Goal: Task Accomplishment & Management: Complete application form

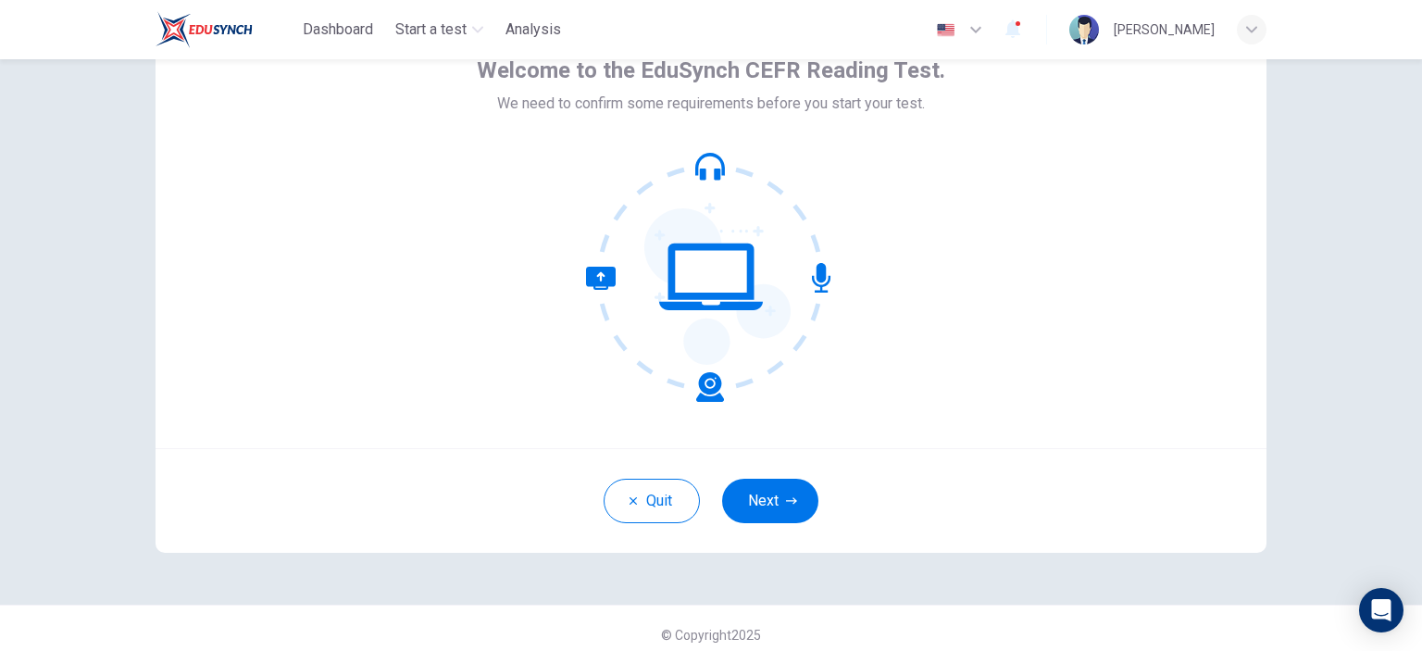
scroll to position [119, 0]
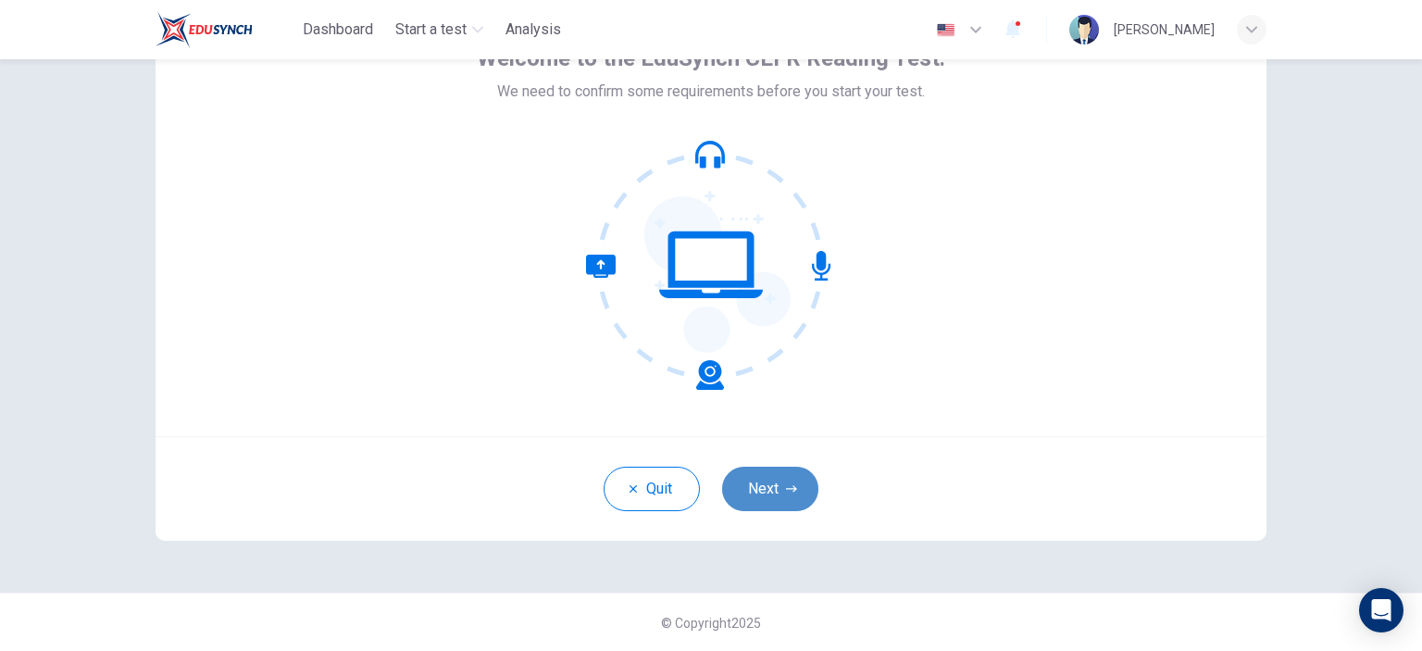
click at [775, 498] on button "Next" at bounding box center [770, 489] width 96 height 44
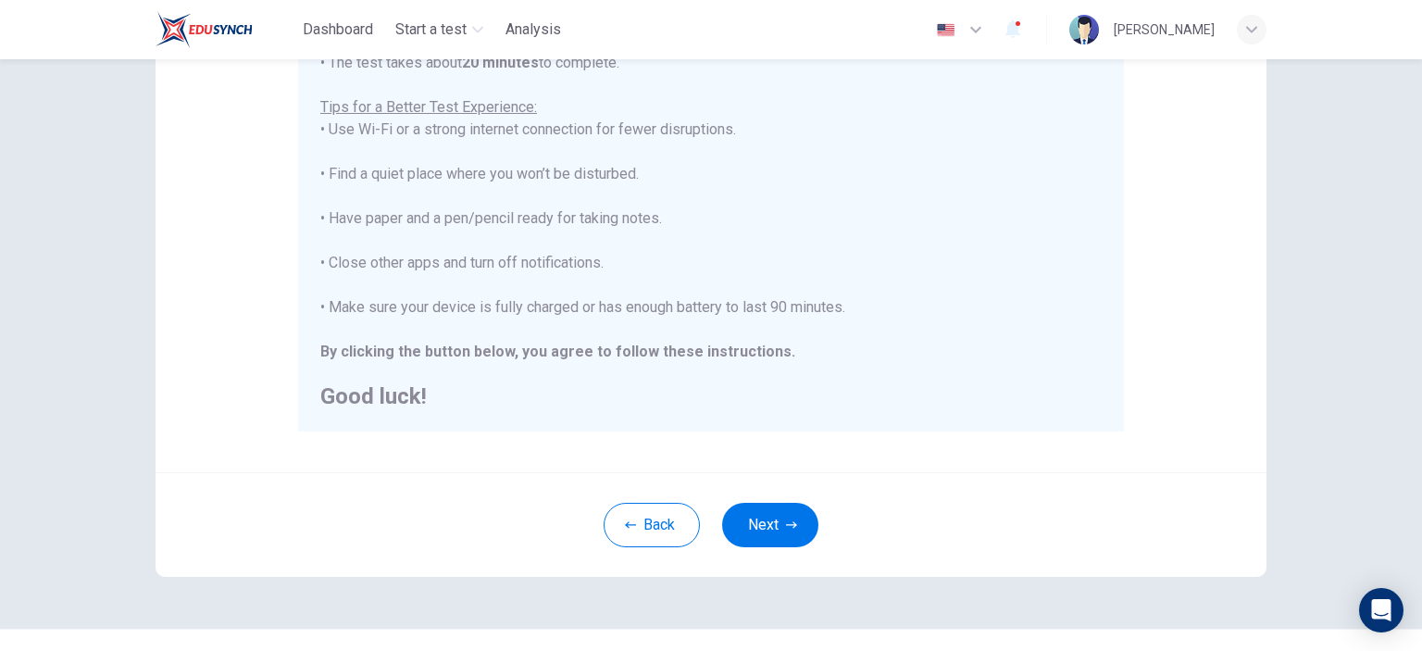
scroll to position [378, 0]
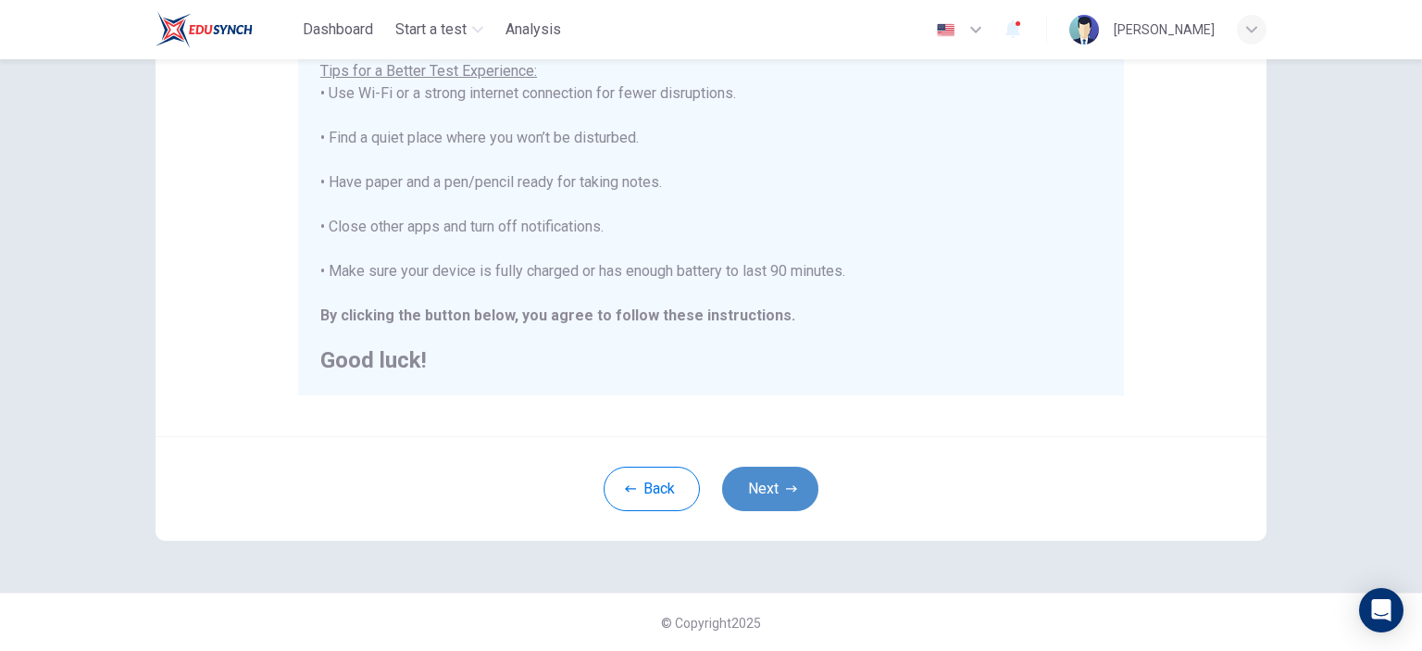
click at [786, 485] on icon "button" at bounding box center [791, 488] width 11 height 11
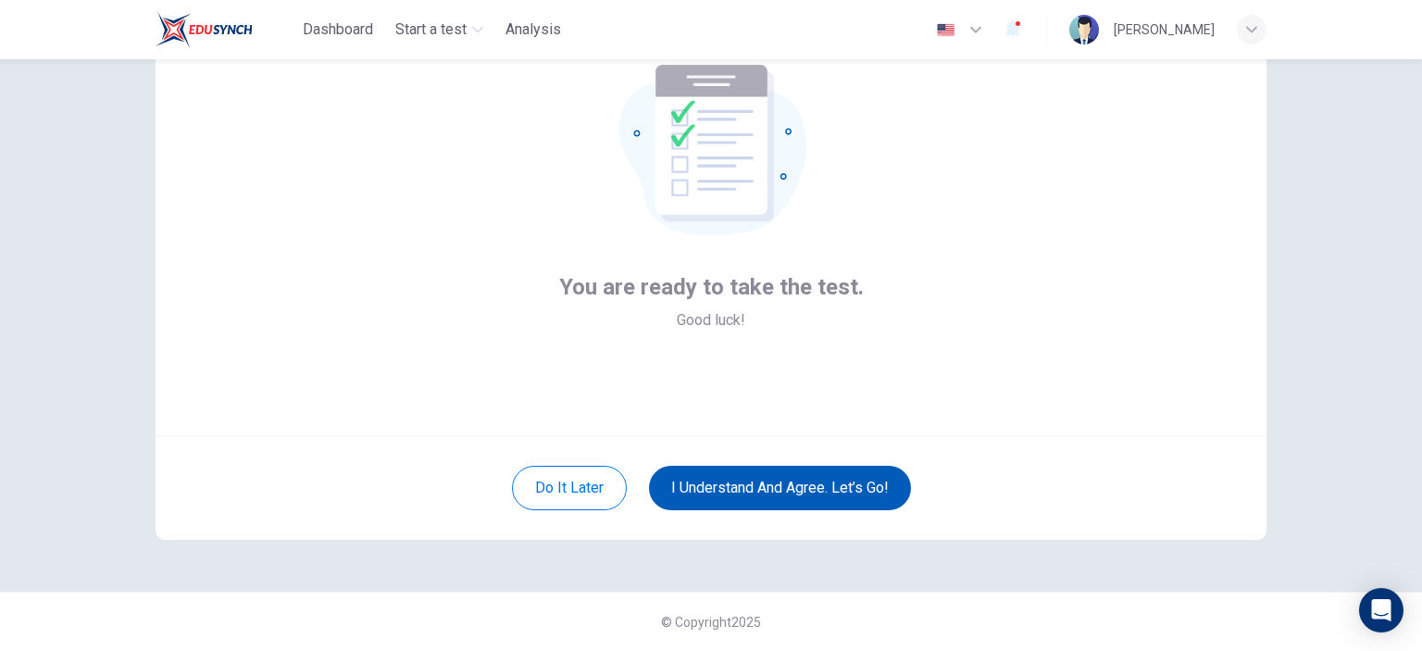
scroll to position [119, 0]
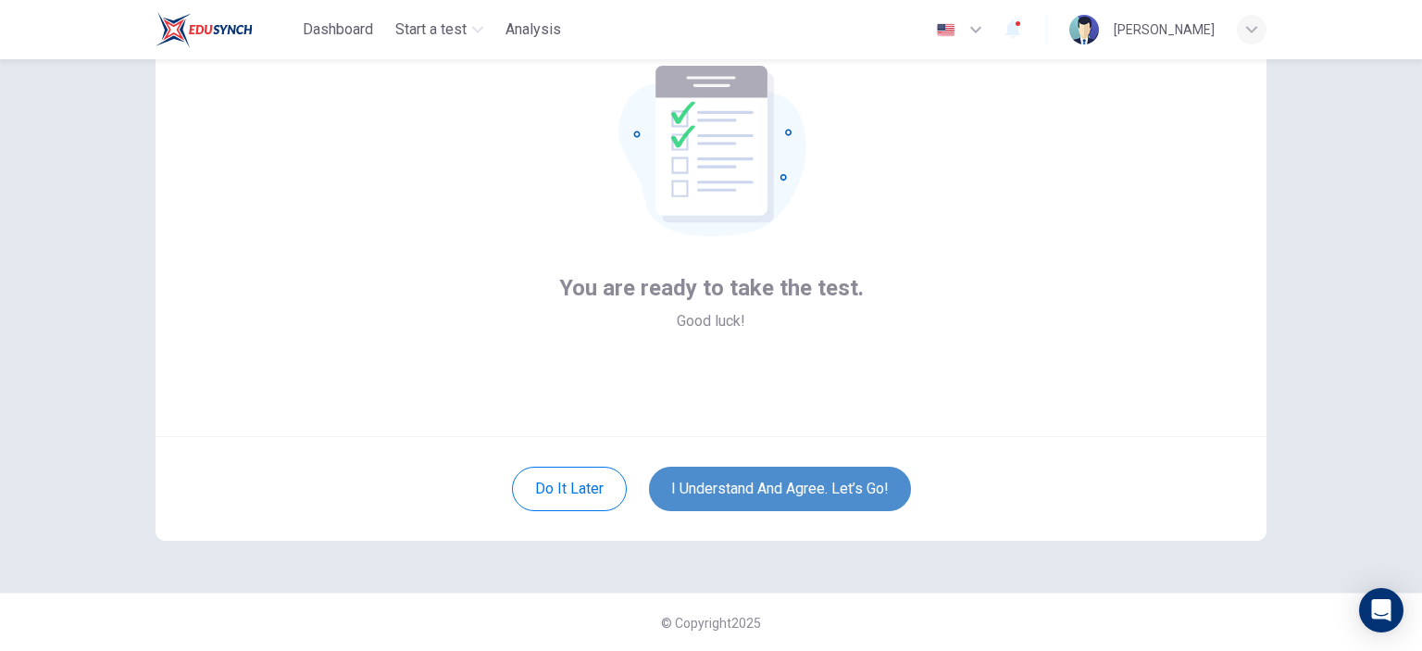
click at [785, 485] on button "I understand and agree. Let’s go!" at bounding box center [780, 489] width 262 height 44
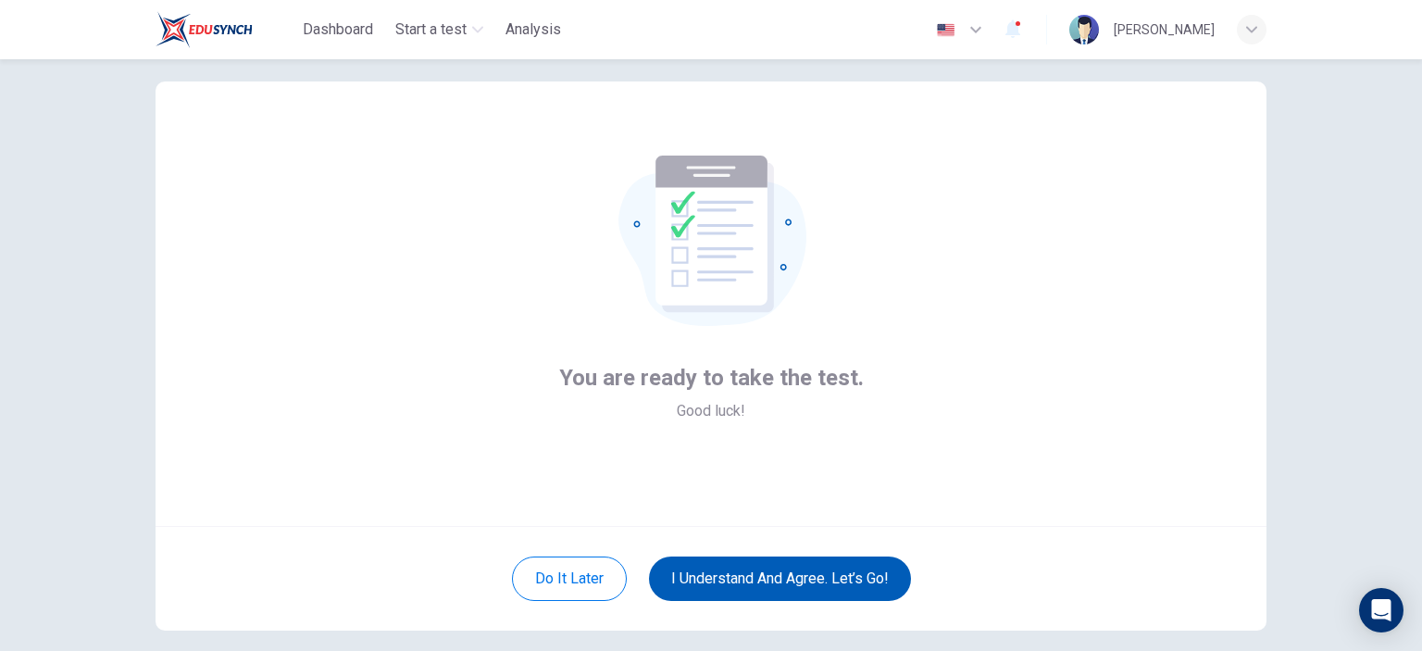
scroll to position [41, 0]
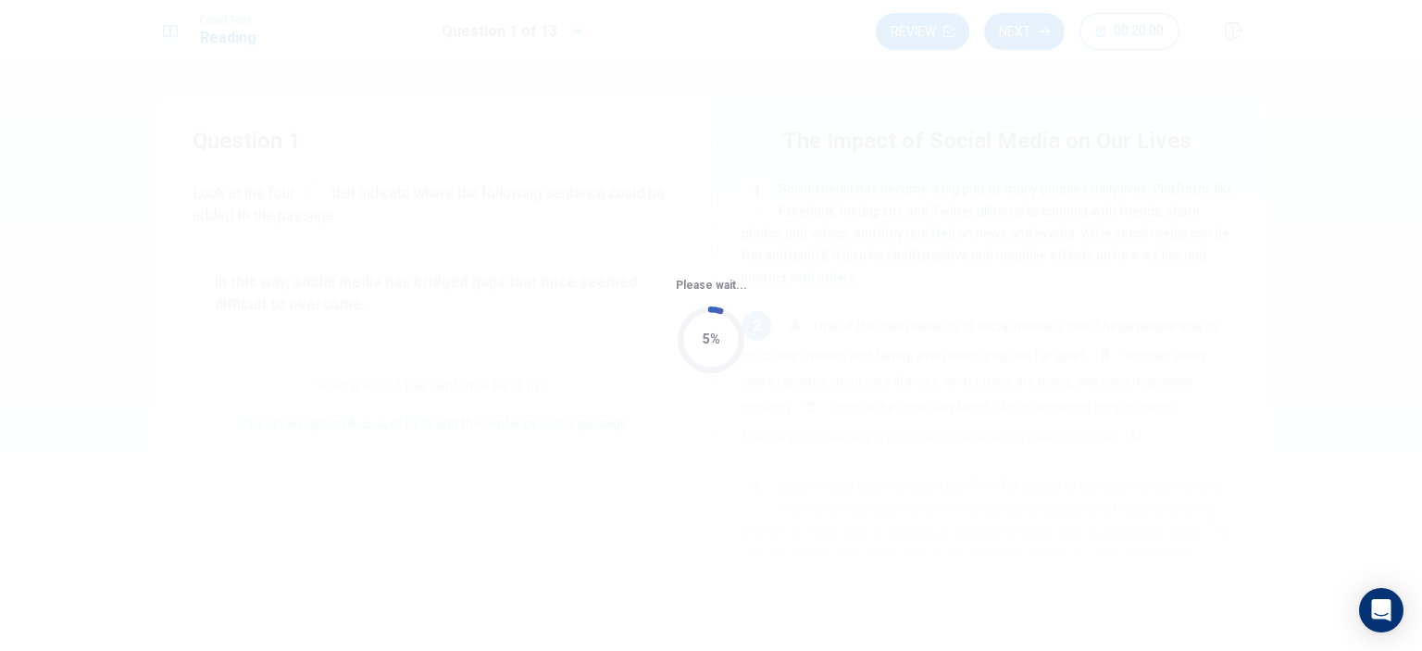
scroll to position [137, 0]
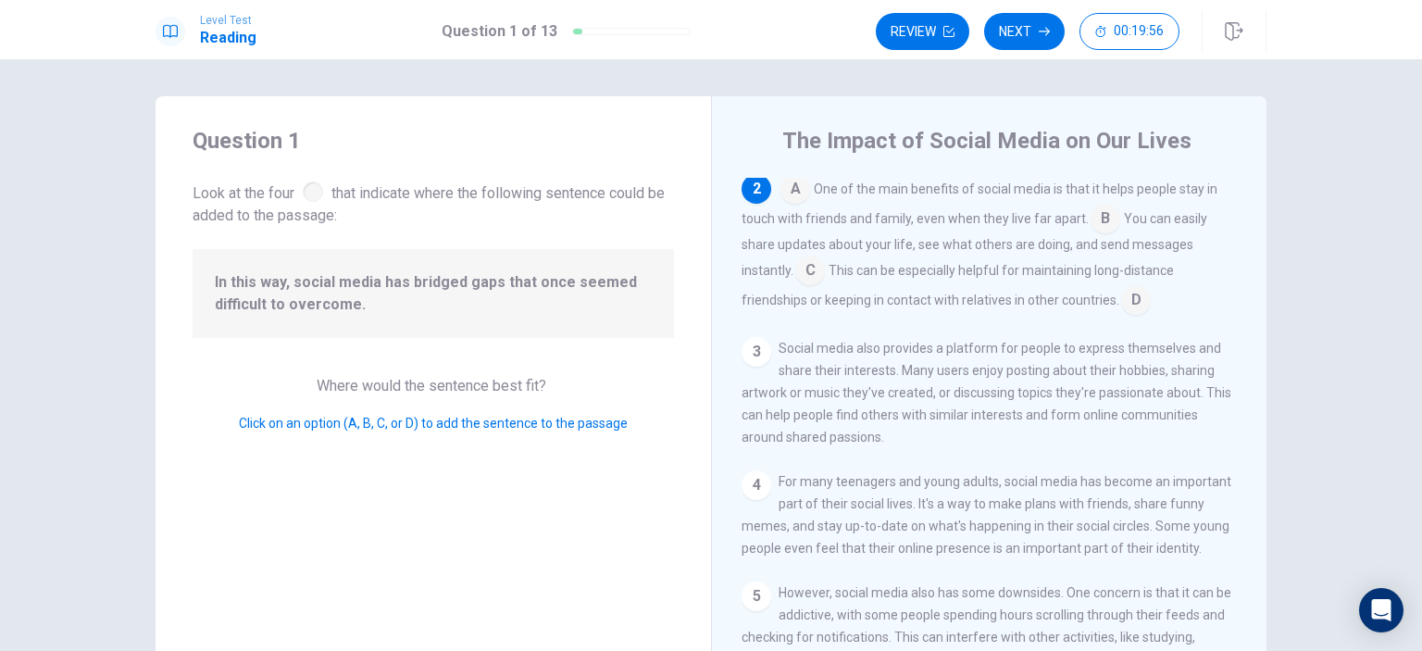
click at [306, 188] on div at bounding box center [313, 191] width 20 height 20
click at [788, 196] on input at bounding box center [796, 191] width 30 height 30
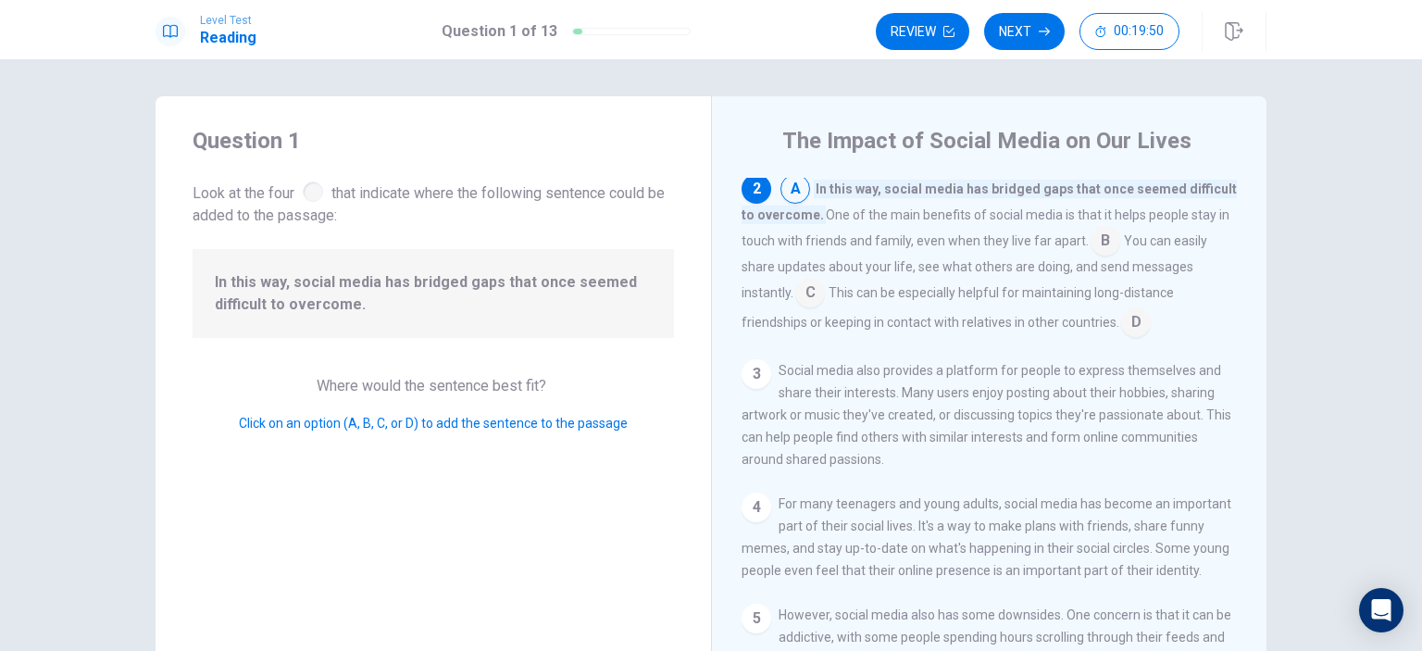
click at [792, 190] on input at bounding box center [796, 191] width 30 height 30
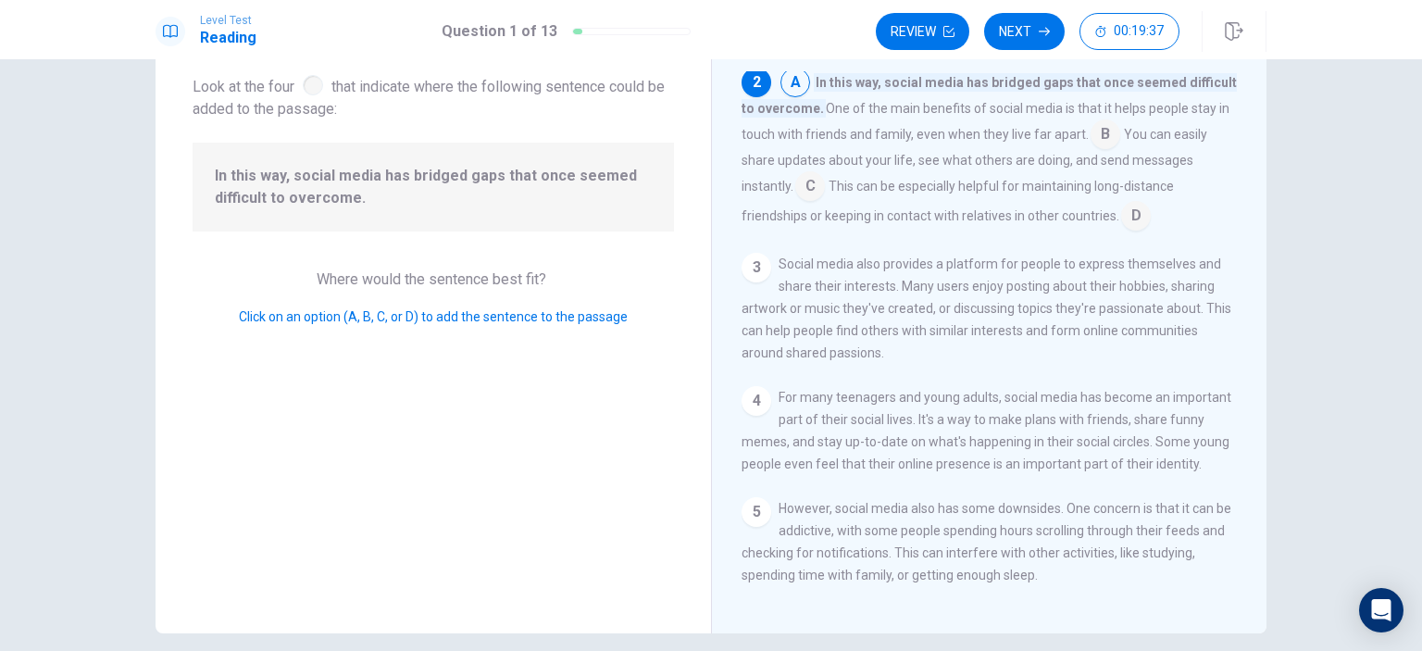
scroll to position [185, 0]
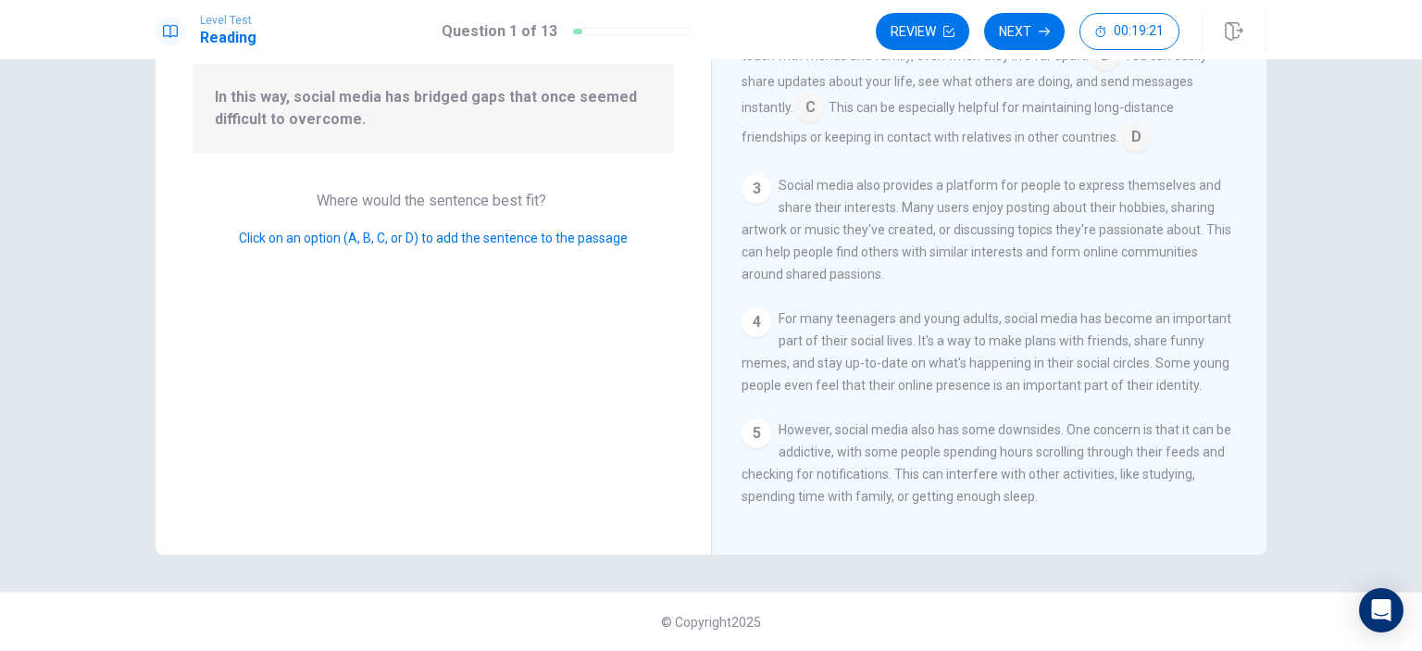
click at [1240, 192] on div "1 Social media has become a big part of many people's daily lives. Platforms li…" at bounding box center [1002, 259] width 520 height 532
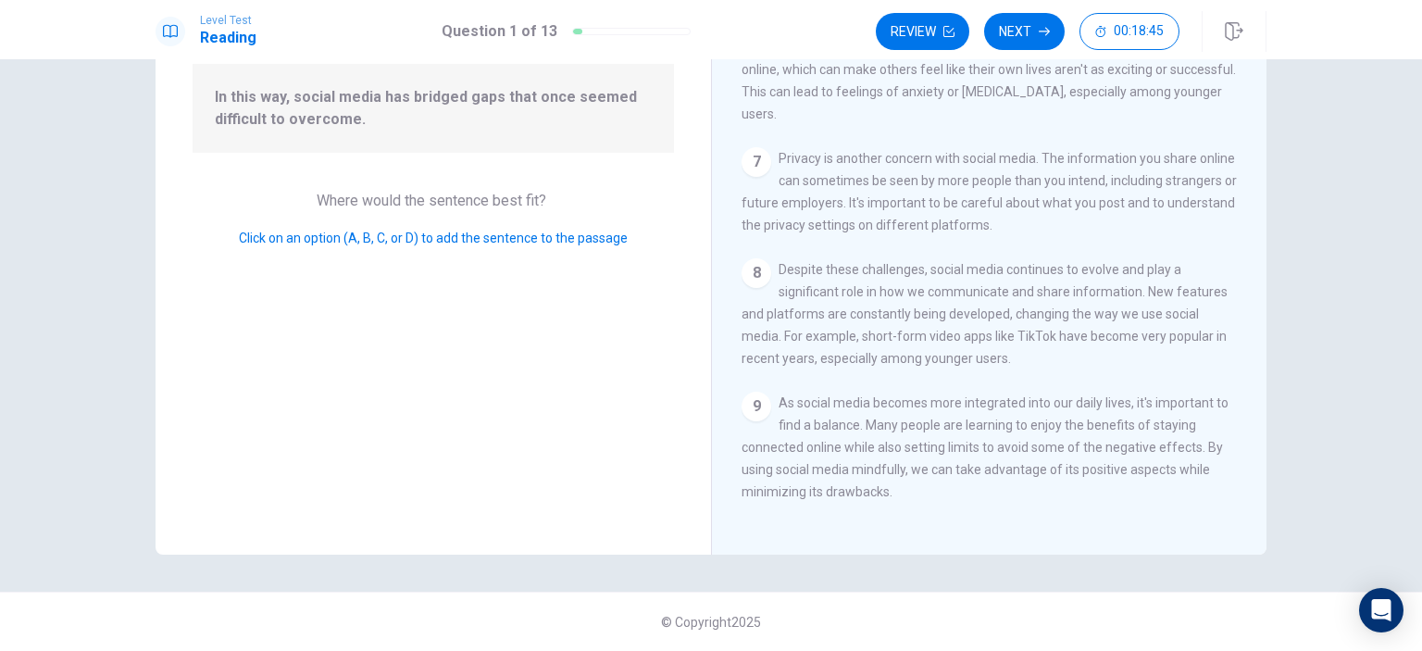
click at [755, 405] on div "9" at bounding box center [757, 407] width 30 height 30
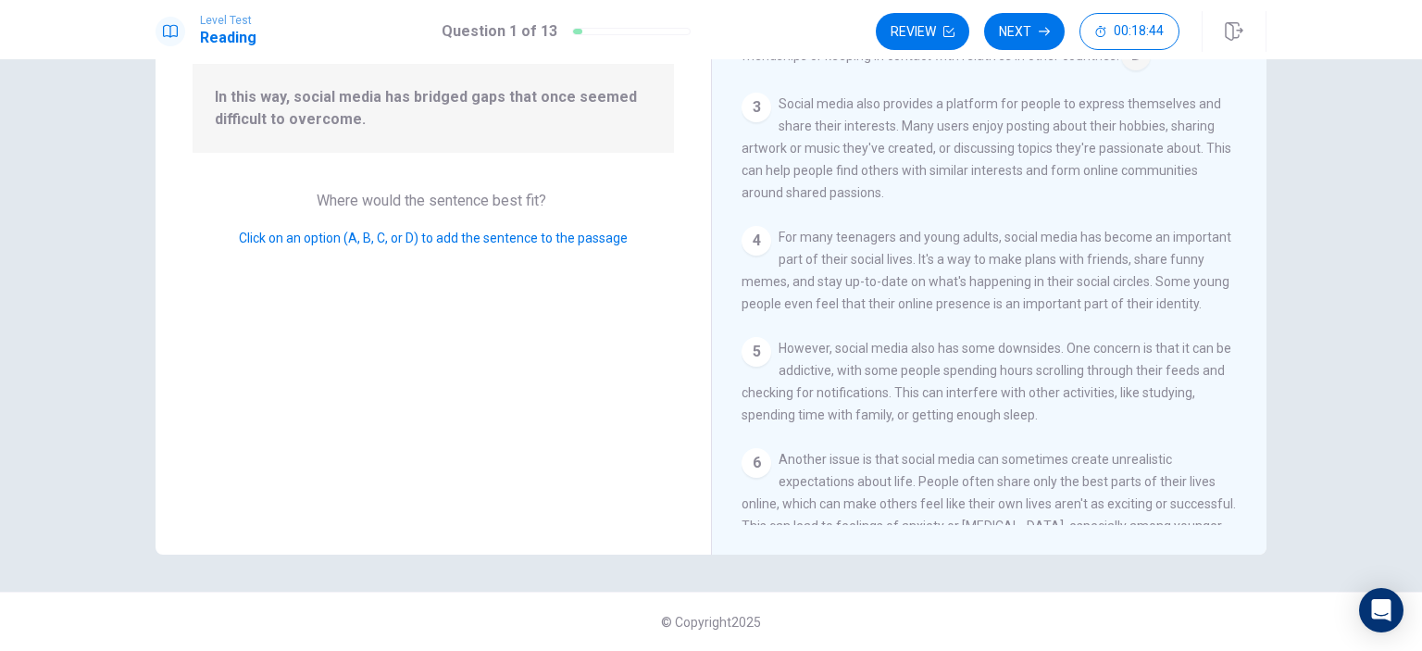
scroll to position [0, 0]
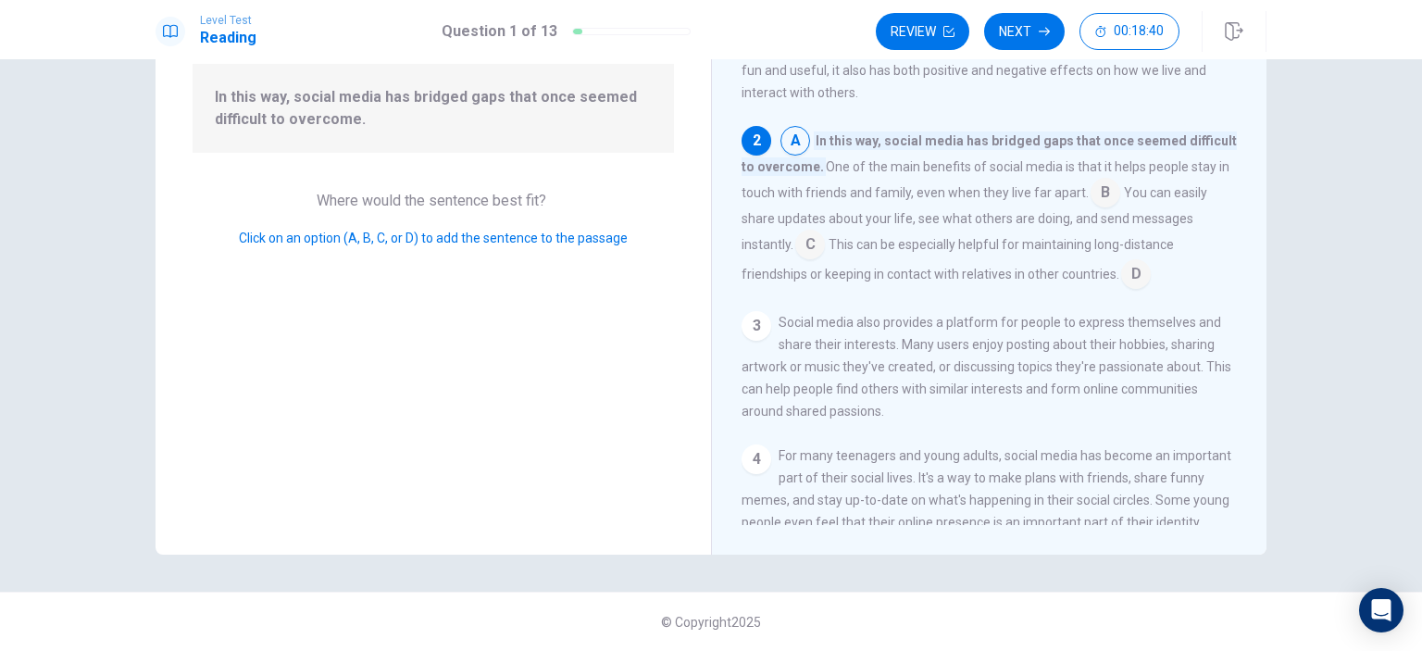
click at [1103, 194] on input at bounding box center [1106, 195] width 30 height 30
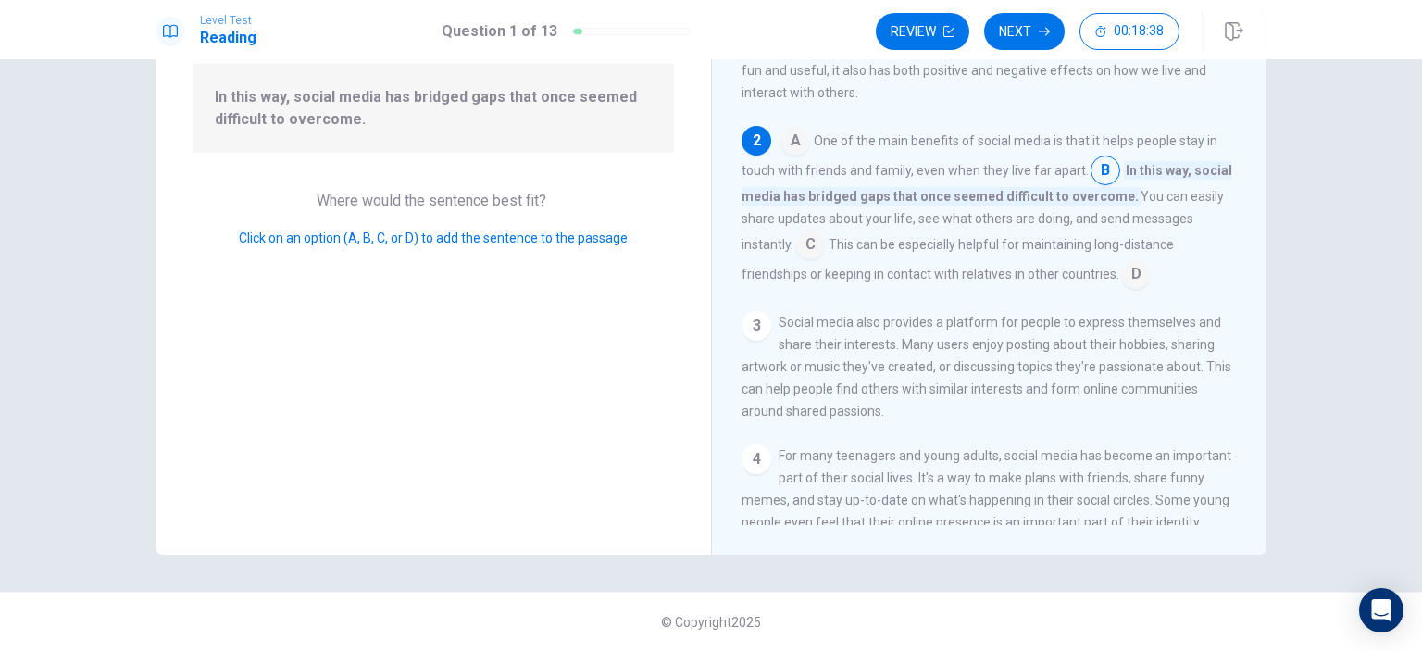
click at [804, 246] on input at bounding box center [810, 246] width 30 height 30
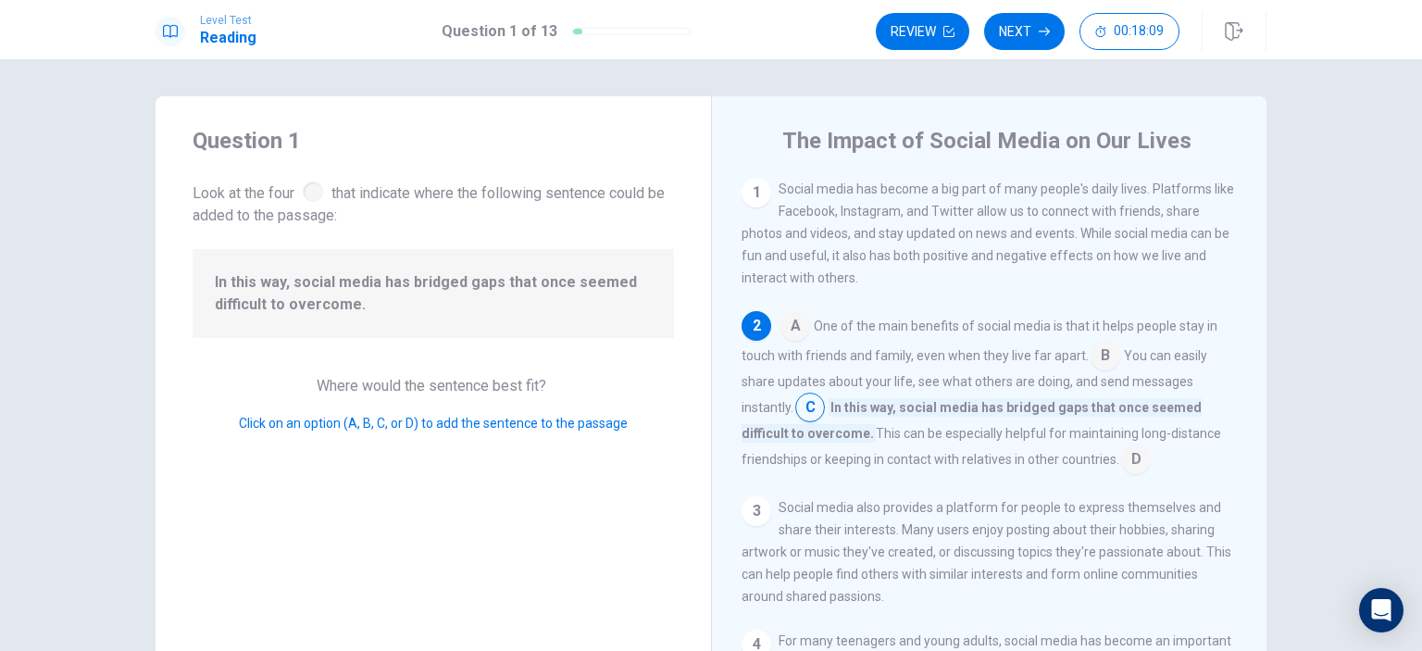
click at [1094, 369] on input at bounding box center [1106, 358] width 30 height 30
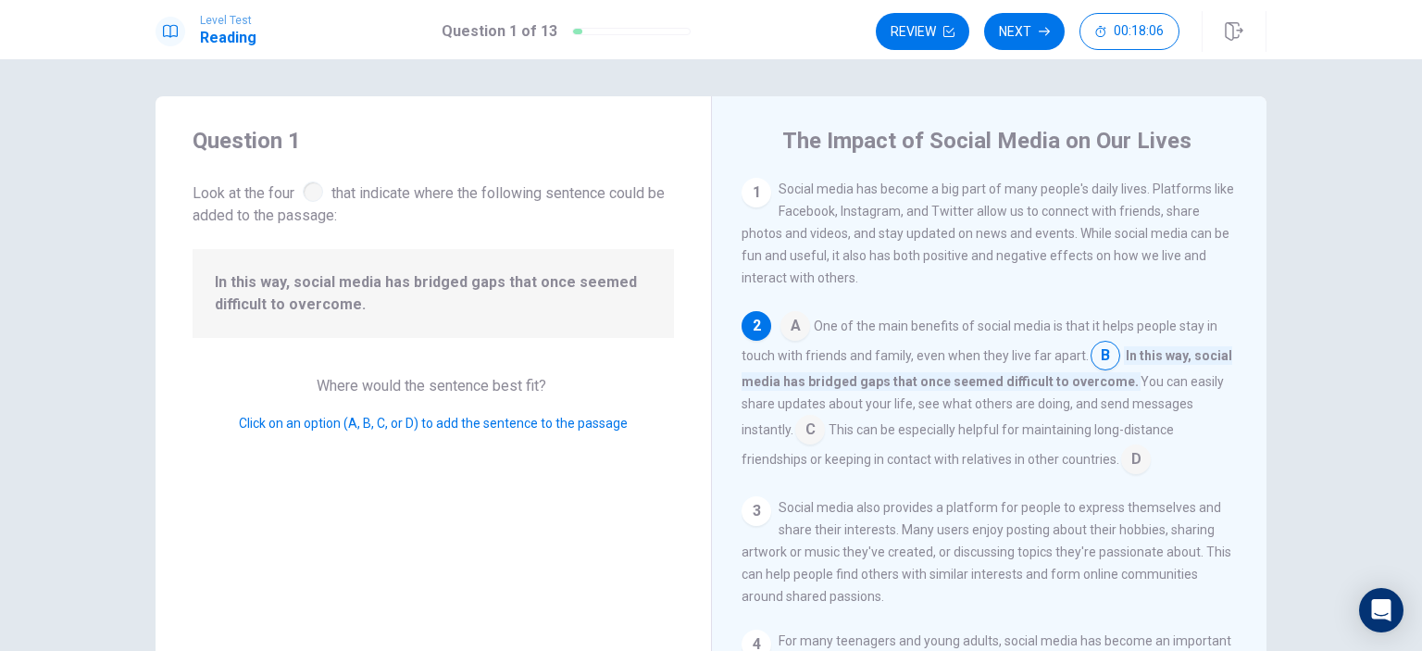
click at [1130, 454] on input at bounding box center [1136, 461] width 30 height 30
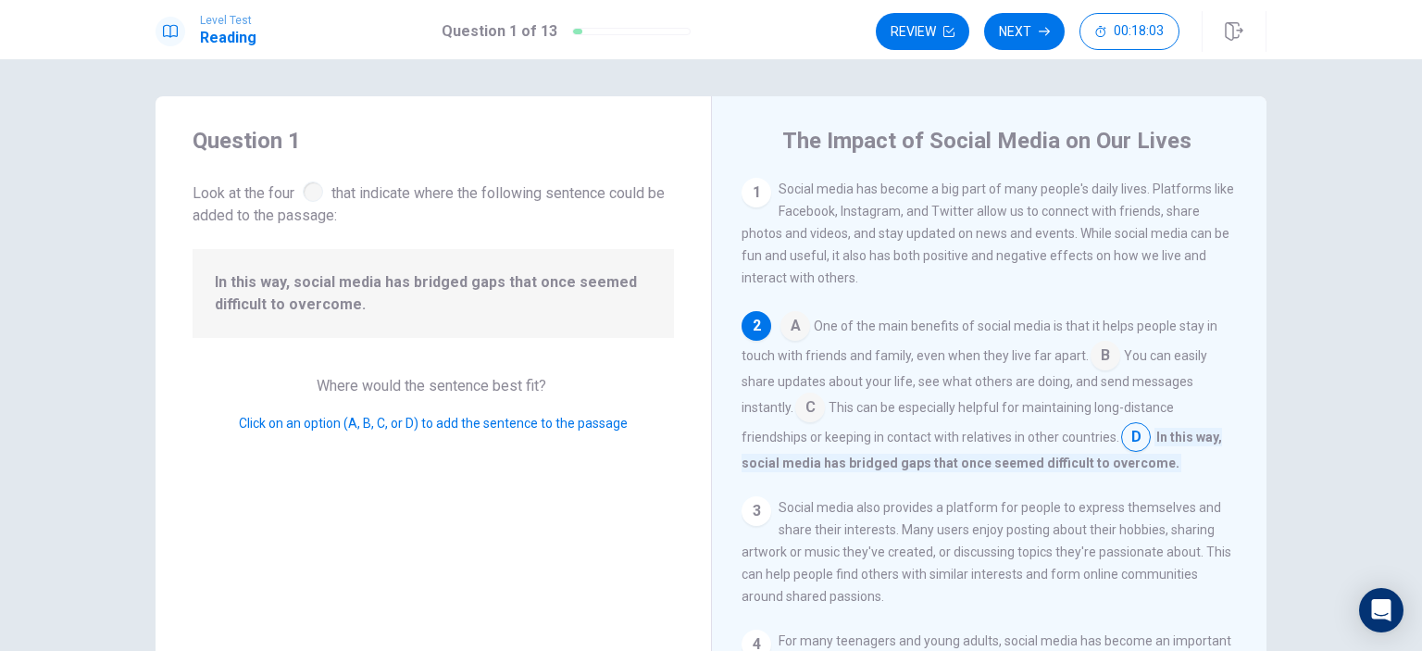
click at [790, 331] on input at bounding box center [796, 328] width 30 height 30
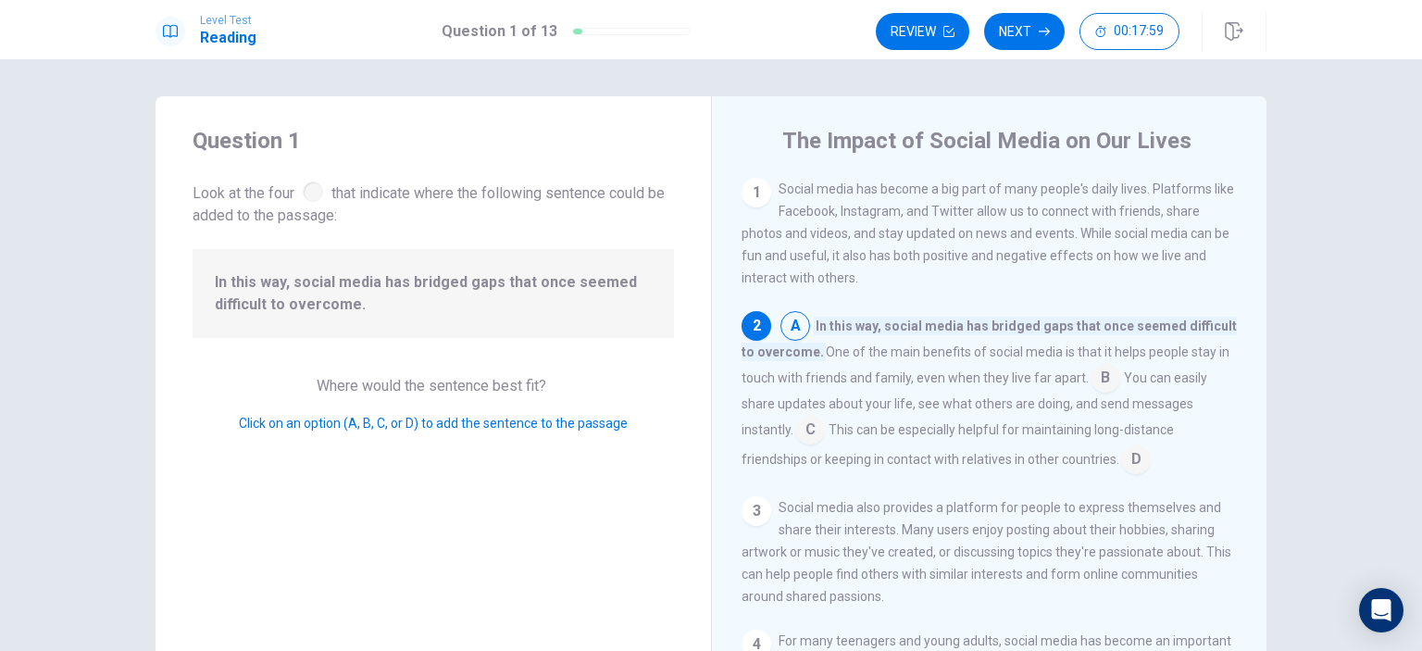
click at [1091, 388] on input at bounding box center [1106, 380] width 30 height 30
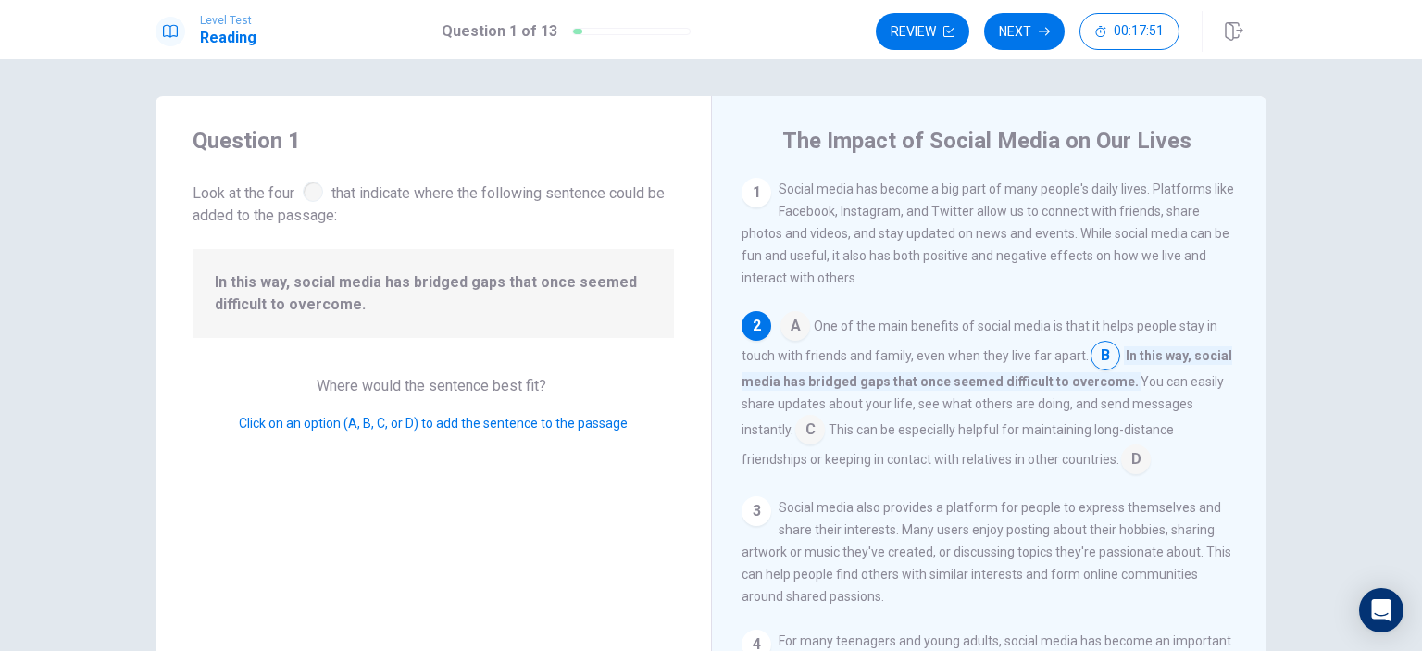
click at [786, 329] on input at bounding box center [796, 328] width 30 height 30
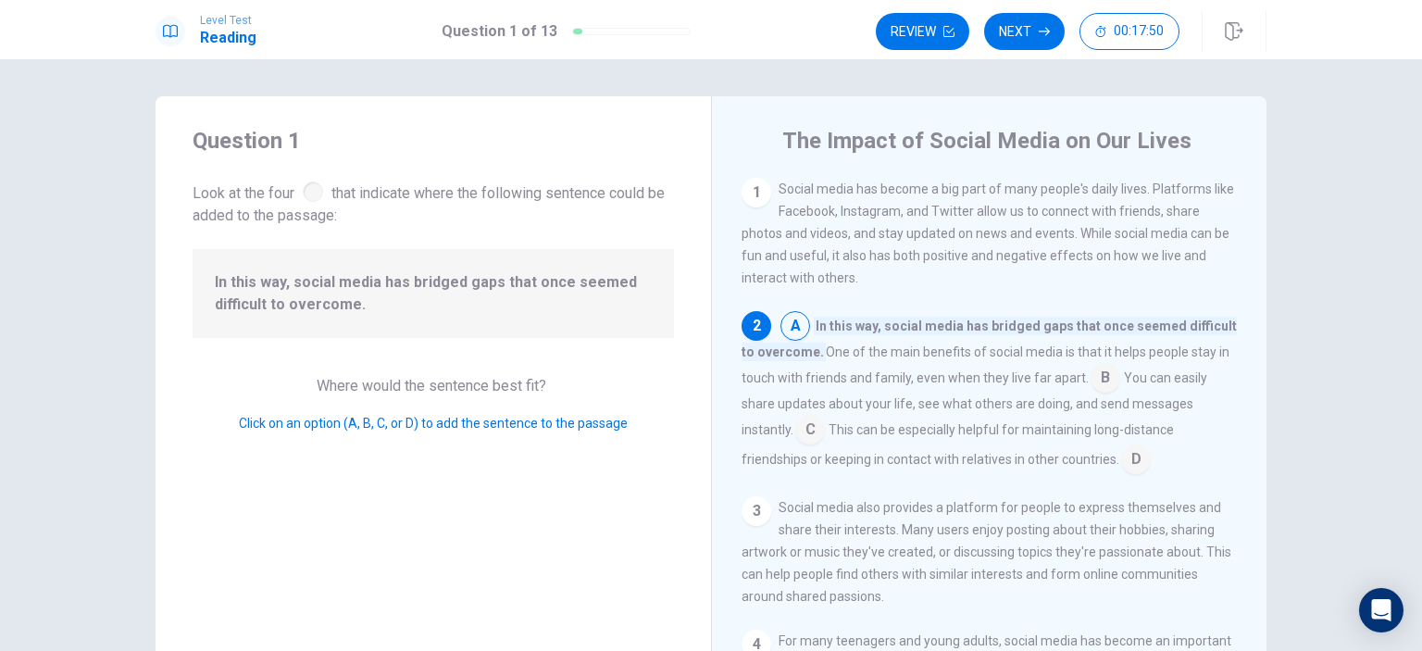
click at [751, 186] on div "1" at bounding box center [757, 193] width 30 height 30
click at [1104, 385] on input at bounding box center [1106, 380] width 30 height 30
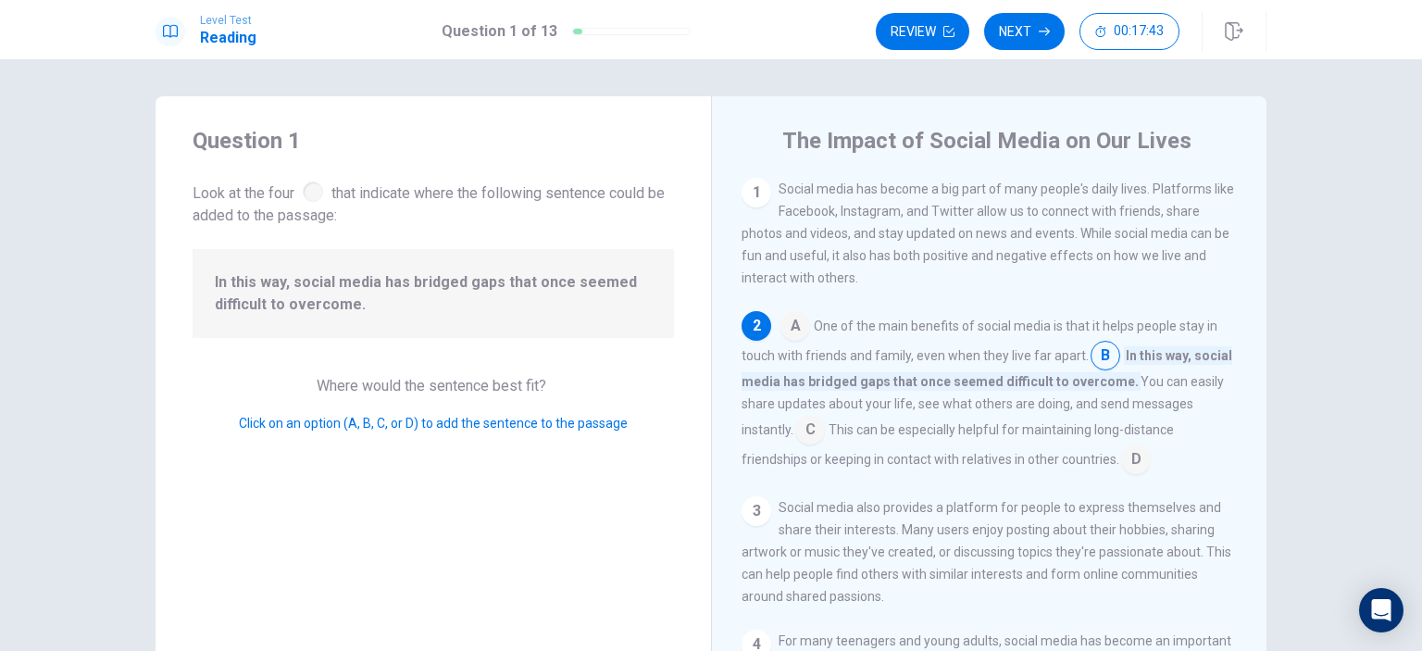
click at [814, 428] on input at bounding box center [810, 432] width 30 height 30
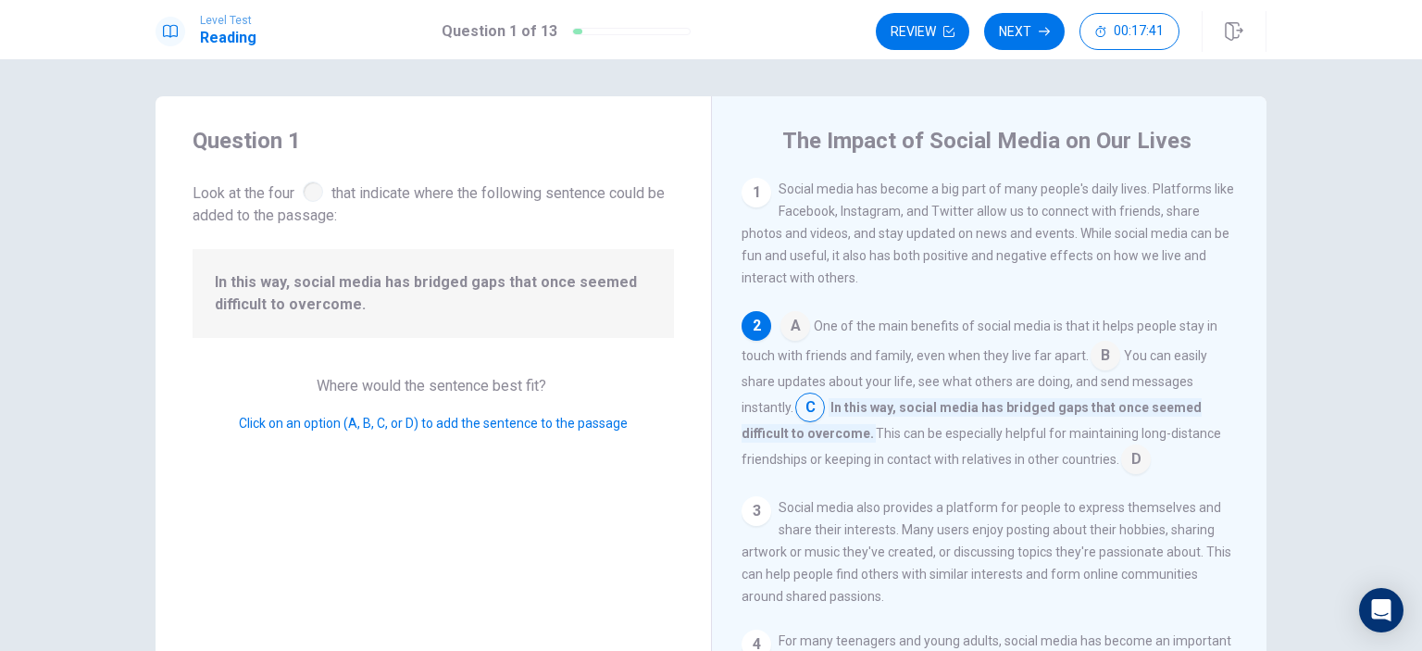
click at [1126, 460] on input at bounding box center [1136, 461] width 30 height 30
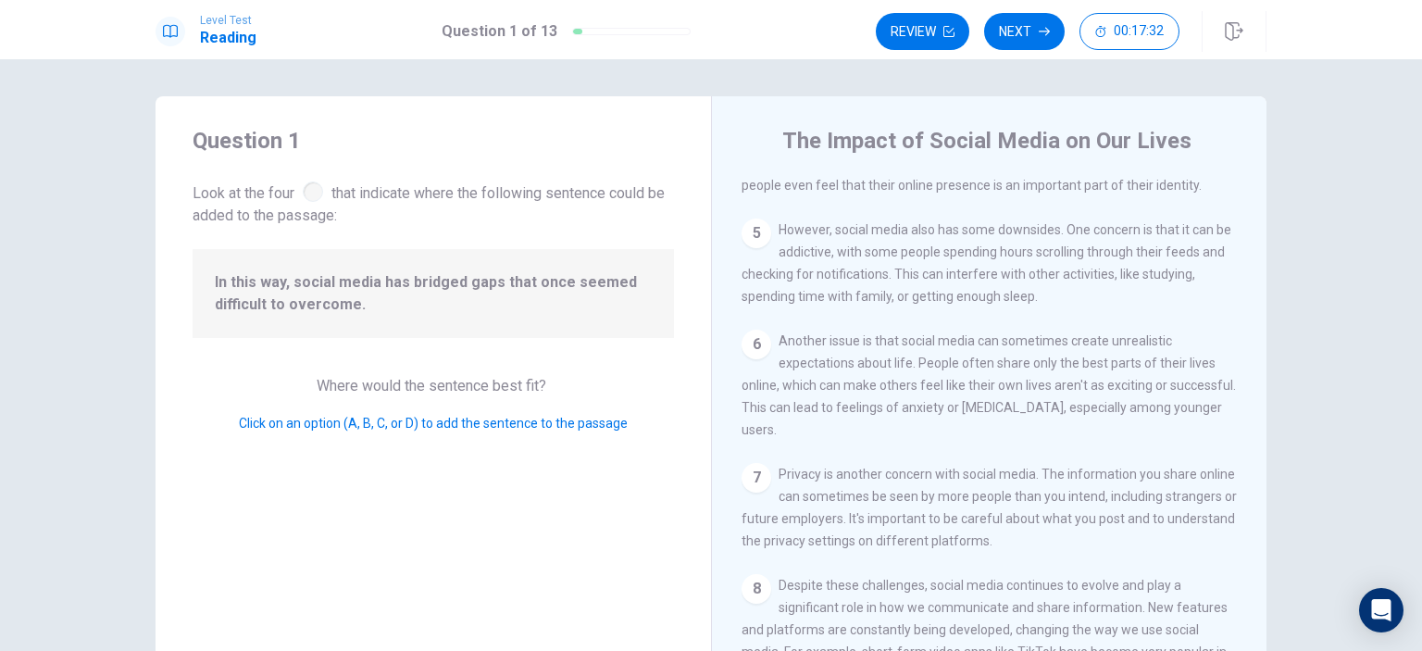
scroll to position [526, 0]
click at [753, 241] on div "5" at bounding box center [757, 230] width 30 height 30
click at [1026, 32] on button "Next" at bounding box center [1024, 31] width 81 height 37
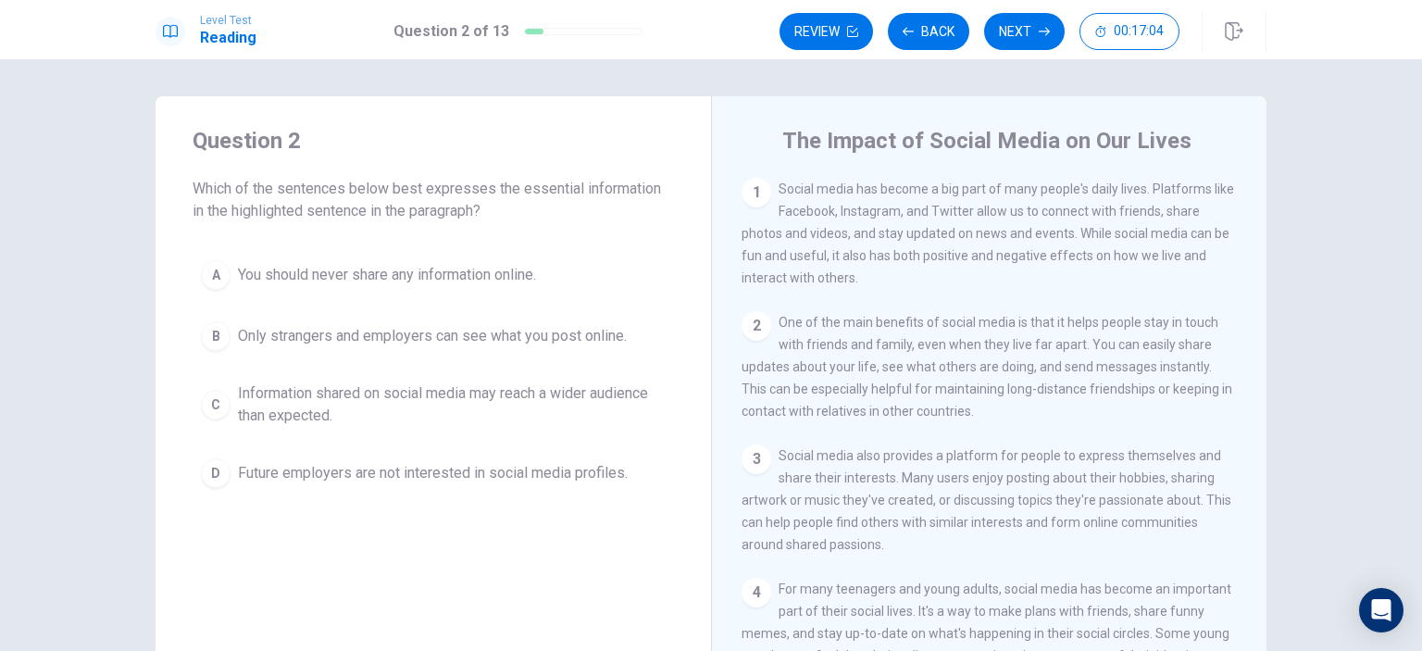
click at [754, 327] on div "2" at bounding box center [757, 326] width 30 height 30
click at [756, 455] on div "3" at bounding box center [757, 459] width 30 height 30
click at [753, 463] on div "3" at bounding box center [757, 459] width 30 height 30
click at [750, 188] on div "1" at bounding box center [757, 193] width 30 height 30
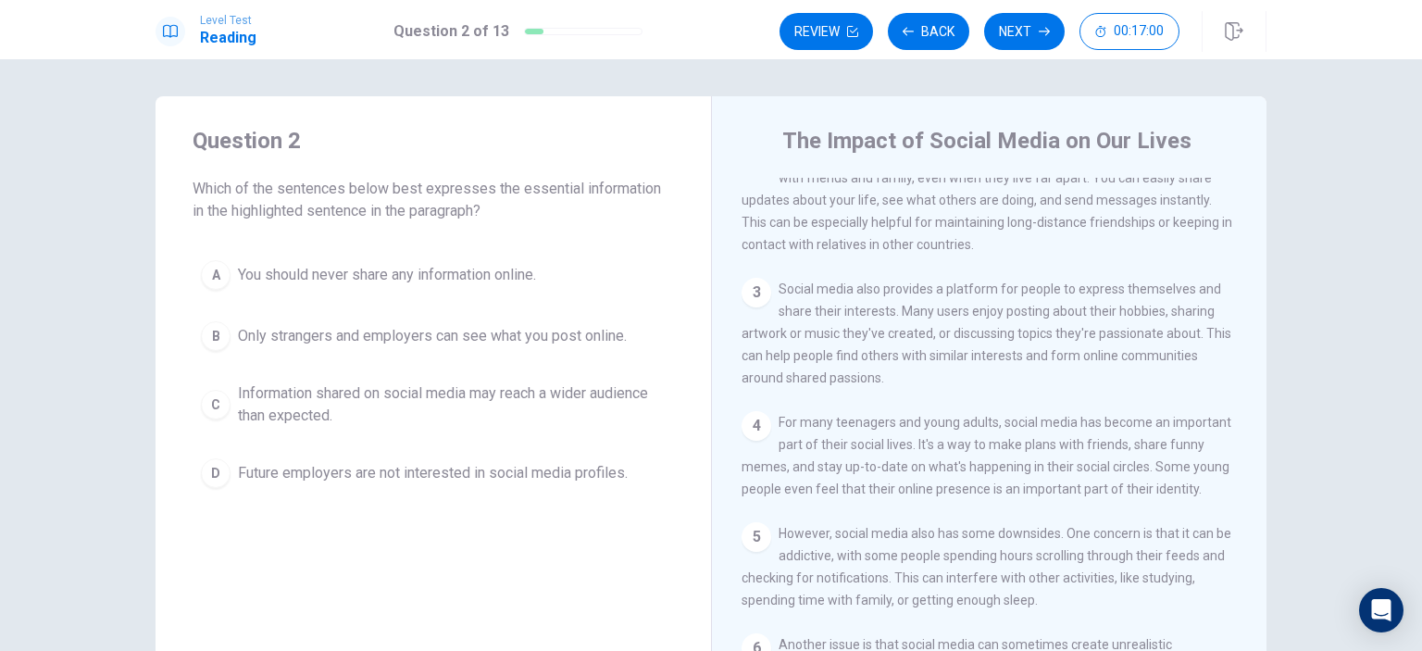
scroll to position [170, 0]
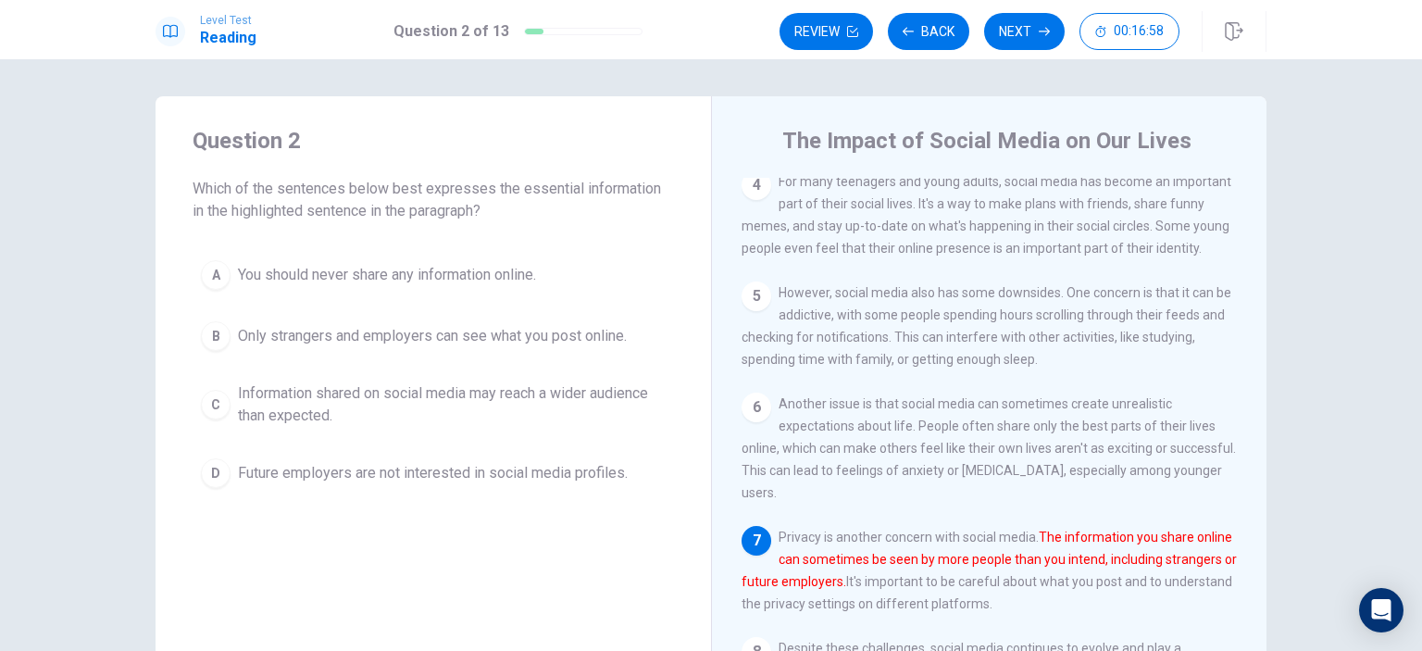
click at [748, 457] on div "6 Another issue is that social media can sometimes create unrealistic expectati…" at bounding box center [990, 448] width 496 height 111
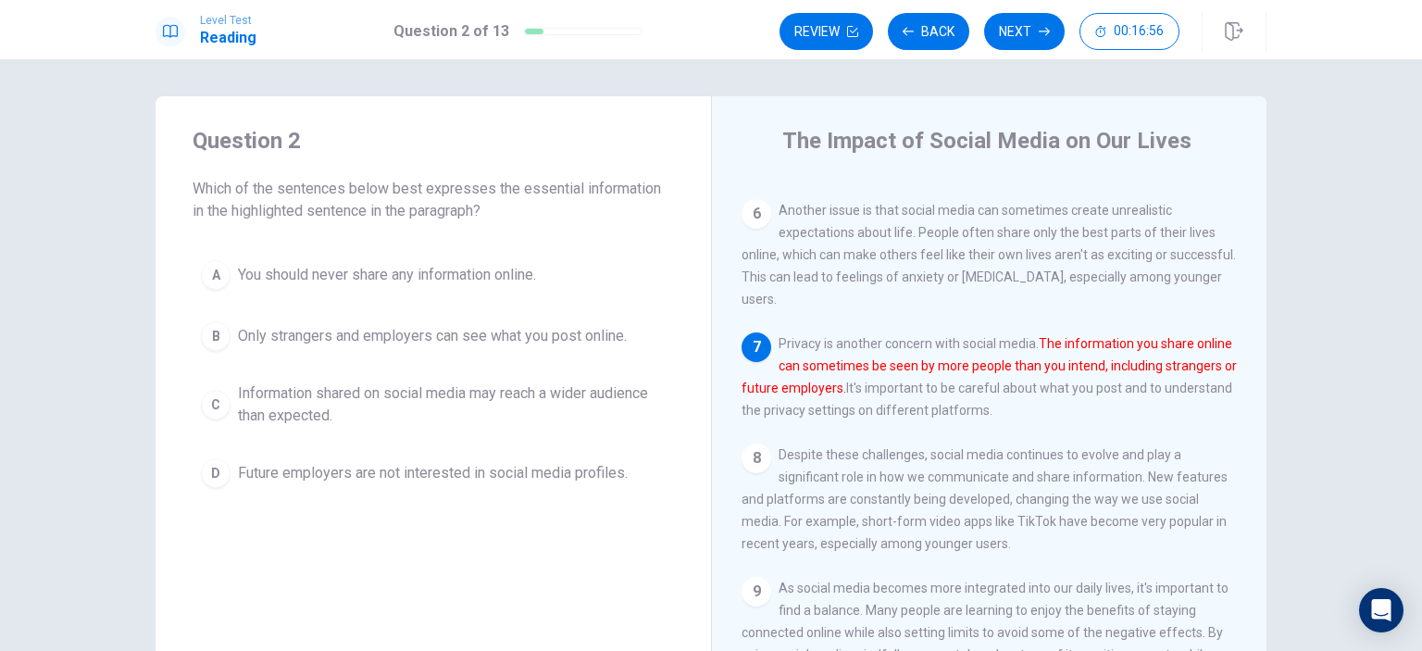
scroll to position [629, 0]
click at [944, 362] on font "The information you share online can sometimes be seen by more people than you …" at bounding box center [989, 365] width 495 height 59
click at [756, 456] on div "8" at bounding box center [757, 459] width 30 height 30
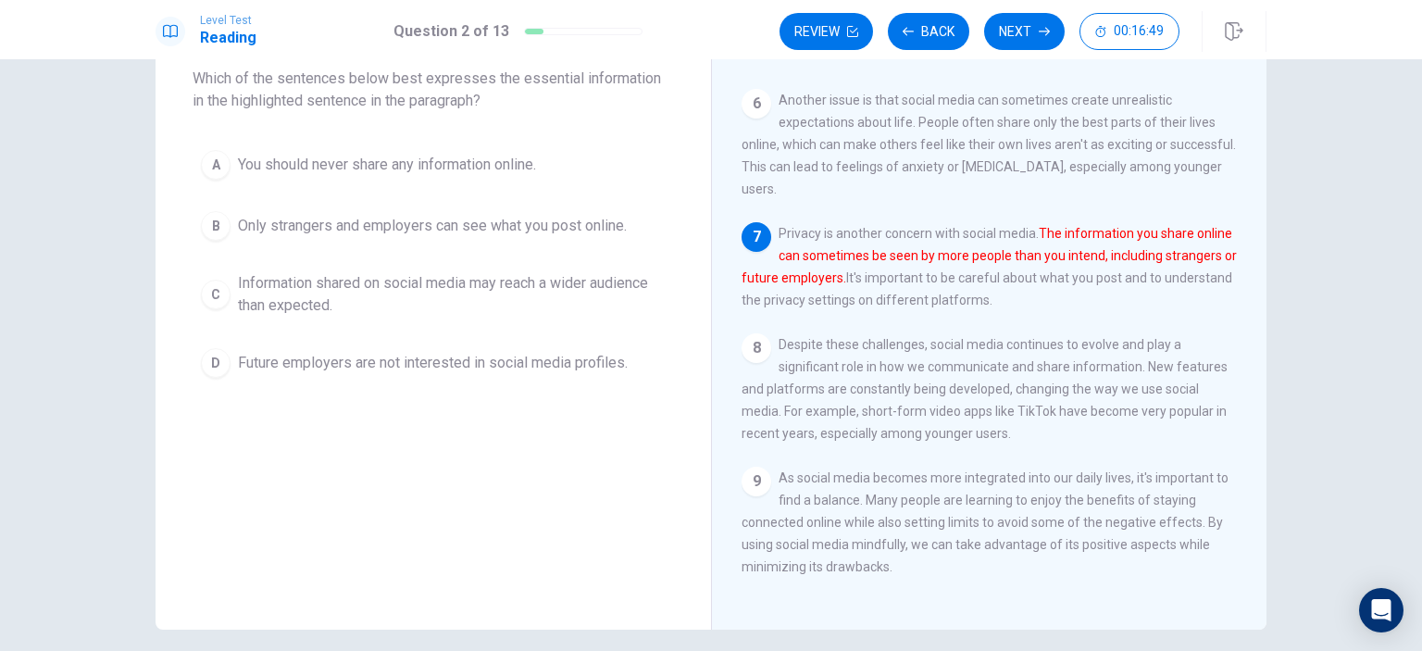
scroll to position [185, 0]
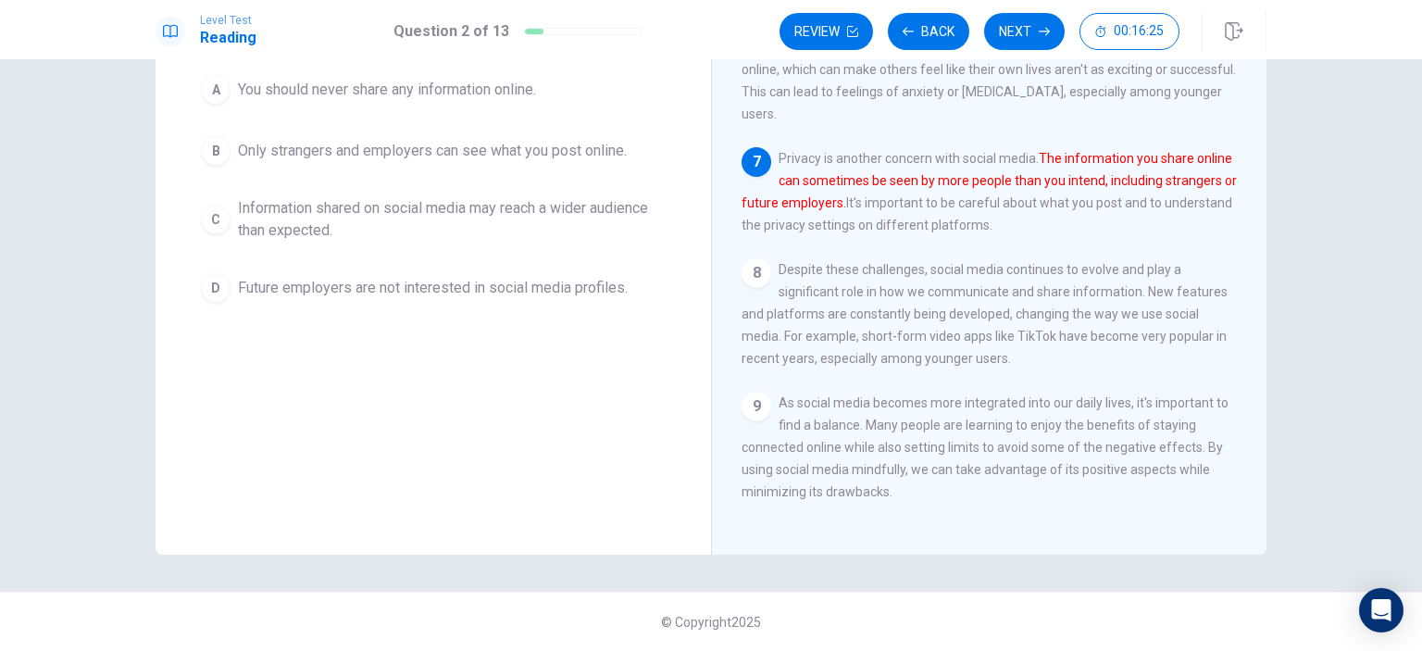
click at [755, 270] on div "8" at bounding box center [757, 273] width 30 height 30
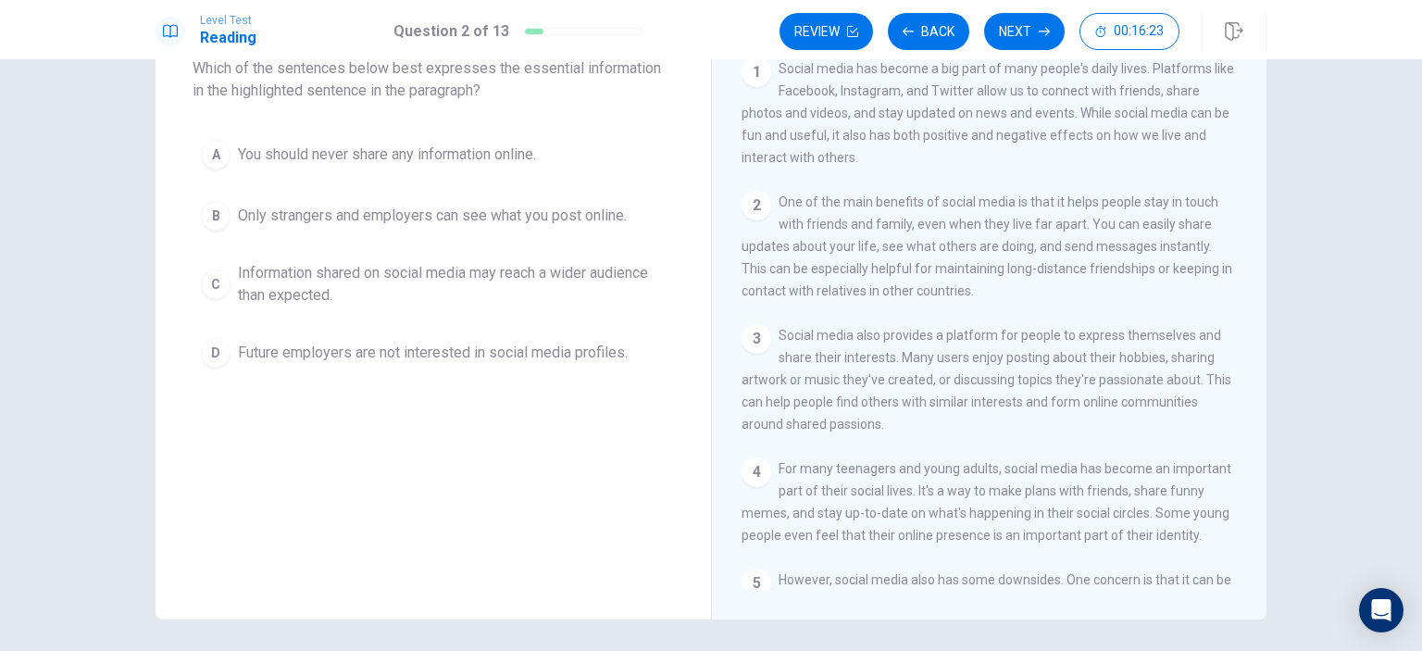
scroll to position [0, 0]
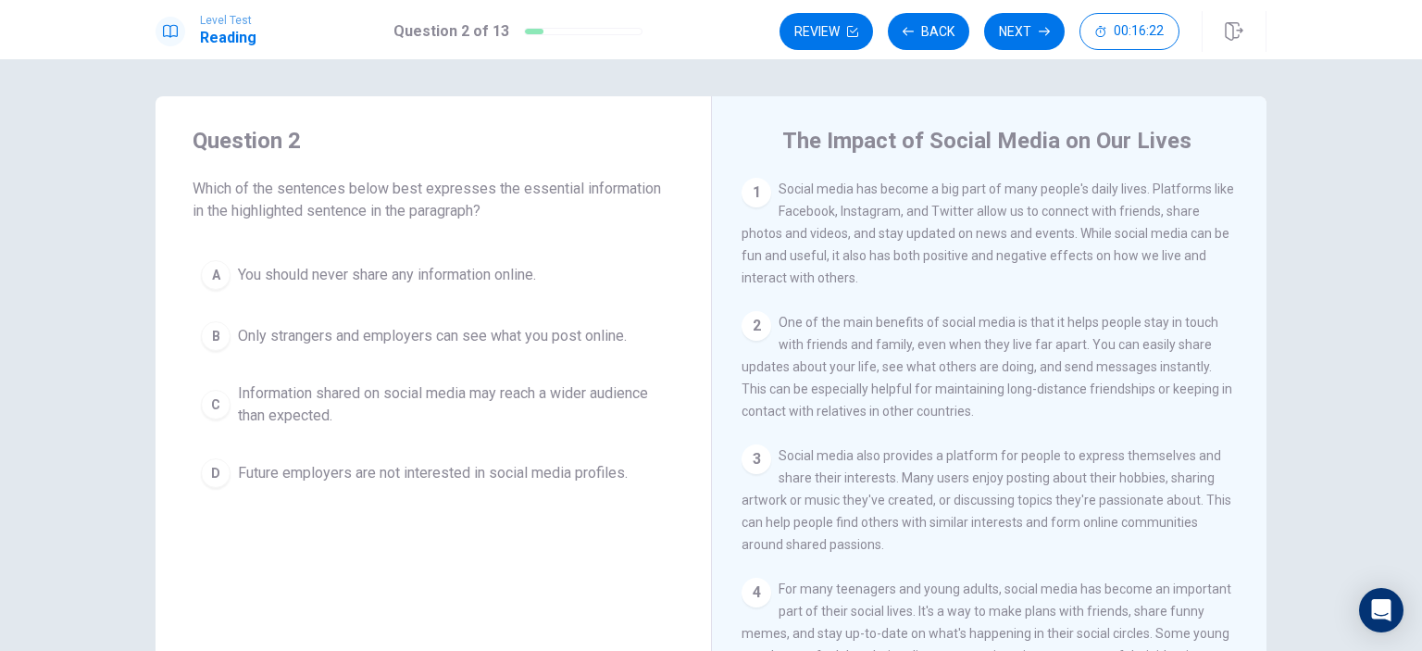
click at [744, 206] on div "1 Social media has become a big part of many people's daily lives. Platforms li…" at bounding box center [990, 233] width 496 height 111
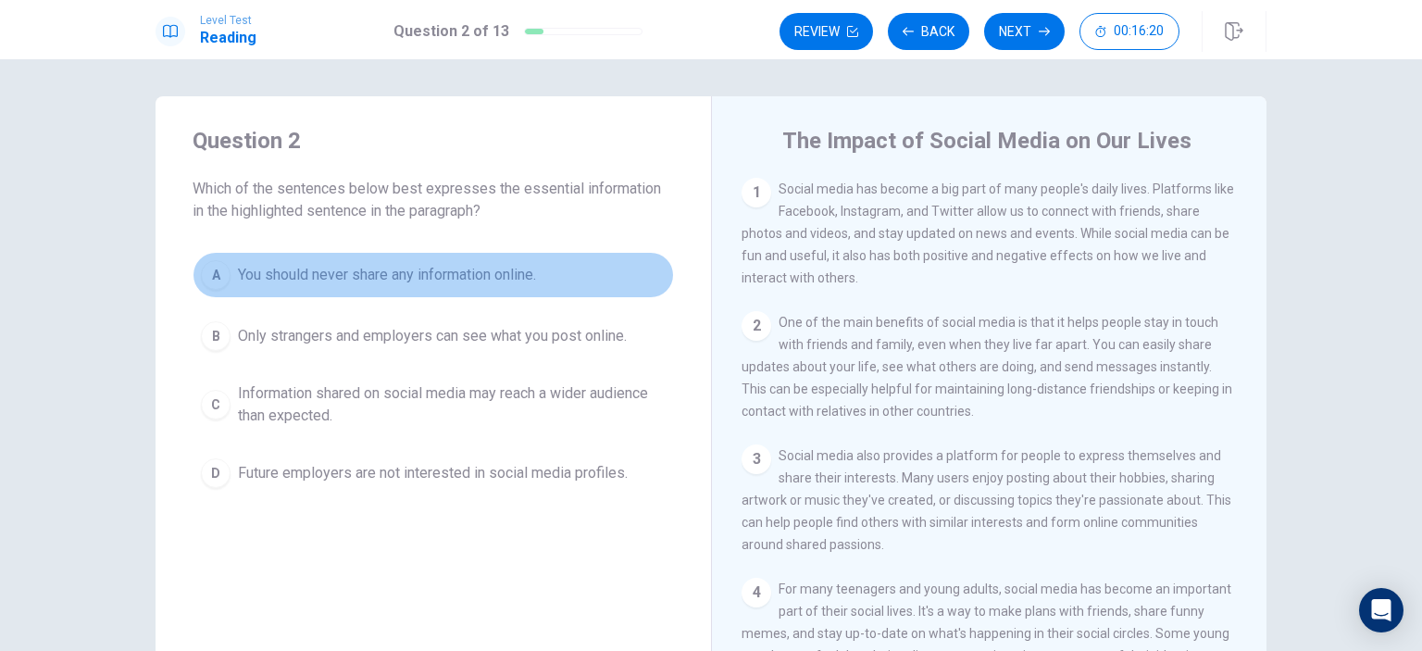
click at [369, 282] on span "You should never share any information online." at bounding box center [387, 275] width 298 height 22
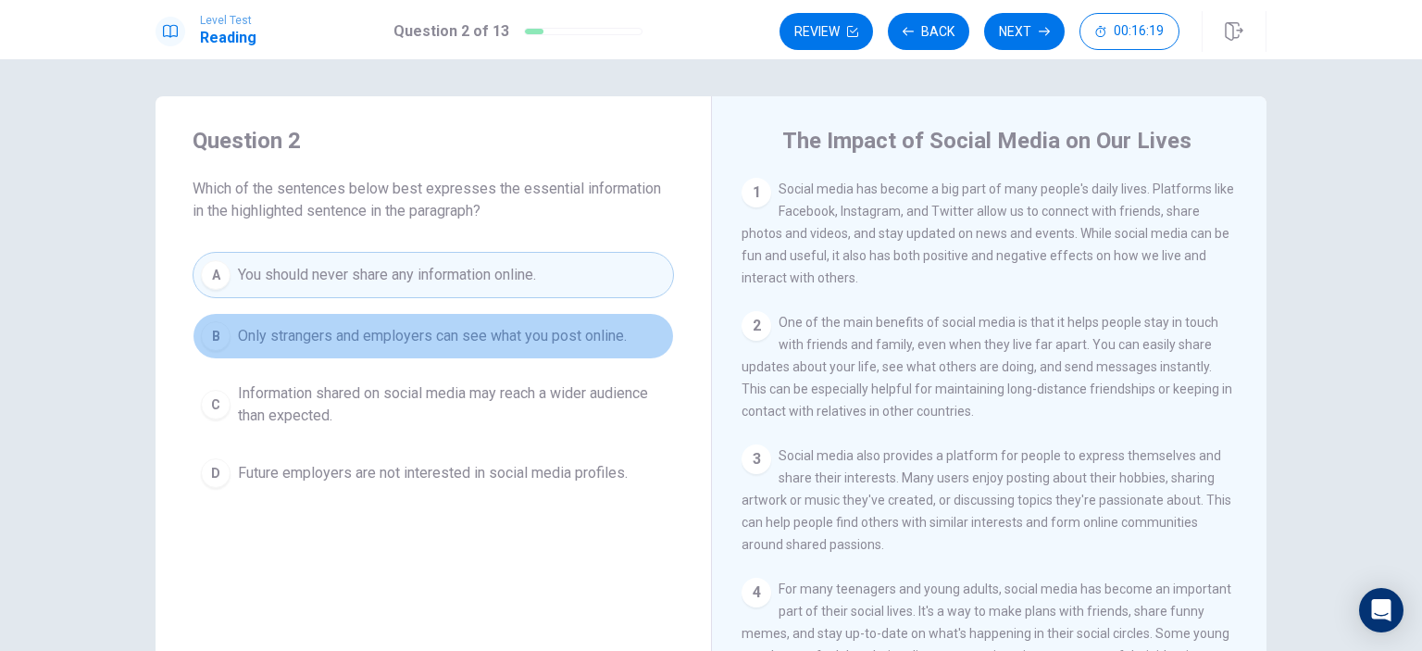
click at [384, 320] on button "B Only strangers and employers can see what you post online." at bounding box center [433, 336] width 481 height 46
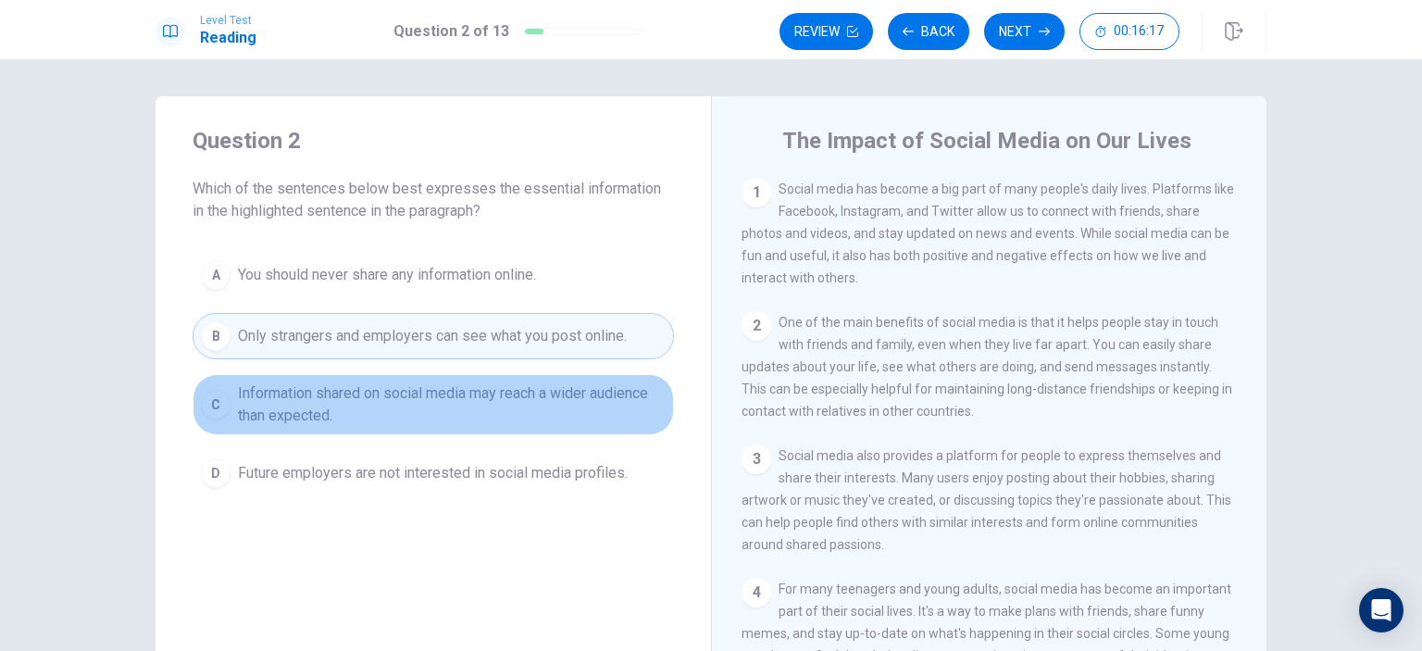
click at [430, 403] on span "Information shared on social media may reach a wider audience than expected." at bounding box center [452, 404] width 428 height 44
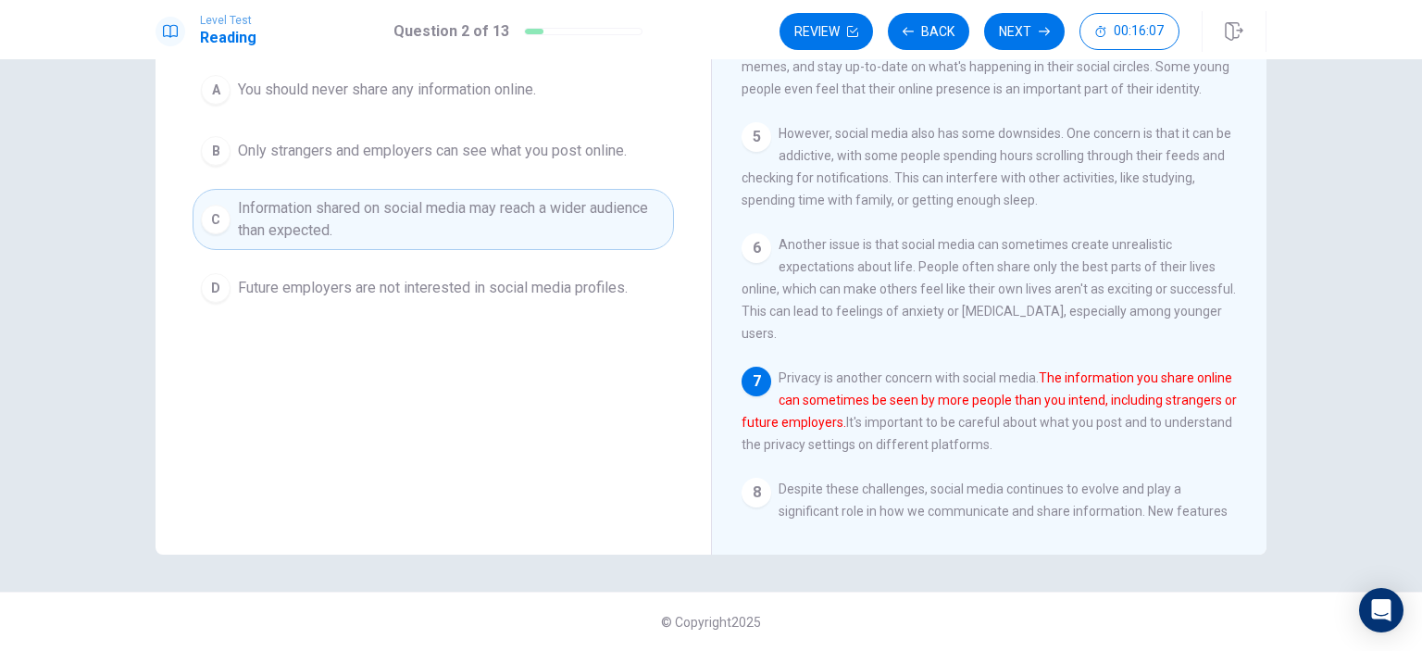
scroll to position [383, 0]
drag, startPoint x: 955, startPoint y: 429, endPoint x: 1111, endPoint y: 418, distance: 156.9
click at [1111, 418] on font "The information you share online can sometimes be seen by more people than you …" at bounding box center [989, 398] width 495 height 59
click at [1004, 18] on button "Next" at bounding box center [1024, 31] width 81 height 37
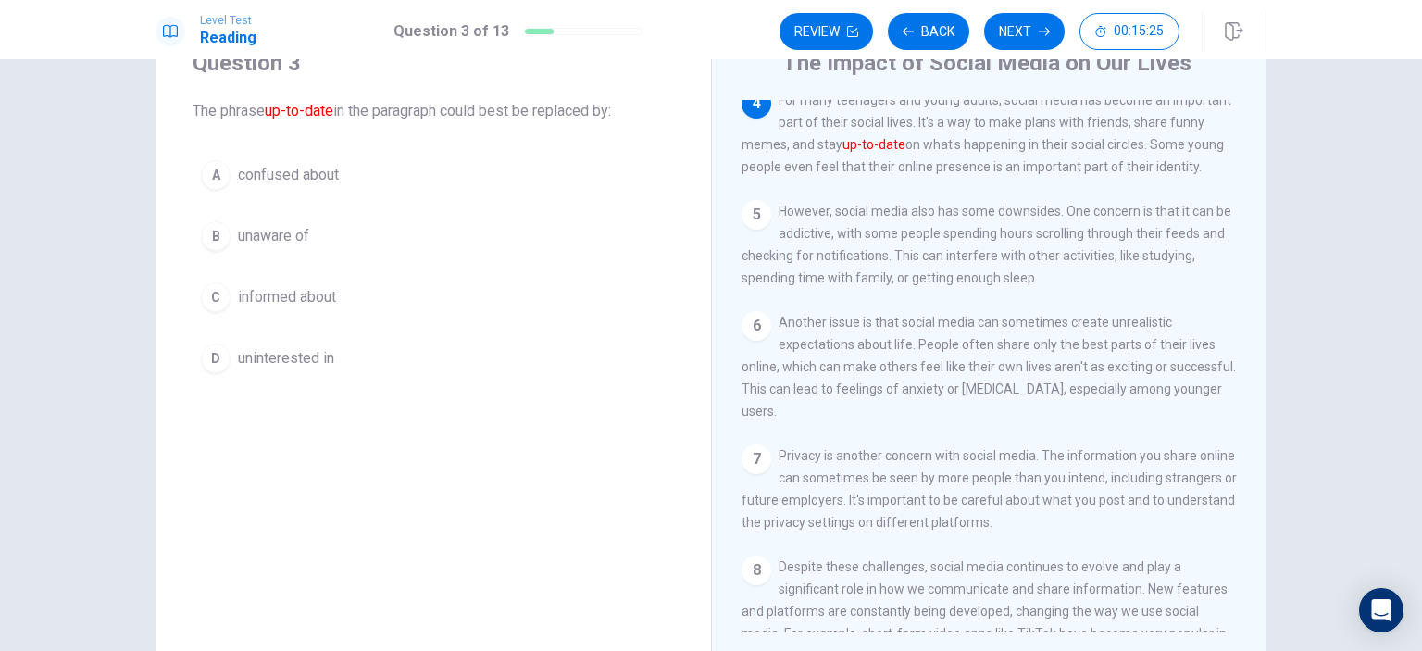
scroll to position [76, 0]
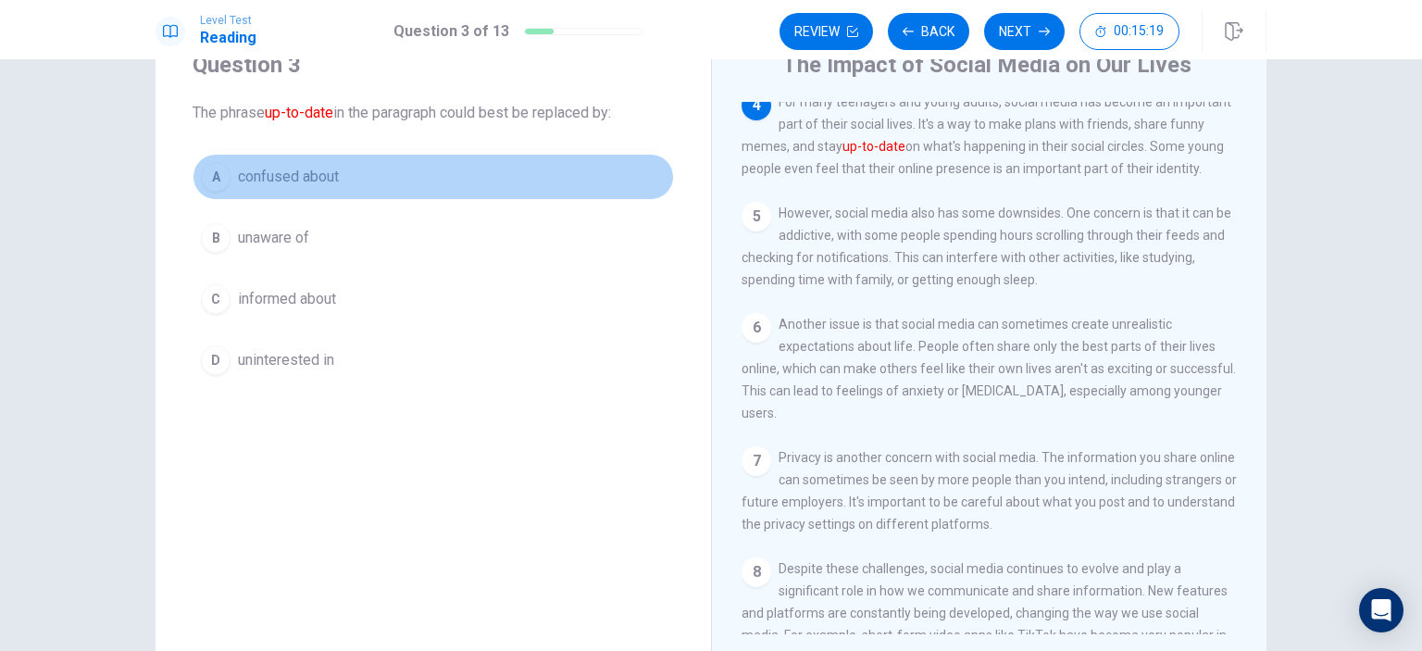
click at [295, 175] on span "confused about" at bounding box center [288, 177] width 101 height 22
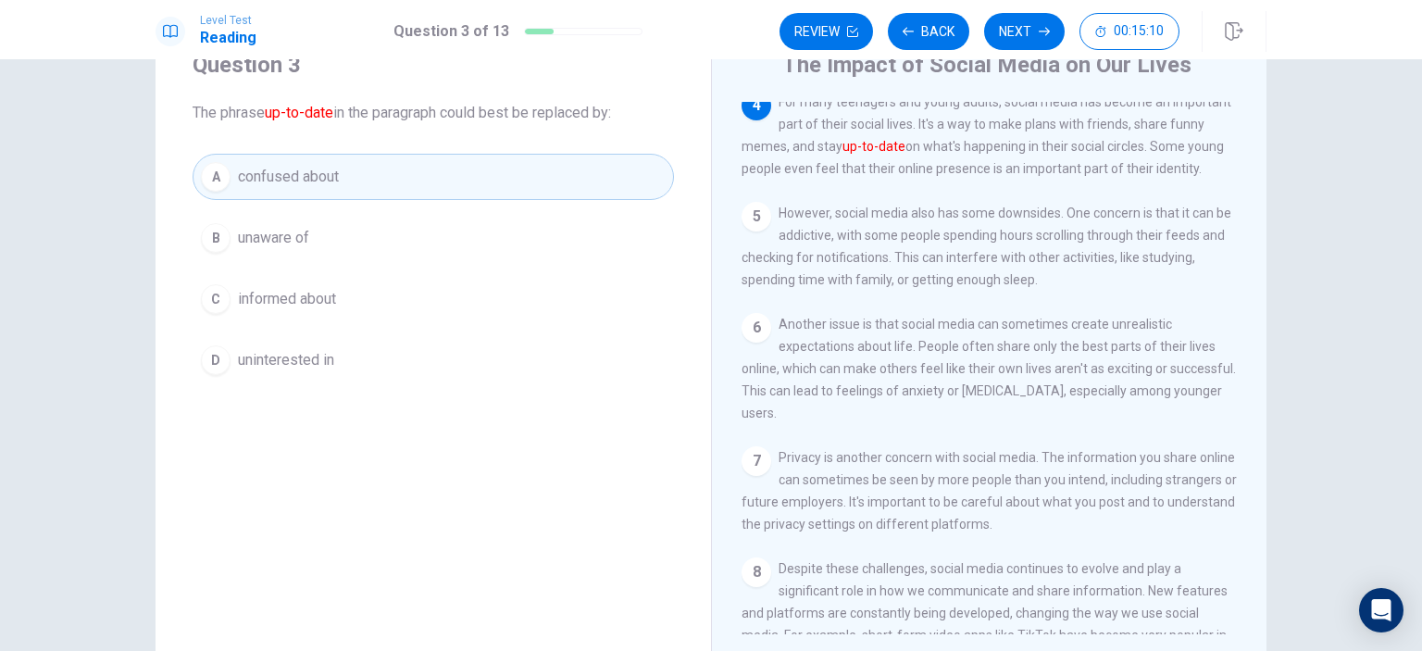
click at [332, 238] on button "B unaware of" at bounding box center [433, 238] width 481 height 46
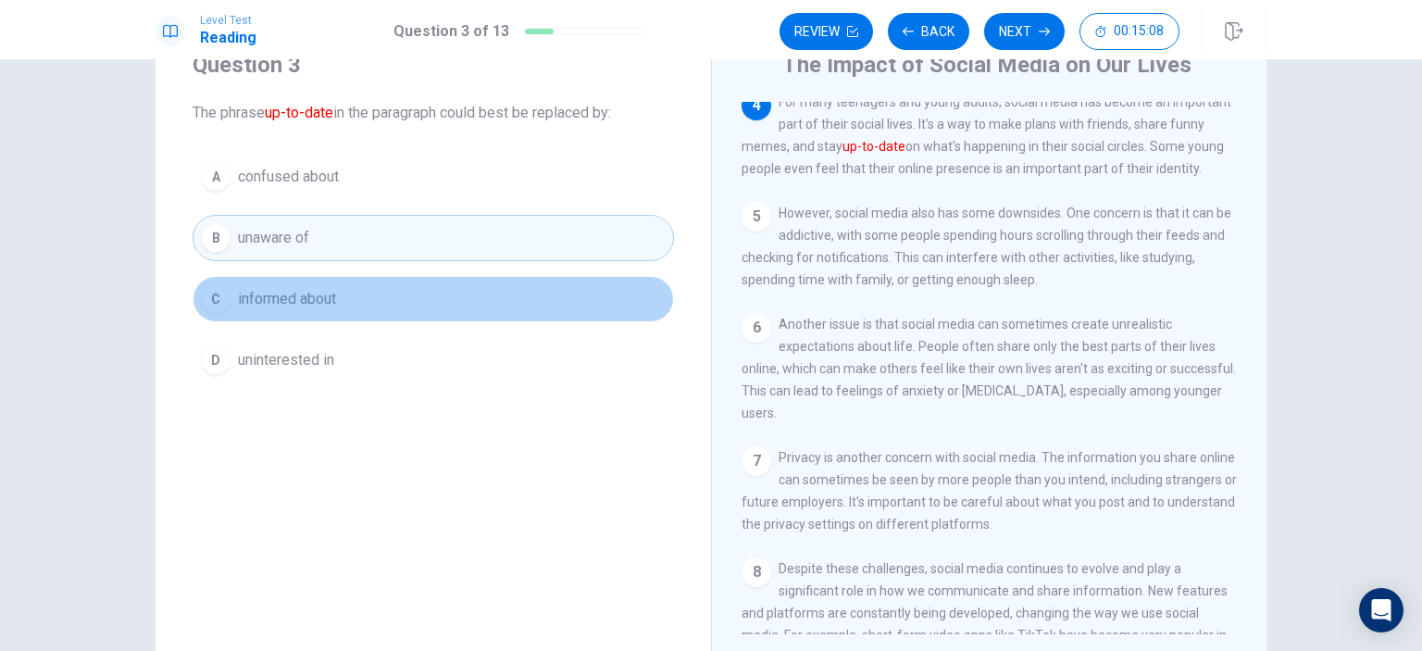
click at [335, 288] on button "C informed about" at bounding box center [433, 299] width 481 height 46
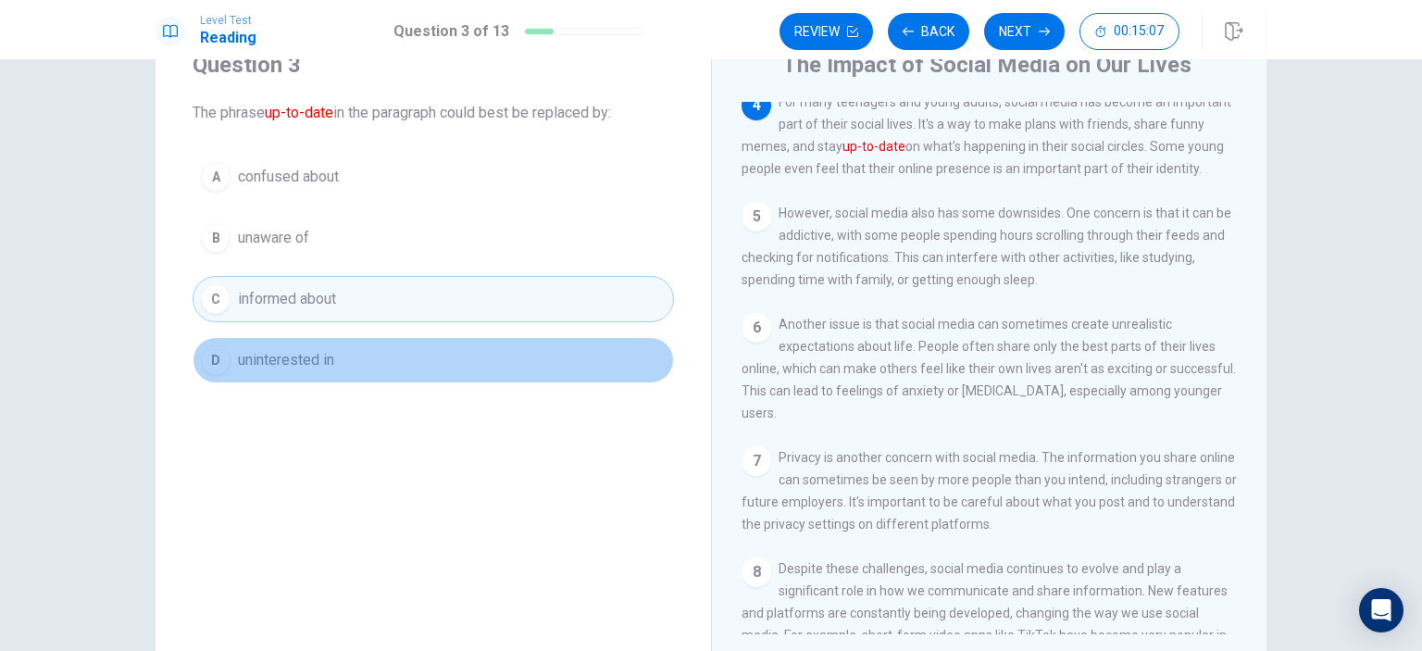
click at [359, 369] on button "D uninterested in" at bounding box center [433, 360] width 481 height 46
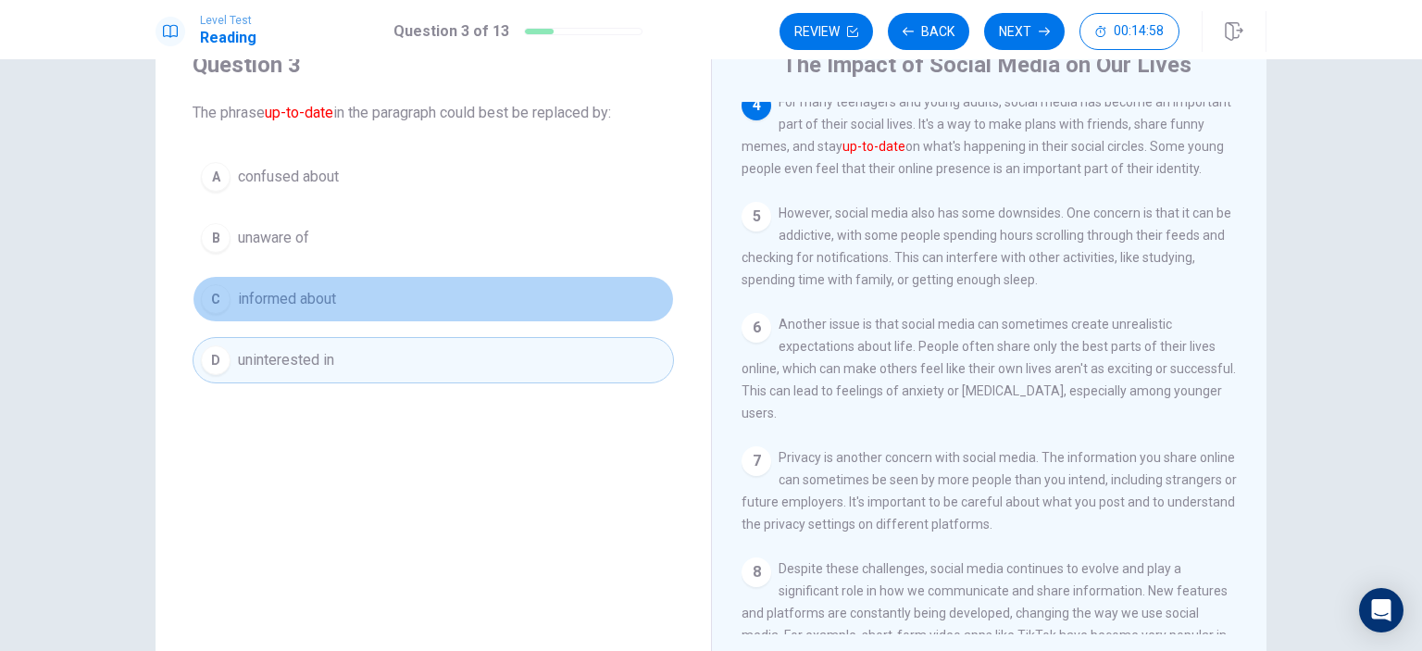
click at [361, 292] on button "C informed about" at bounding box center [433, 299] width 481 height 46
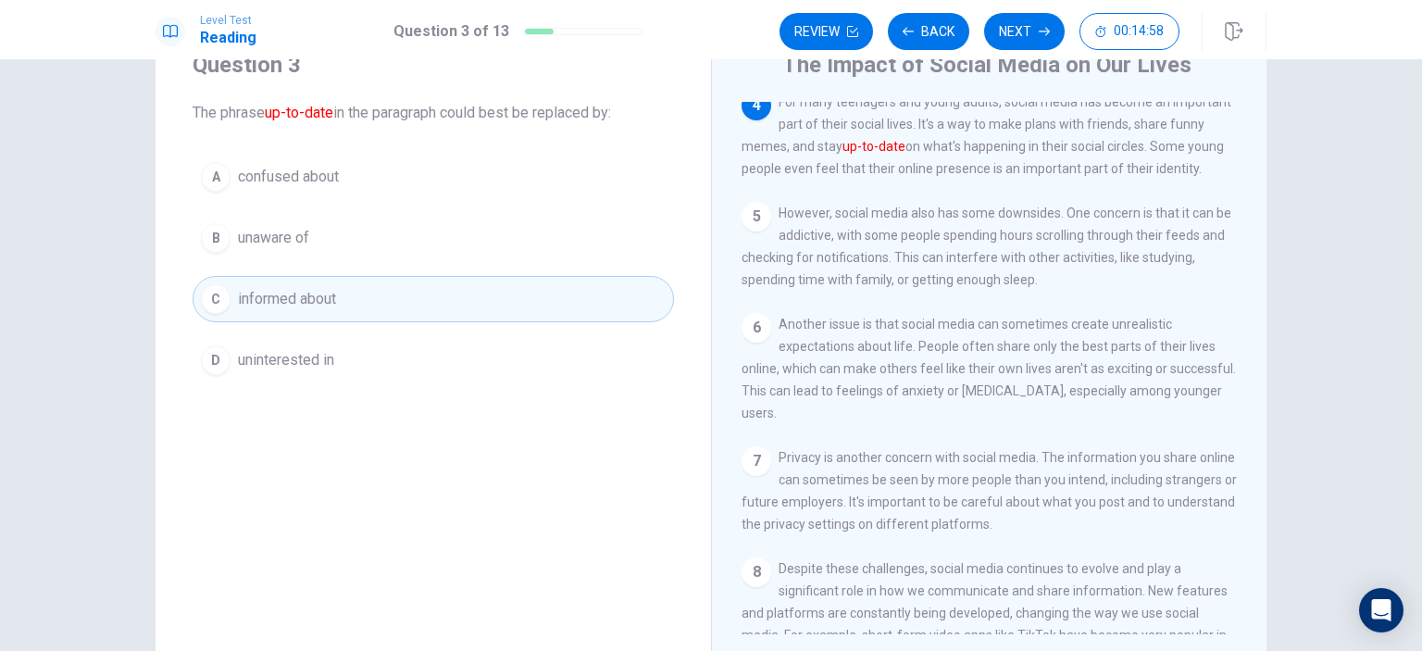
click at [354, 233] on button "B unaware of" at bounding box center [433, 238] width 481 height 46
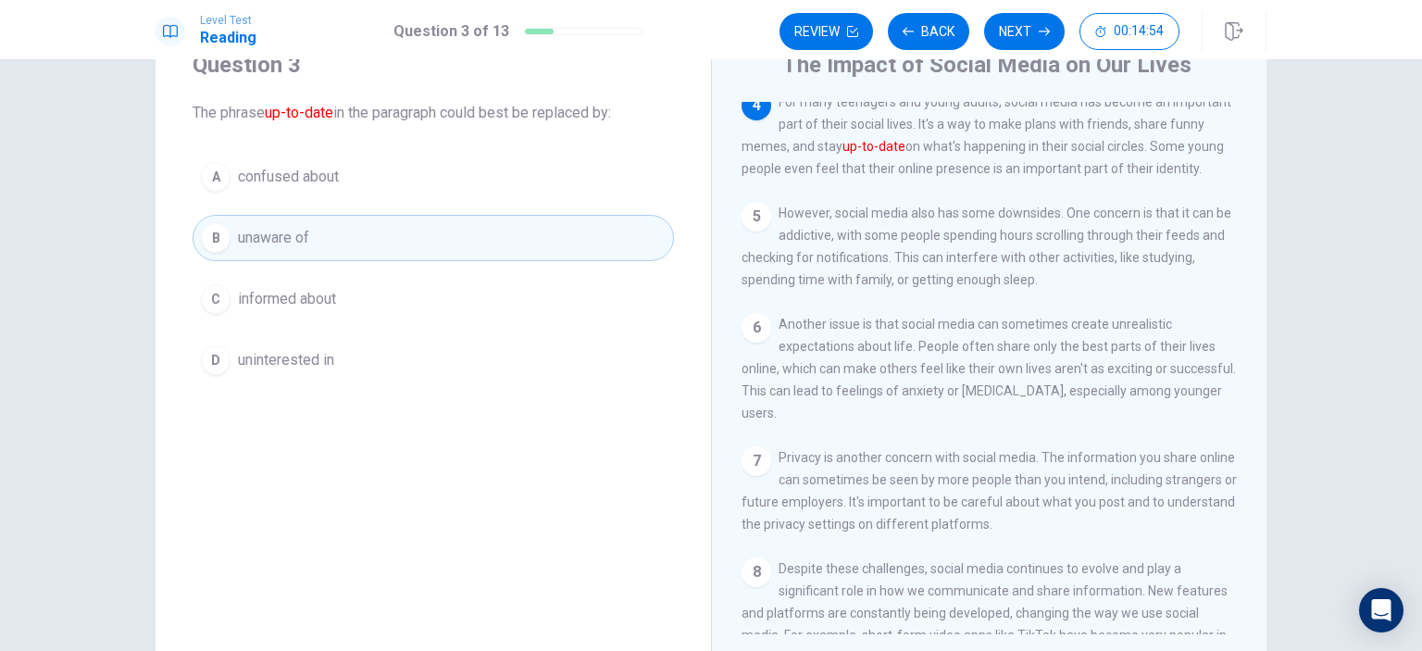
click at [485, 160] on button "A confused about" at bounding box center [433, 177] width 481 height 46
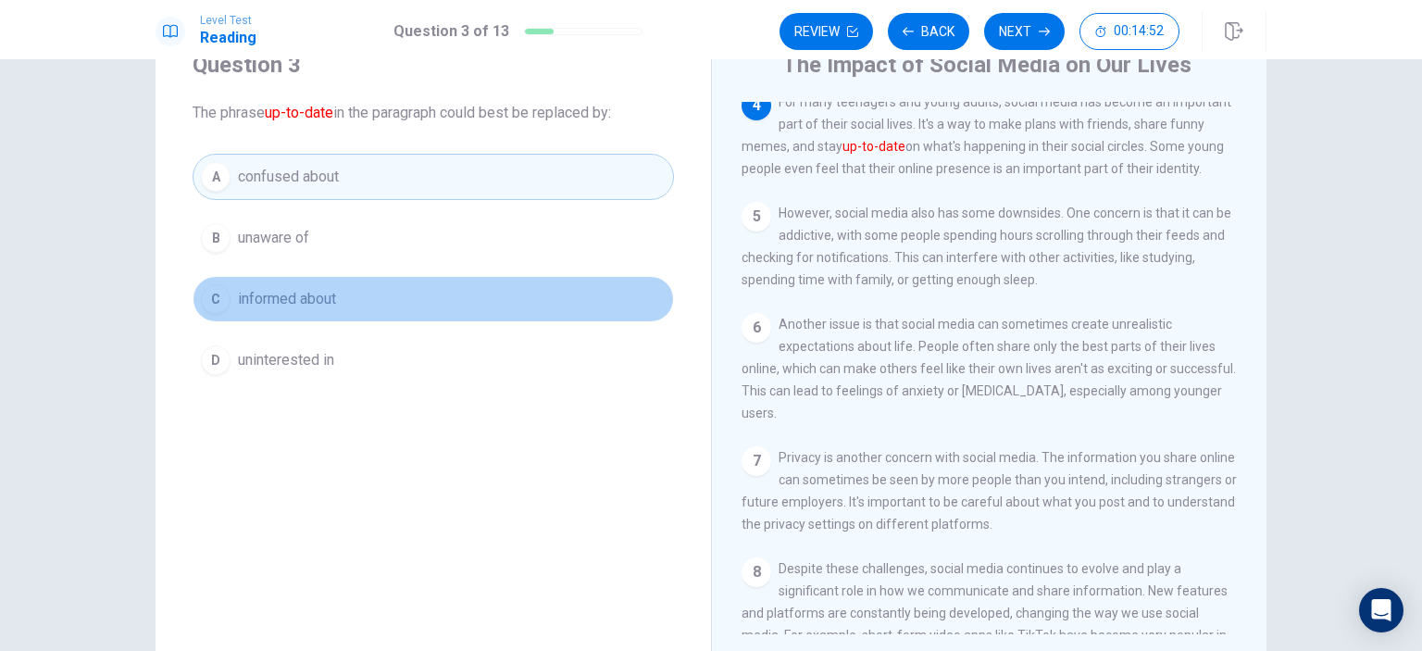
click at [507, 310] on button "C informed about" at bounding box center [433, 299] width 481 height 46
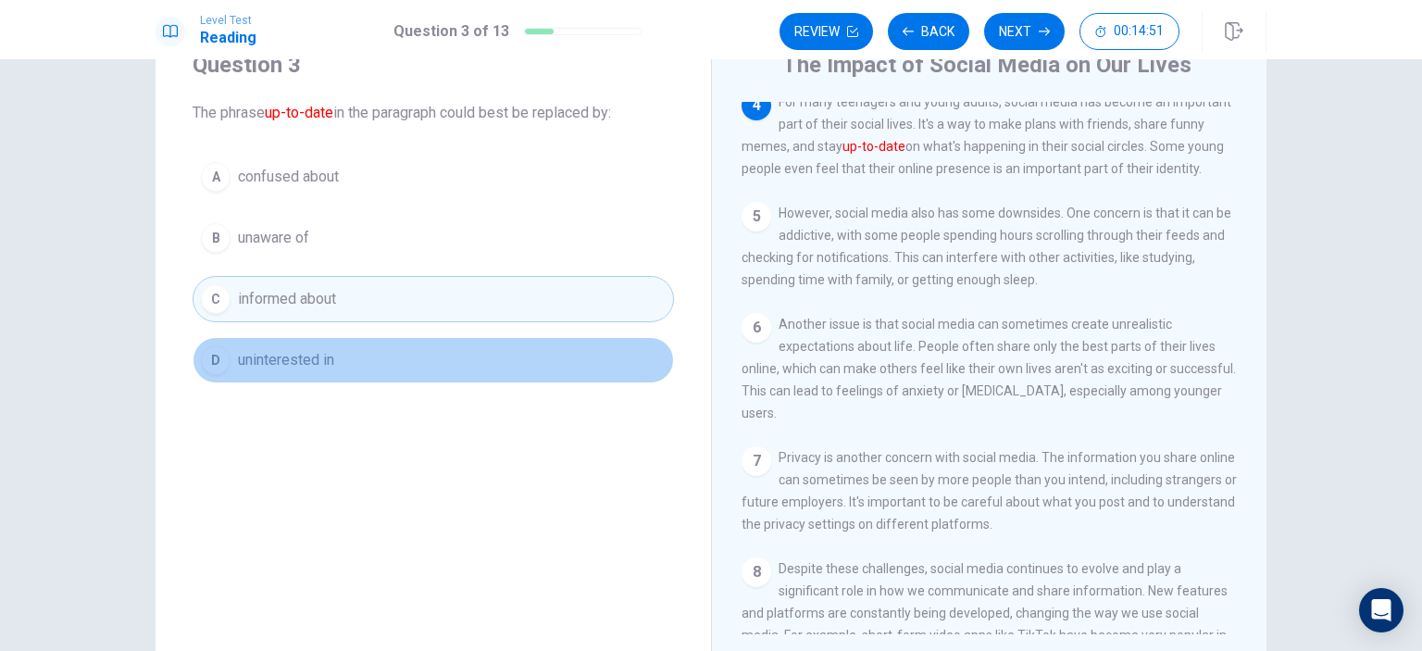
click at [489, 358] on button "D uninterested in" at bounding box center [433, 360] width 481 height 46
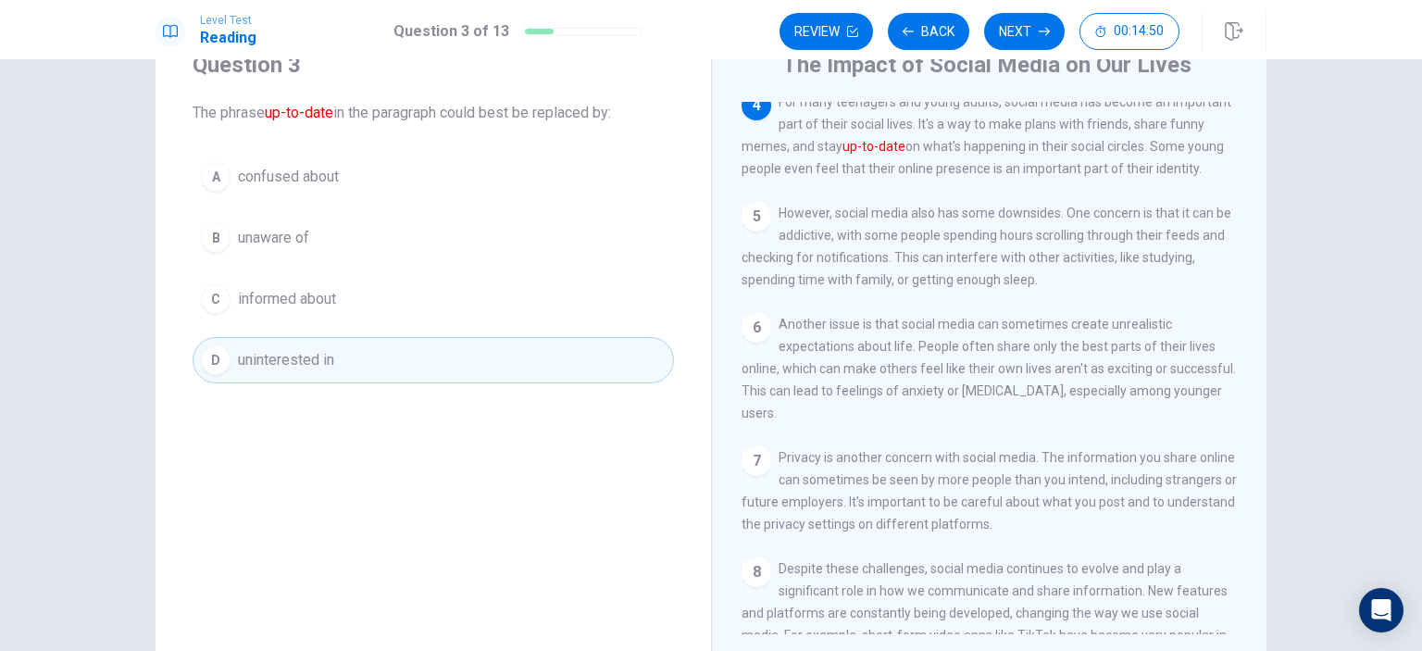
click at [513, 302] on button "C informed about" at bounding box center [433, 299] width 481 height 46
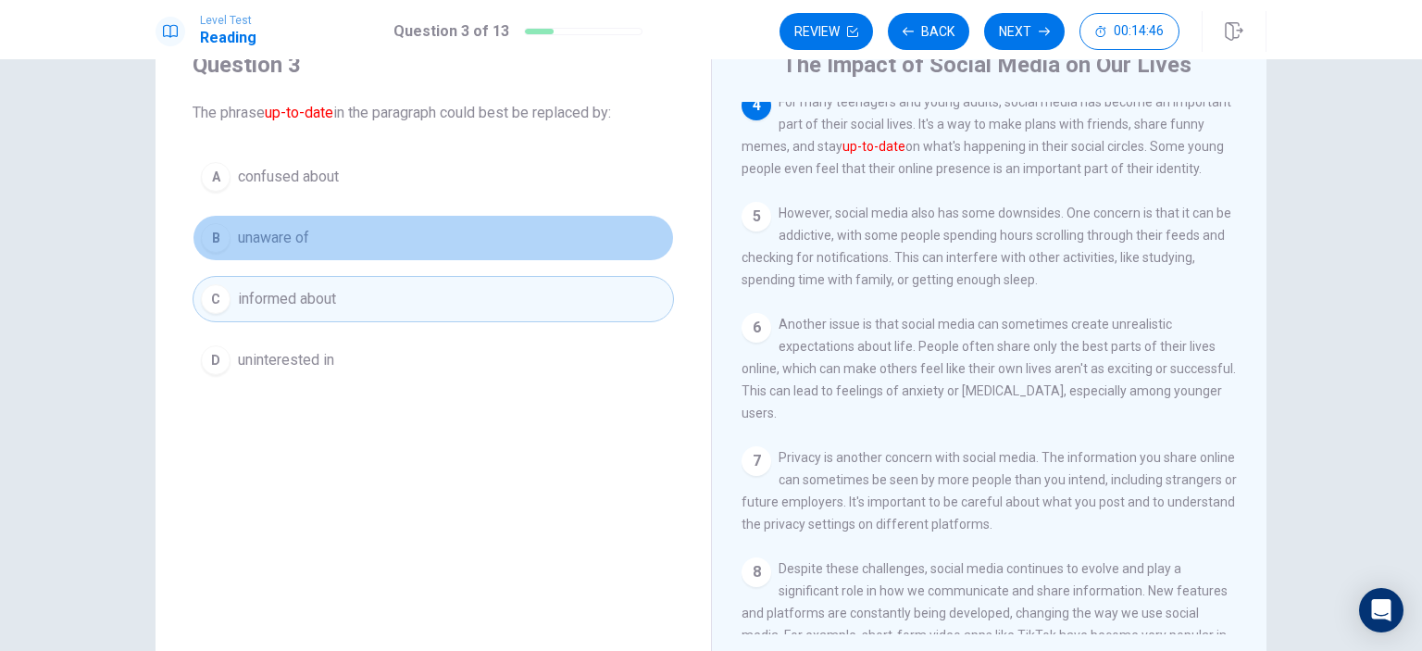
click at [481, 231] on button "B unaware of" at bounding box center [433, 238] width 481 height 46
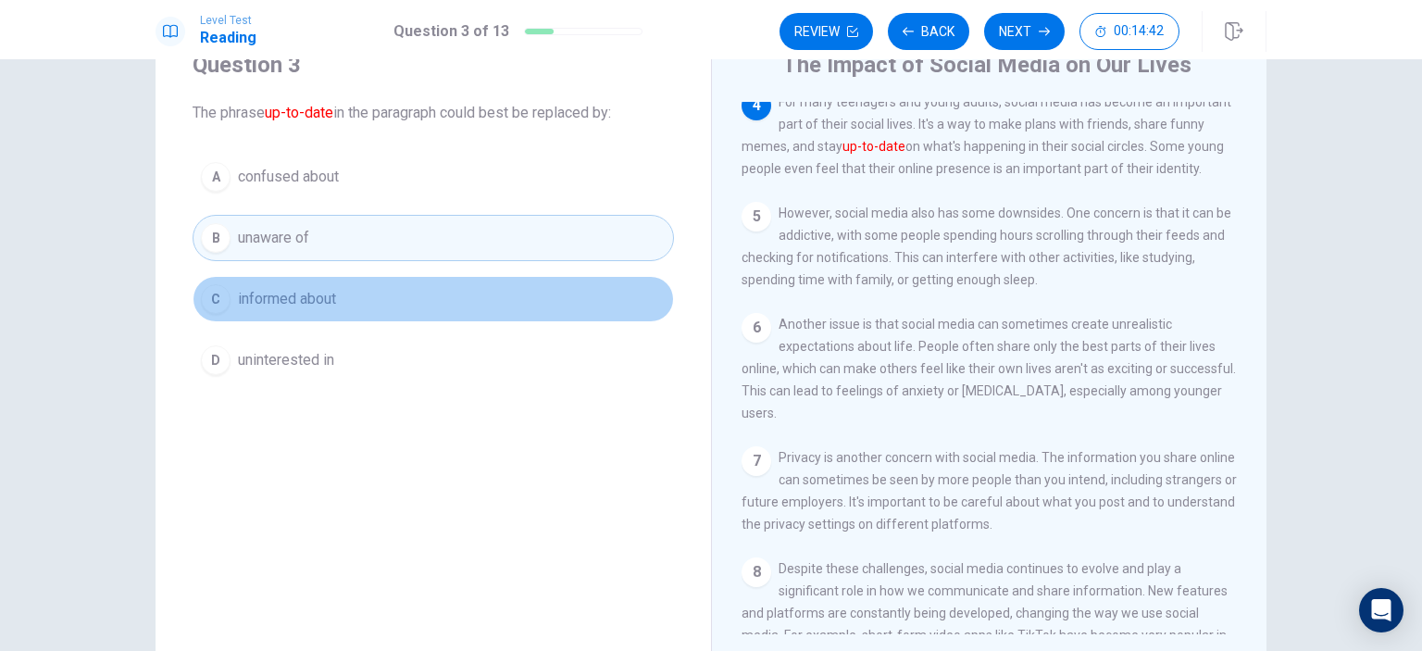
click at [444, 291] on button "C informed about" at bounding box center [433, 299] width 481 height 46
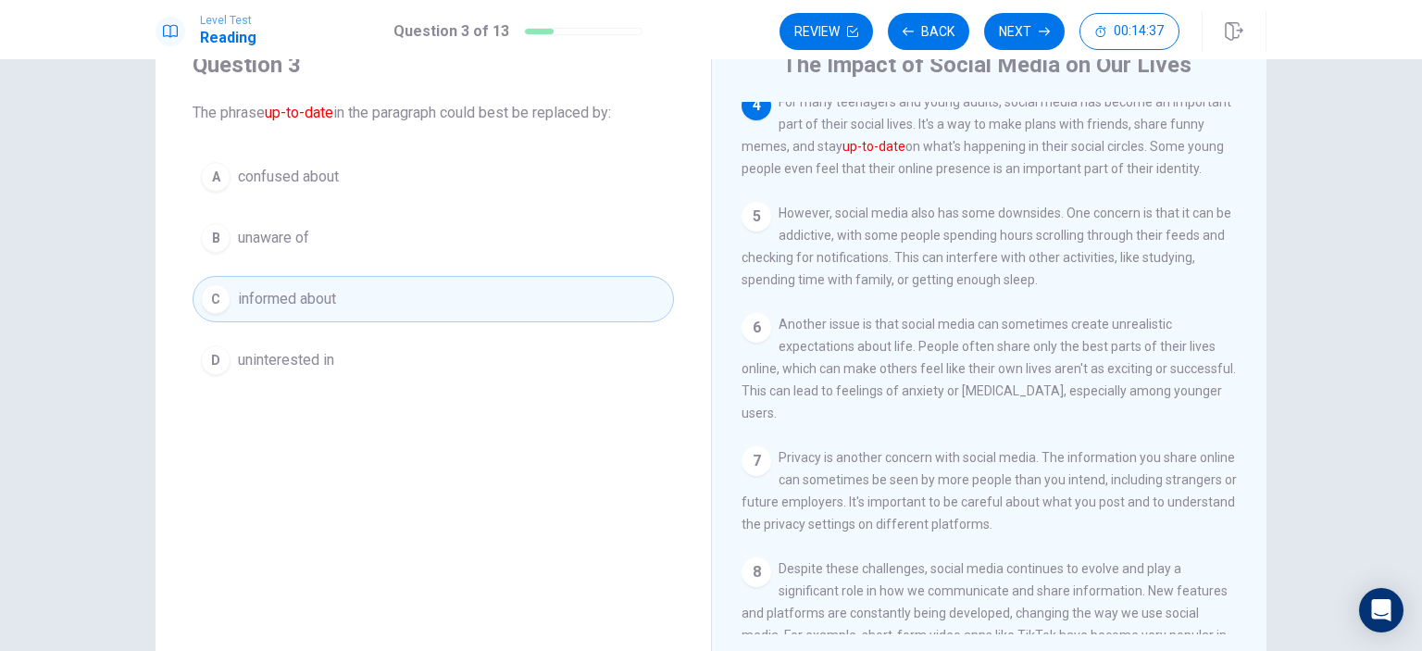
click at [415, 176] on button "A confused about" at bounding box center [433, 177] width 481 height 46
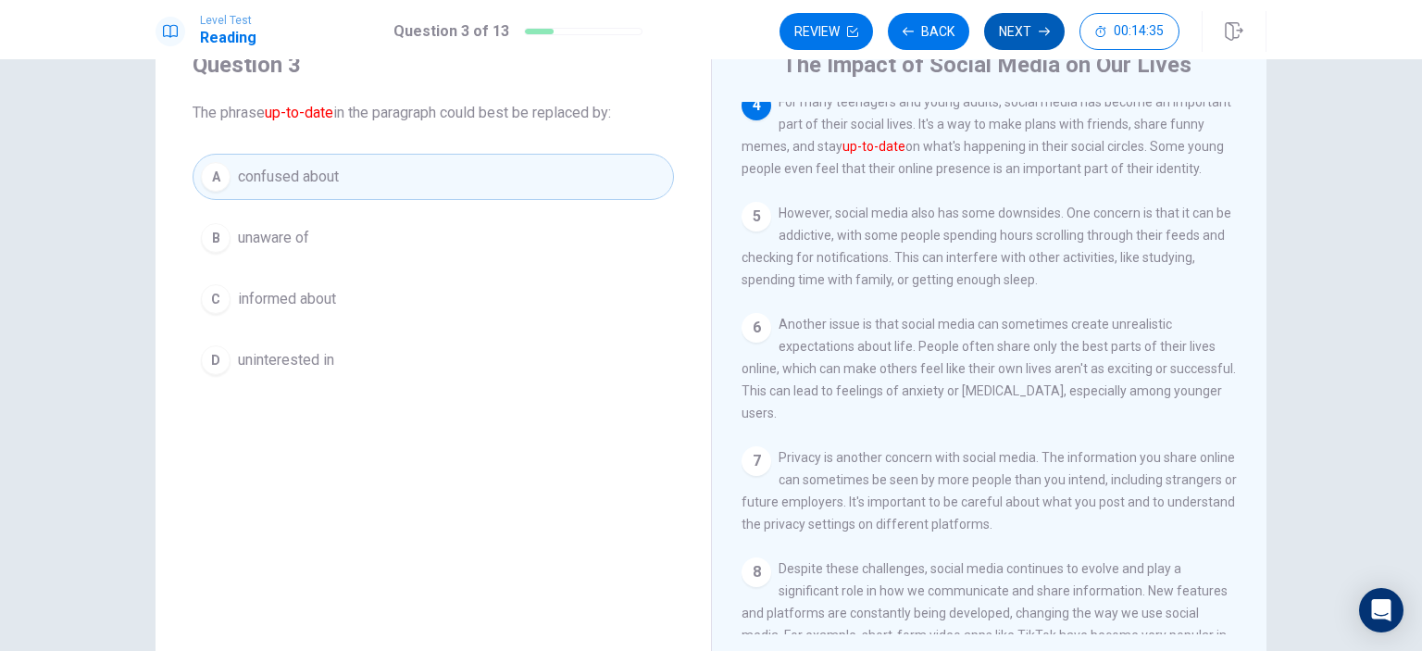
click at [1003, 39] on button "Next" at bounding box center [1024, 31] width 81 height 37
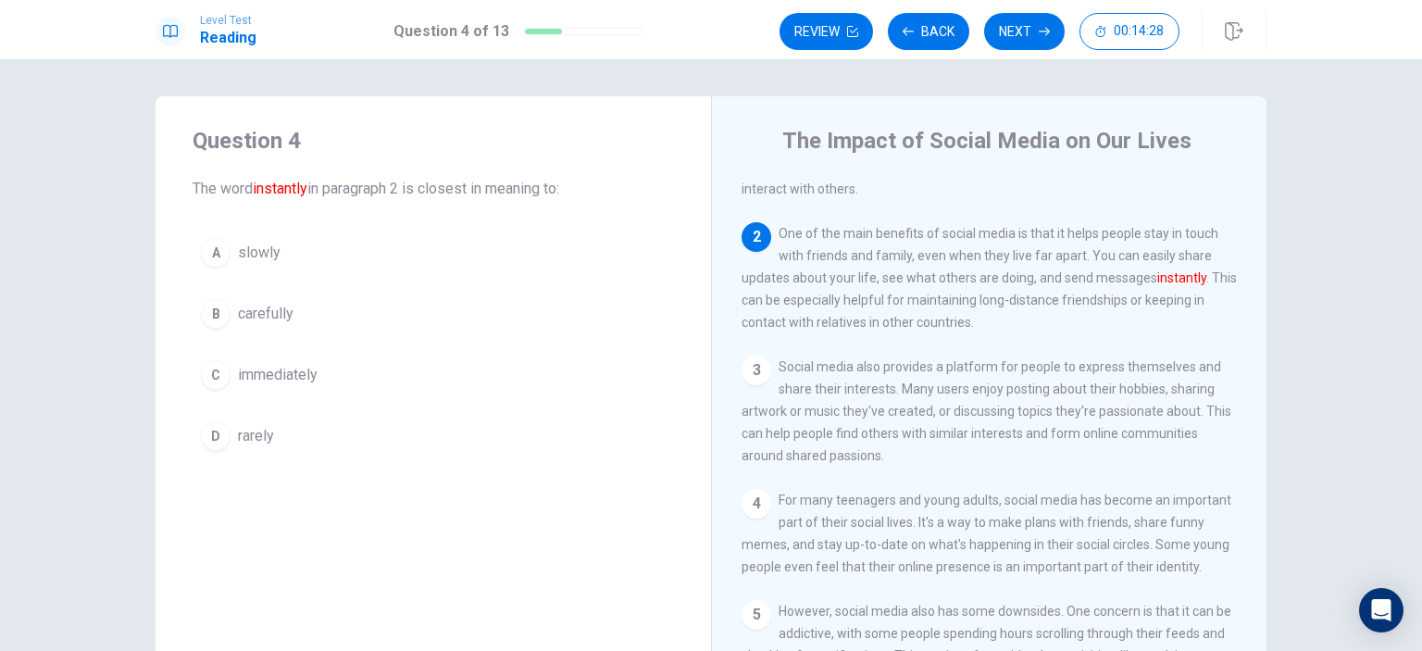
scroll to position [130, 0]
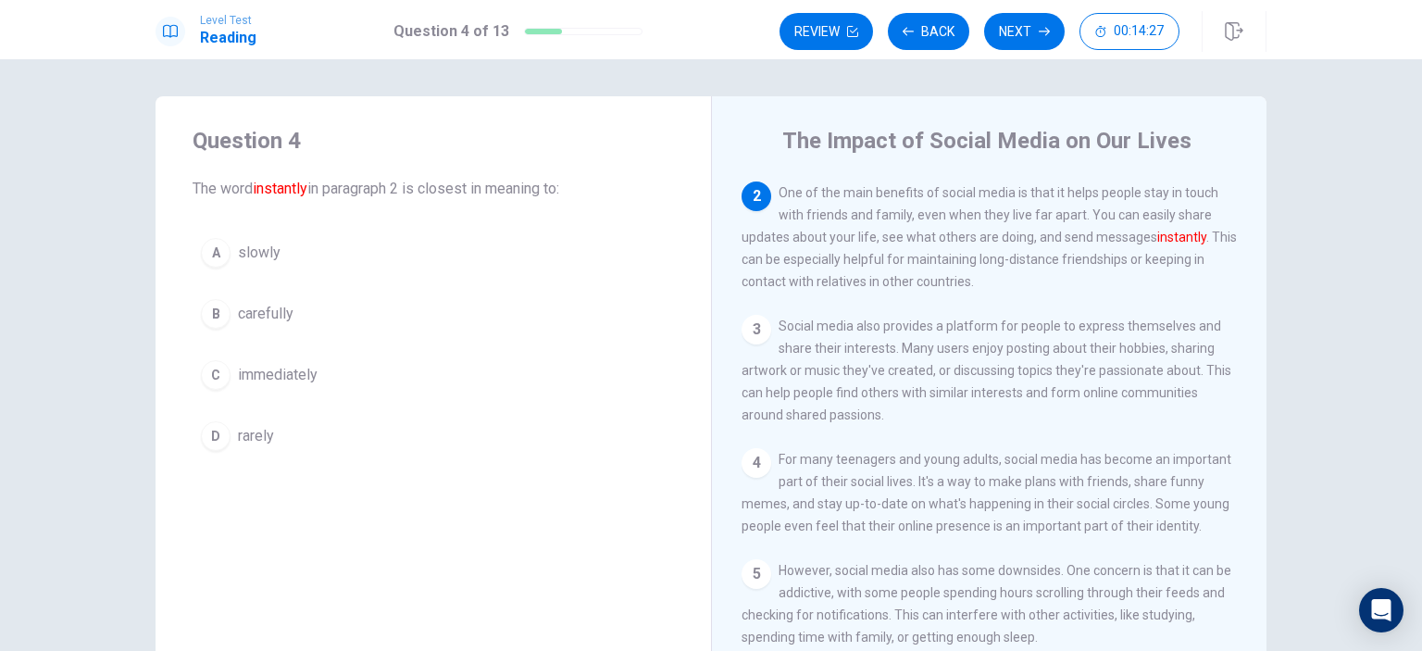
drag, startPoint x: 789, startPoint y: 208, endPoint x: 976, endPoint y: 236, distance: 189.1
click at [976, 236] on div "2 One of the main benefits of social media is that it helps people stay in touc…" at bounding box center [990, 236] width 496 height 111
click at [267, 247] on span "slowly" at bounding box center [259, 253] width 43 height 22
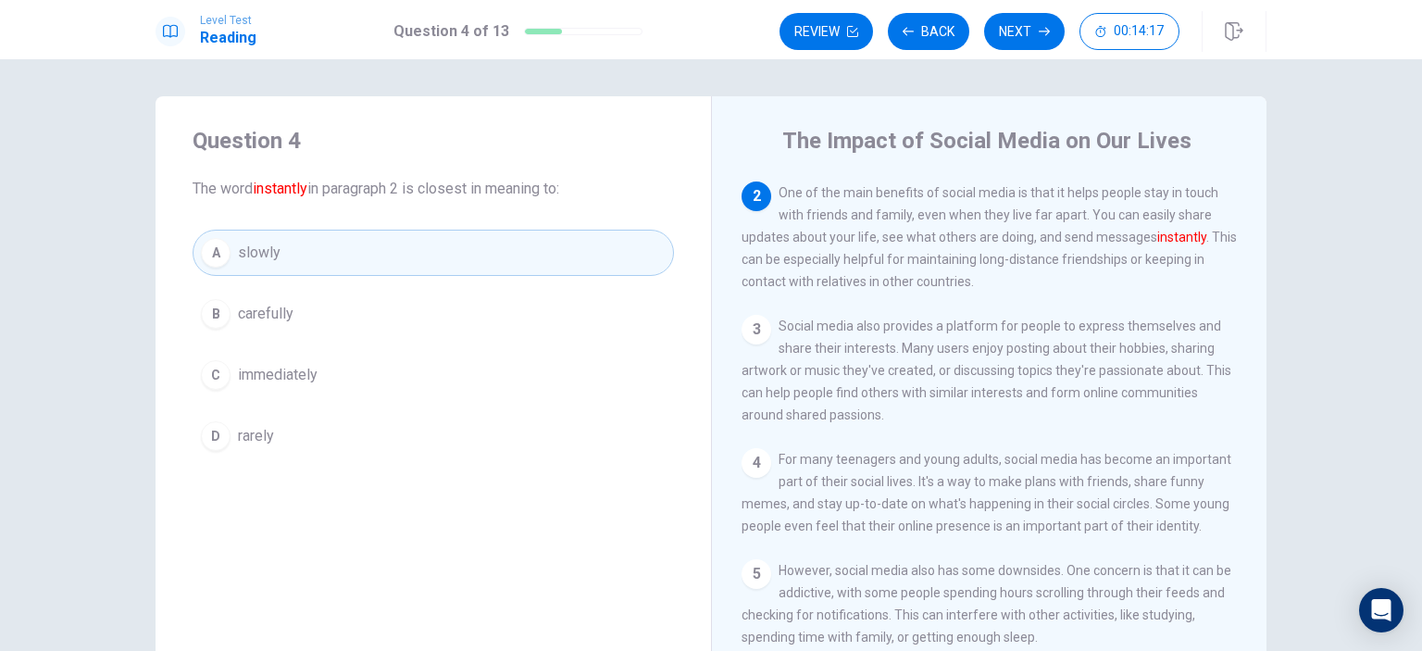
click at [298, 319] on button "B carefully" at bounding box center [433, 314] width 481 height 46
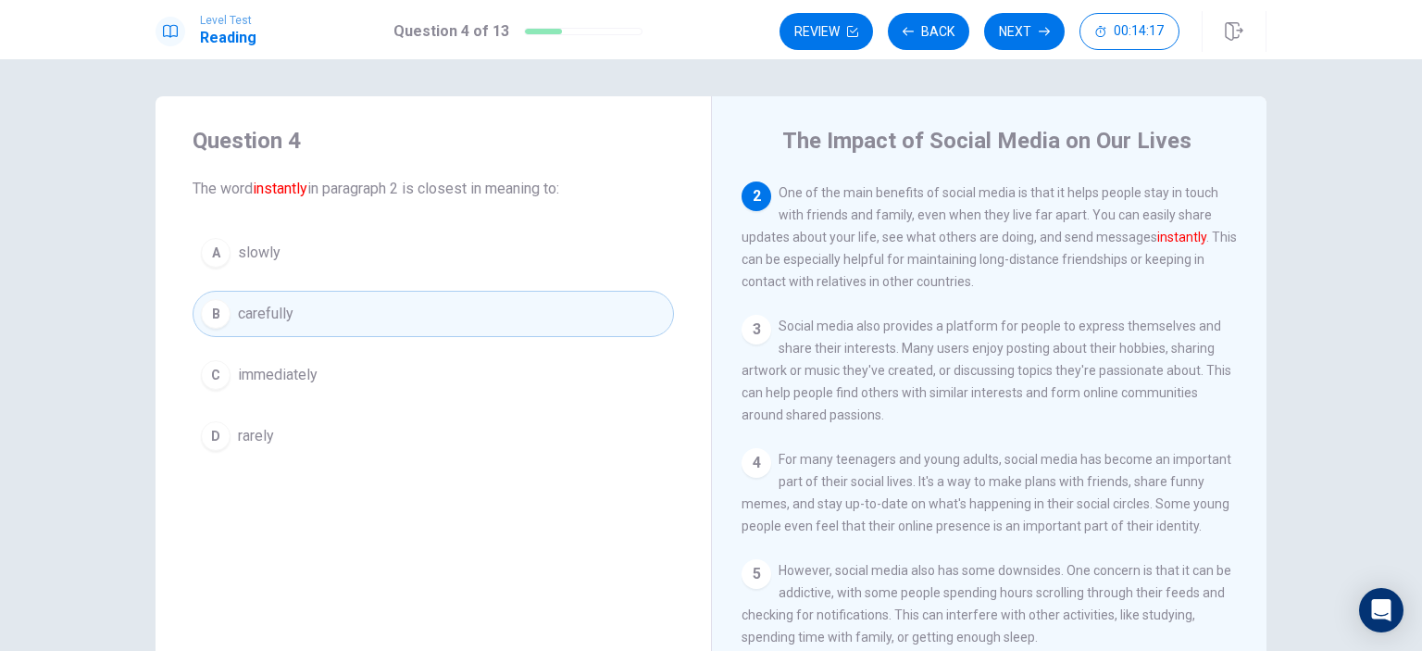
click at [307, 395] on button "C immediately" at bounding box center [433, 375] width 481 height 46
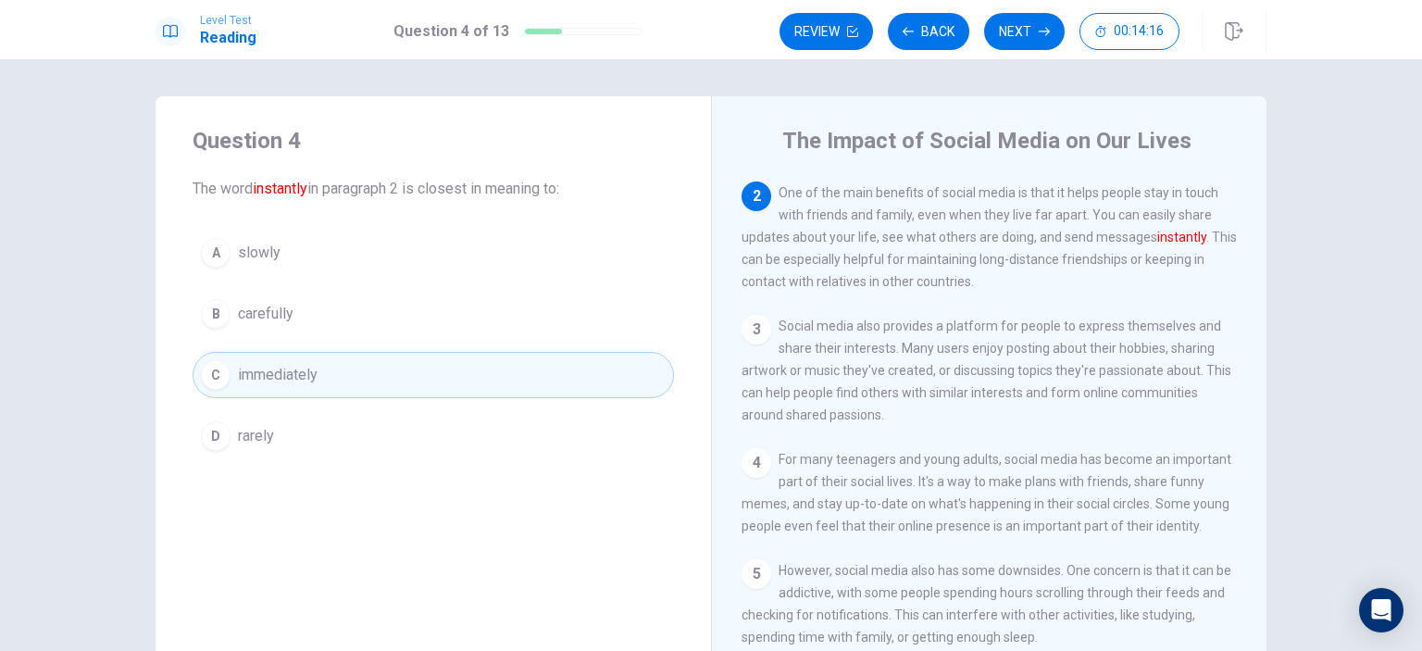
click at [281, 467] on div "Question 4 The word instantly in paragraph 2 is closest in meaning to: A slowly…" at bounding box center [434, 292] width 556 height 393
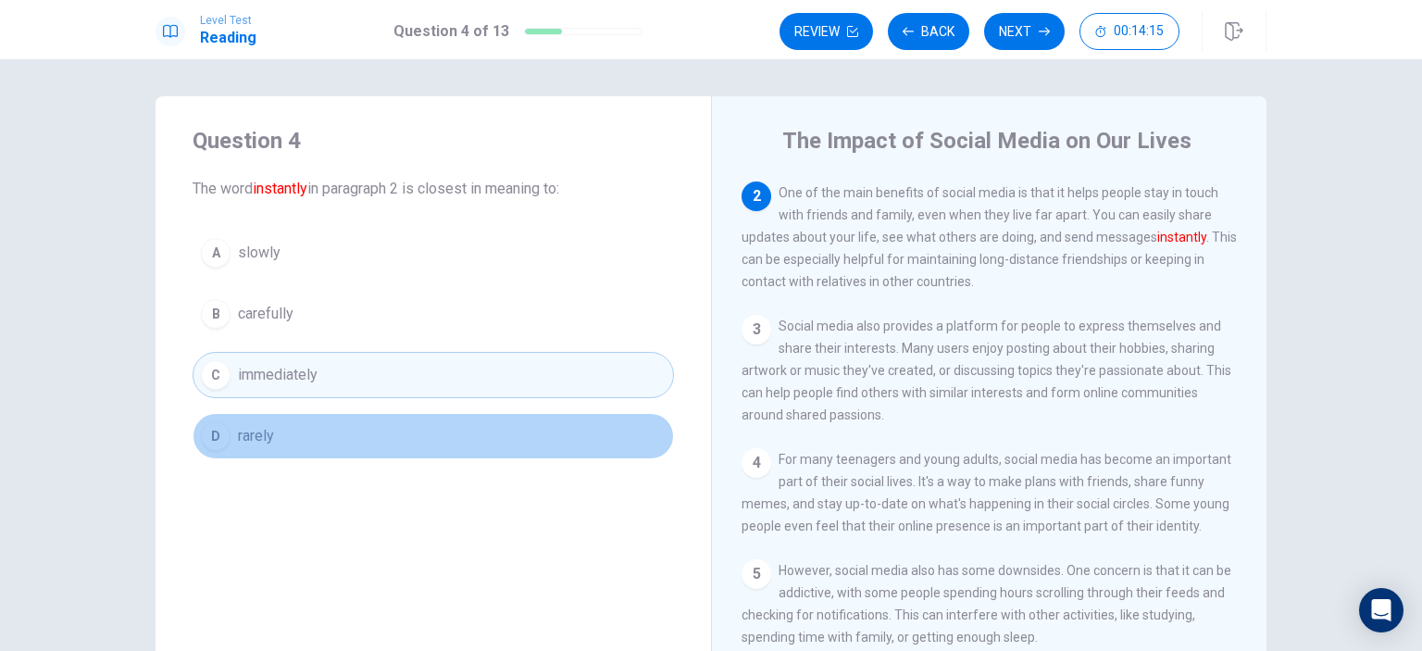
click at [311, 447] on button "D rarely" at bounding box center [433, 436] width 481 height 46
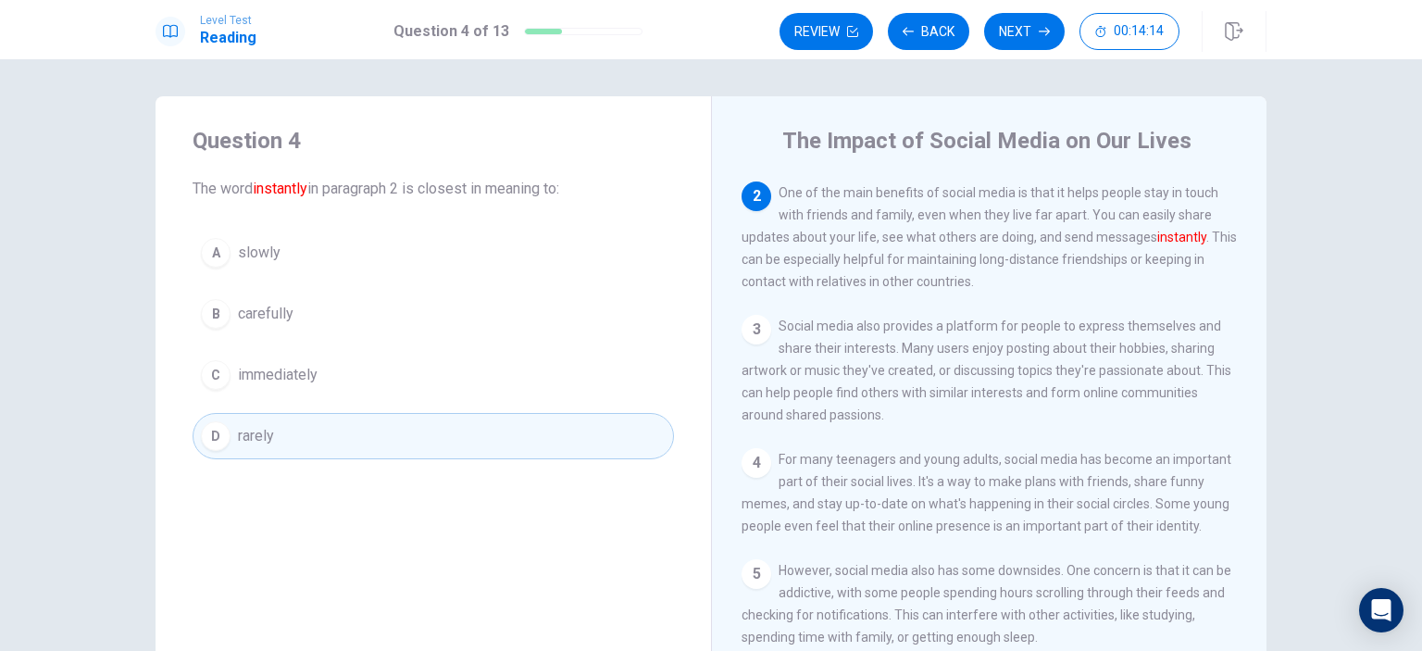
click at [337, 383] on button "C immediately" at bounding box center [433, 375] width 481 height 46
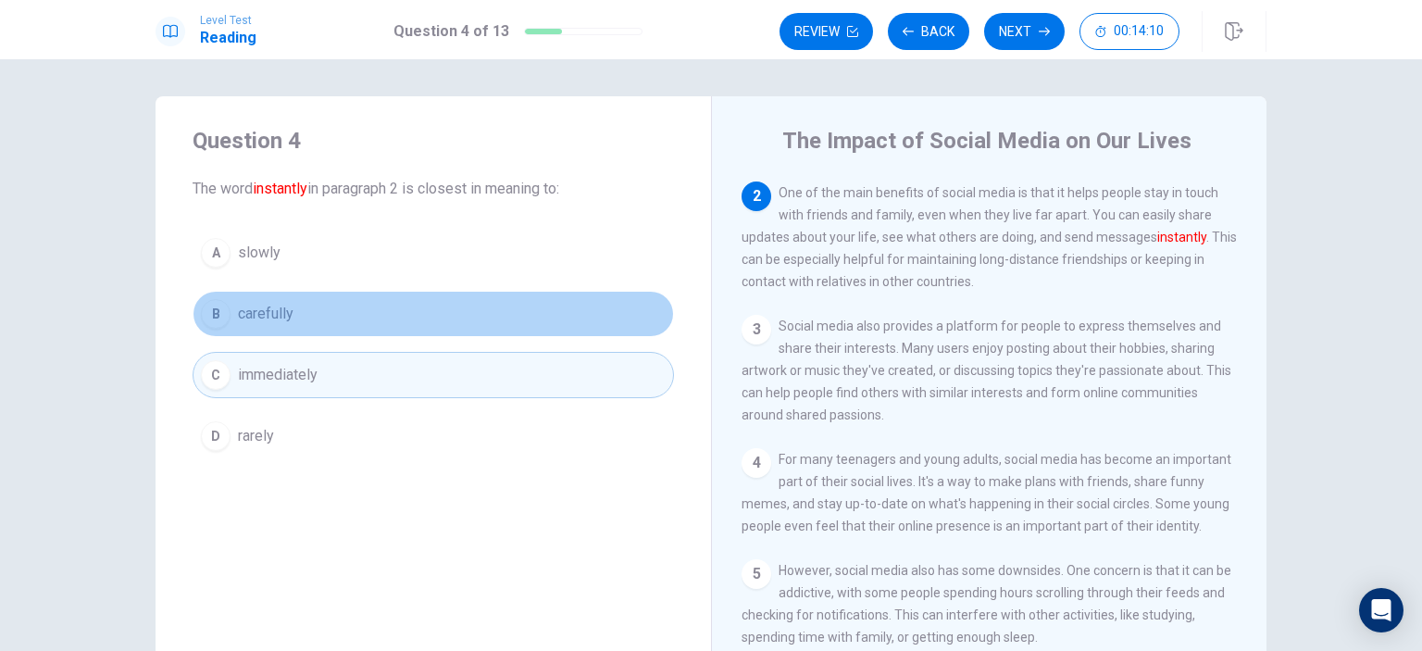
click at [358, 311] on button "B carefully" at bounding box center [433, 314] width 481 height 46
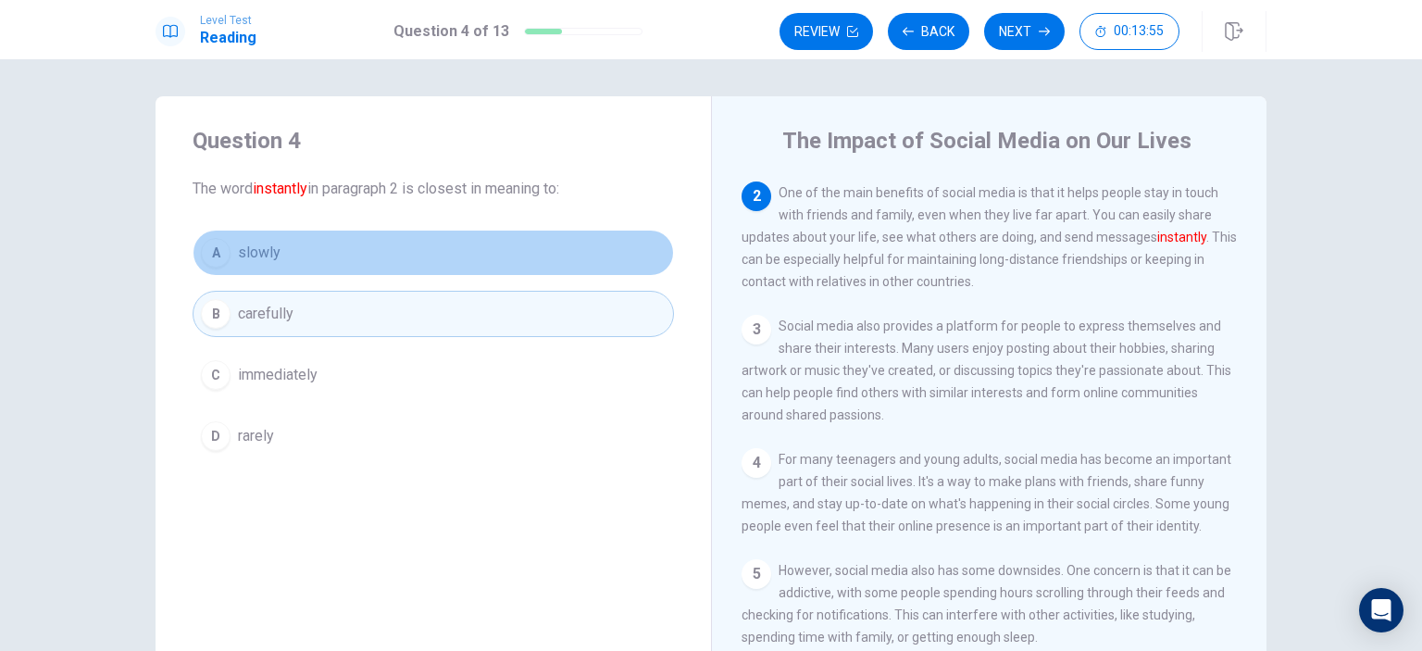
click at [407, 255] on button "A slowly" at bounding box center [433, 253] width 481 height 46
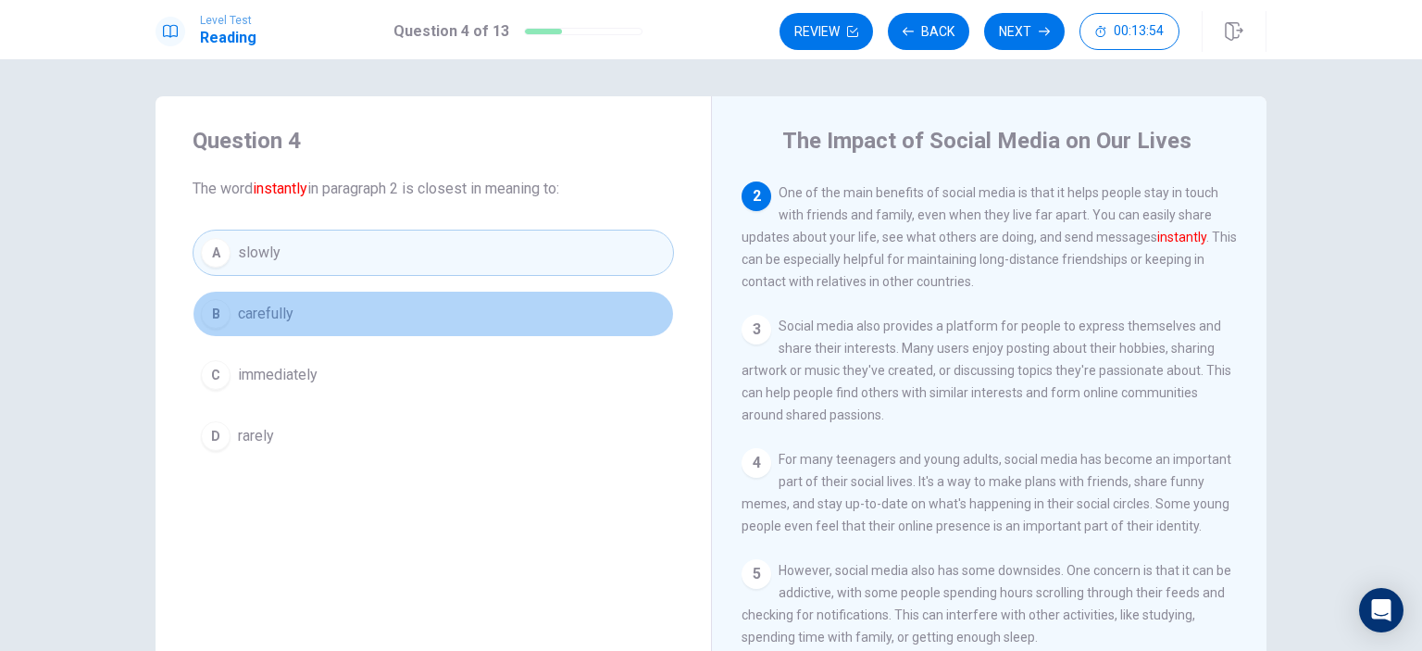
click at [450, 294] on button "B carefully" at bounding box center [433, 314] width 481 height 46
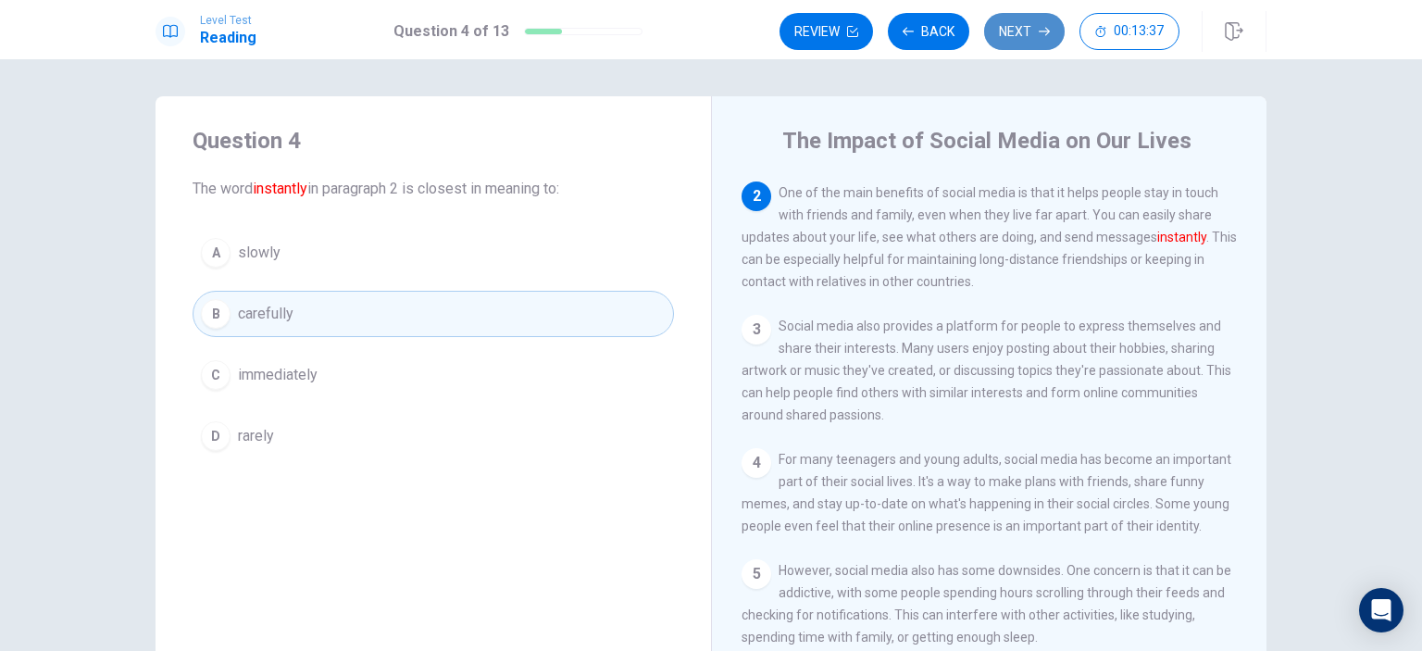
click at [1027, 31] on button "Next" at bounding box center [1024, 31] width 81 height 37
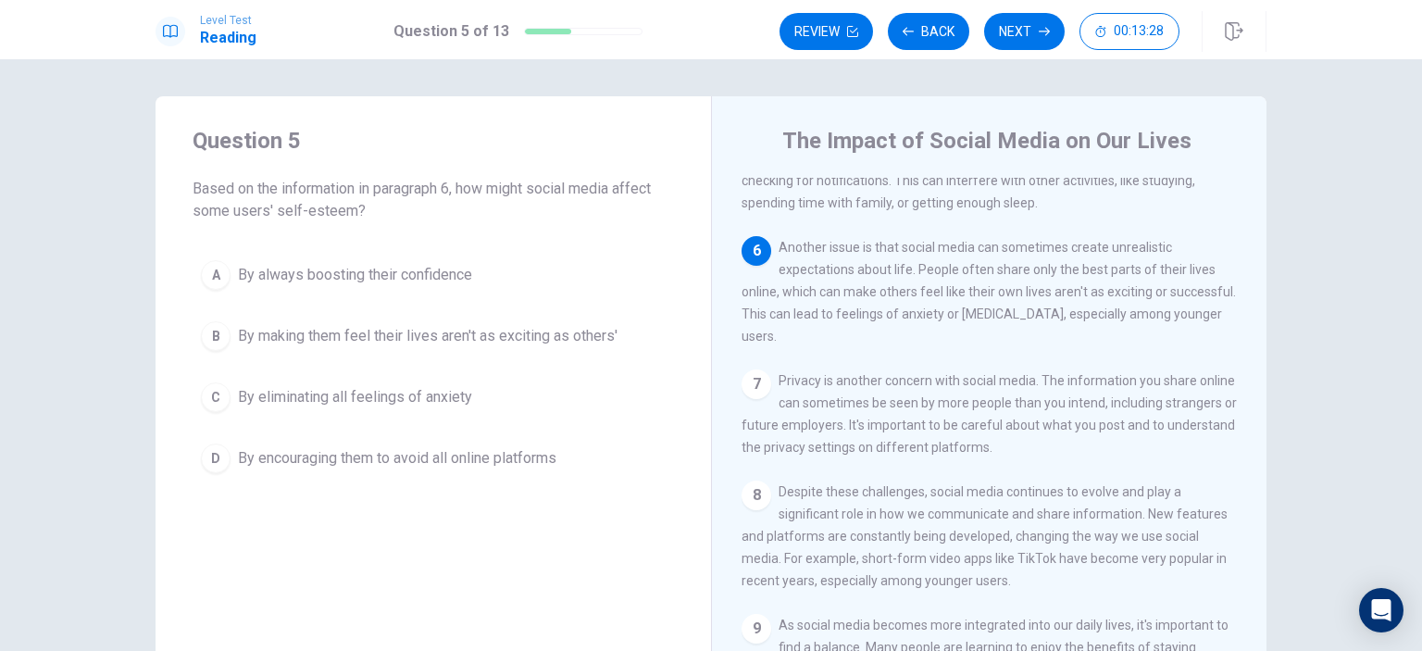
scroll to position [566, 0]
drag, startPoint x: 343, startPoint y: 190, endPoint x: 437, endPoint y: 194, distance: 94.5
click at [437, 194] on span "Based on the information in paragraph 6, how might social media affect some use…" at bounding box center [433, 200] width 481 height 44
click at [231, 404] on button "C By eliminating all feelings of anxiety" at bounding box center [433, 397] width 481 height 46
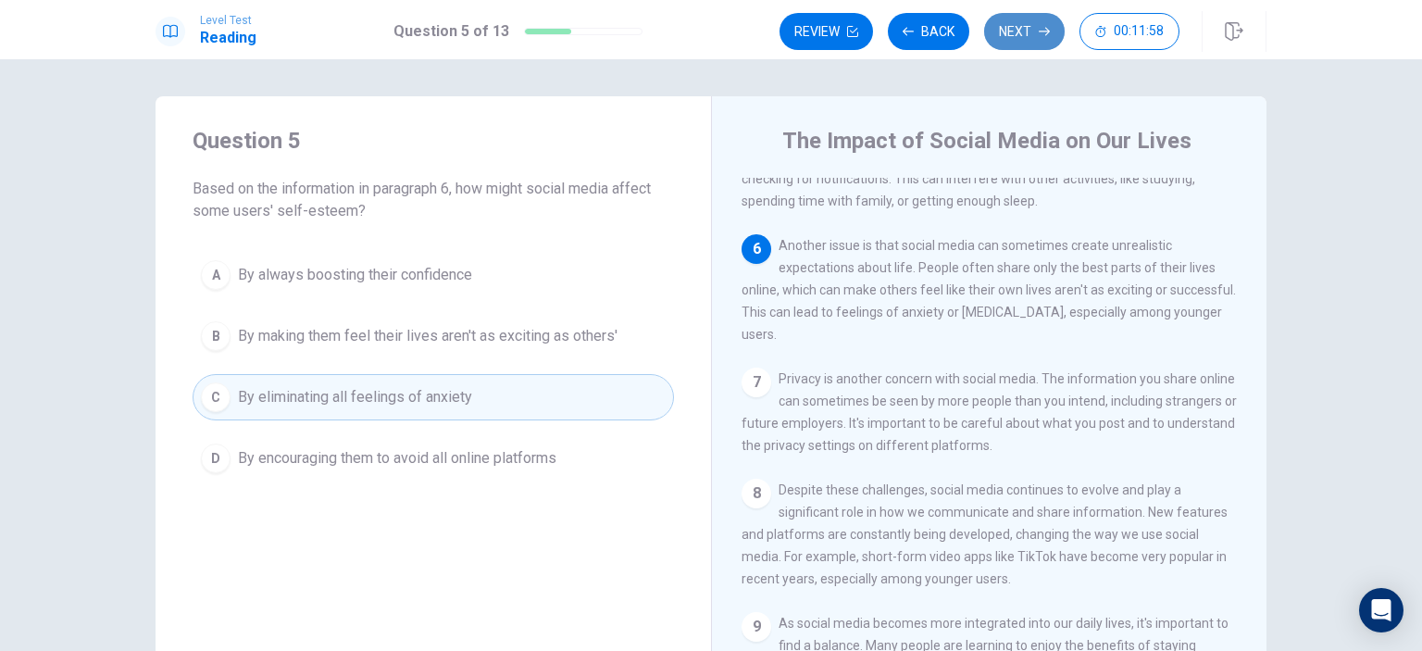
click at [1040, 18] on button "Next" at bounding box center [1024, 31] width 81 height 37
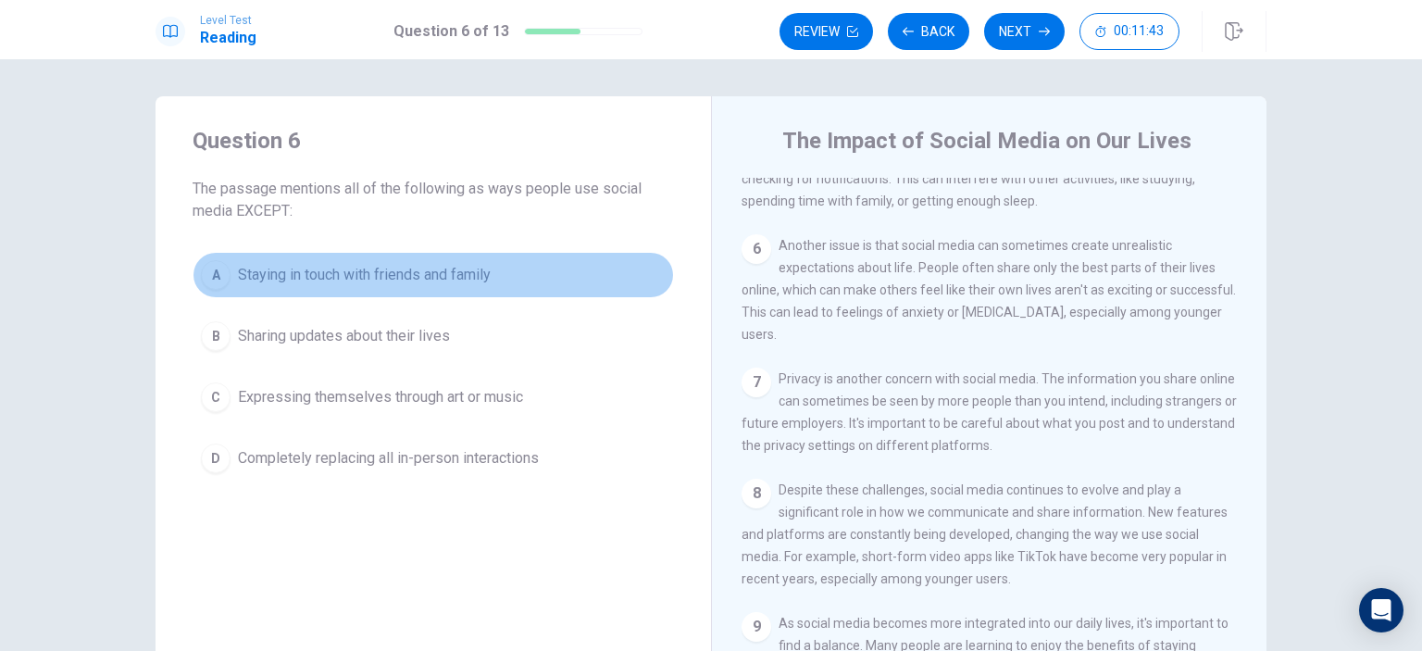
drag, startPoint x: 281, startPoint y: 273, endPoint x: 418, endPoint y: 294, distance: 138.7
click at [418, 294] on button "A Staying in touch with friends and family" at bounding box center [433, 275] width 481 height 46
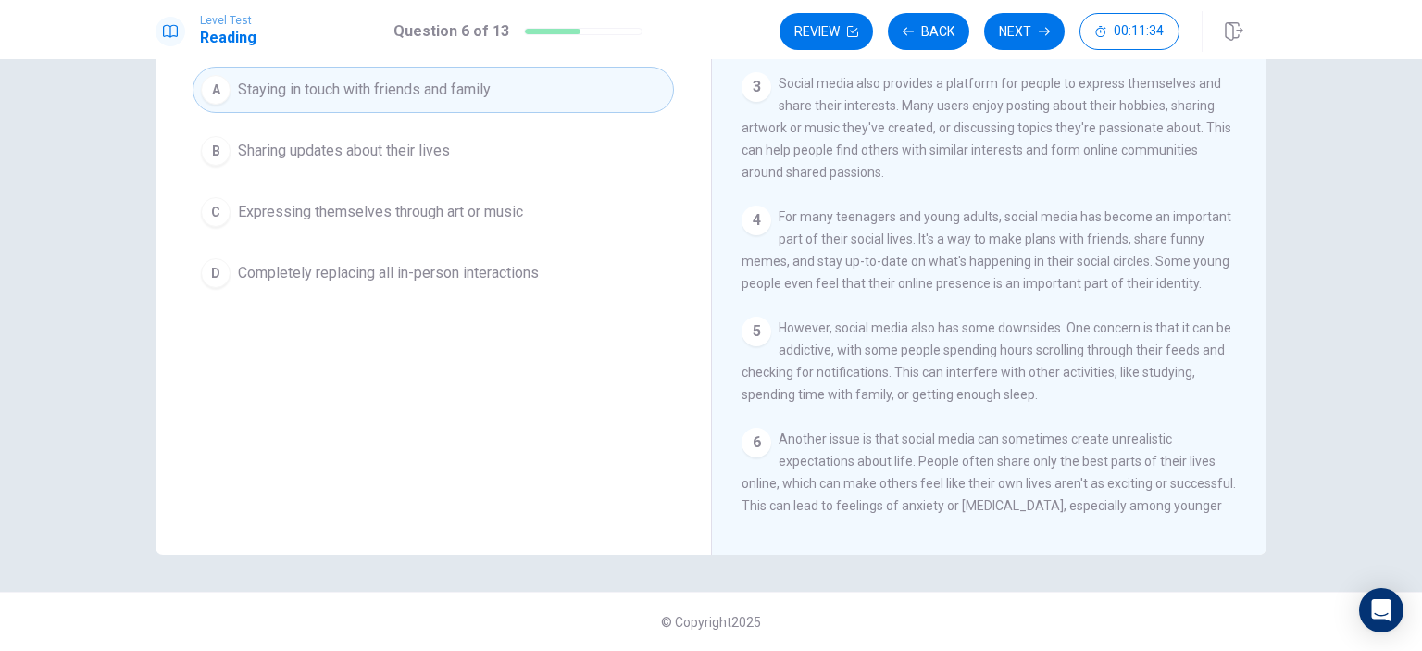
scroll to position [0, 0]
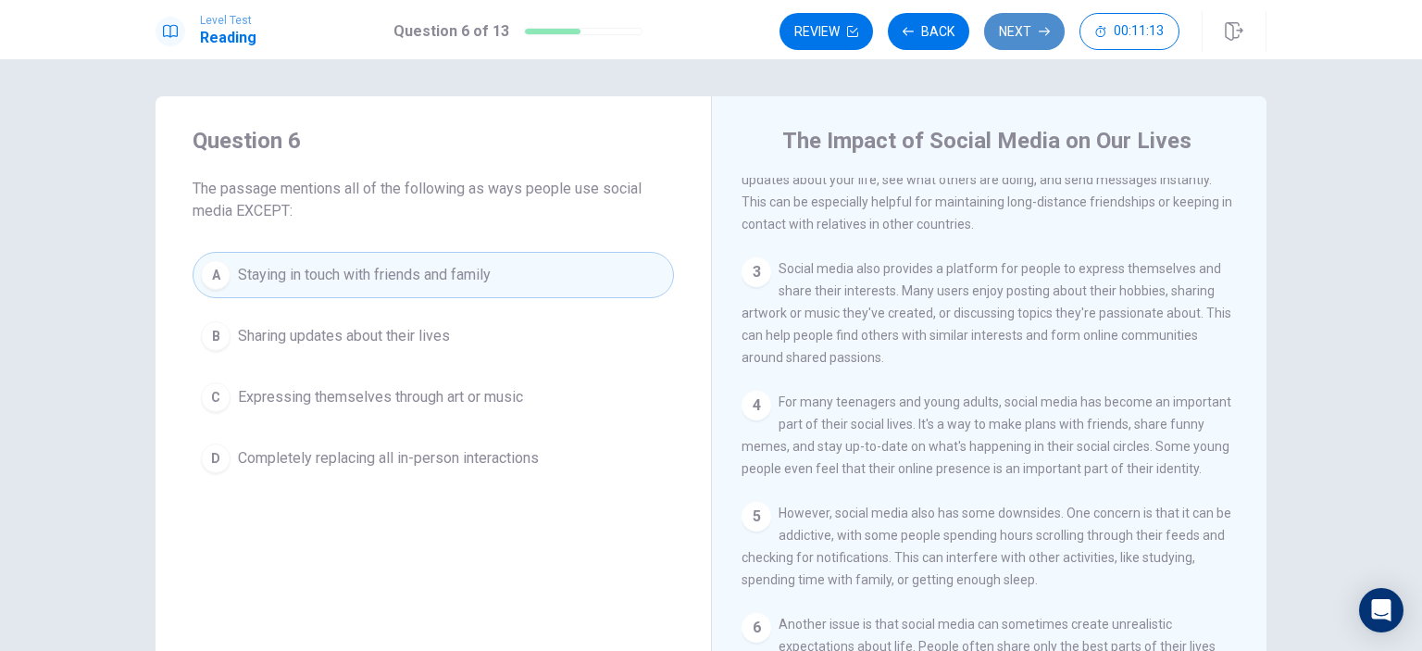
click at [1031, 29] on button "Next" at bounding box center [1024, 31] width 81 height 37
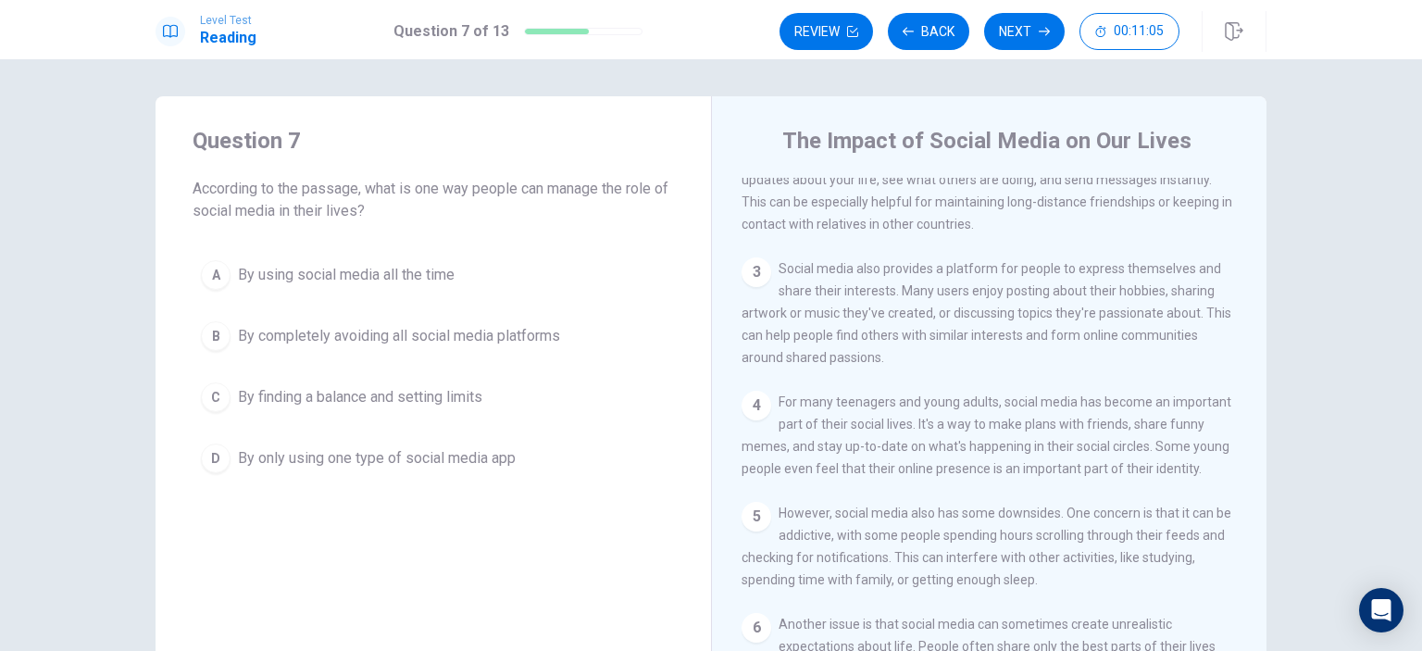
drag, startPoint x: 593, startPoint y: 192, endPoint x: 663, endPoint y: 210, distance: 71.9
click at [663, 210] on span "According to the passage, what is one way people can manage the role of social …" at bounding box center [433, 200] width 481 height 44
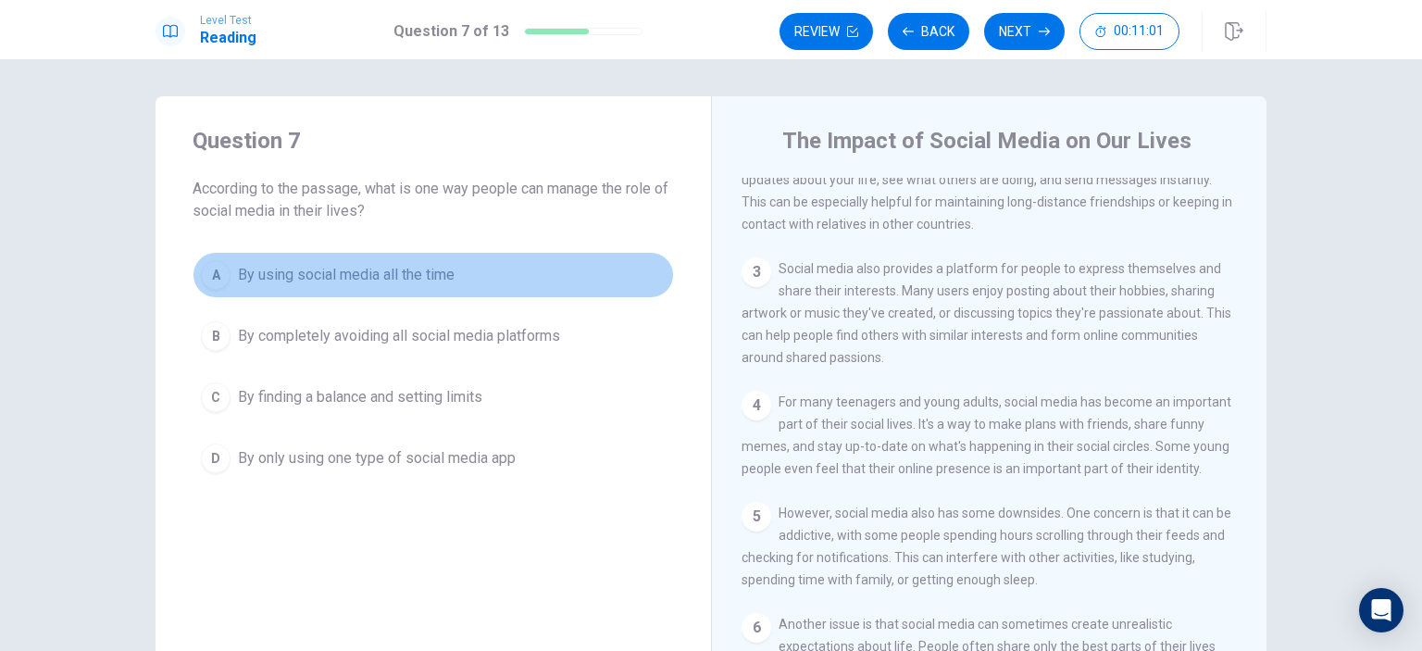
click at [301, 276] on span "By using social media all the time" at bounding box center [346, 275] width 217 height 22
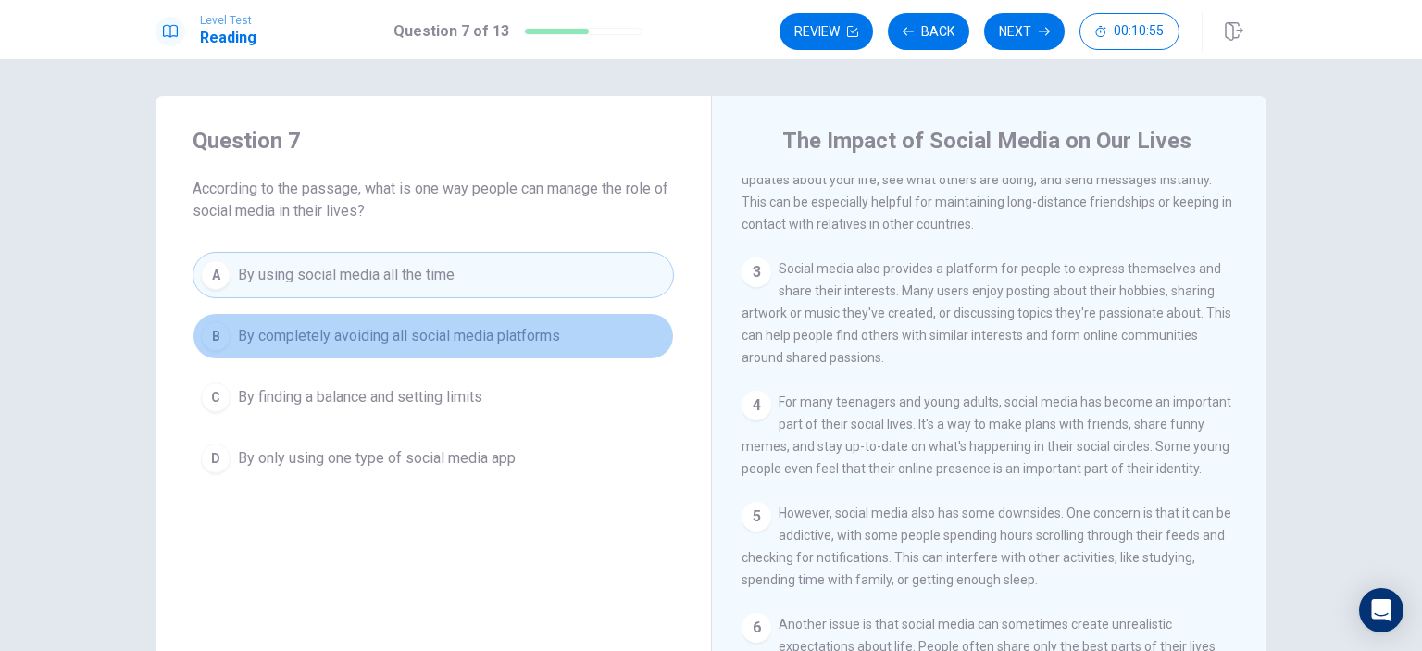
click at [459, 357] on button "B By completely avoiding all social media platforms" at bounding box center [433, 336] width 481 height 46
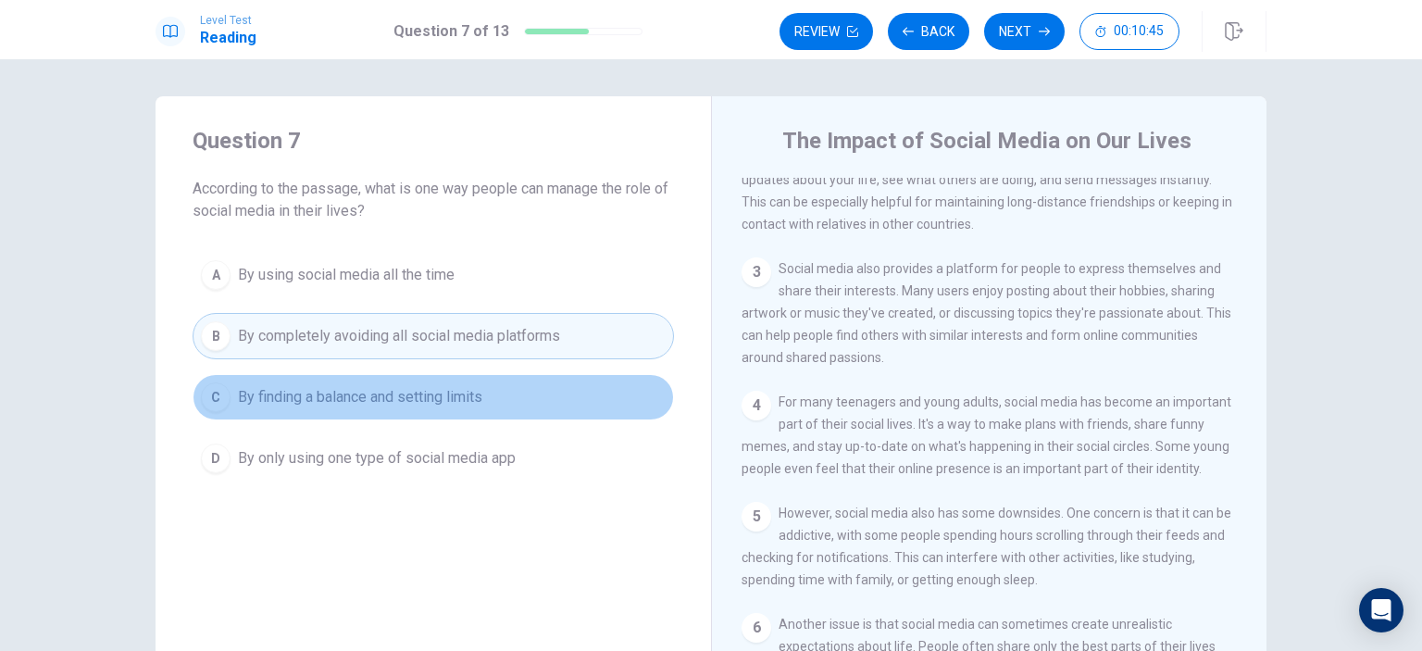
click at [360, 404] on span "By finding a balance and setting limits" at bounding box center [360, 397] width 244 height 22
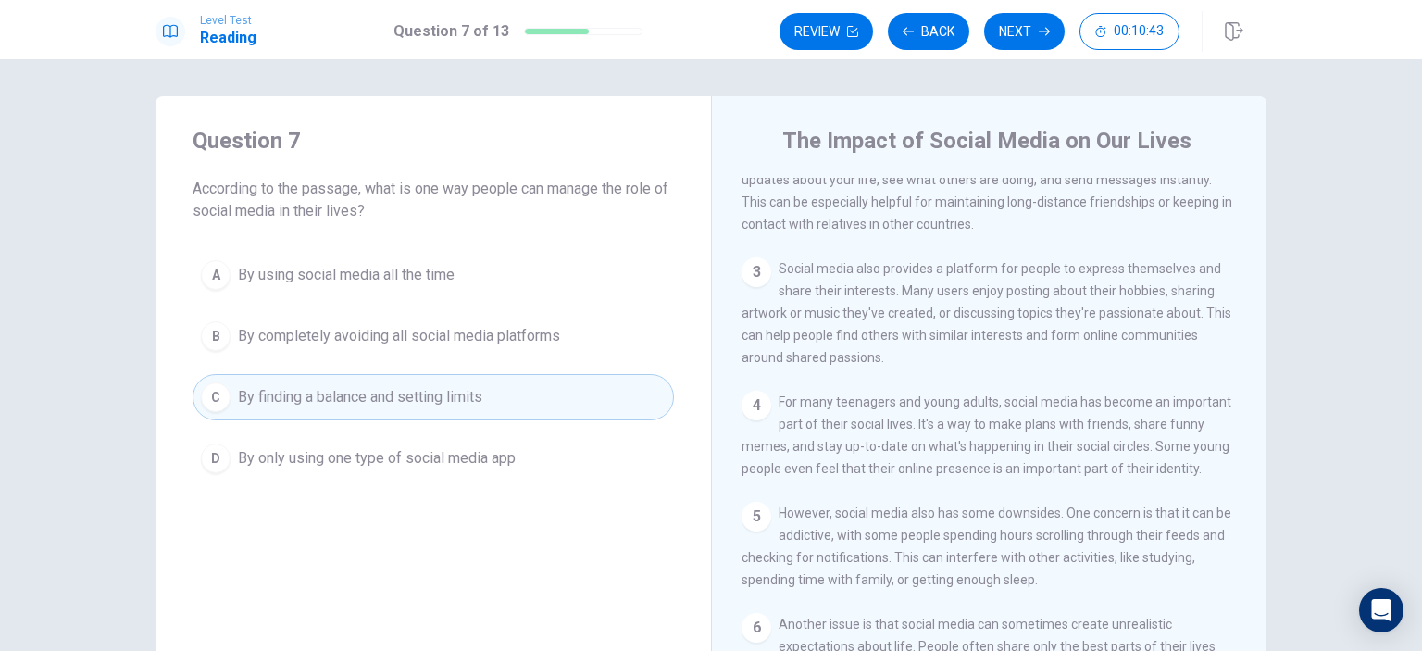
click at [502, 455] on span "By only using one type of social media app" at bounding box center [377, 458] width 278 height 22
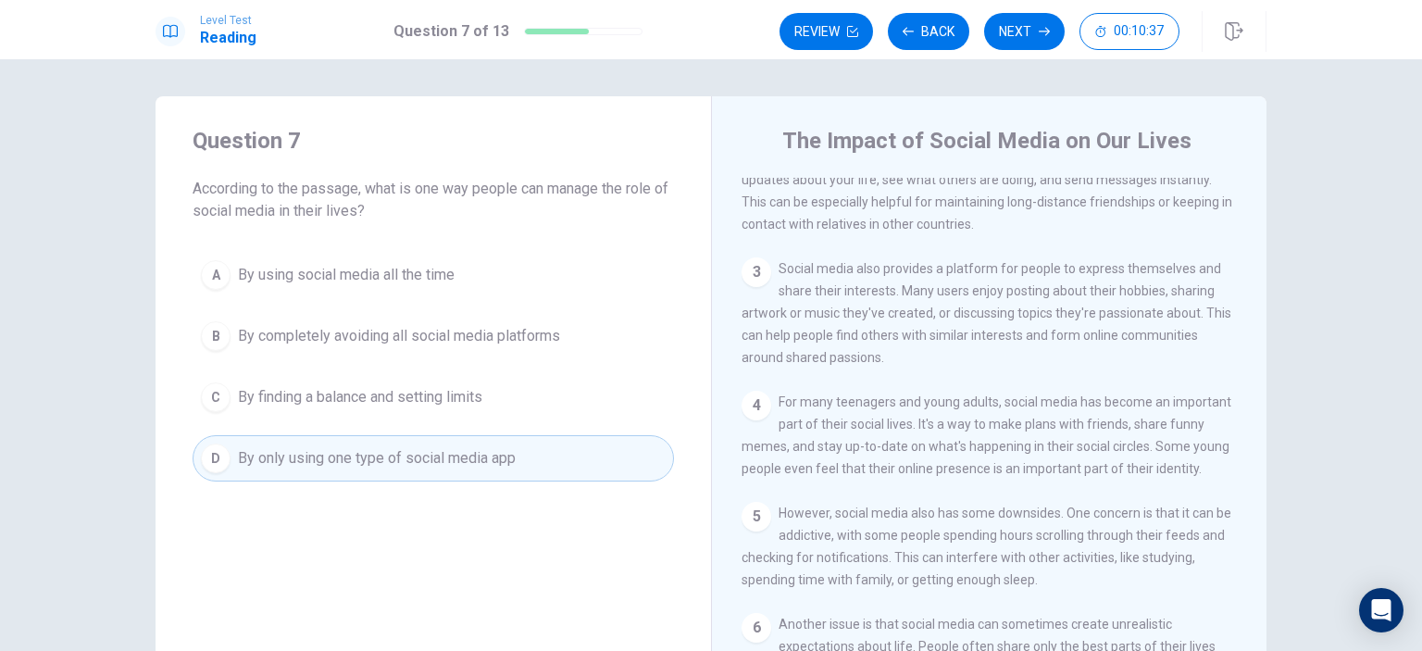
click at [528, 339] on span "By completely avoiding all social media platforms" at bounding box center [399, 336] width 322 height 22
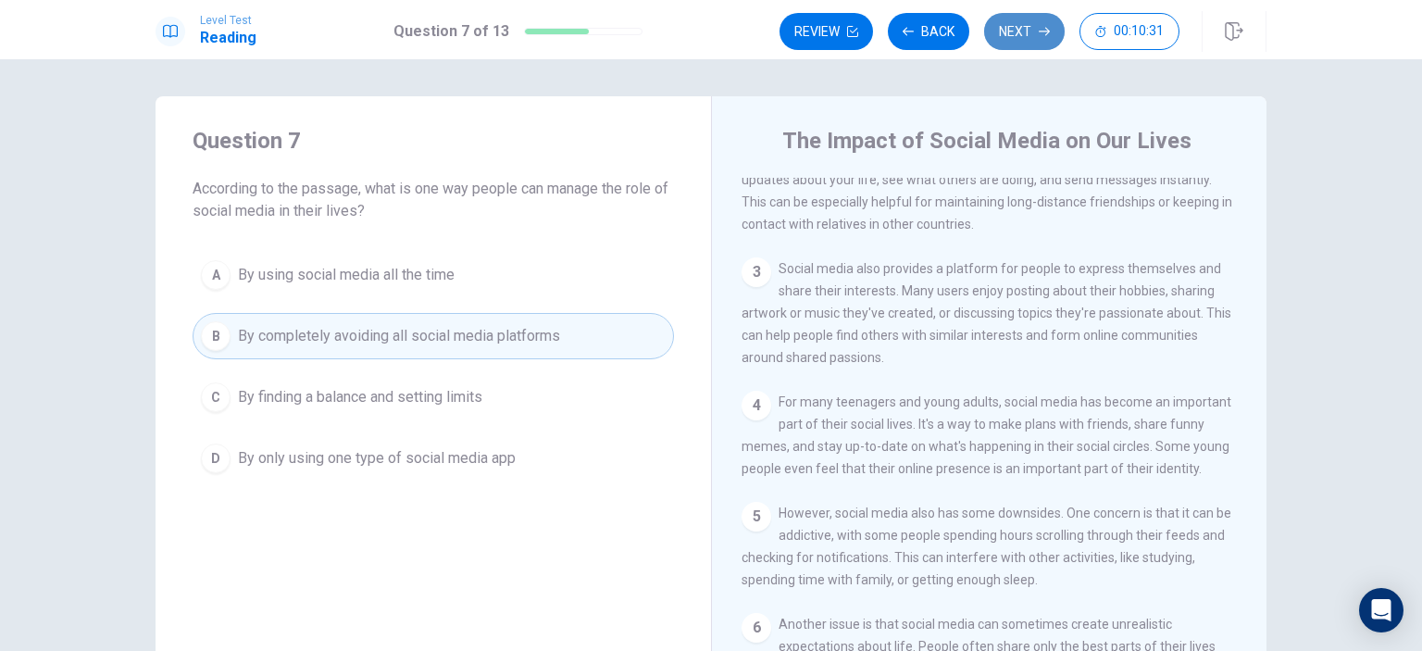
click at [1031, 31] on button "Next" at bounding box center [1024, 31] width 81 height 37
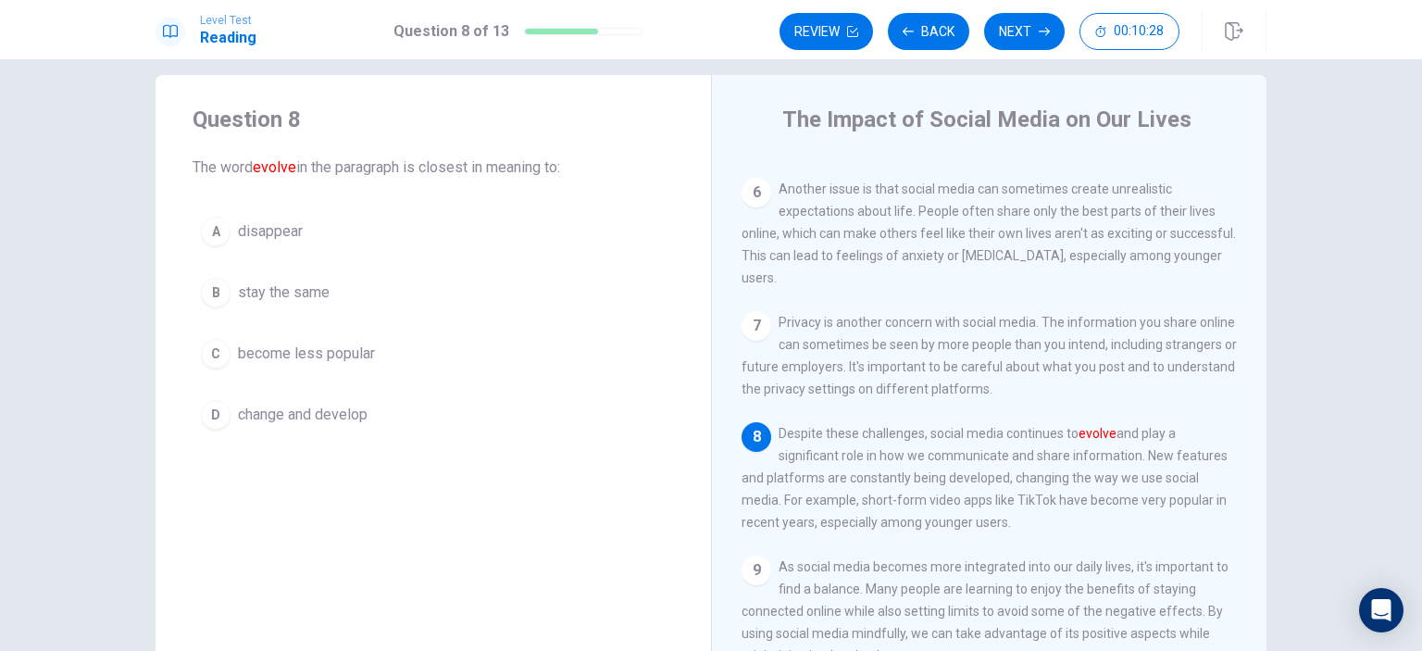
scroll to position [26, 0]
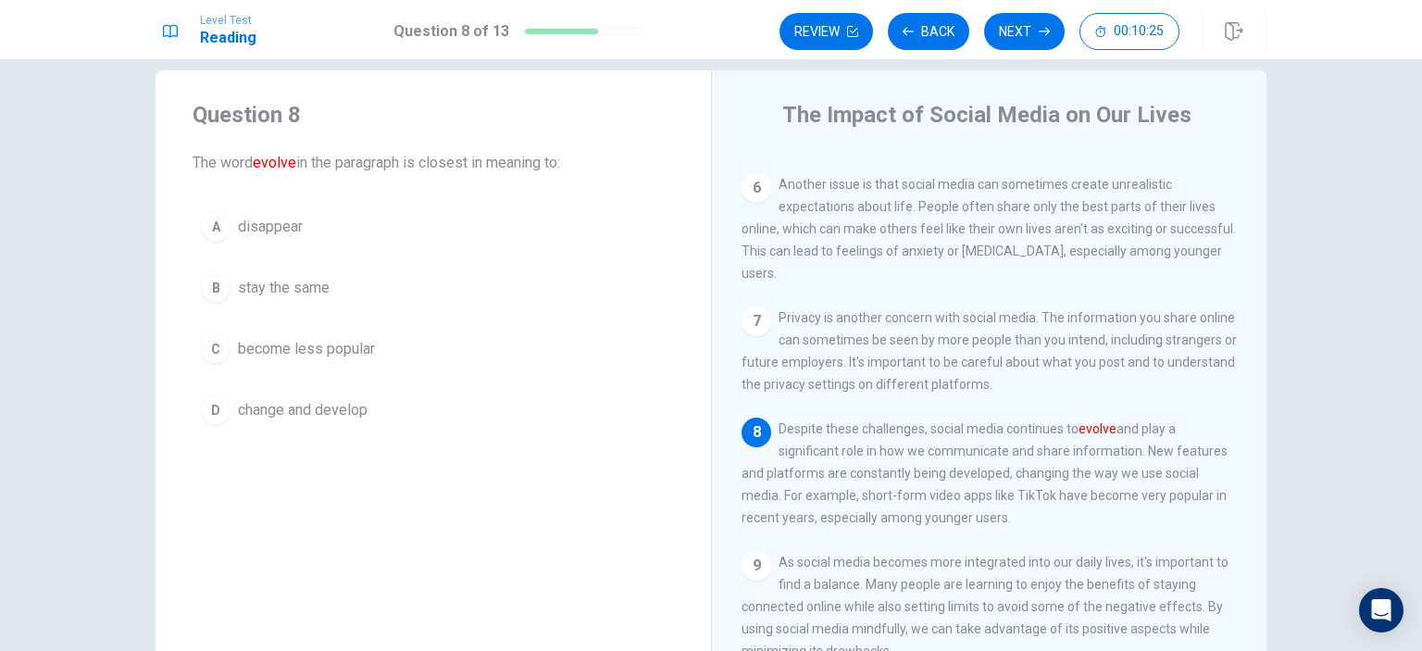
drag, startPoint x: 295, startPoint y: 182, endPoint x: 357, endPoint y: 164, distance: 64.7
click at [356, 164] on div "Question 8 The word evolve in the paragraph is closest in meaning to: A disappe…" at bounding box center [434, 266] width 556 height 393
drag, startPoint x: 514, startPoint y: 166, endPoint x: 526, endPoint y: 167, distance: 12.1
click at [526, 167] on span "The word evolve in the paragraph is closest in meaning to:" at bounding box center [433, 163] width 481 height 22
click at [281, 225] on span "disappear" at bounding box center [270, 227] width 65 height 22
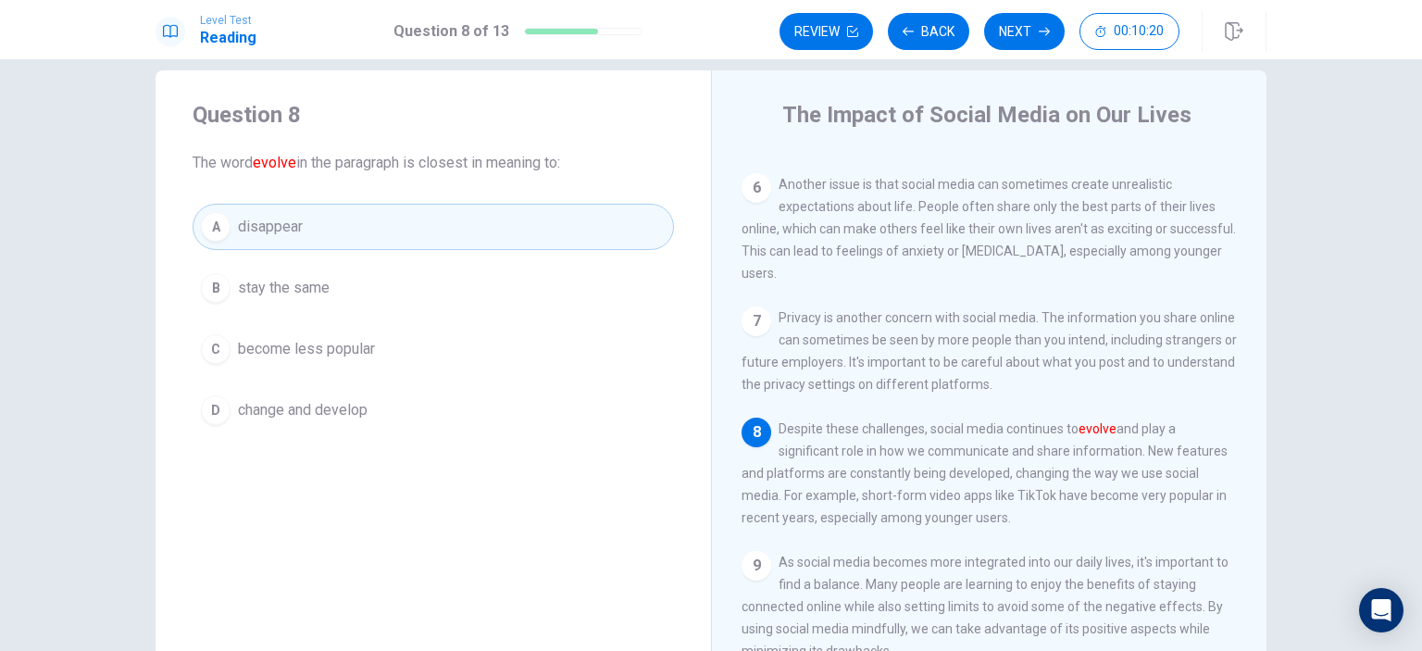
click at [329, 295] on button "B stay the same" at bounding box center [433, 288] width 481 height 46
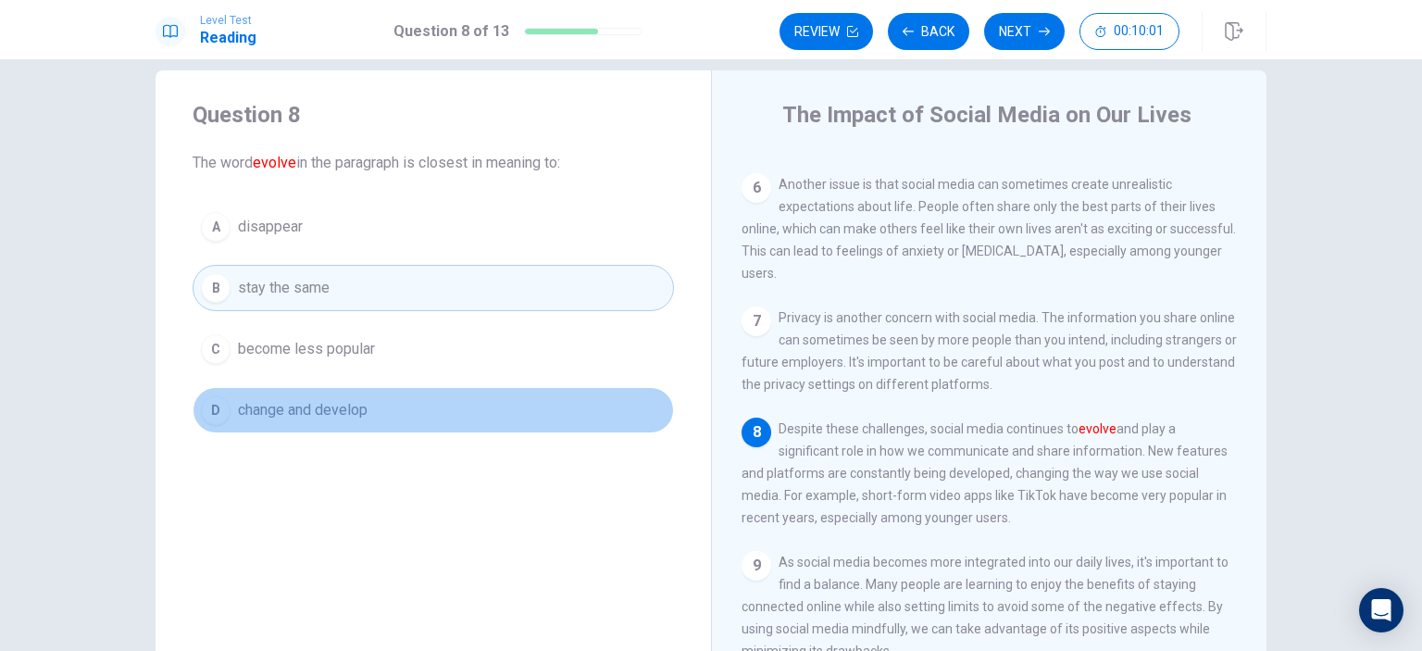
click at [343, 392] on button "D change and develop" at bounding box center [433, 410] width 481 height 46
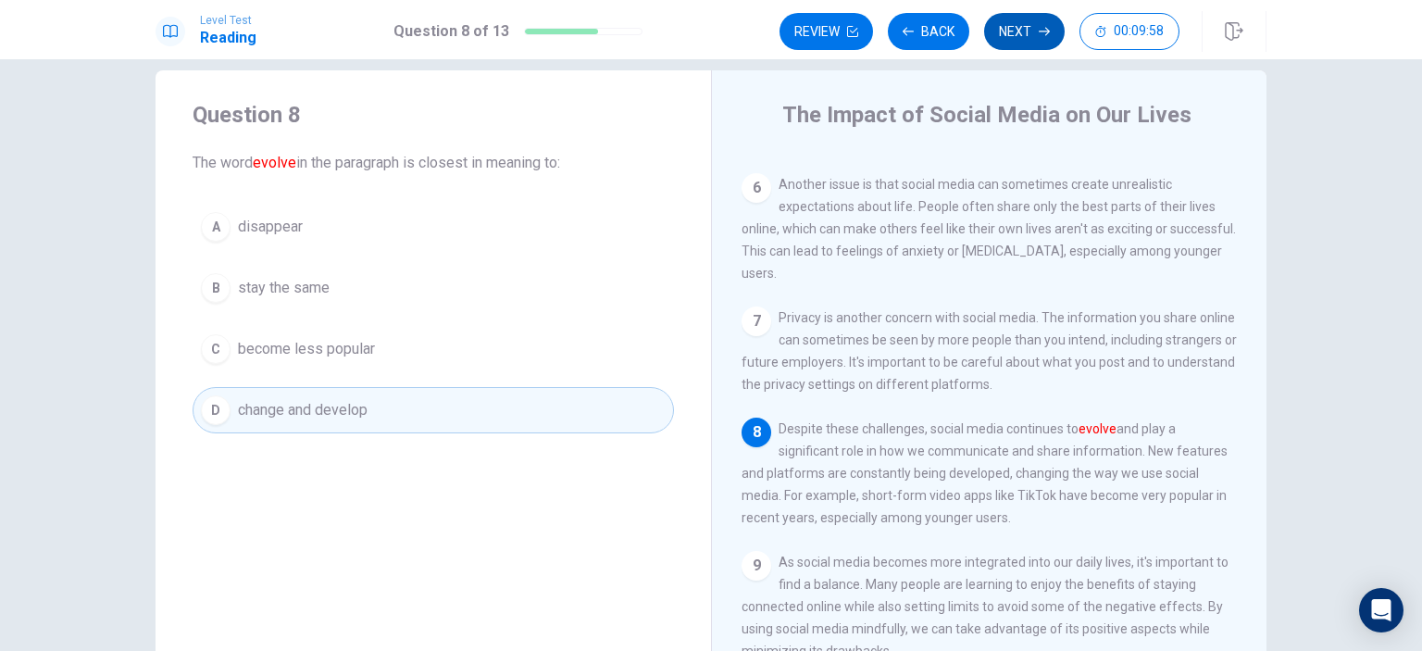
click at [1027, 43] on button "Next" at bounding box center [1024, 31] width 81 height 37
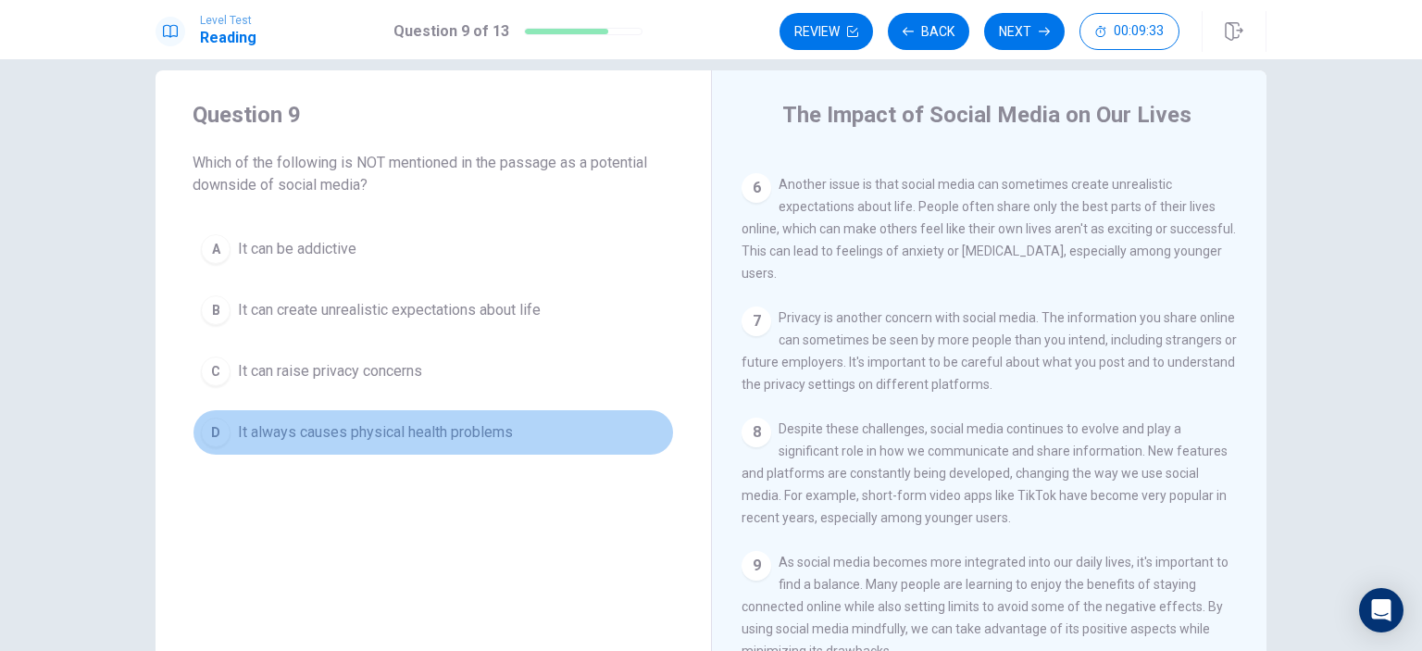
click at [380, 427] on span "It always causes physical health problems" at bounding box center [375, 432] width 275 height 22
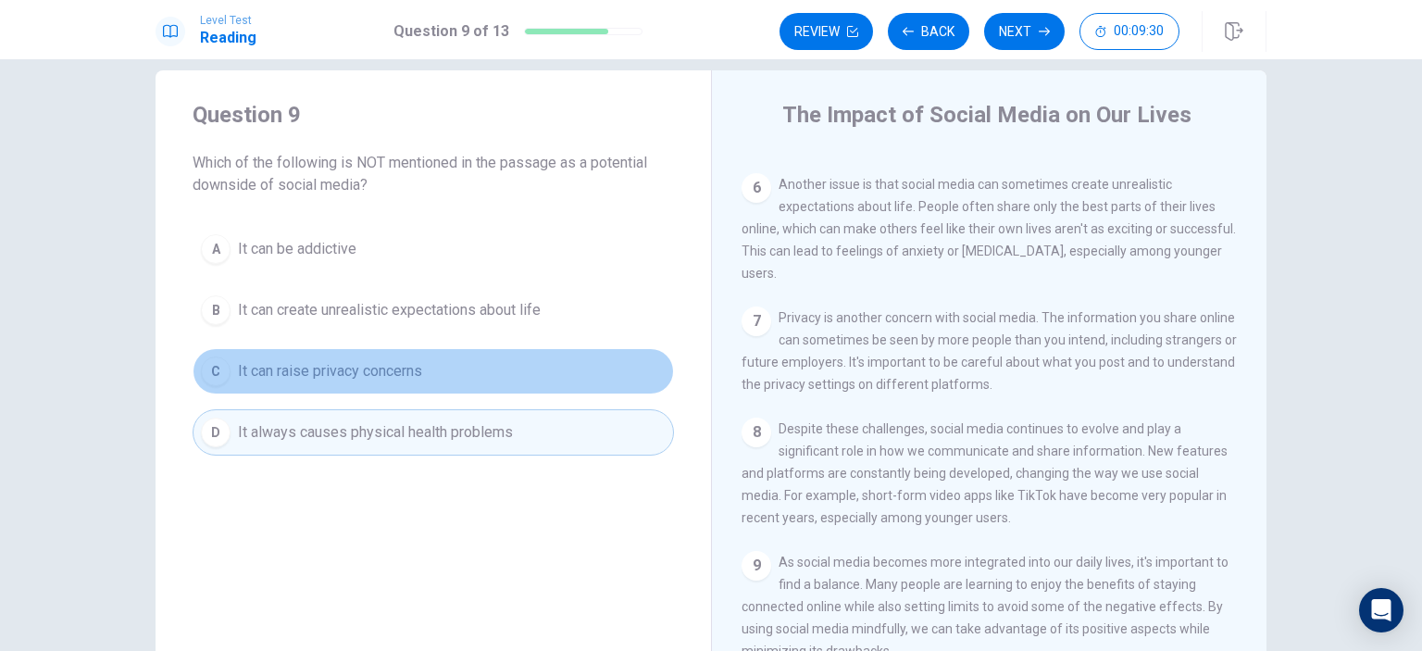
click at [415, 356] on button "C It can raise privacy concerns" at bounding box center [433, 371] width 481 height 46
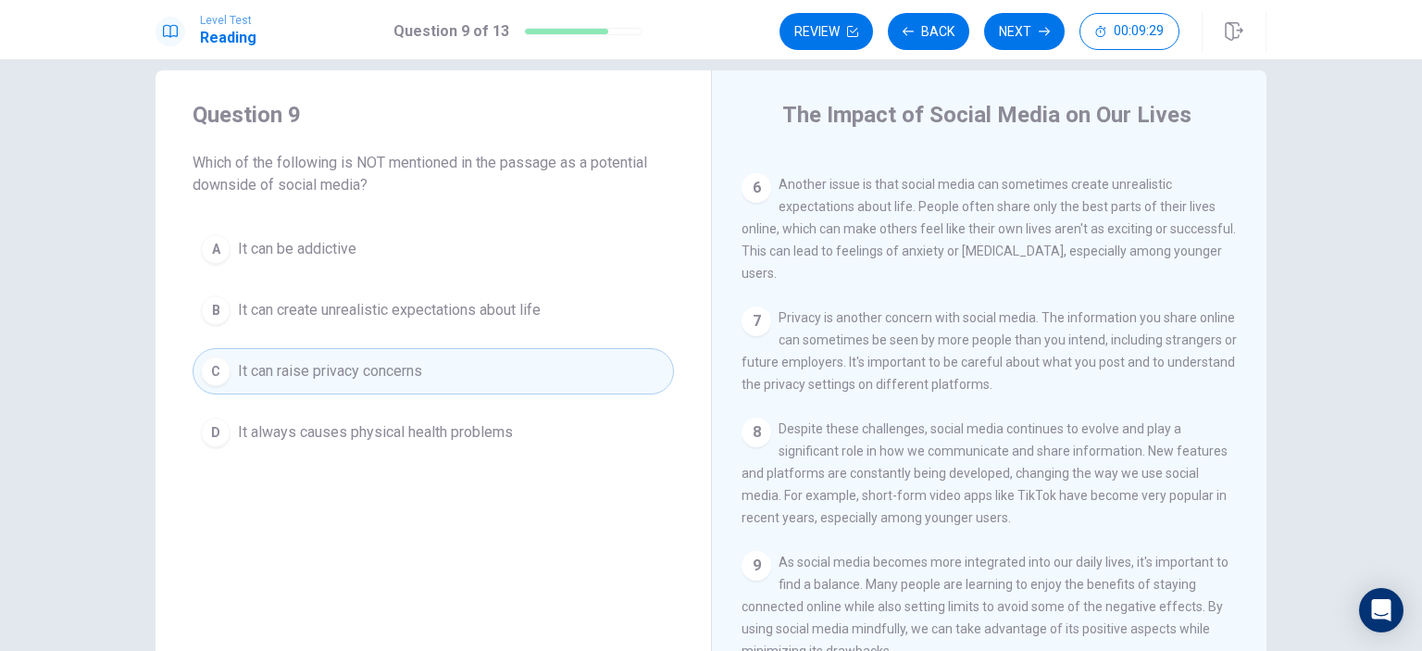
click at [432, 310] on span "It can create unrealistic expectations about life" at bounding box center [389, 310] width 303 height 22
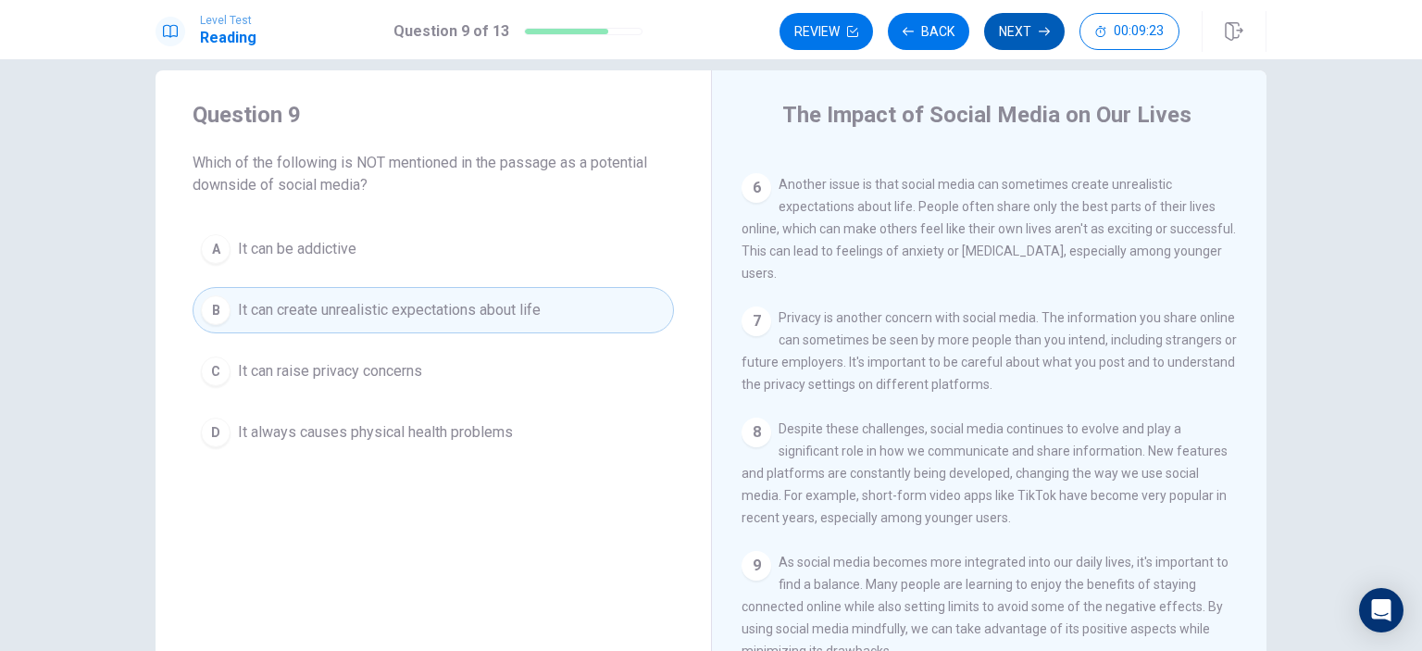
click at [1029, 22] on button "Next" at bounding box center [1024, 31] width 81 height 37
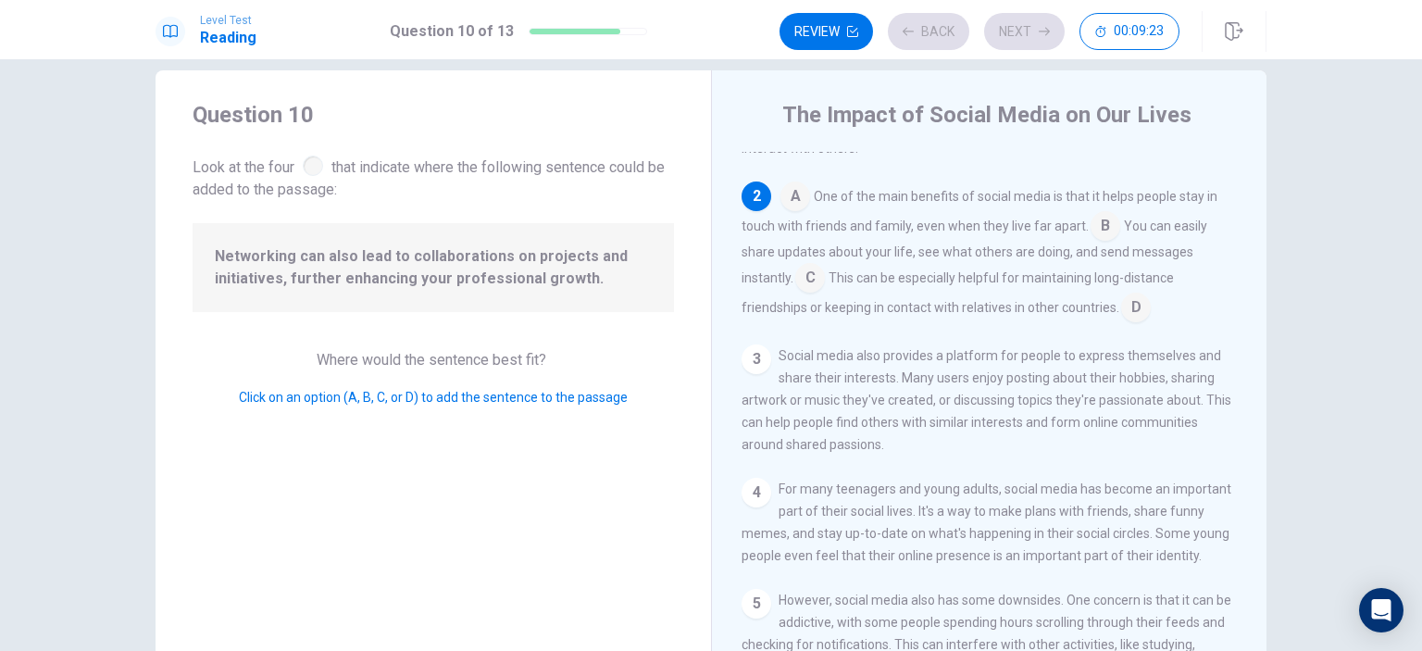
scroll to position [137, 0]
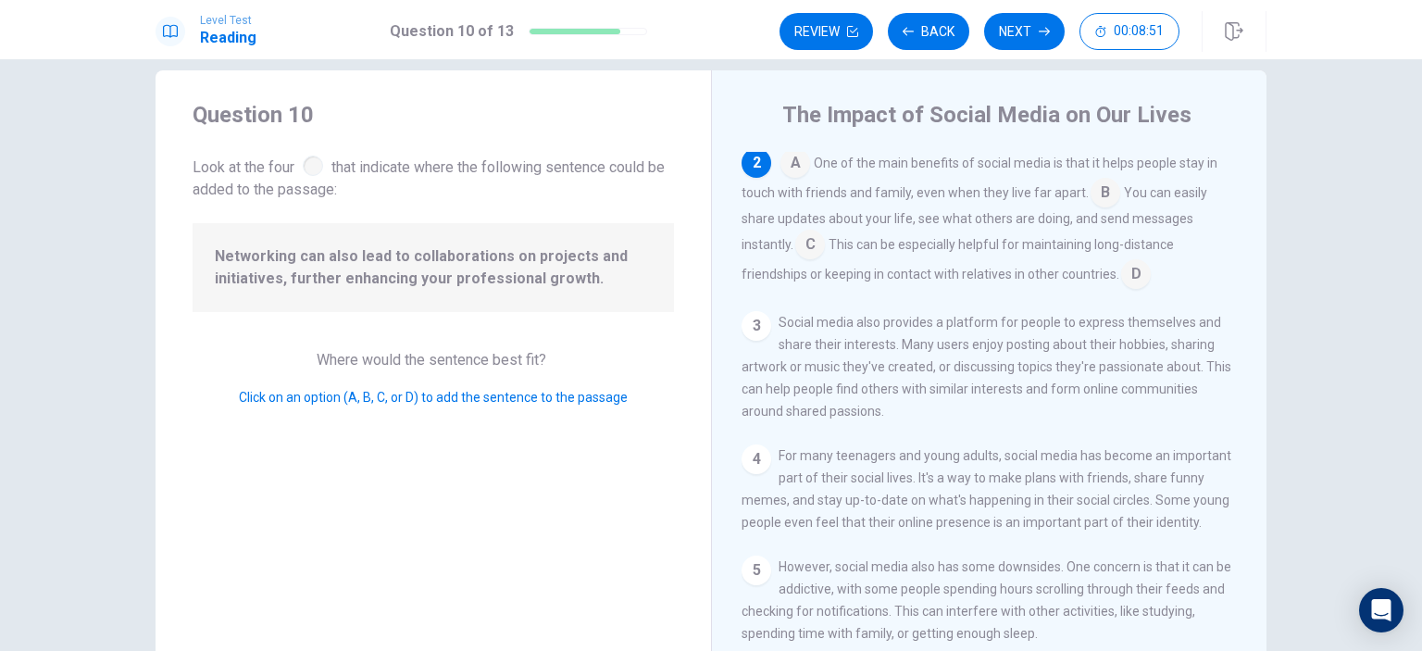
click at [798, 178] on input at bounding box center [796, 165] width 30 height 30
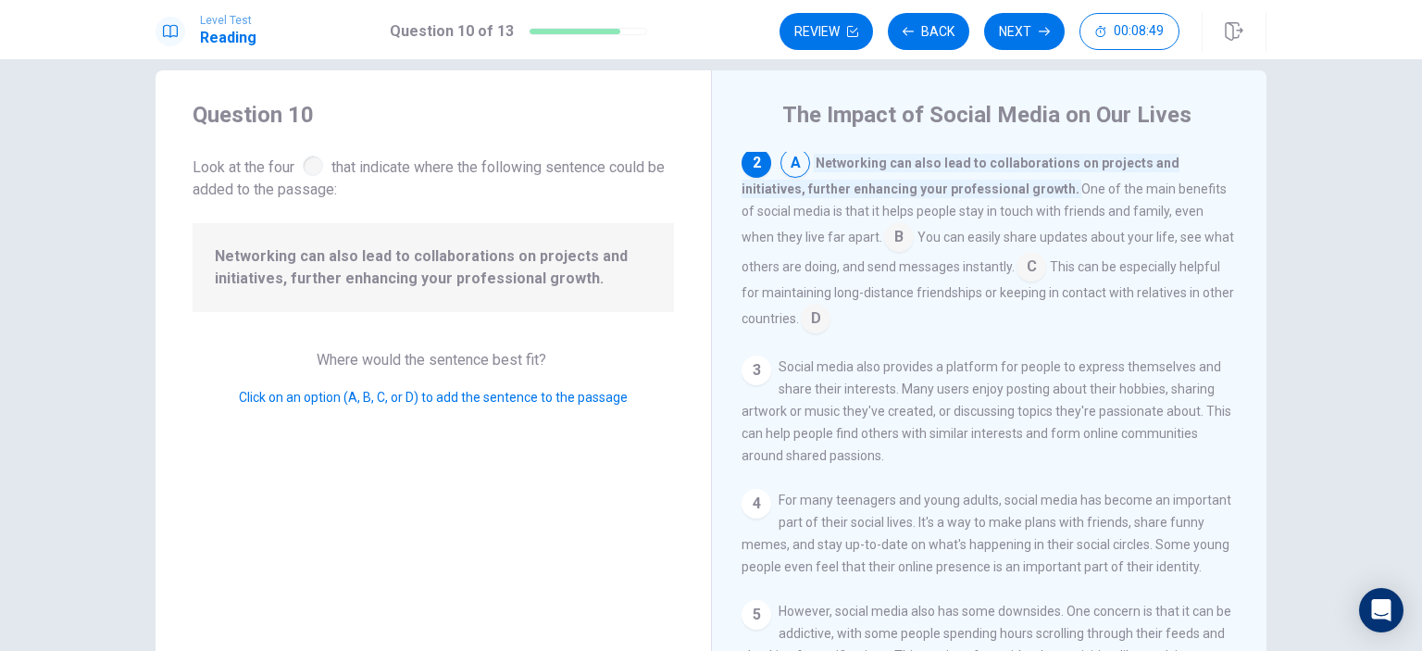
click at [884, 230] on input at bounding box center [899, 239] width 30 height 30
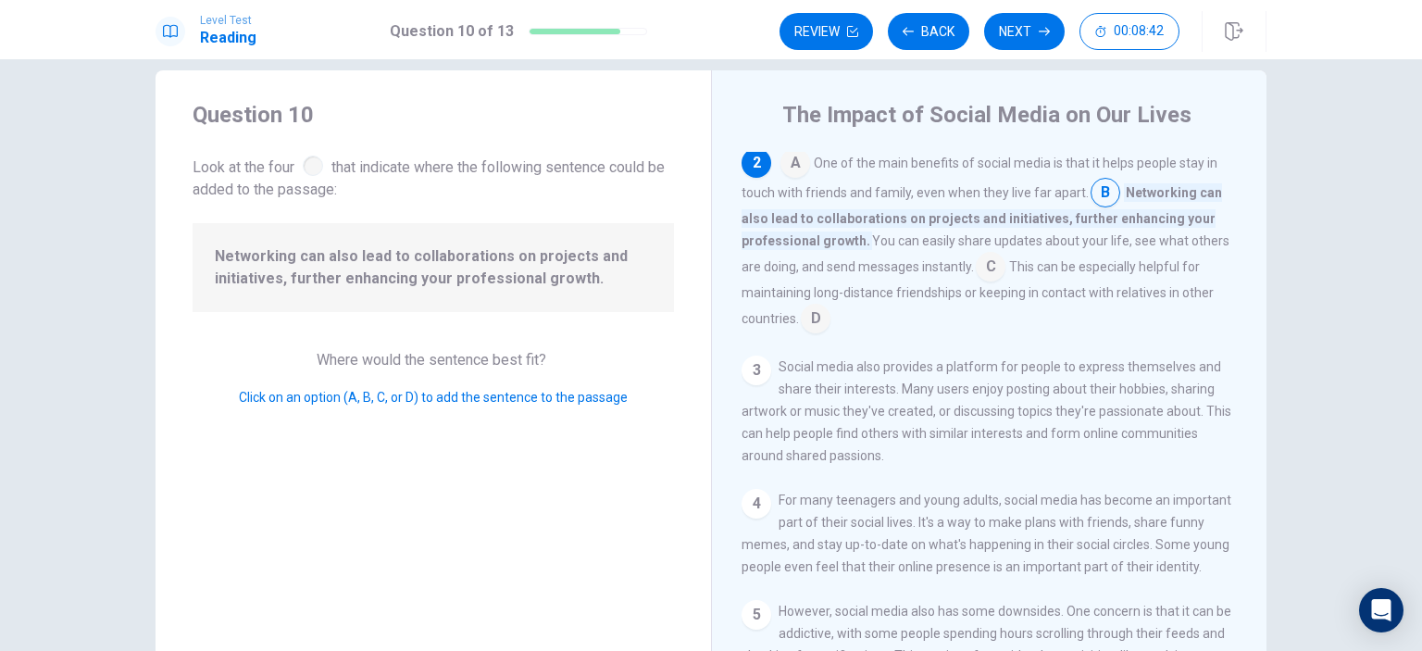
drag, startPoint x: 822, startPoint y: 219, endPoint x: 927, endPoint y: 234, distance: 105.7
click at [927, 234] on div "A One of the main benefits of social media is that it helps people stay in touc…" at bounding box center [990, 240] width 496 height 185
click at [998, 267] on input at bounding box center [991, 269] width 30 height 30
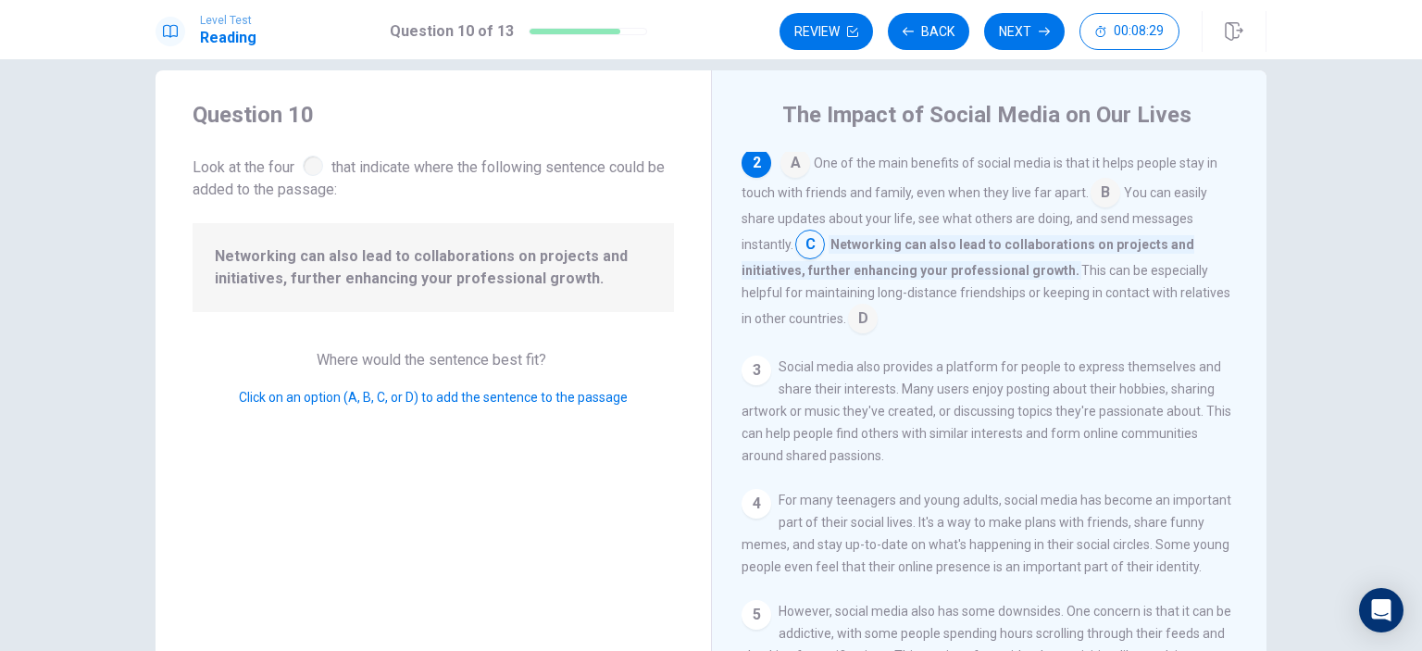
click at [859, 319] on input at bounding box center [863, 321] width 30 height 30
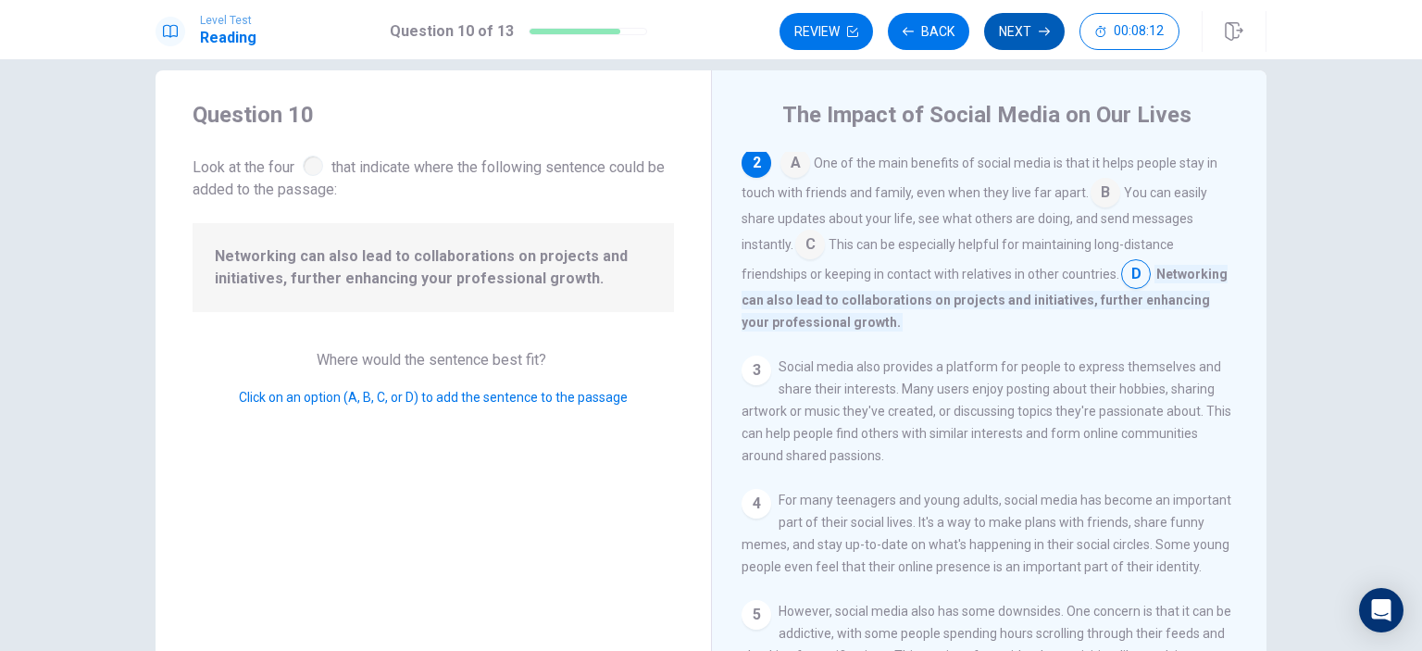
click at [1022, 23] on button "Next" at bounding box center [1024, 31] width 81 height 37
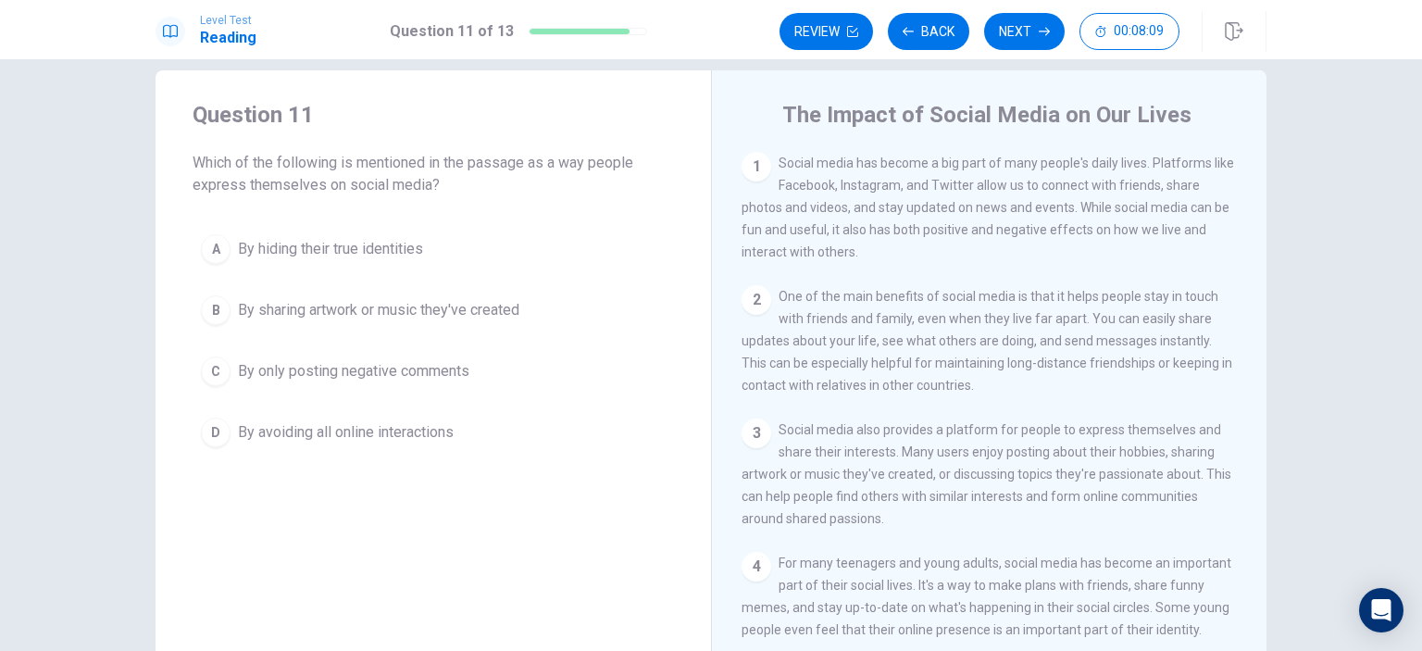
click at [522, 169] on span "Which of the following is mentioned in the passage as a way people express them…" at bounding box center [433, 174] width 481 height 44
click at [528, 162] on span "Which of the following is mentioned in the passage as a way people express them…" at bounding box center [433, 174] width 481 height 44
click at [336, 236] on button "A By hiding their true identities" at bounding box center [433, 249] width 481 height 46
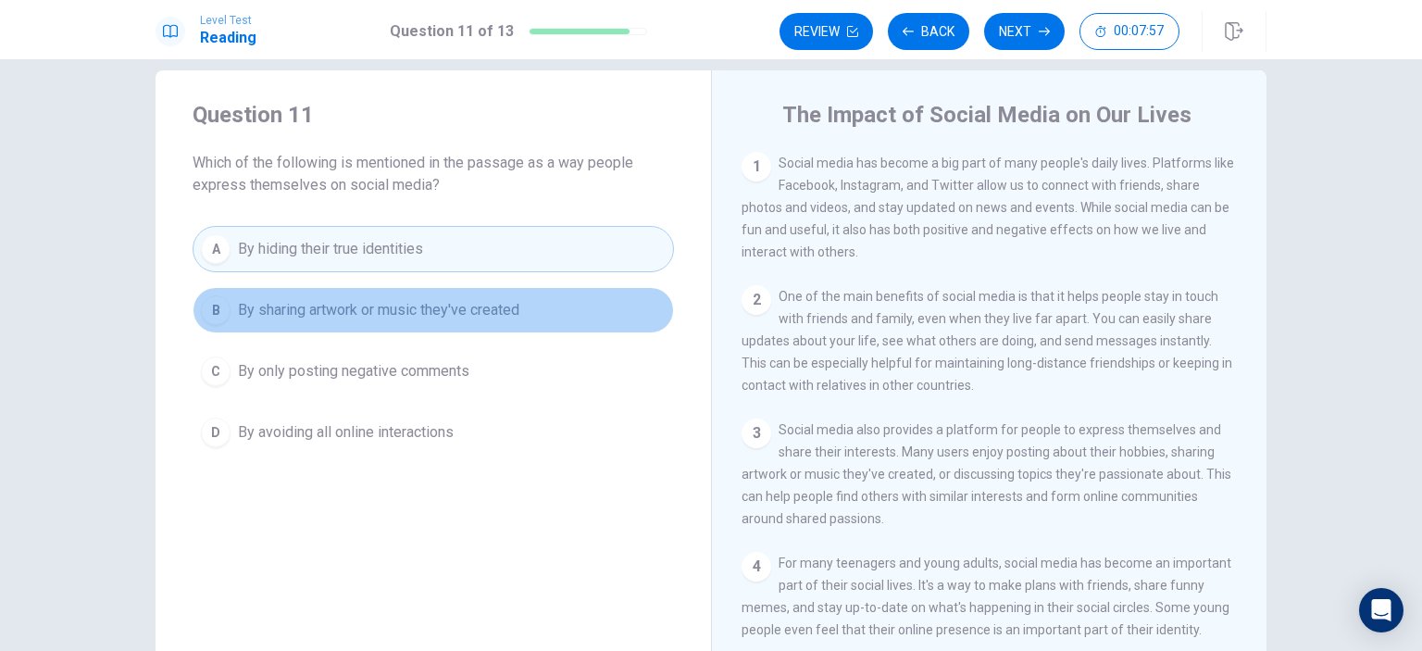
click at [433, 314] on span "By sharing artwork or music they've created" at bounding box center [378, 310] width 281 height 22
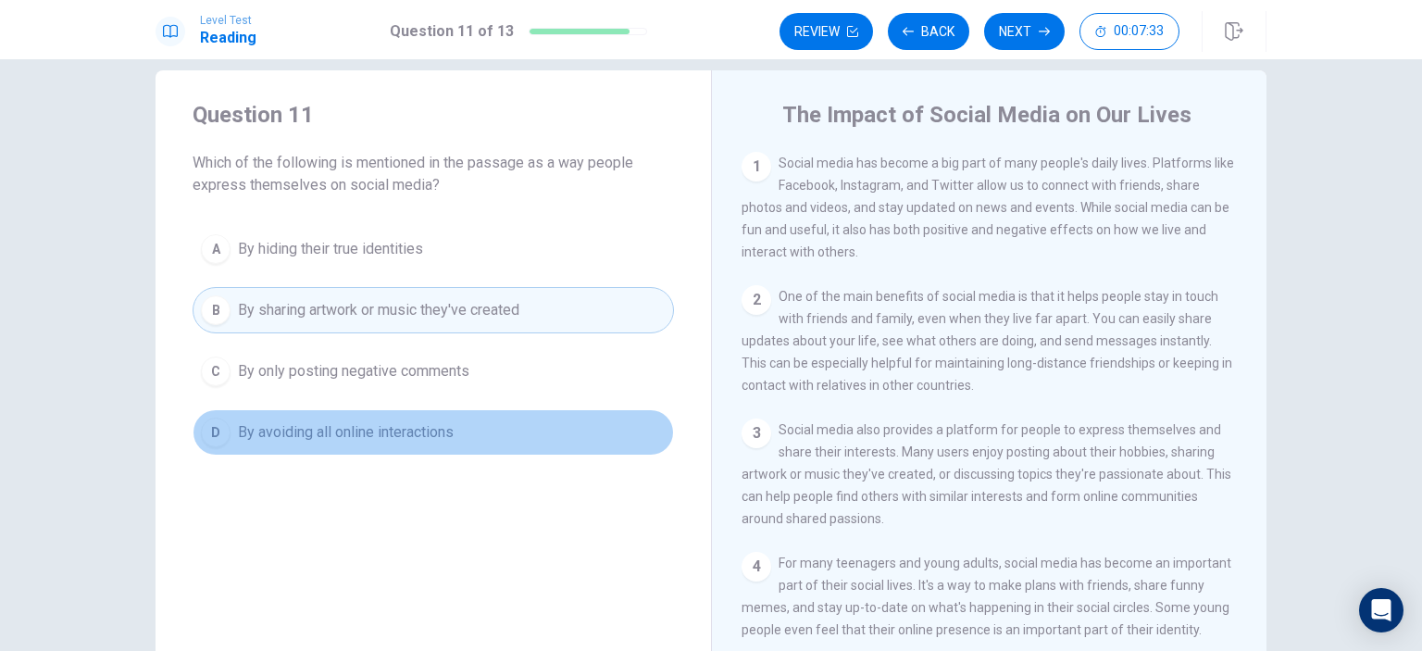
click at [467, 418] on button "D By avoiding all online interactions" at bounding box center [433, 432] width 481 height 46
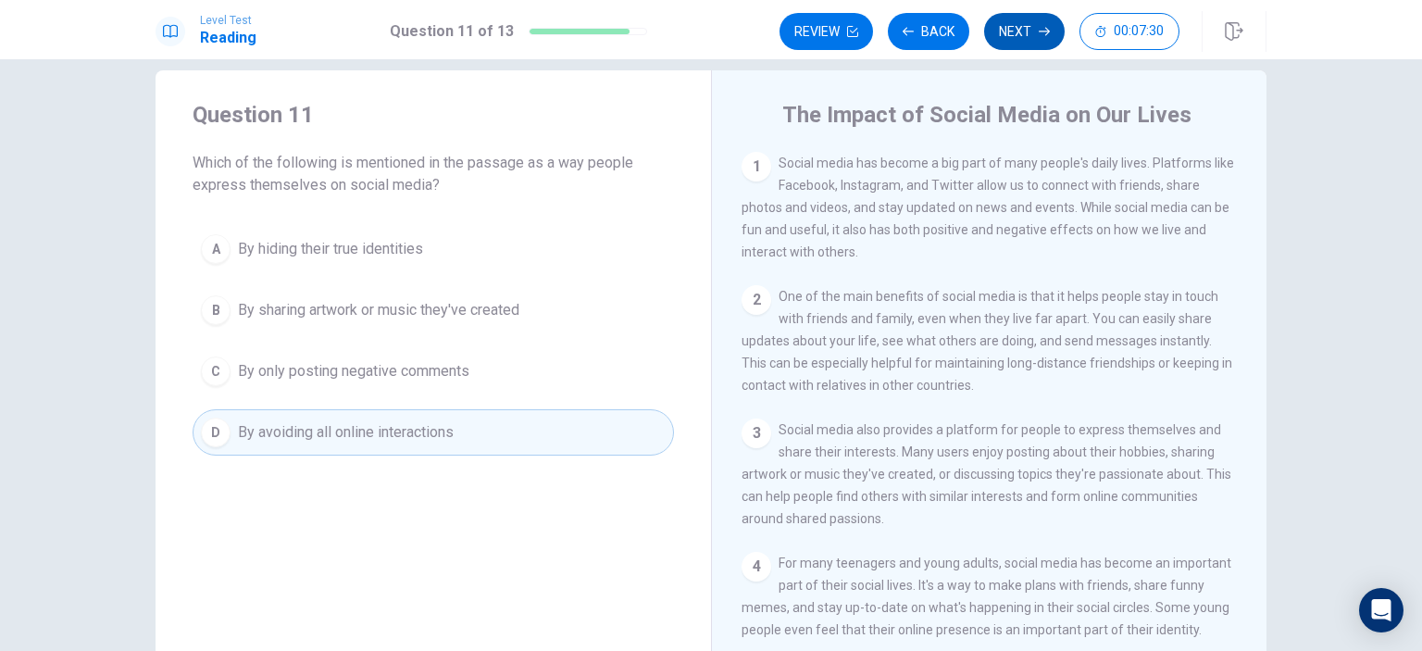
click at [1022, 29] on button "Next" at bounding box center [1024, 31] width 81 height 37
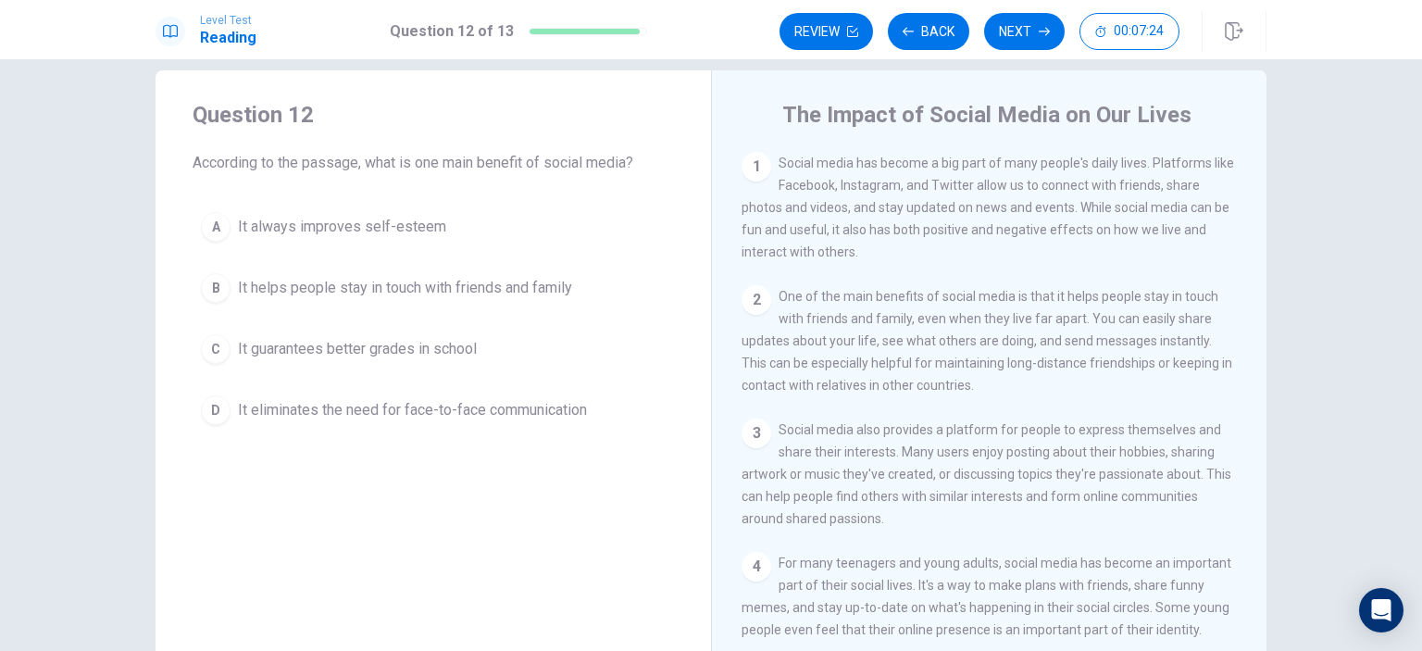
drag, startPoint x: 396, startPoint y: 159, endPoint x: 429, endPoint y: 162, distance: 32.5
click at [427, 162] on span "According to the passage, what is one main benefit of social media?" at bounding box center [433, 163] width 481 height 22
click at [193, 117] on h4 "Question 12" at bounding box center [433, 115] width 481 height 30
click at [193, 119] on h4 "Question 12" at bounding box center [433, 115] width 481 height 30
click at [193, 122] on h4 "Question 12" at bounding box center [433, 115] width 481 height 30
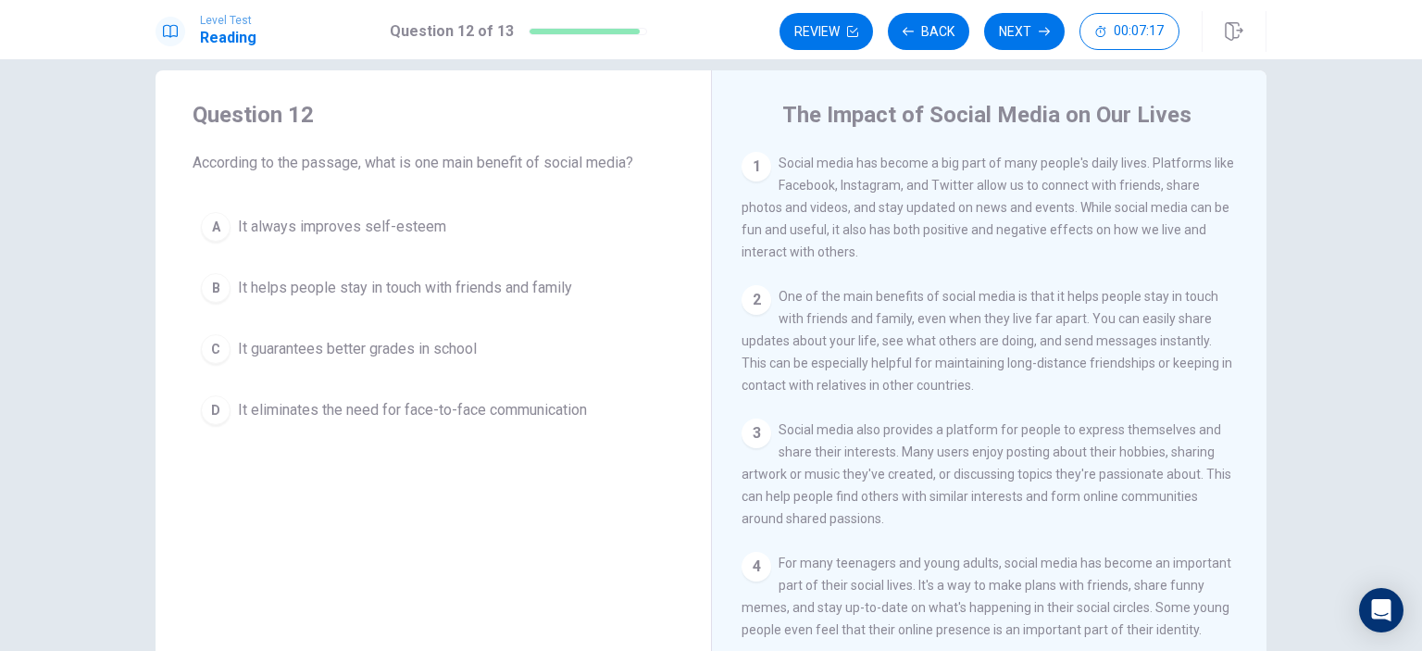
click at [193, 120] on h4 "Question 12" at bounding box center [433, 115] width 481 height 30
drag, startPoint x: 203, startPoint y: 120, endPoint x: 275, endPoint y: 132, distance: 73.2
click at [282, 139] on div "Question 12 According to the passage, what is one main benefit of social media?" at bounding box center [433, 137] width 481 height 74
drag, startPoint x: 263, startPoint y: 121, endPoint x: 276, endPoint y: 131, distance: 16.5
click at [276, 131] on div "Question 12 According to the passage, what is one main benefit of social media?" at bounding box center [433, 137] width 481 height 74
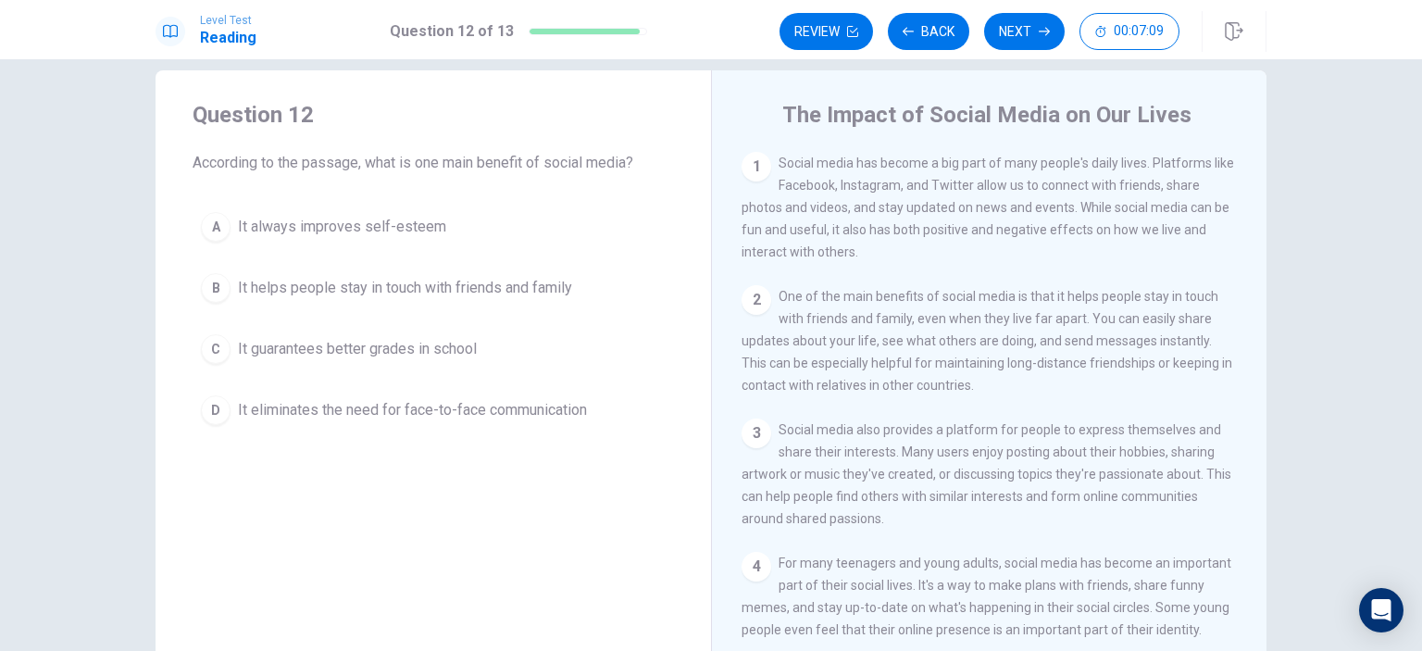
click at [263, 124] on h4 "Question 12" at bounding box center [433, 115] width 481 height 30
drag, startPoint x: 269, startPoint y: 218, endPoint x: 322, endPoint y: 77, distance: 150.6
click at [331, 77] on div "Question 12 According to the passage, what is one main benefit of social media?…" at bounding box center [434, 266] width 556 height 393
click at [322, 138] on div "Question 12 According to the passage, what is one main benefit of social media?" at bounding box center [433, 137] width 481 height 74
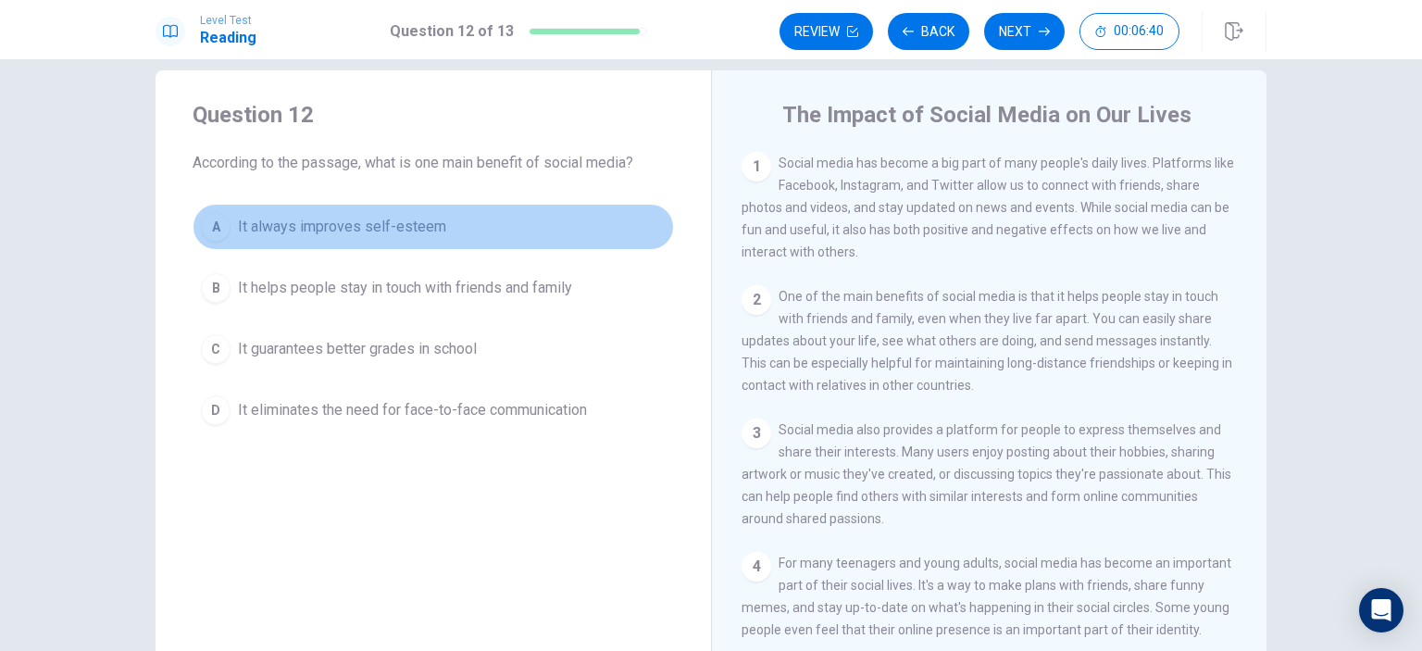
click at [406, 221] on span "It always improves self-esteem" at bounding box center [342, 227] width 208 height 22
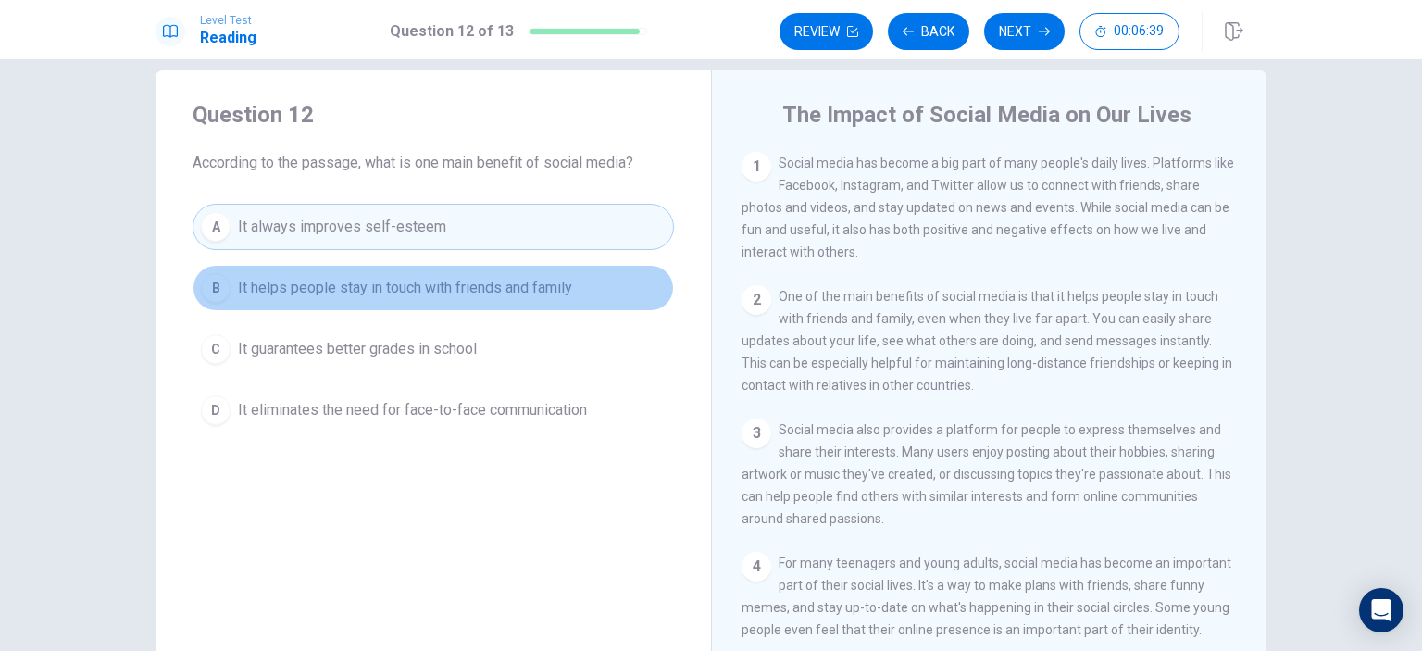
click at [474, 280] on span "It helps people stay in touch with friends and family" at bounding box center [405, 288] width 334 height 22
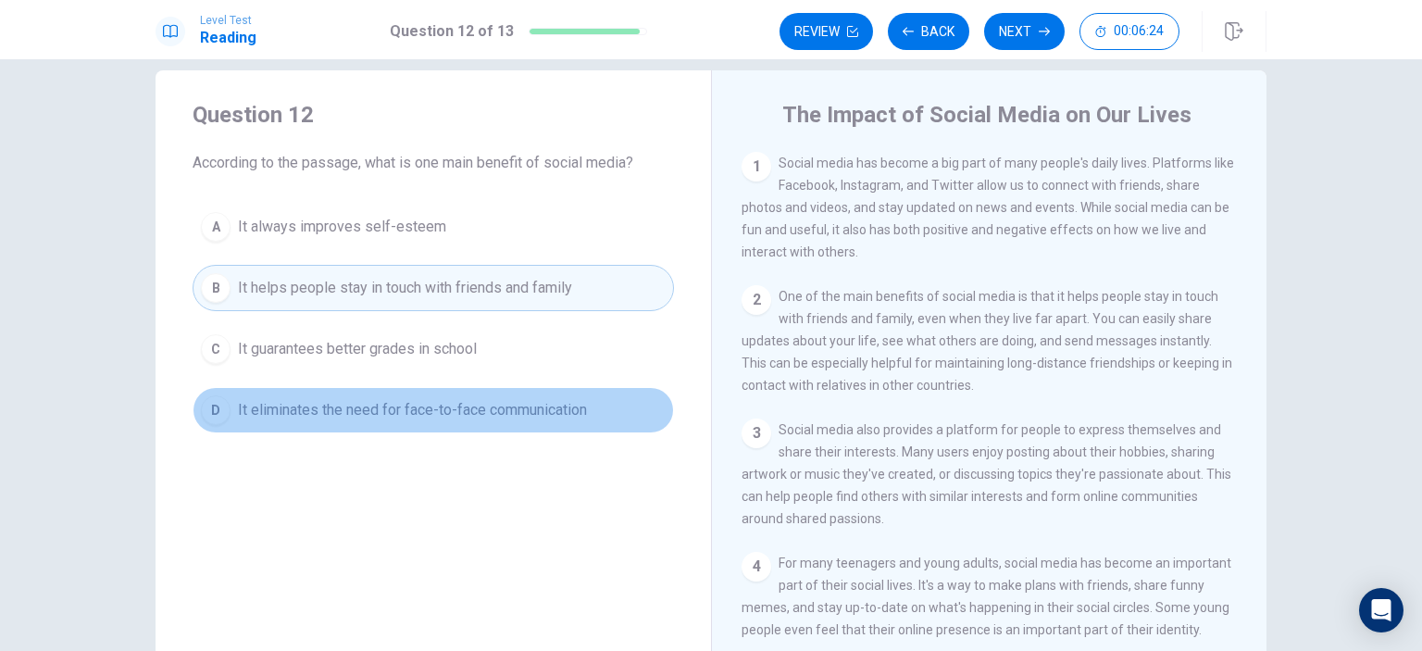
click at [406, 407] on span "It eliminates the need for face-to-face communication" at bounding box center [412, 410] width 349 height 22
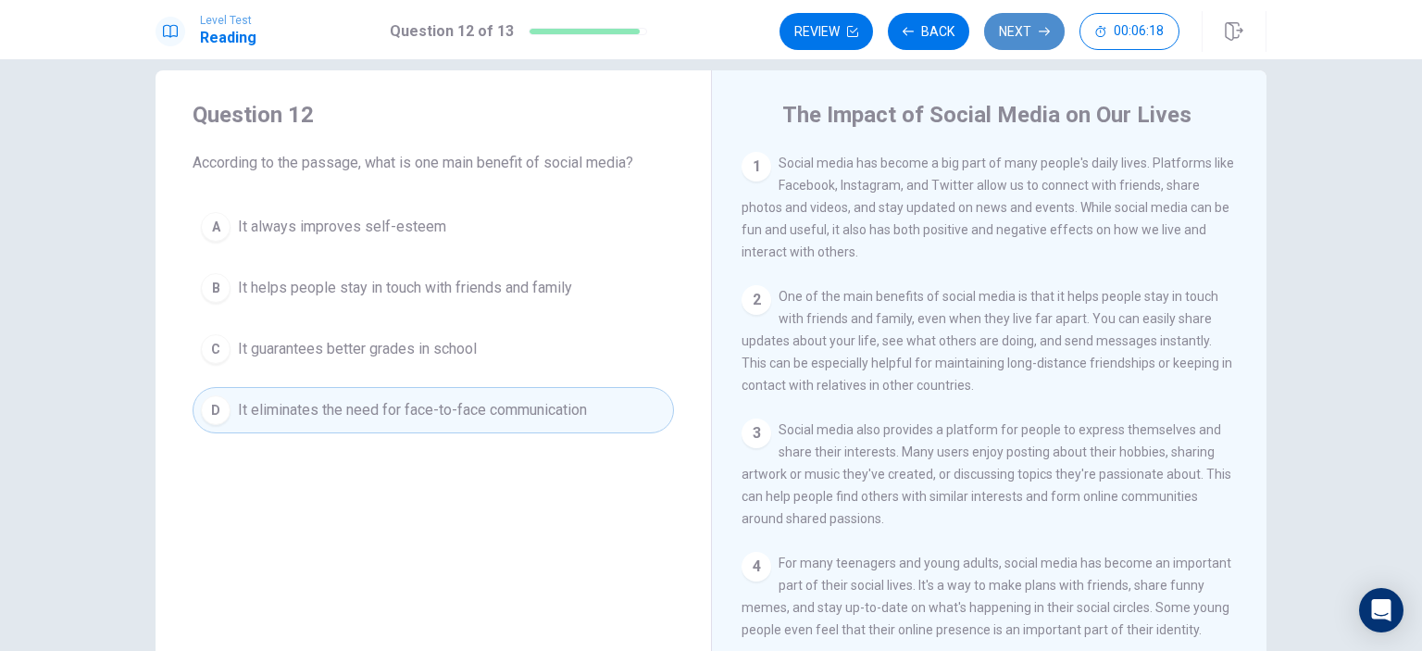
click at [1039, 26] on icon "button" at bounding box center [1044, 31] width 11 height 11
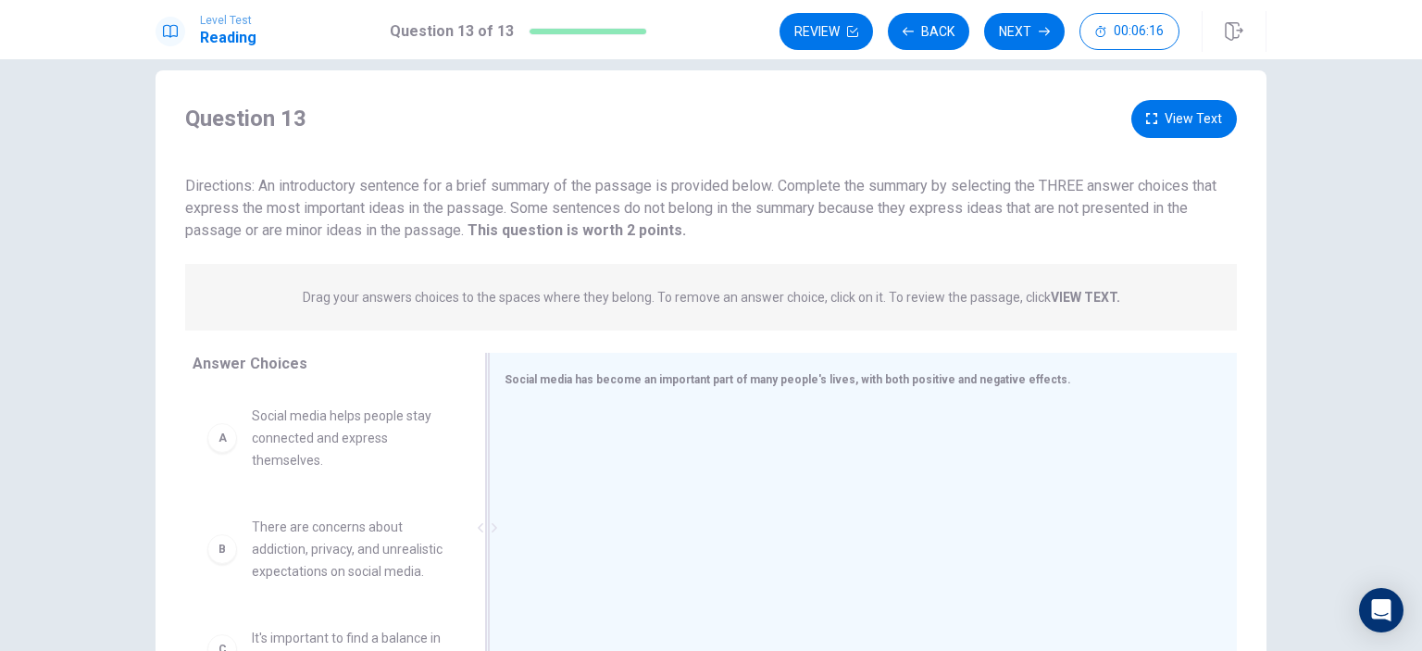
click at [660, 380] on span "Social media has become an important part of many people's lives, with both pos…" at bounding box center [788, 379] width 567 height 13
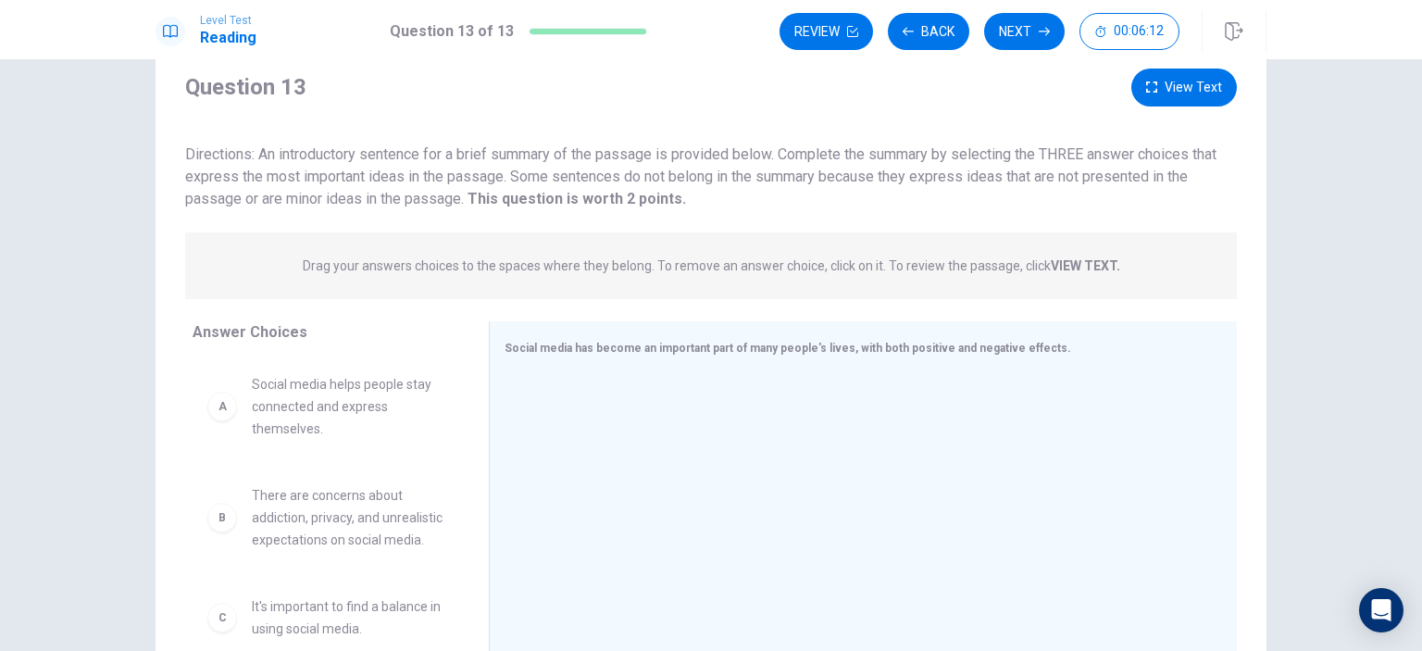
scroll to position [56, 0]
click at [232, 412] on div "A Social media helps people stay connected and express themselves." at bounding box center [325, 408] width 237 height 67
click at [215, 413] on div "A" at bounding box center [222, 409] width 30 height 30
click at [222, 415] on div "A" at bounding box center [222, 409] width 30 height 30
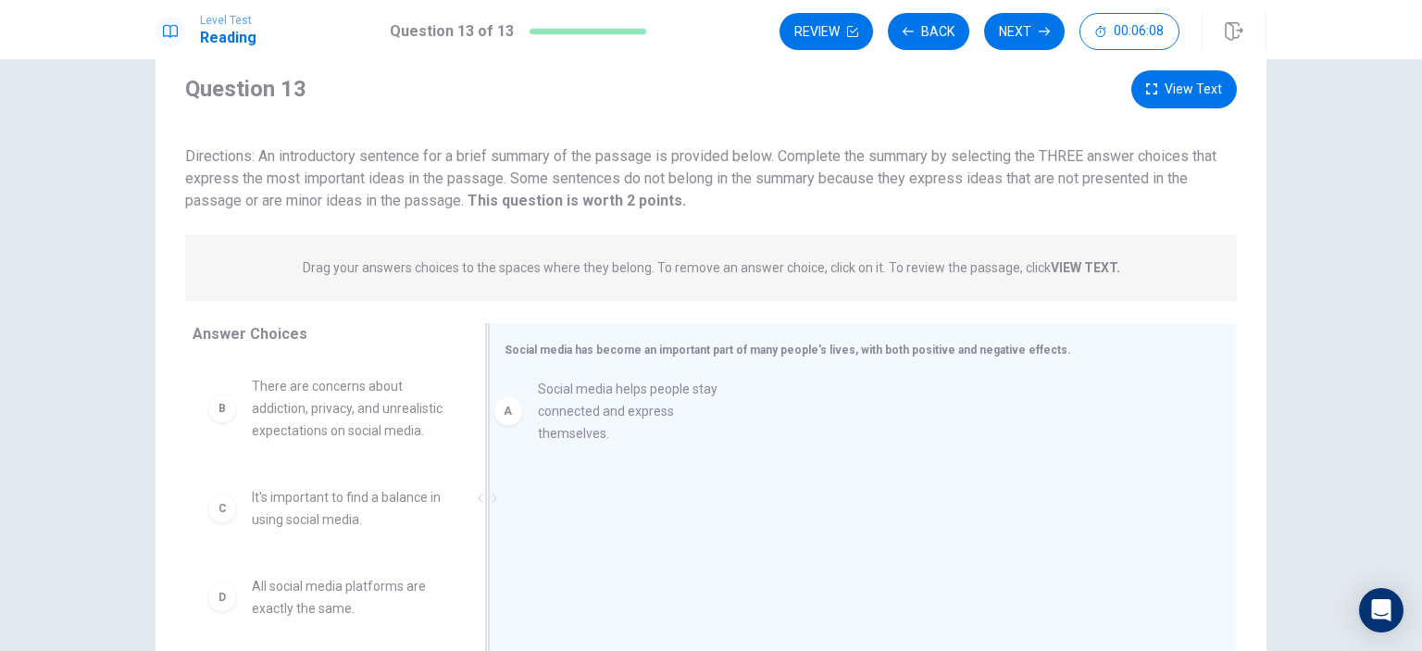
drag, startPoint x: 226, startPoint y: 414, endPoint x: 533, endPoint y: 415, distance: 307.4
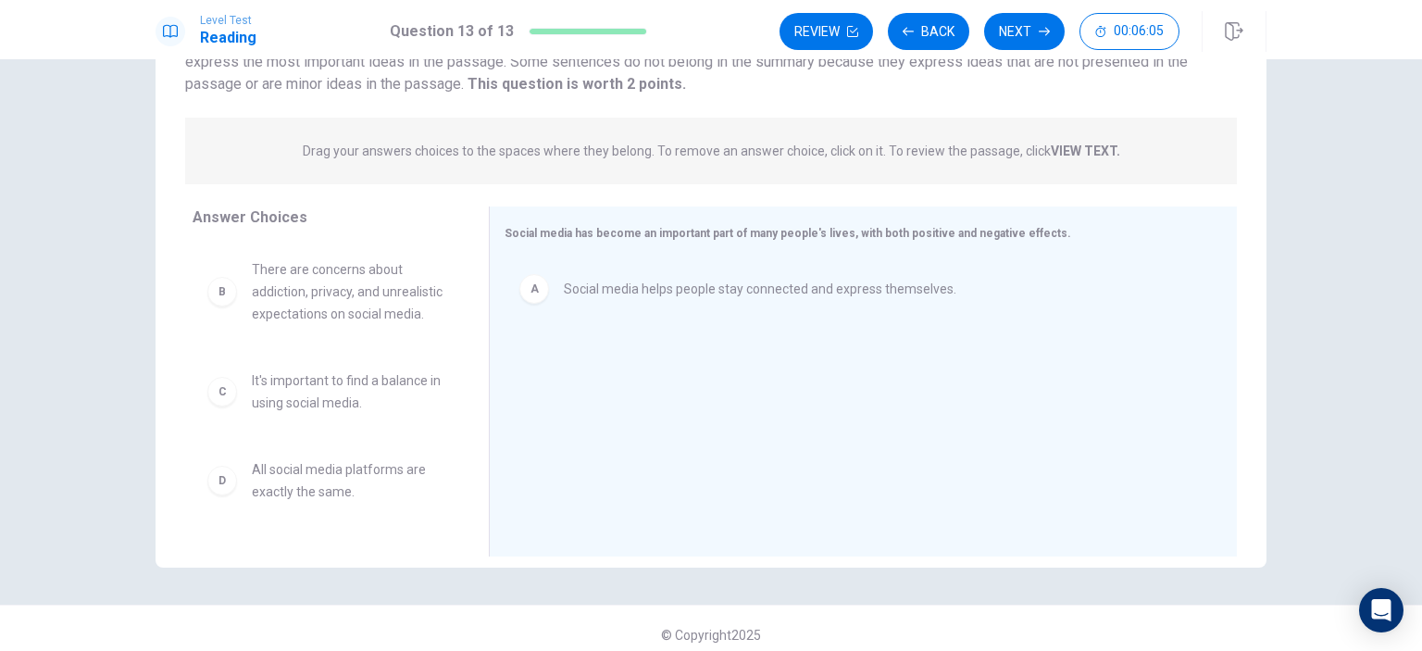
scroll to position [185, 0]
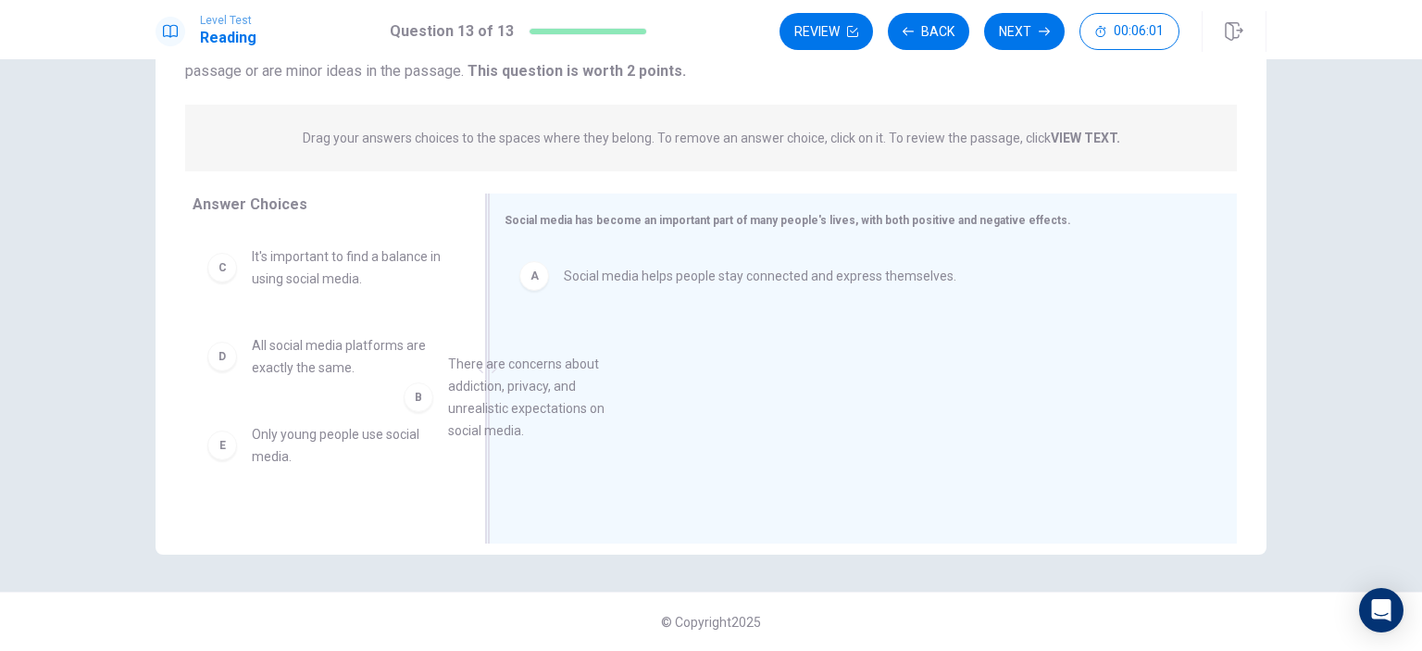
drag, startPoint x: 338, startPoint y: 310, endPoint x: 545, endPoint y: 418, distance: 233.6
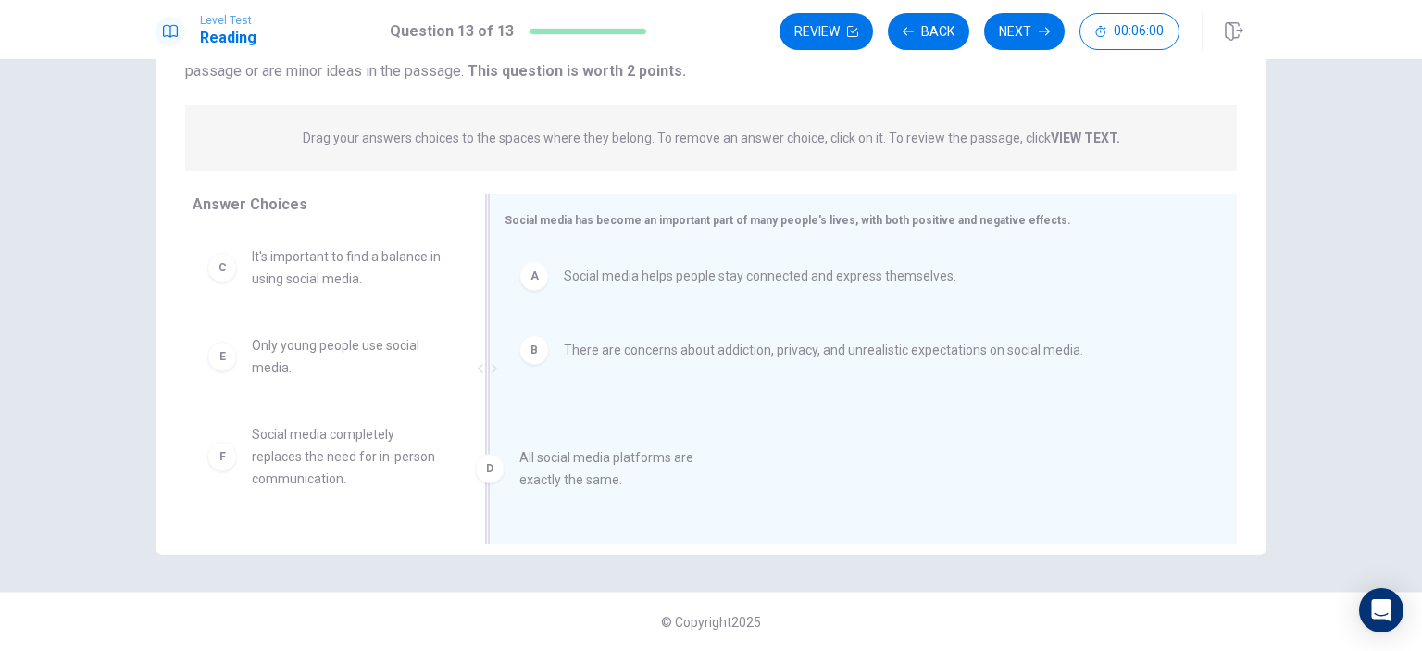
drag, startPoint x: 343, startPoint y: 355, endPoint x: 645, endPoint y: 477, distance: 326.5
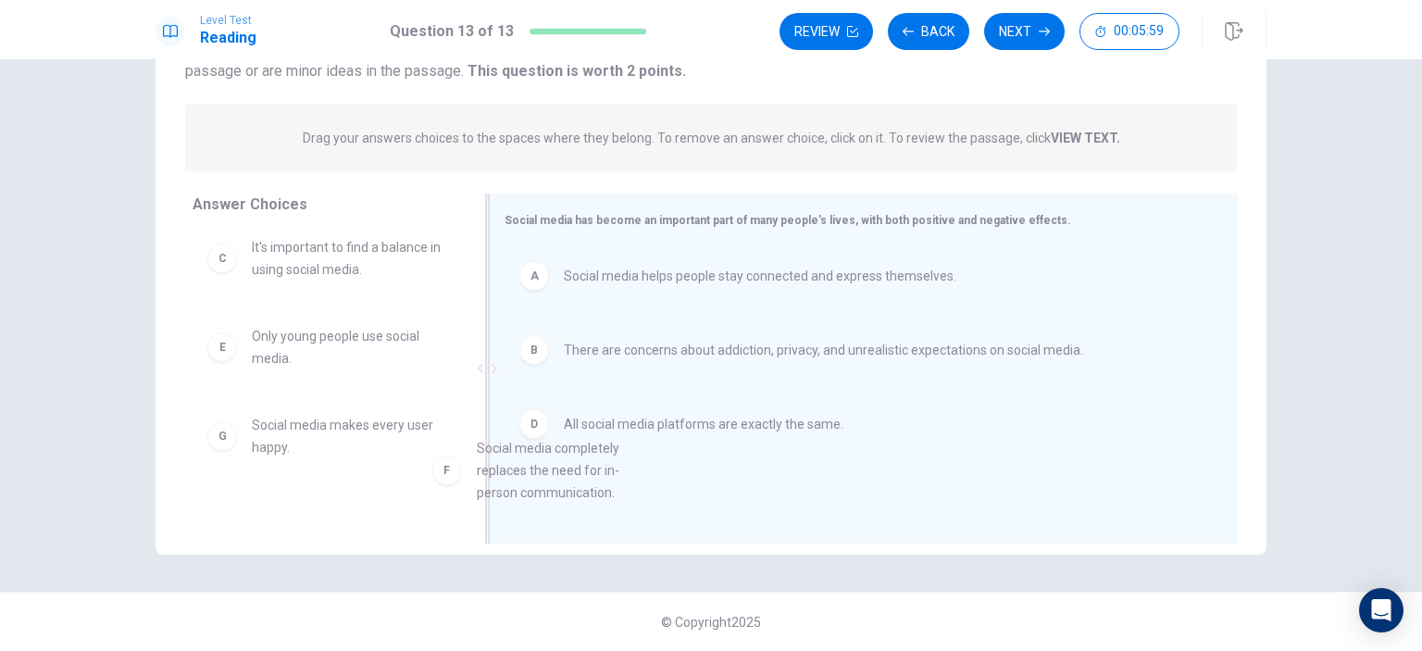
scroll to position [10, 0]
drag, startPoint x: 309, startPoint y: 459, endPoint x: 623, endPoint y: 473, distance: 314.2
drag, startPoint x: 359, startPoint y: 343, endPoint x: 544, endPoint y: 482, distance: 232.0
click at [546, 487] on div "Answer Choices C It's important to find a balance in using social media. E Only…" at bounding box center [711, 373] width 1111 height 359
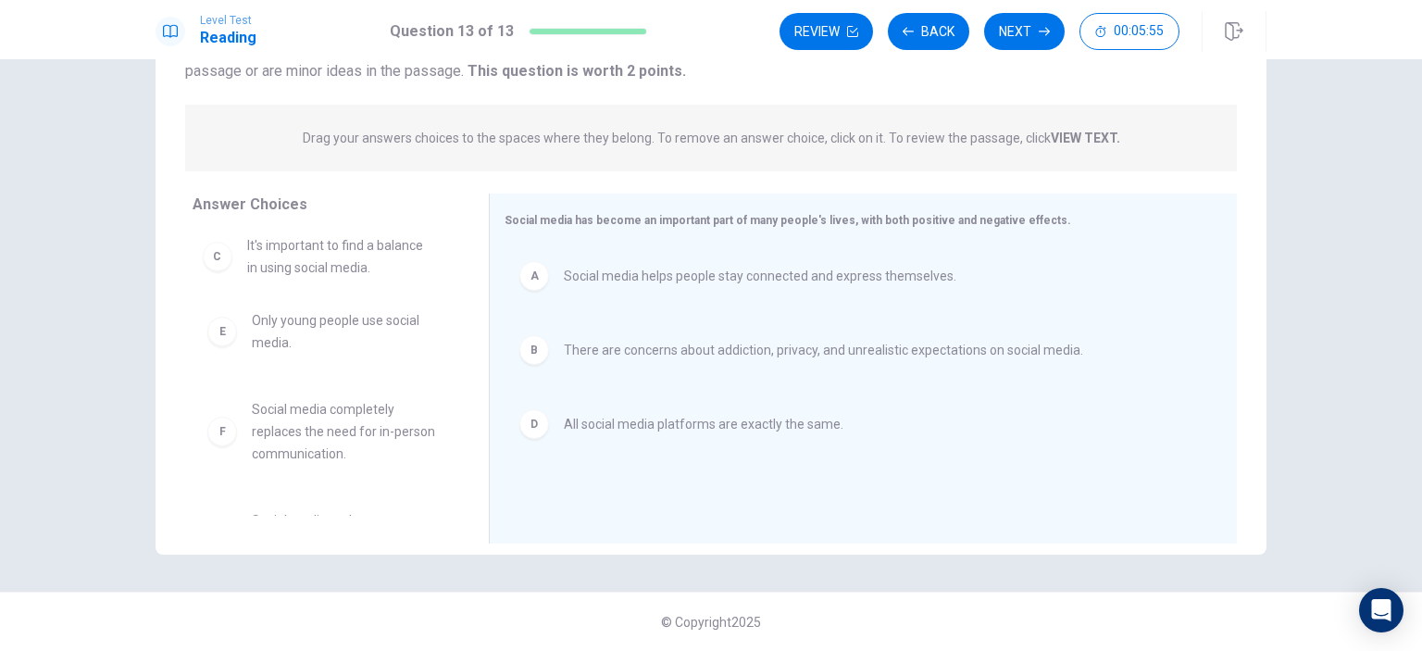
scroll to position [4, 0]
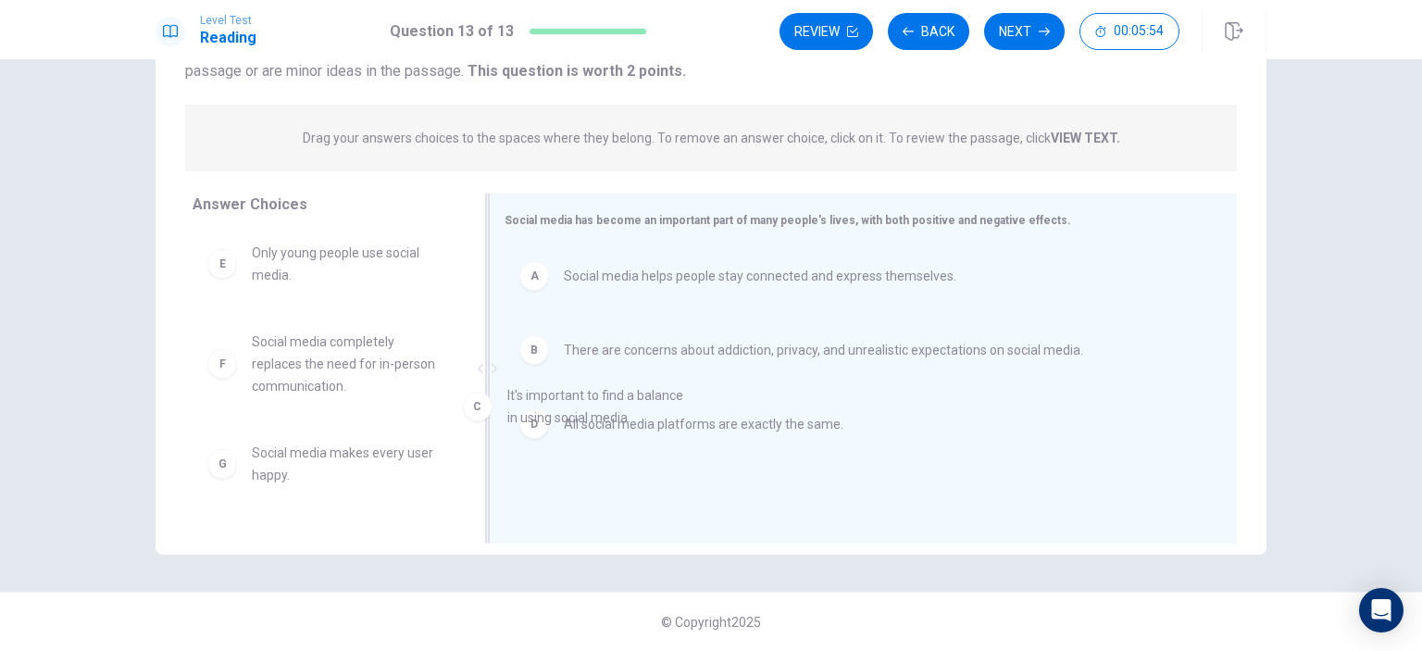
drag, startPoint x: 346, startPoint y: 258, endPoint x: 609, endPoint y: 412, distance: 304.6
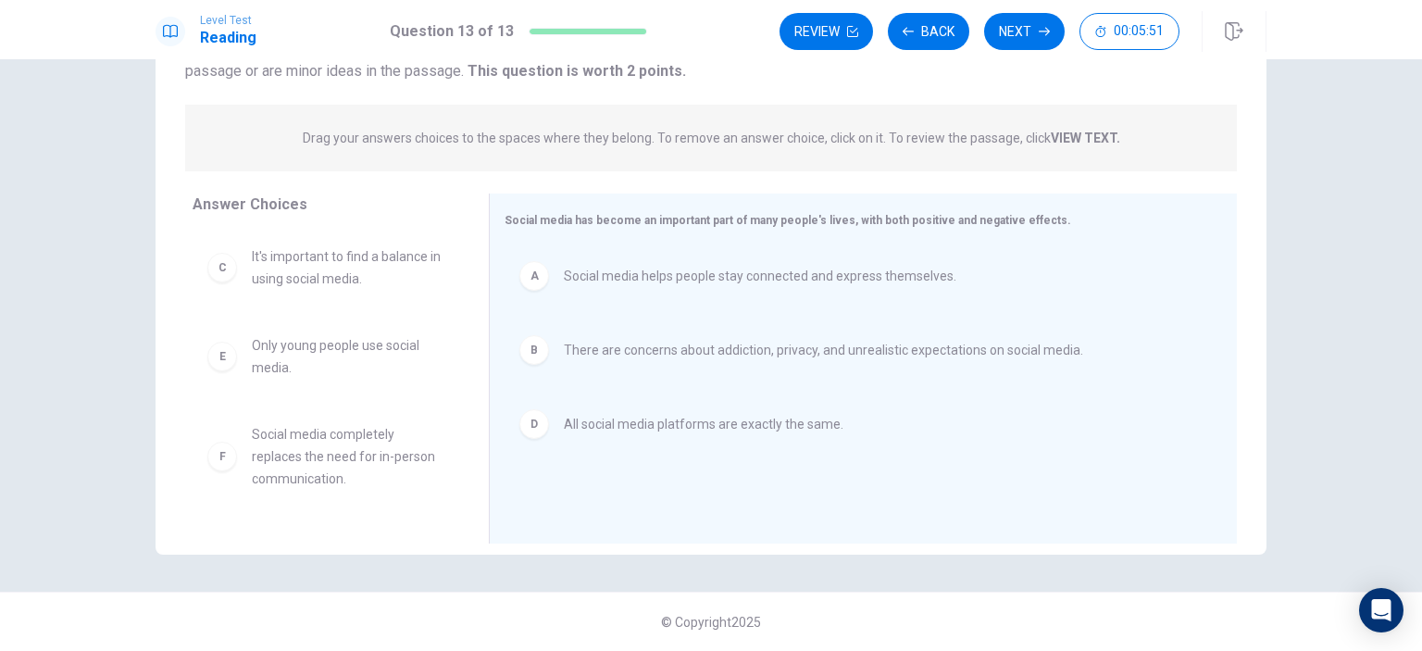
scroll to position [78, 0]
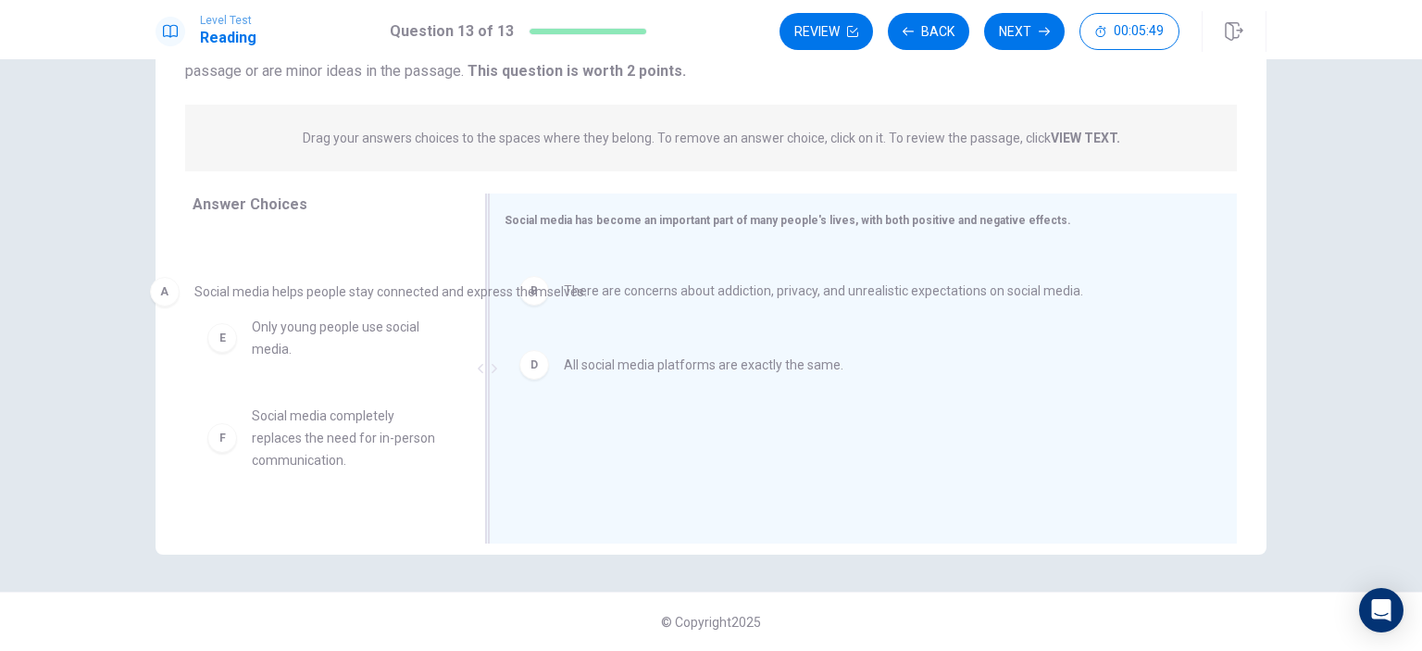
drag, startPoint x: 640, startPoint y: 259, endPoint x: 166, endPoint y: 288, distance: 474.9
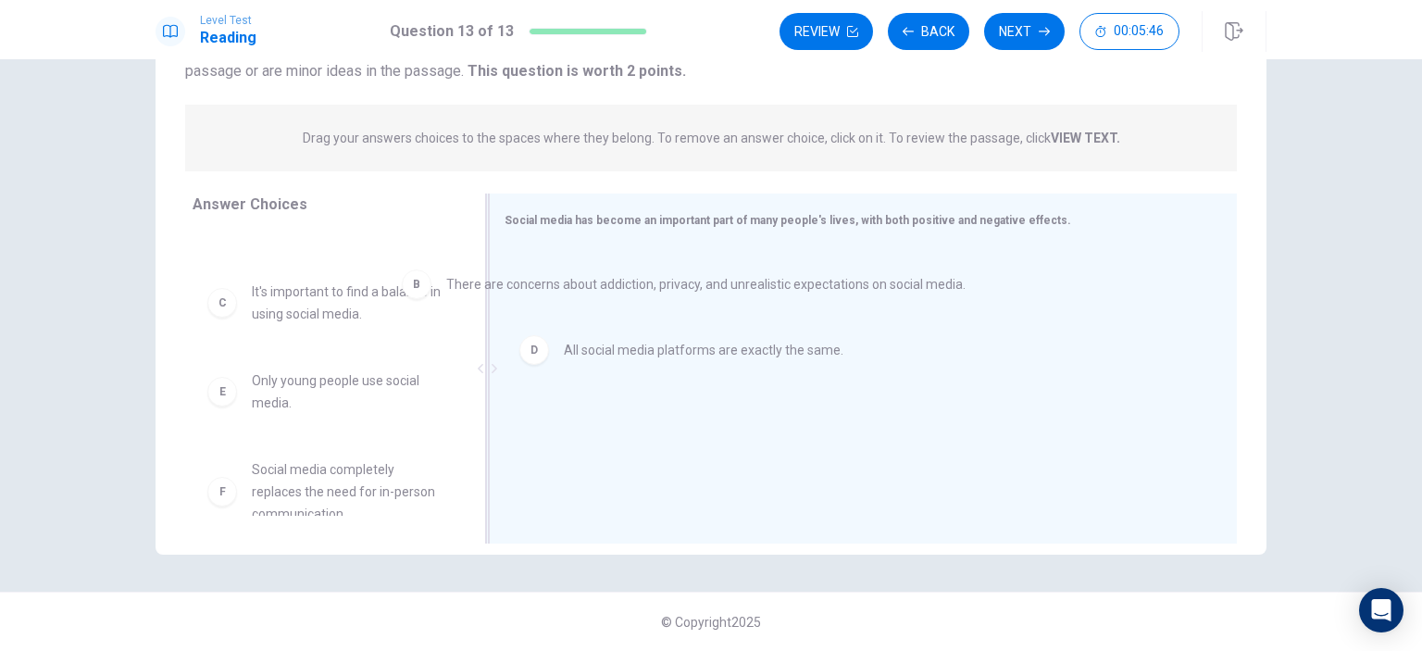
drag, startPoint x: 632, startPoint y: 301, endPoint x: 486, endPoint y: 303, distance: 146.3
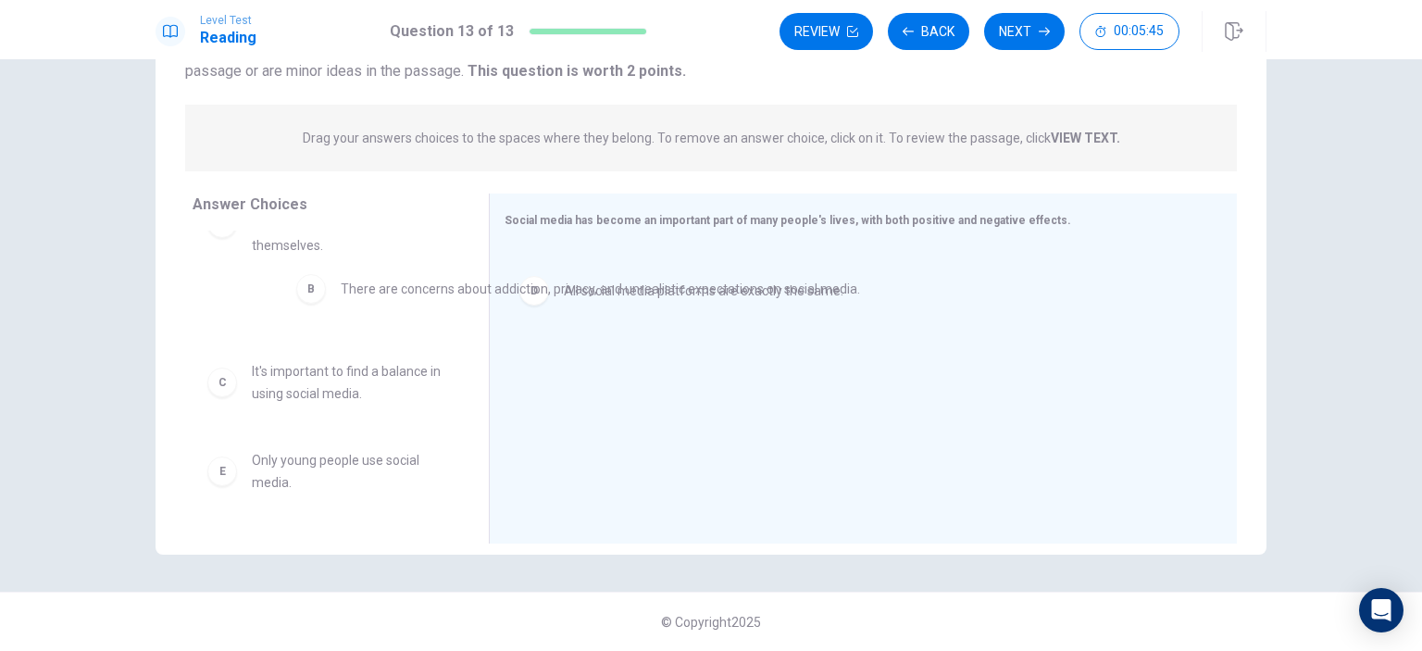
drag, startPoint x: 667, startPoint y: 293, endPoint x: 419, endPoint y: 312, distance: 248.9
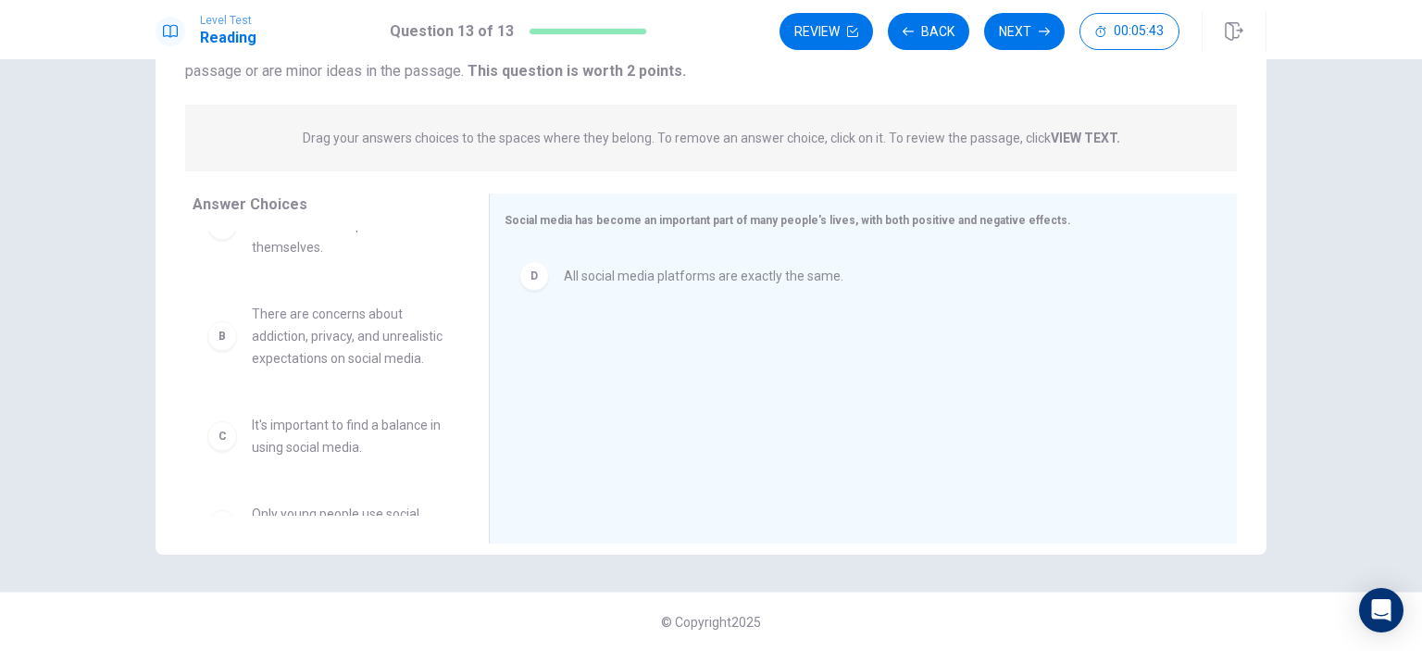
scroll to position [0, 0]
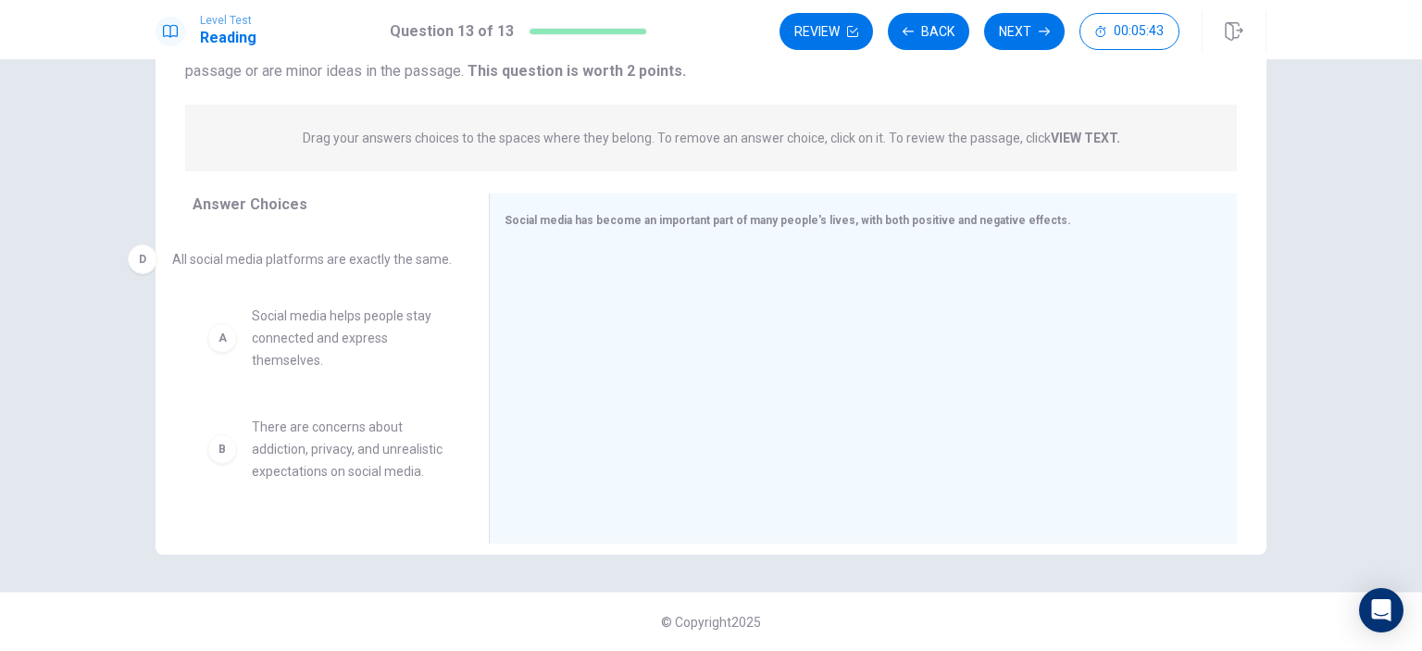
drag, startPoint x: 730, startPoint y: 267, endPoint x: 306, endPoint y: 255, distance: 424.2
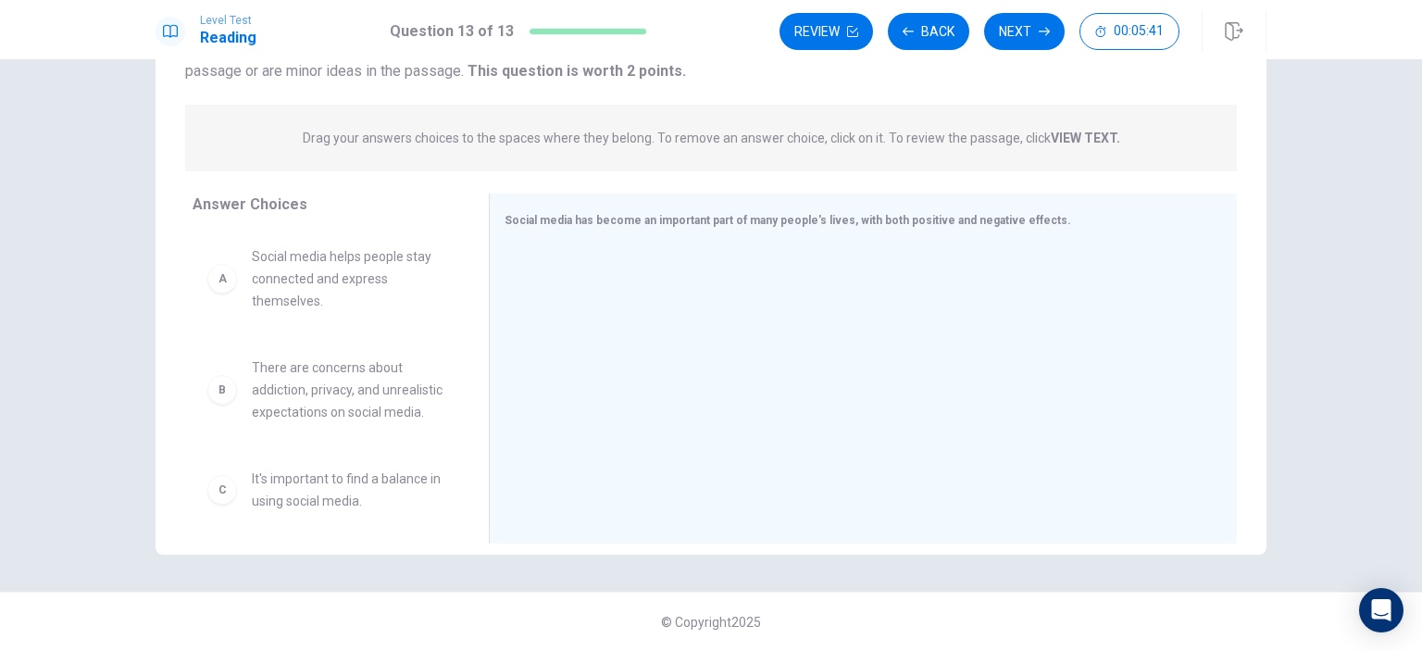
drag, startPoint x: 559, startPoint y: 250, endPoint x: 451, endPoint y: 260, distance: 108.8
click at [489, 260] on div "Social media has become an important part of many people's lives, with both pos…" at bounding box center [863, 369] width 748 height 350
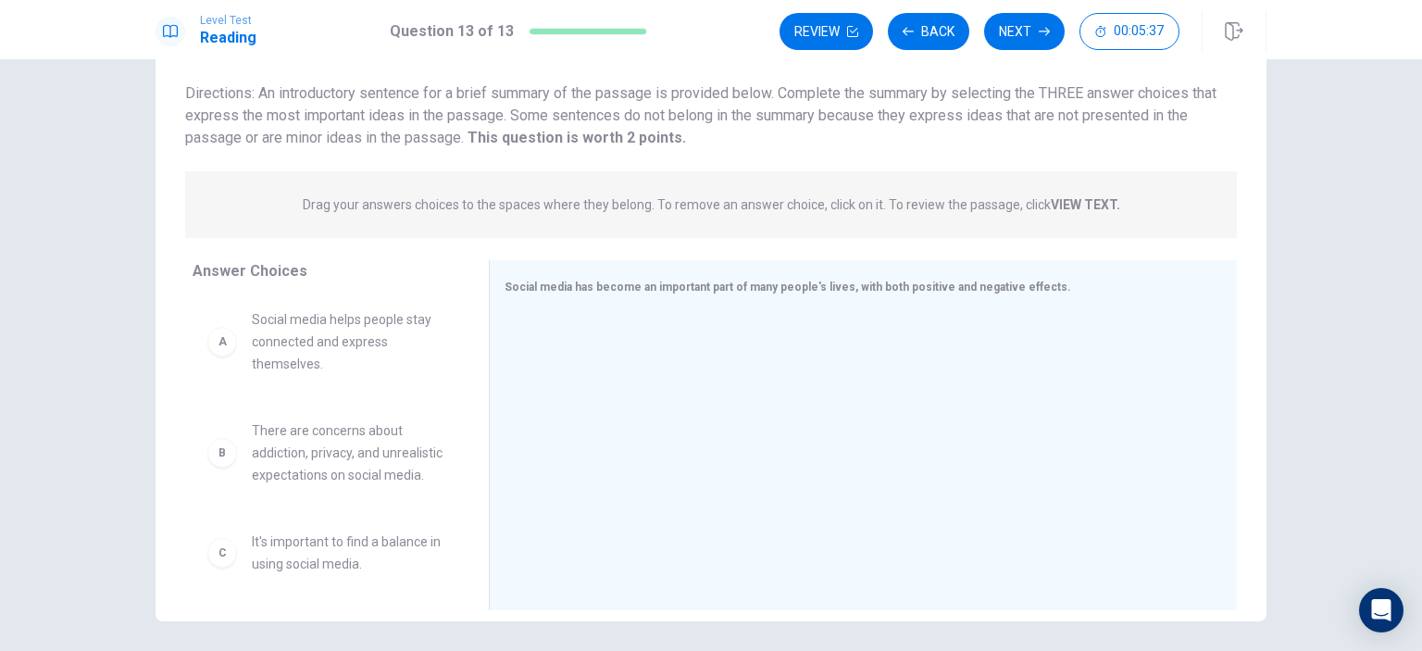
scroll to position [117, 0]
drag, startPoint x: 585, startPoint y: 296, endPoint x: 605, endPoint y: 292, distance: 20.0
click at [605, 292] on div "Social media has become an important part of many people's lives, with both pos…" at bounding box center [852, 288] width 695 height 23
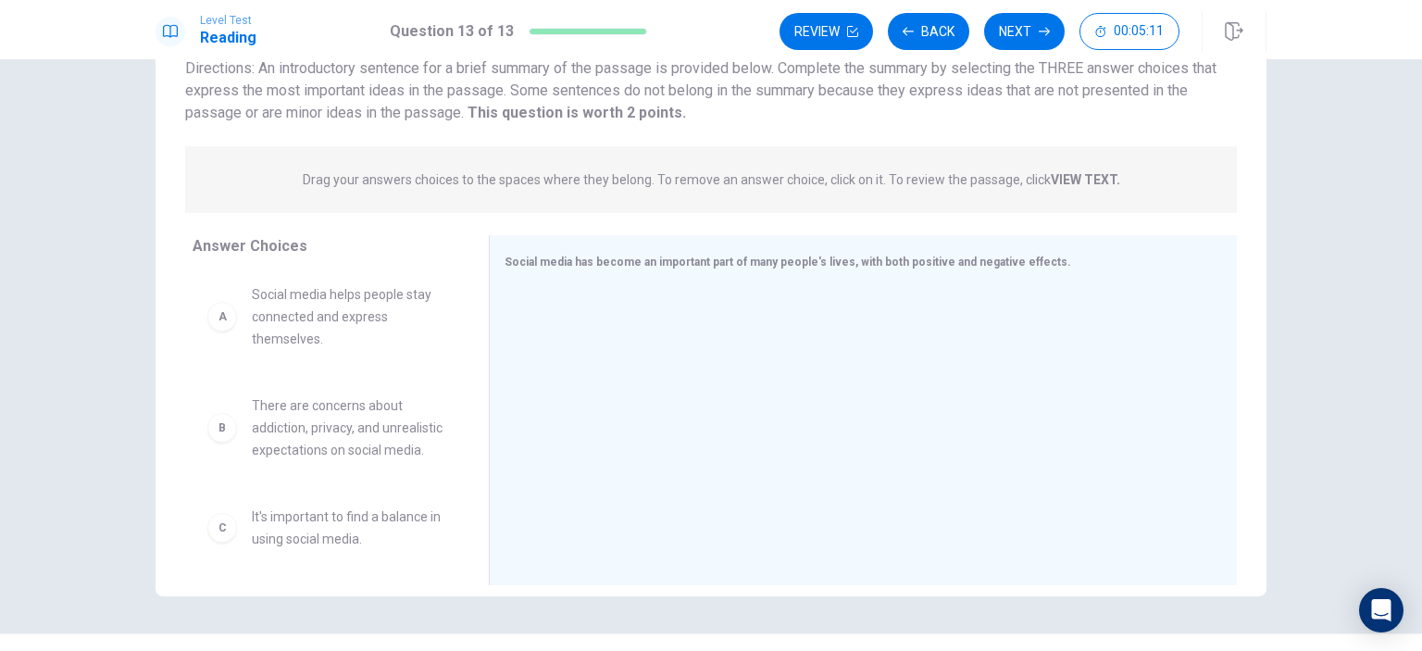
scroll to position [0, 0]
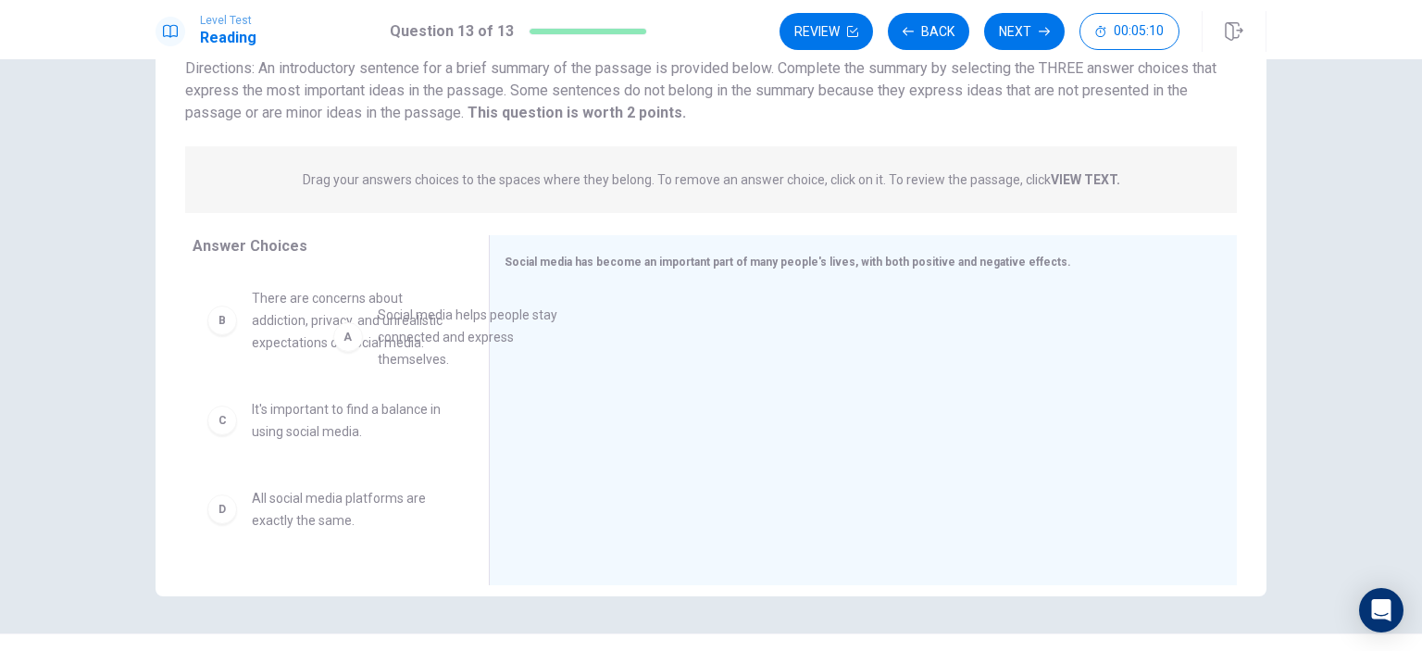
drag, startPoint x: 406, startPoint y: 328, endPoint x: 557, endPoint y: 351, distance: 153.6
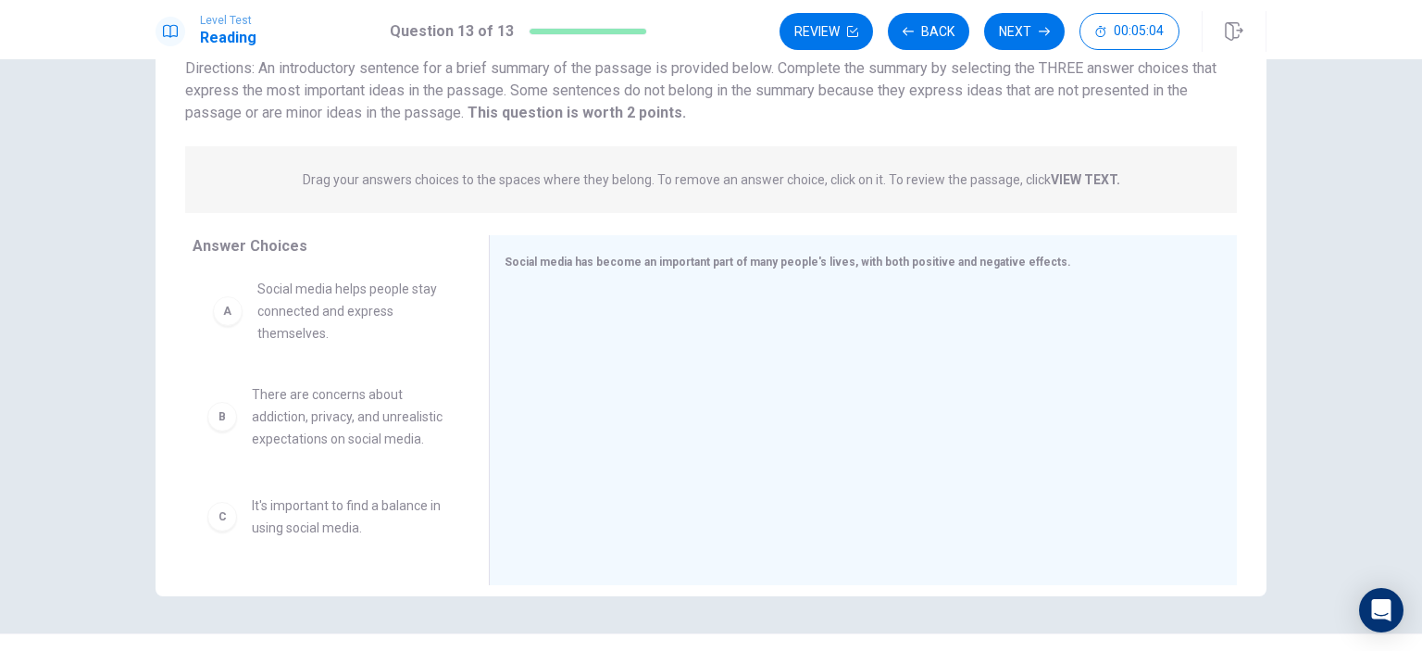
drag, startPoint x: 338, startPoint y: 318, endPoint x: 353, endPoint y: 309, distance: 17.0
drag, startPoint x: 319, startPoint y: 456, endPoint x: 569, endPoint y: 354, distance: 271.1
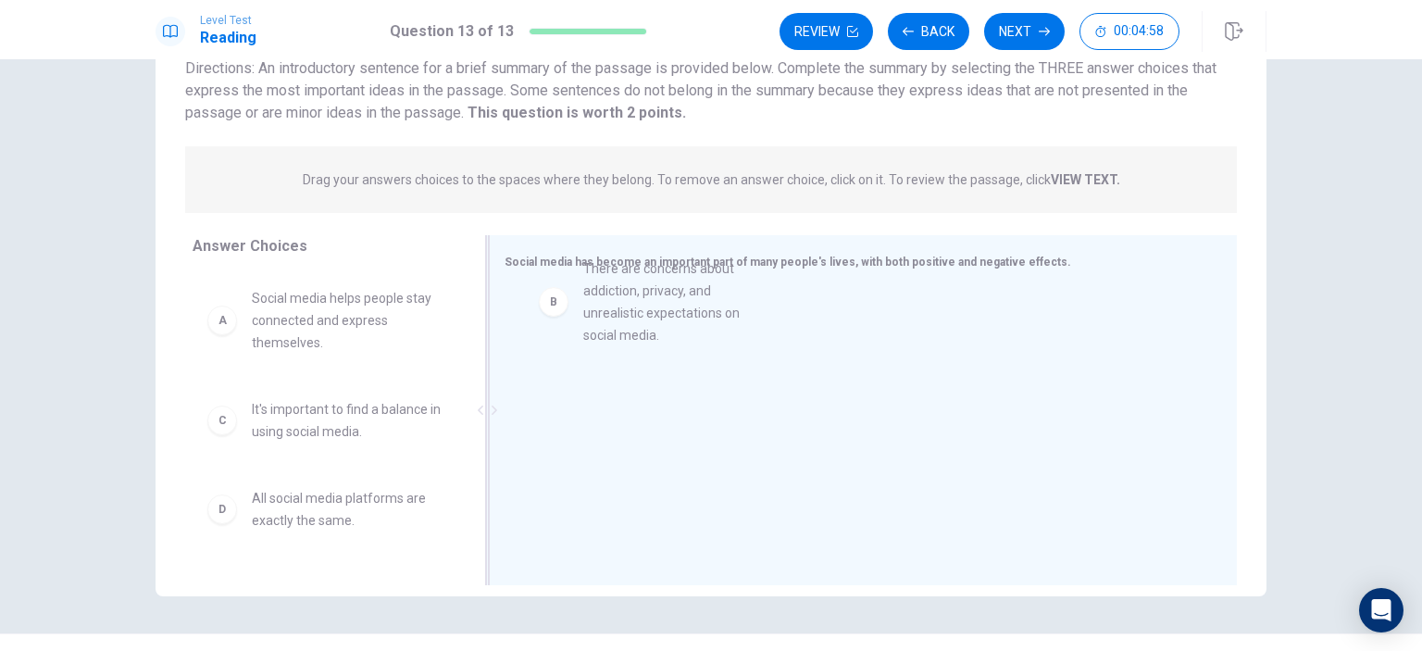
drag, startPoint x: 315, startPoint y: 475, endPoint x: 698, endPoint y: 322, distance: 412.6
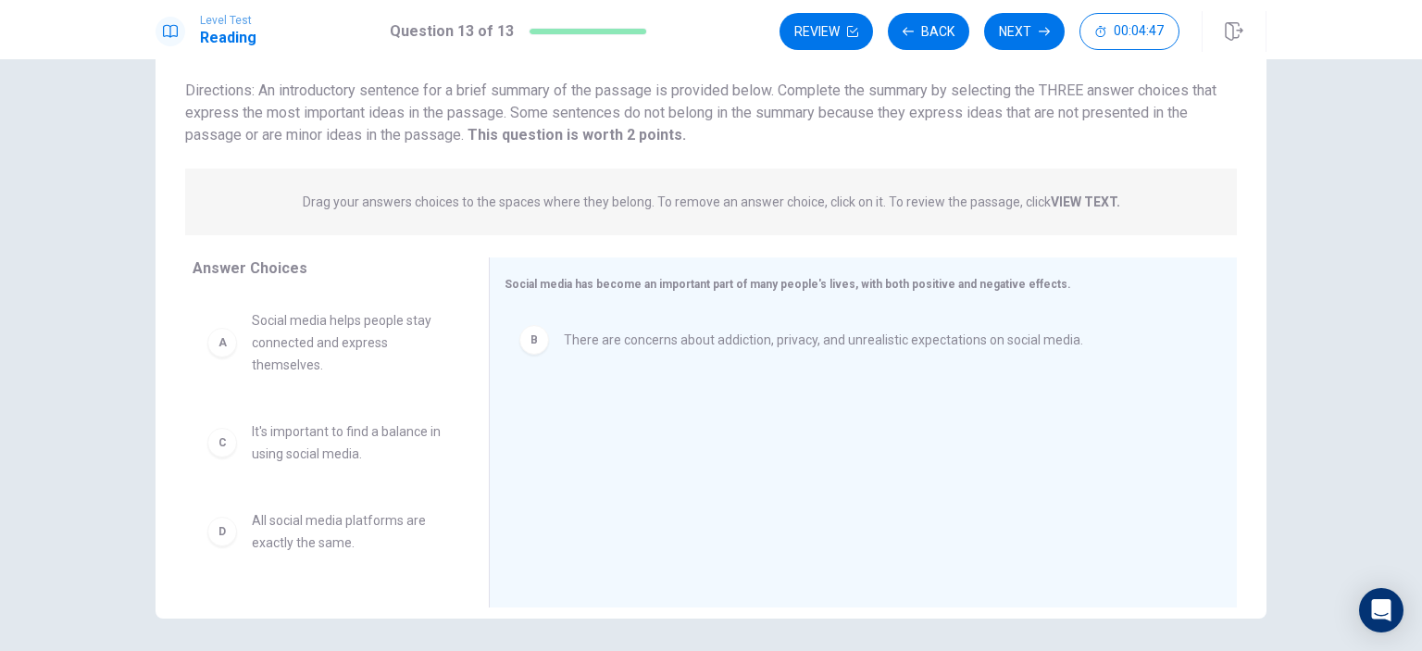
drag, startPoint x: 510, startPoint y: 421, endPoint x: 382, endPoint y: 366, distance: 139.3
click at [509, 419] on div "B There are concerns about addiction, privacy, and unrealistic expectations on …" at bounding box center [856, 434] width 703 height 248
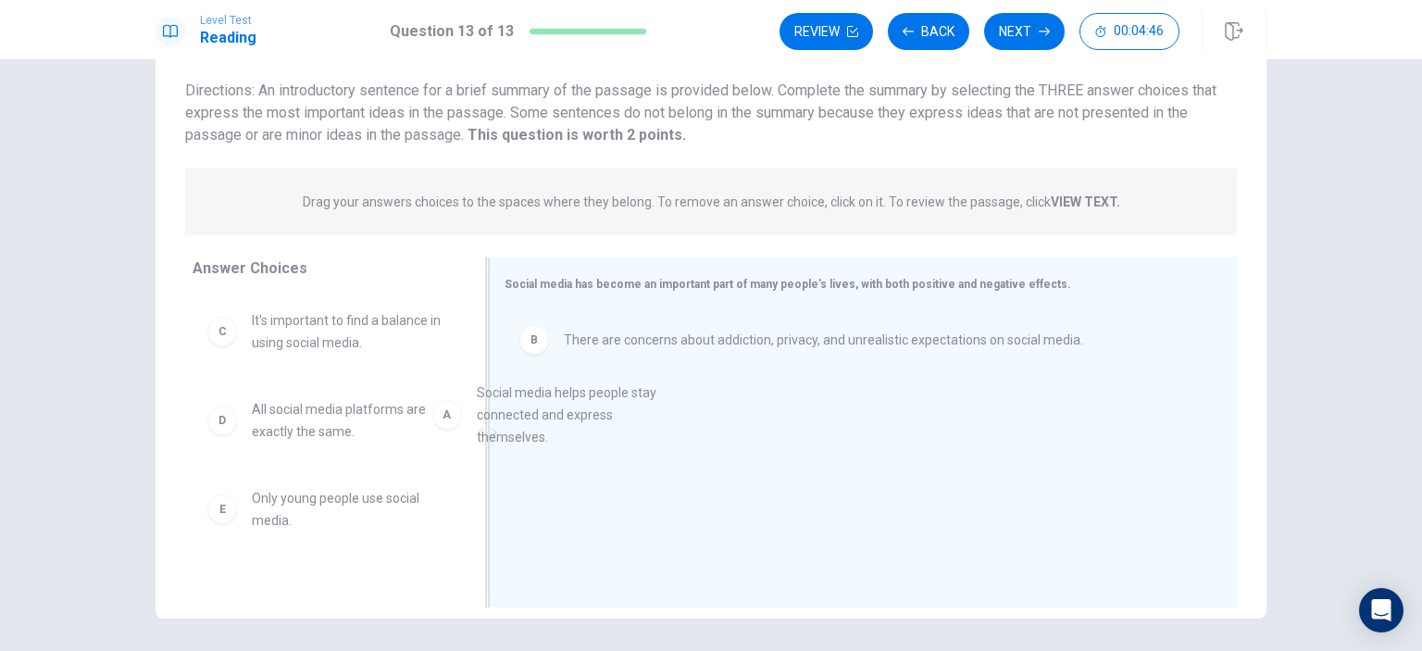
drag, startPoint x: 322, startPoint y: 357, endPoint x: 568, endPoint y: 433, distance: 256.8
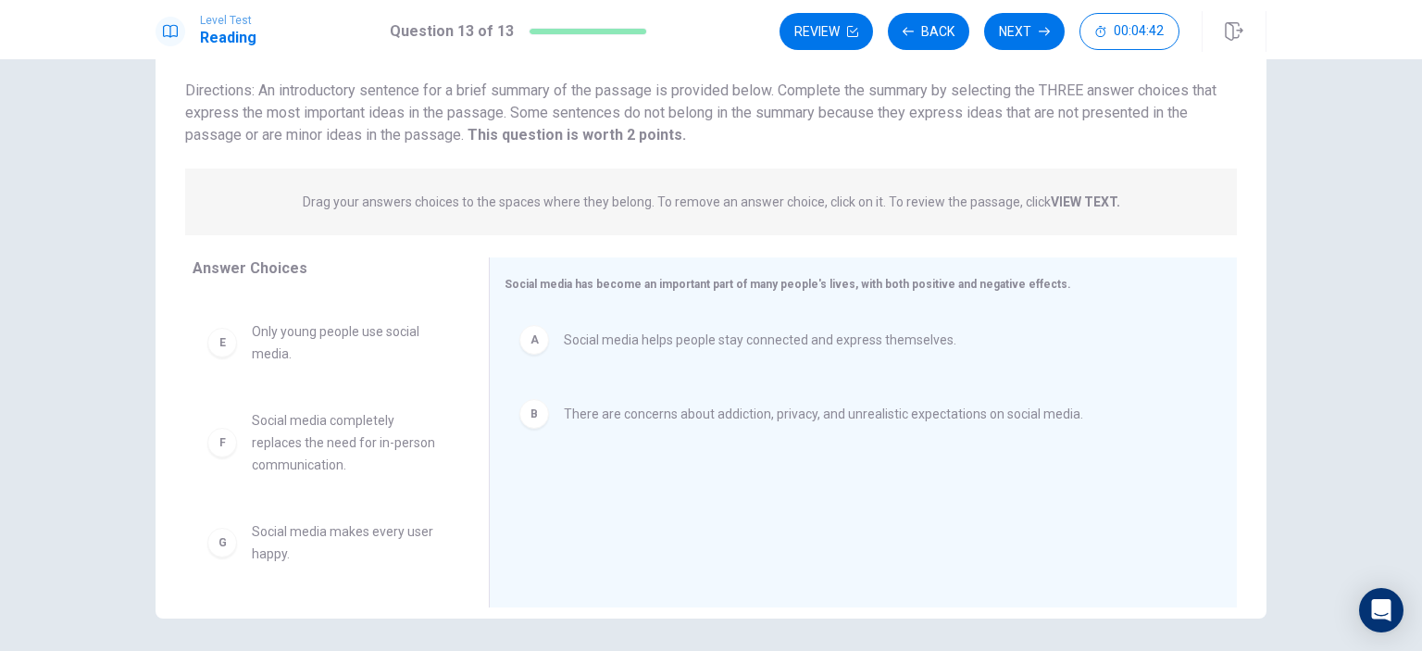
scroll to position [185, 0]
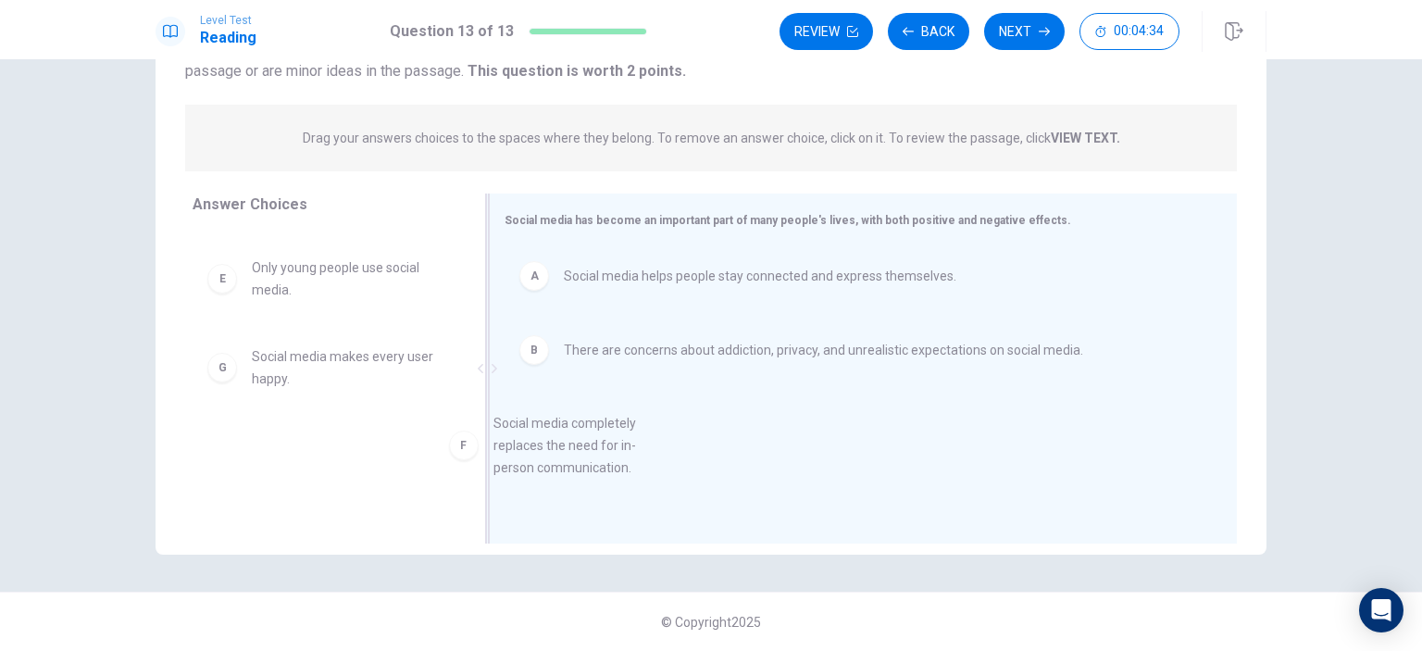
drag, startPoint x: 322, startPoint y: 370, endPoint x: 573, endPoint y: 438, distance: 259.9
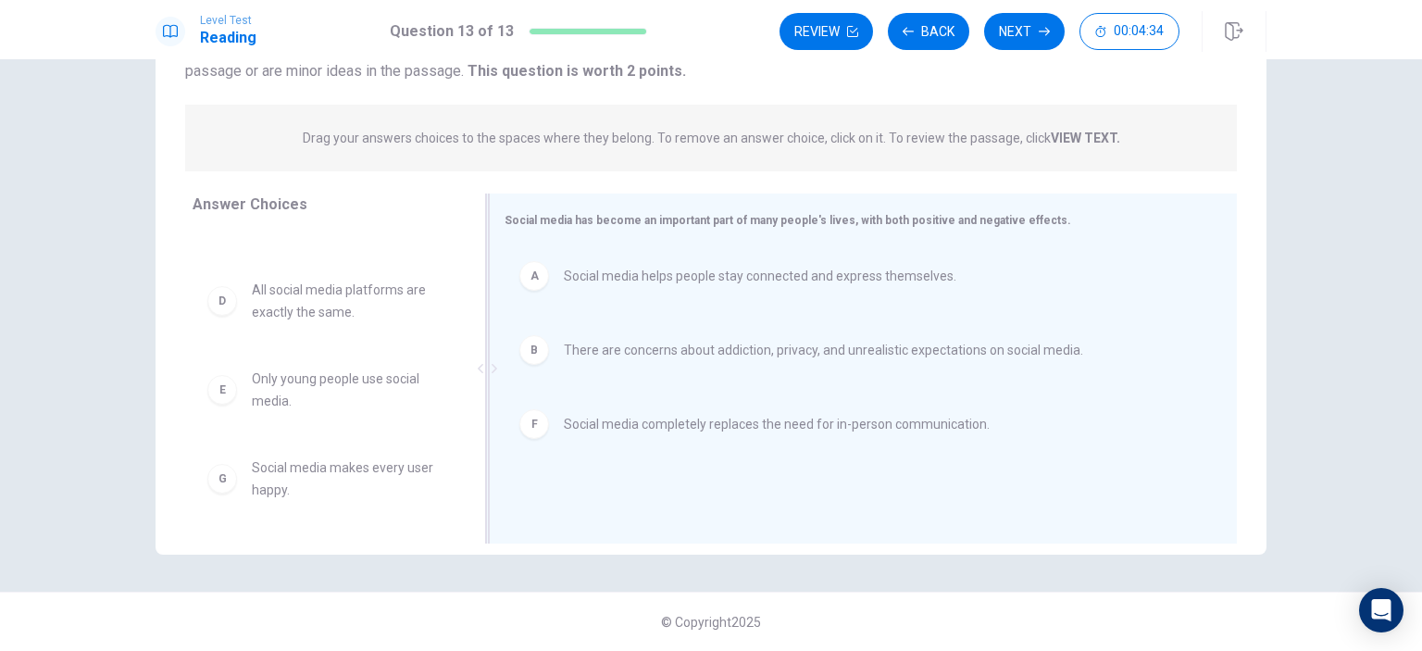
scroll to position [56, 0]
drag, startPoint x: 333, startPoint y: 485, endPoint x: 357, endPoint y: 457, distance: 36.8
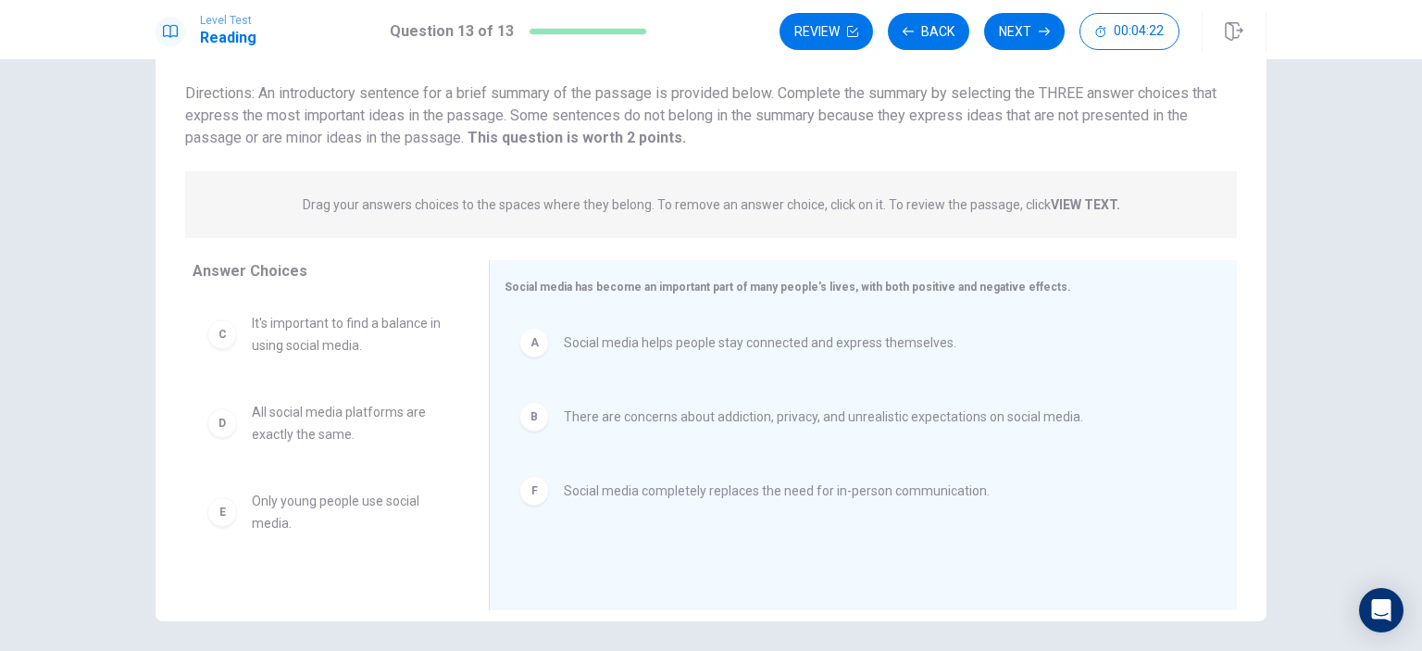
scroll to position [110, 0]
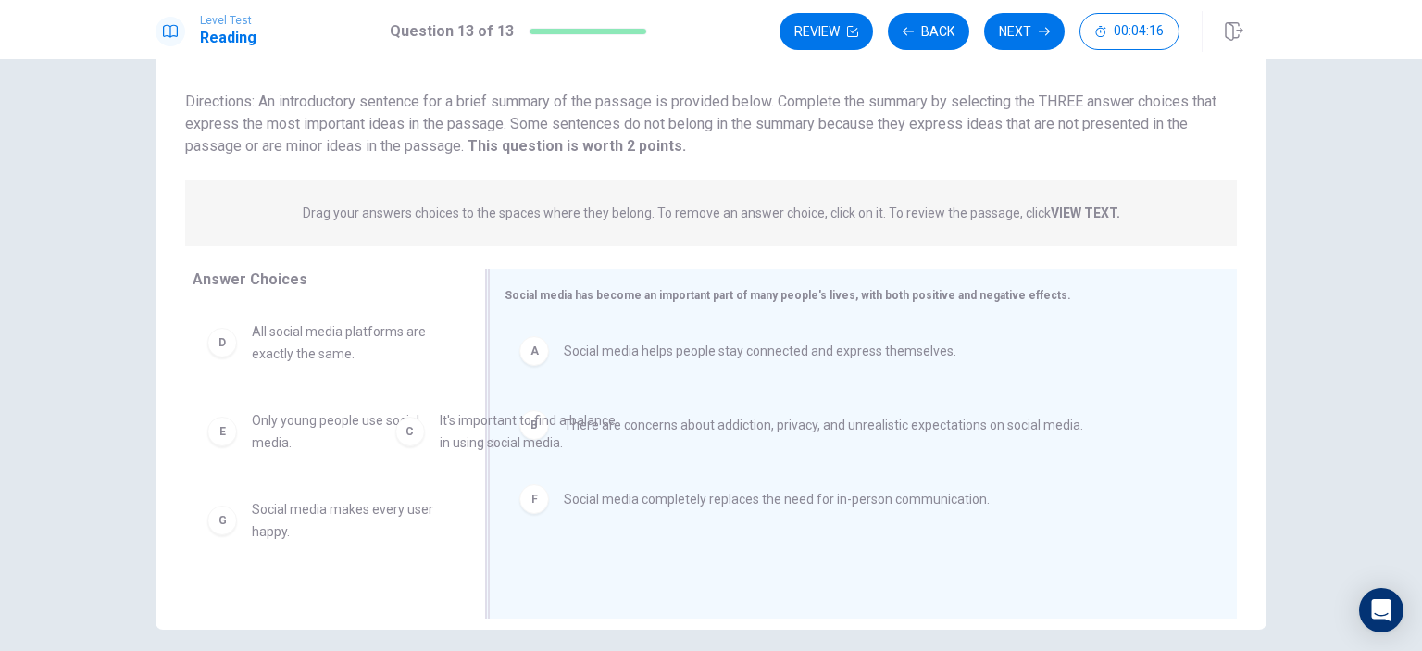
drag, startPoint x: 325, startPoint y: 365, endPoint x: 549, endPoint y: 459, distance: 243.2
drag, startPoint x: 307, startPoint y: 333, endPoint x: 665, endPoint y: 405, distance: 364.4
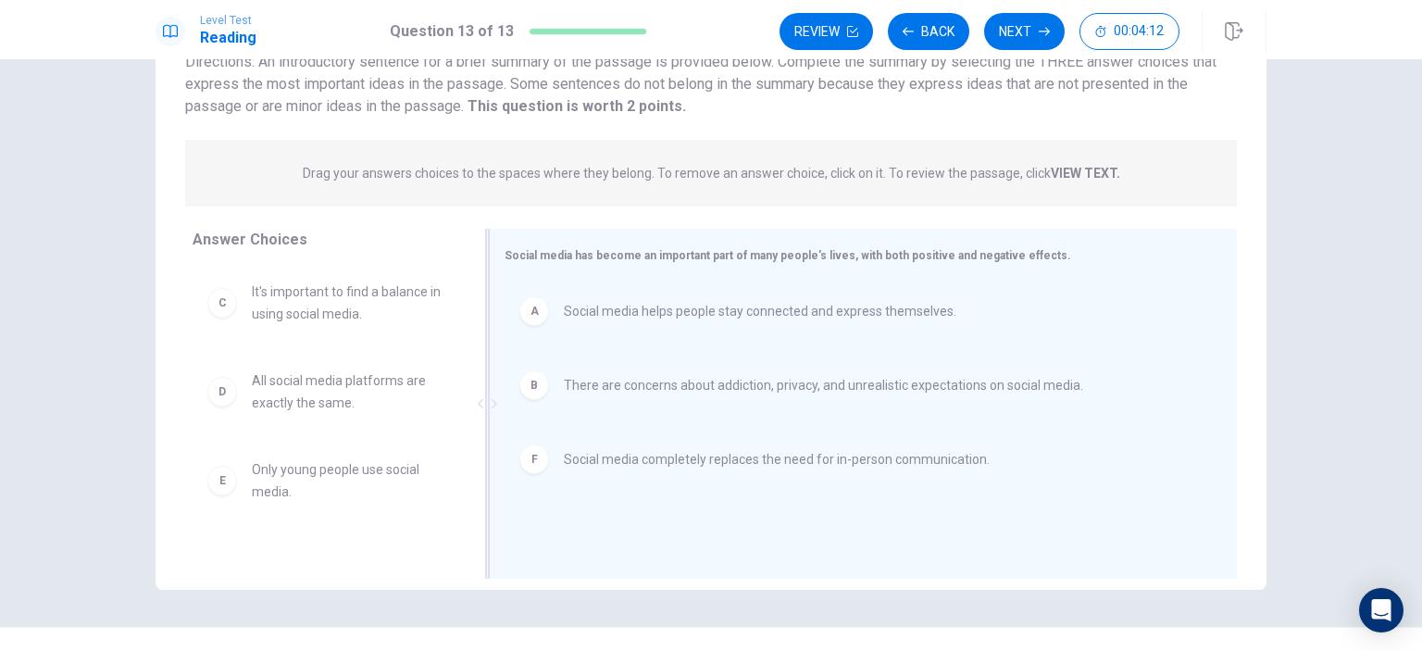
scroll to position [185, 0]
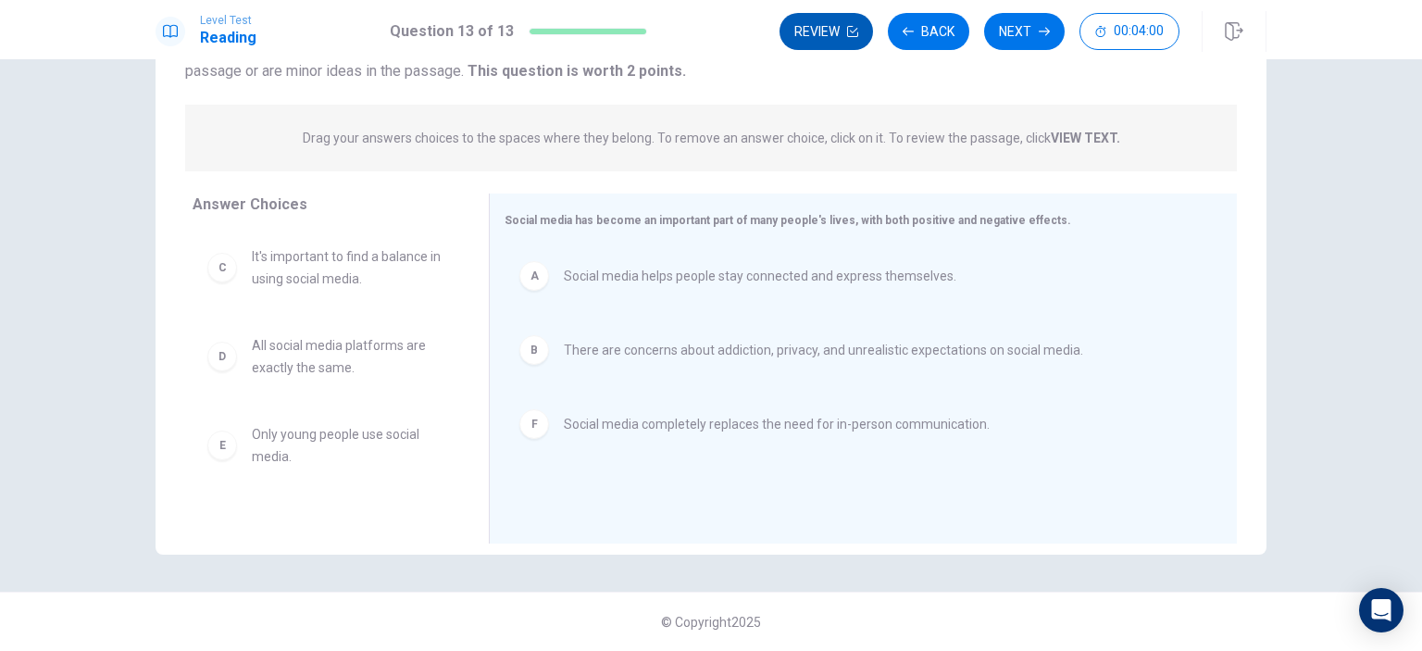
click at [859, 44] on button "Review" at bounding box center [827, 31] width 94 height 37
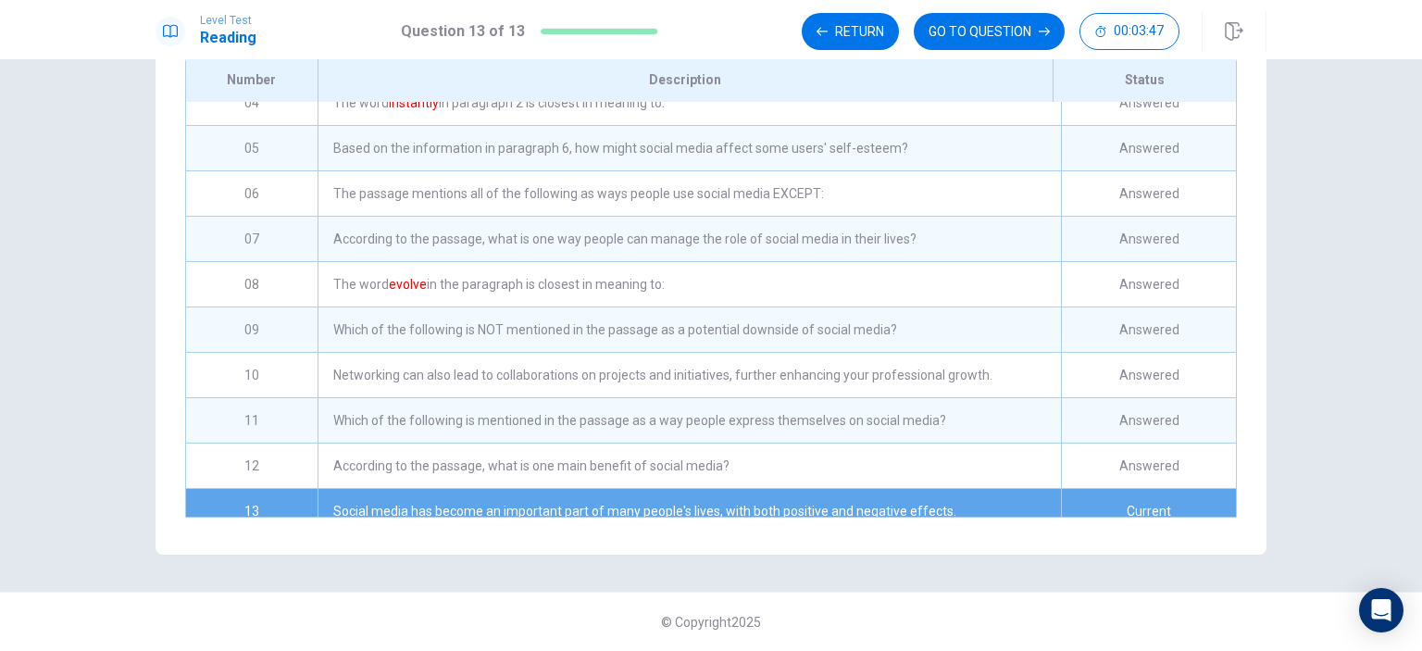
scroll to position [181, 0]
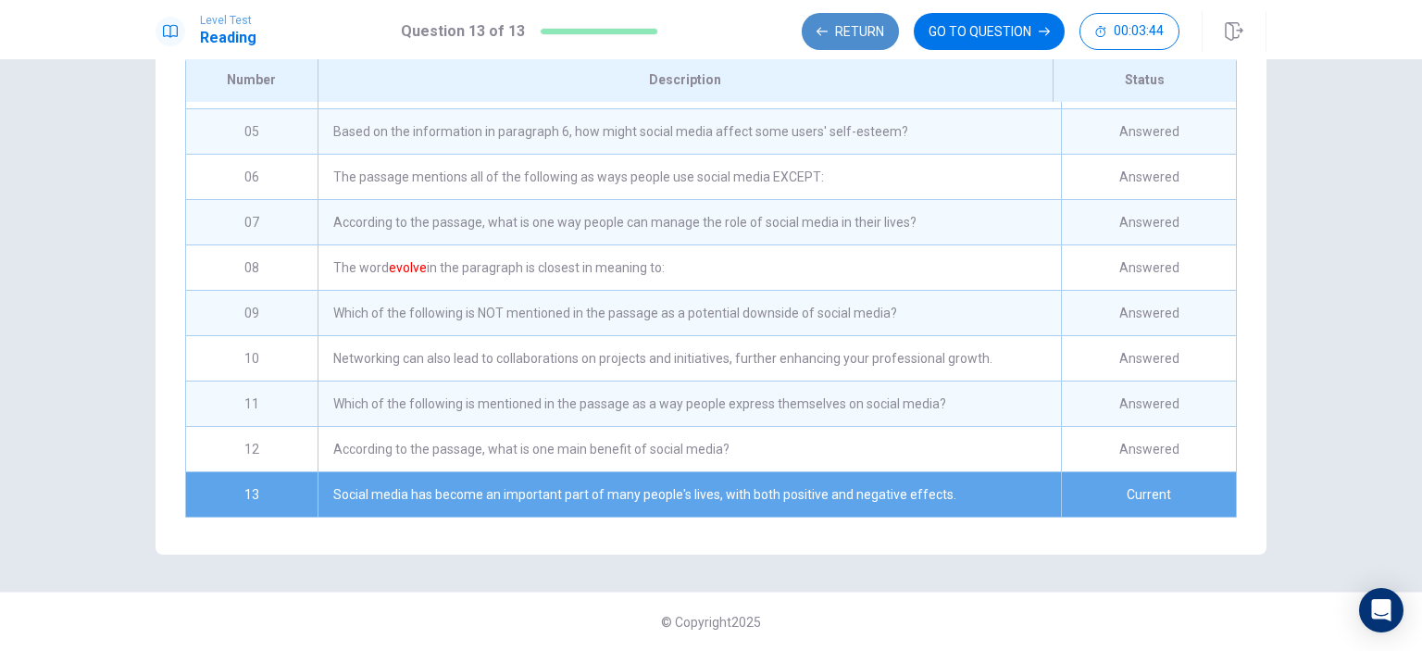
click at [839, 35] on button "Return" at bounding box center [850, 31] width 97 height 37
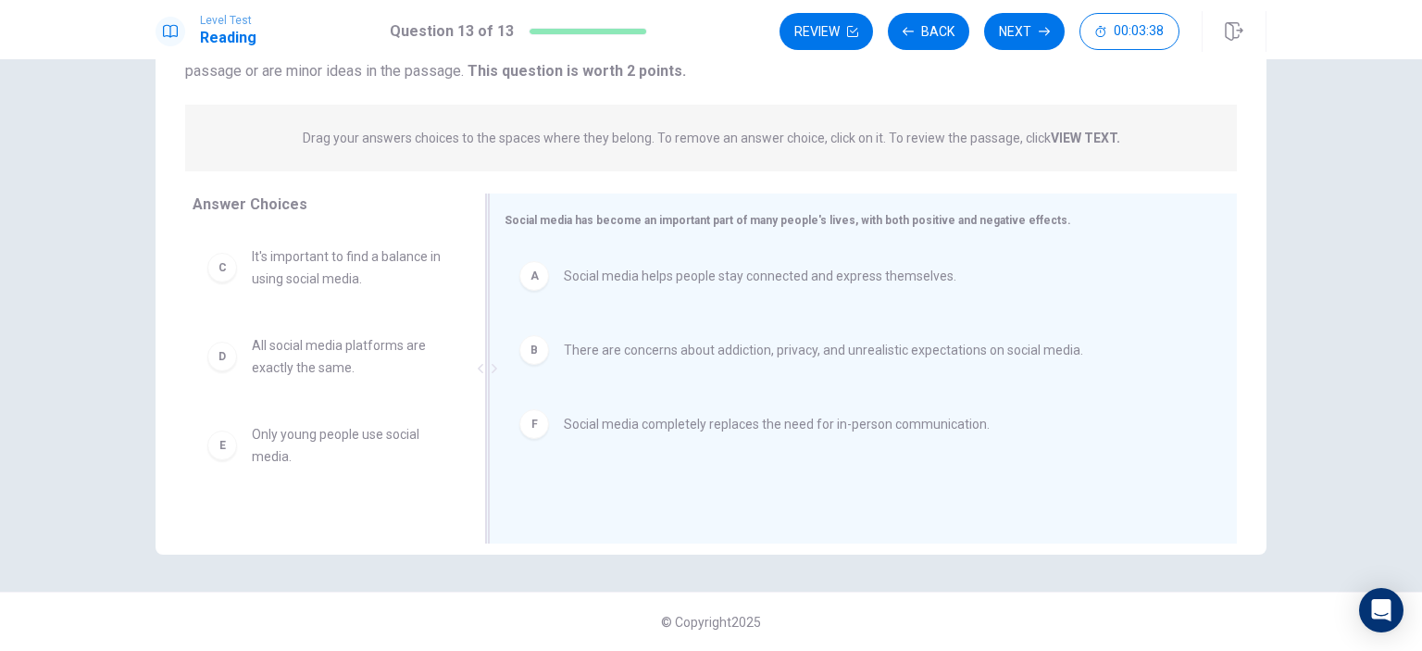
scroll to position [0, 0]
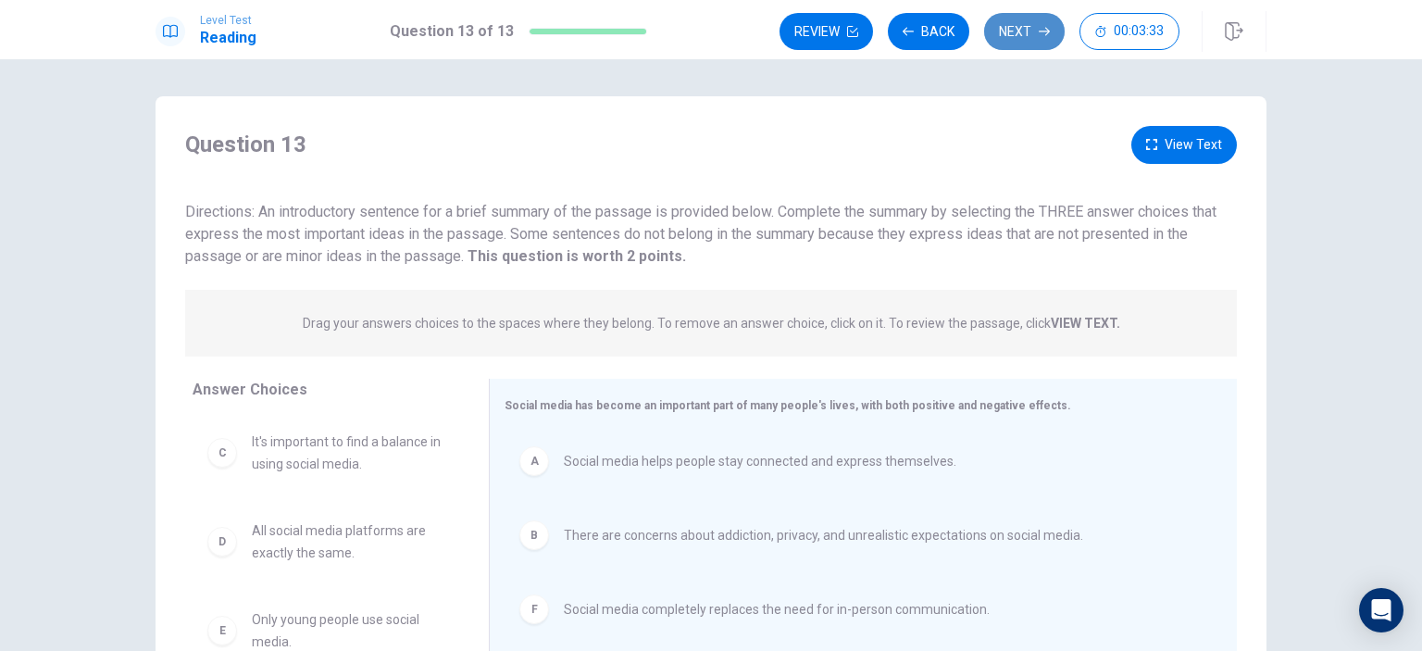
click at [1044, 26] on icon "button" at bounding box center [1044, 31] width 11 height 11
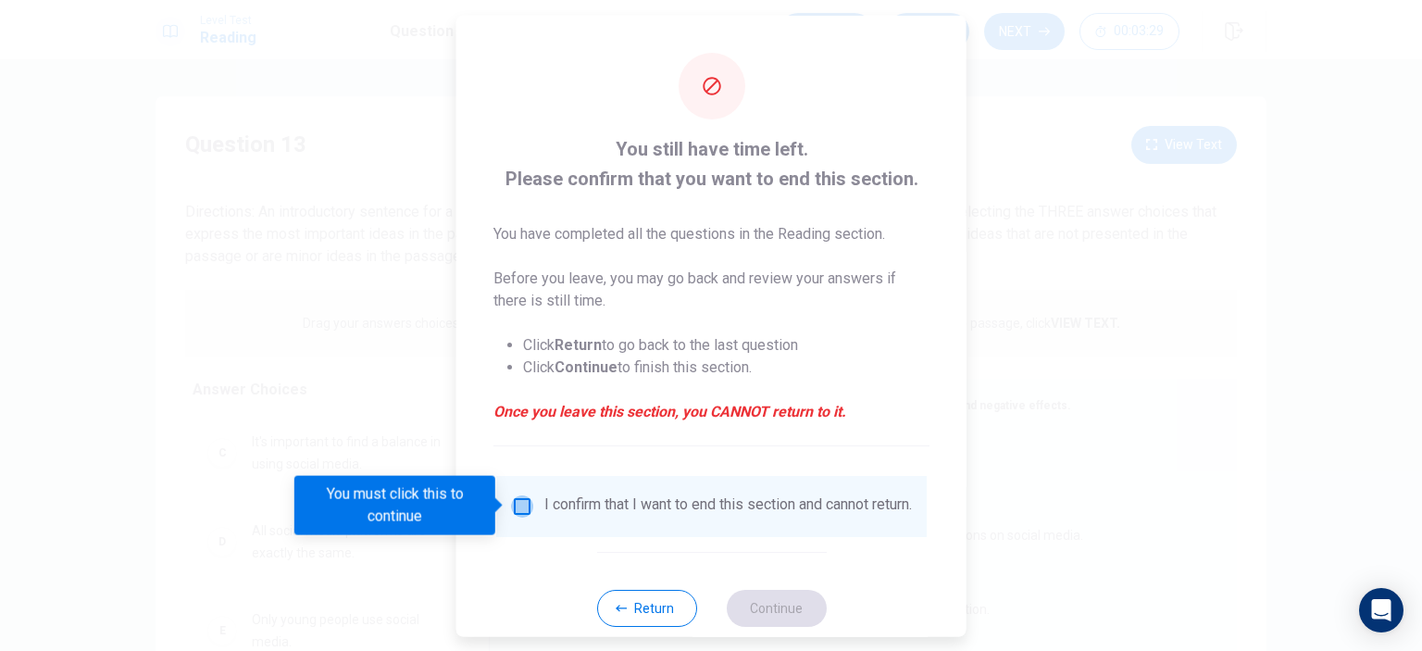
click at [514, 500] on input "You must click this to continue" at bounding box center [522, 505] width 22 height 22
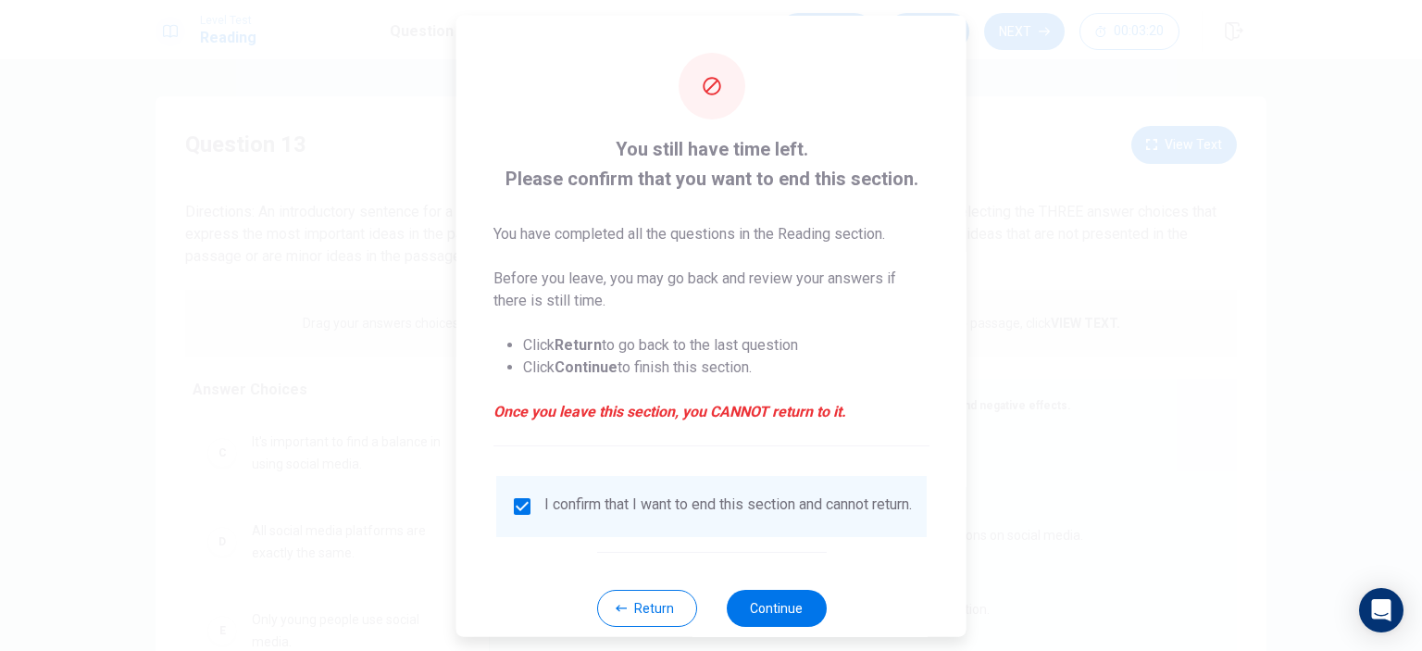
click at [518, 501] on input "checkbox" at bounding box center [522, 505] width 22 height 22
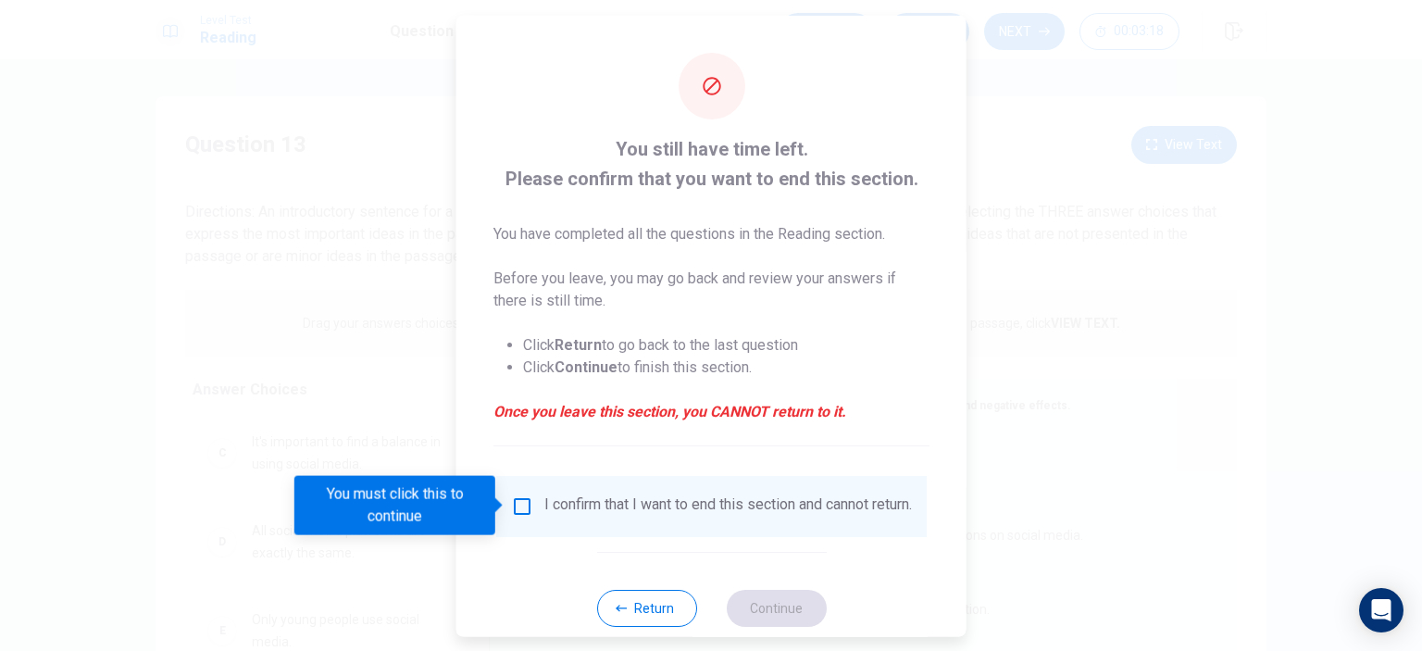
click at [515, 503] on input "You must click this to continue" at bounding box center [522, 505] width 22 height 22
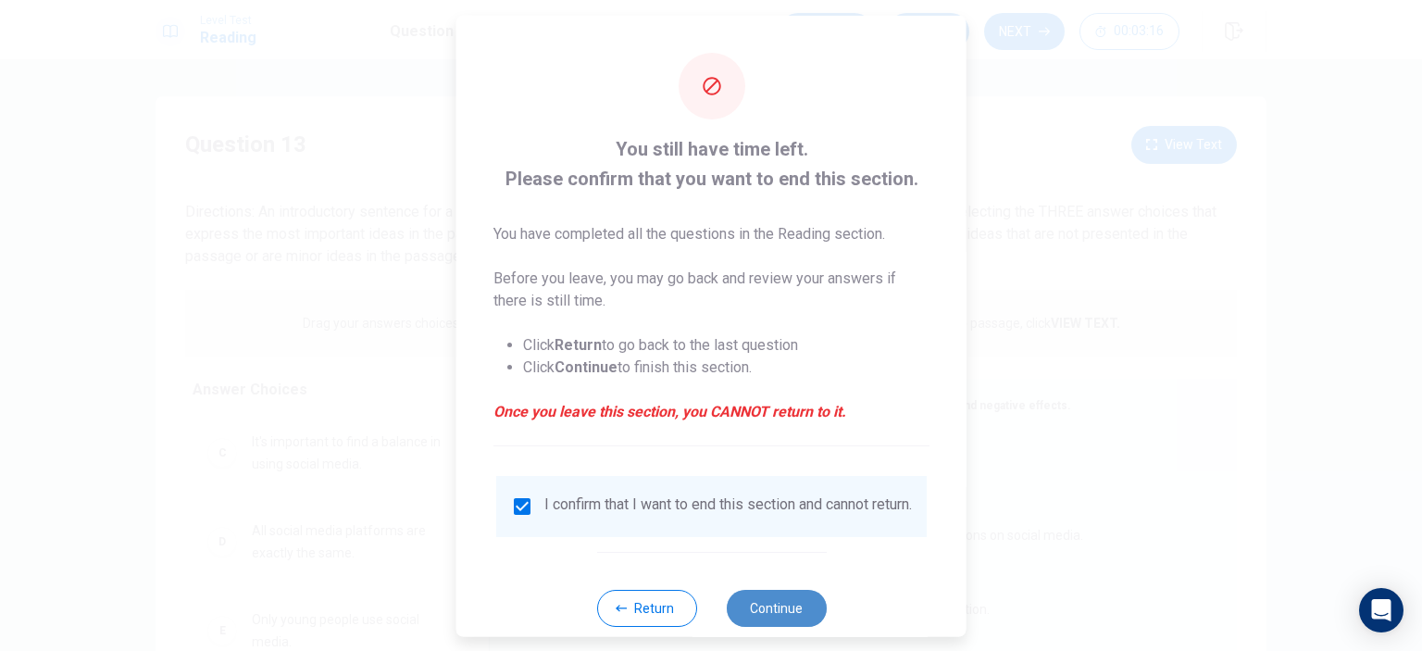
click at [764, 619] on button "Continue" at bounding box center [776, 607] width 100 height 37
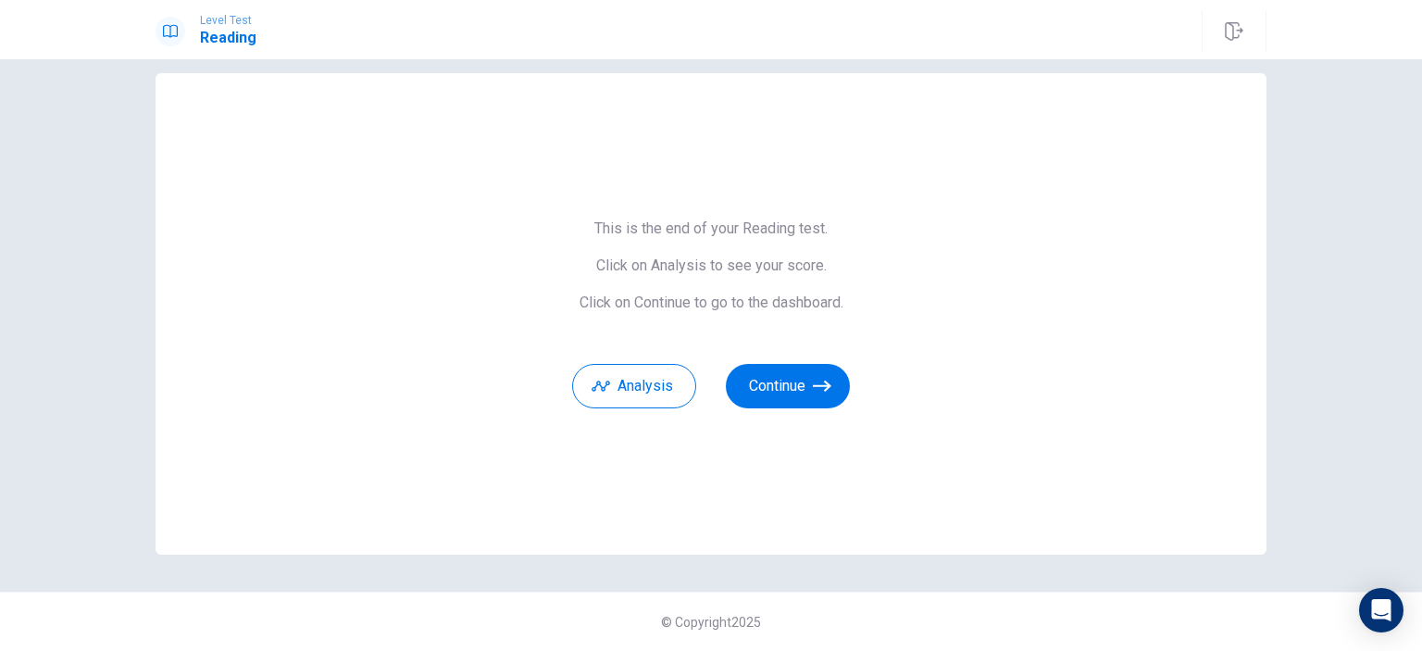
scroll to position [22, 0]
click at [740, 382] on button "Continue" at bounding box center [788, 387] width 124 height 44
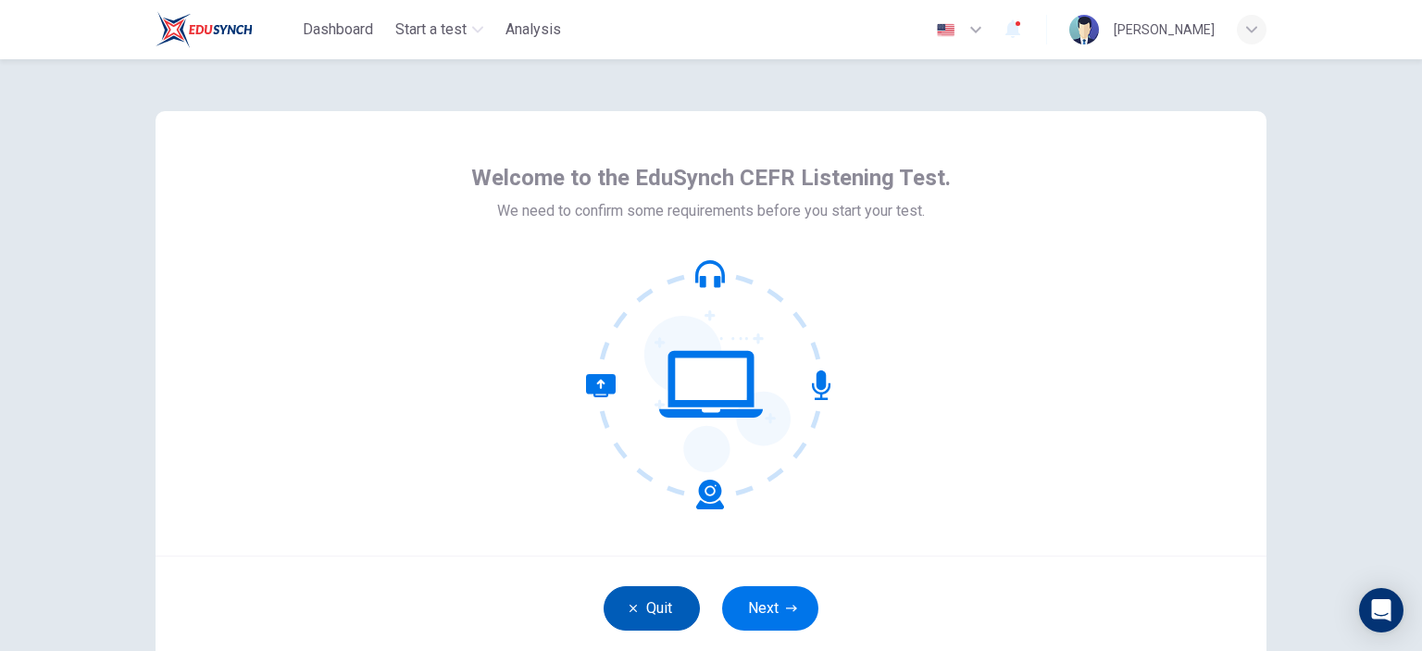
click at [637, 606] on button "Quit" at bounding box center [652, 608] width 96 height 44
click at [785, 600] on button "Next" at bounding box center [770, 608] width 96 height 44
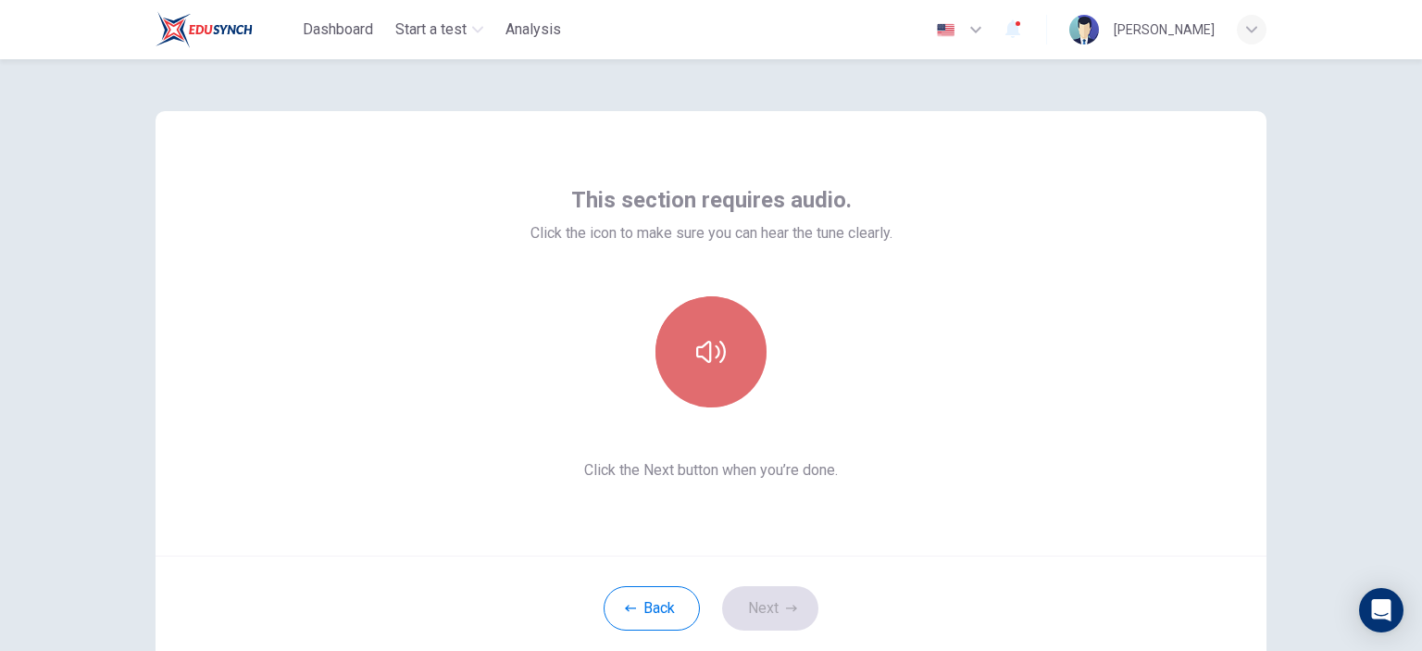
click at [689, 366] on button "button" at bounding box center [711, 351] width 111 height 111
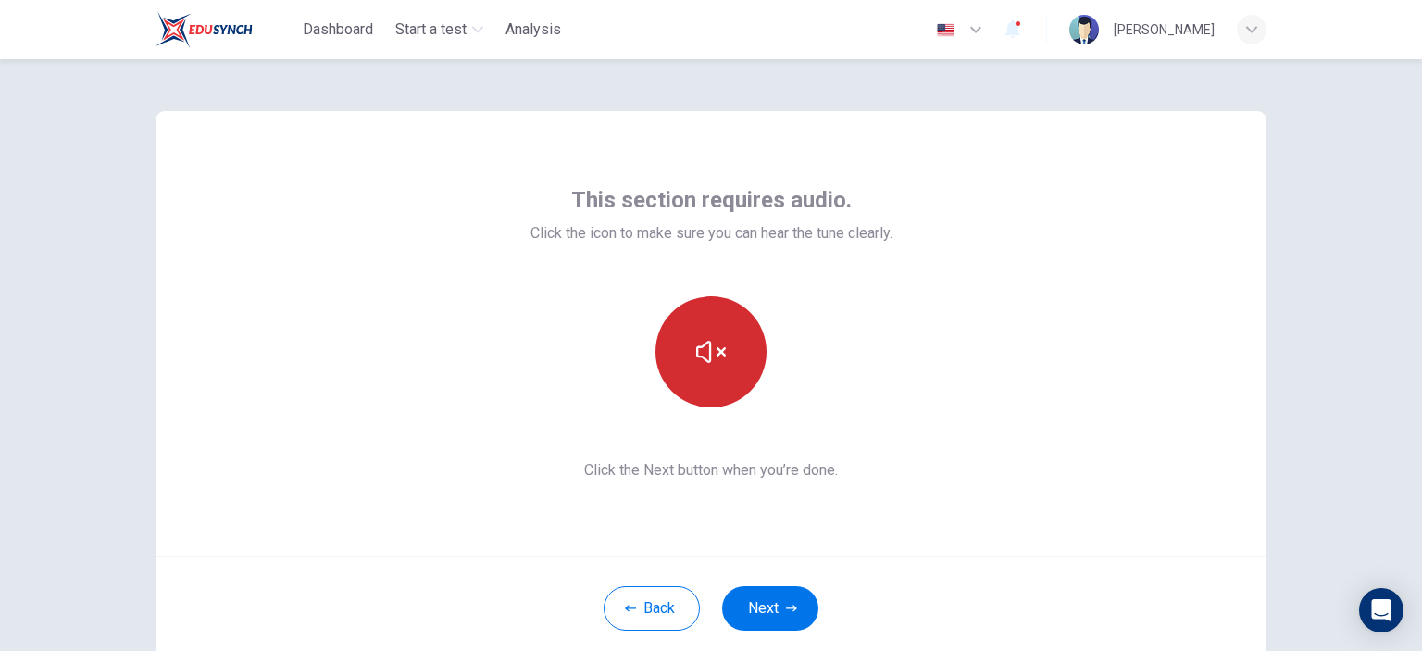
click at [682, 355] on button "button" at bounding box center [711, 351] width 111 height 111
click at [741, 471] on span "Click the Next button when you’re done." at bounding box center [712, 470] width 362 height 22
drag, startPoint x: 738, startPoint y: 472, endPoint x: 722, endPoint y: 474, distance: 15.8
click at [722, 474] on span "Click the Next button when you’re done." at bounding box center [712, 470] width 362 height 22
click at [753, 338] on button "button" at bounding box center [711, 351] width 111 height 111
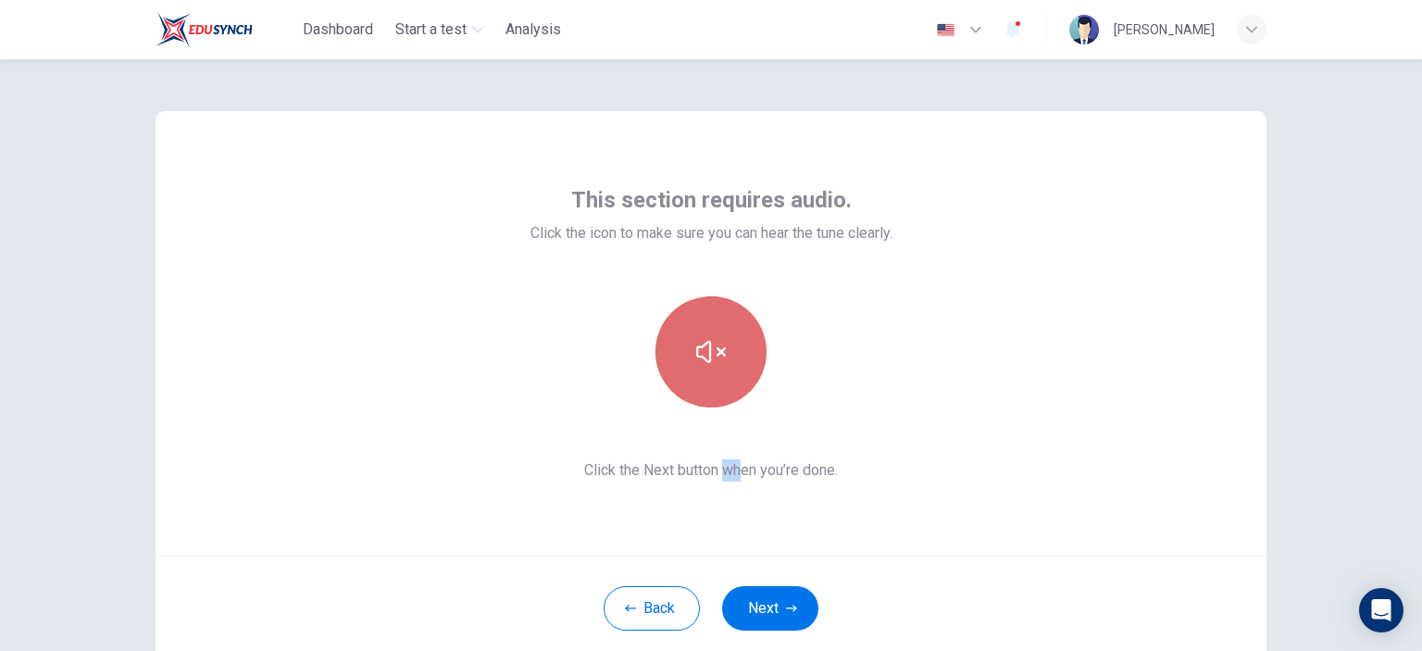
click at [748, 345] on button "button" at bounding box center [711, 351] width 111 height 111
click at [750, 346] on button "button" at bounding box center [711, 351] width 111 height 111
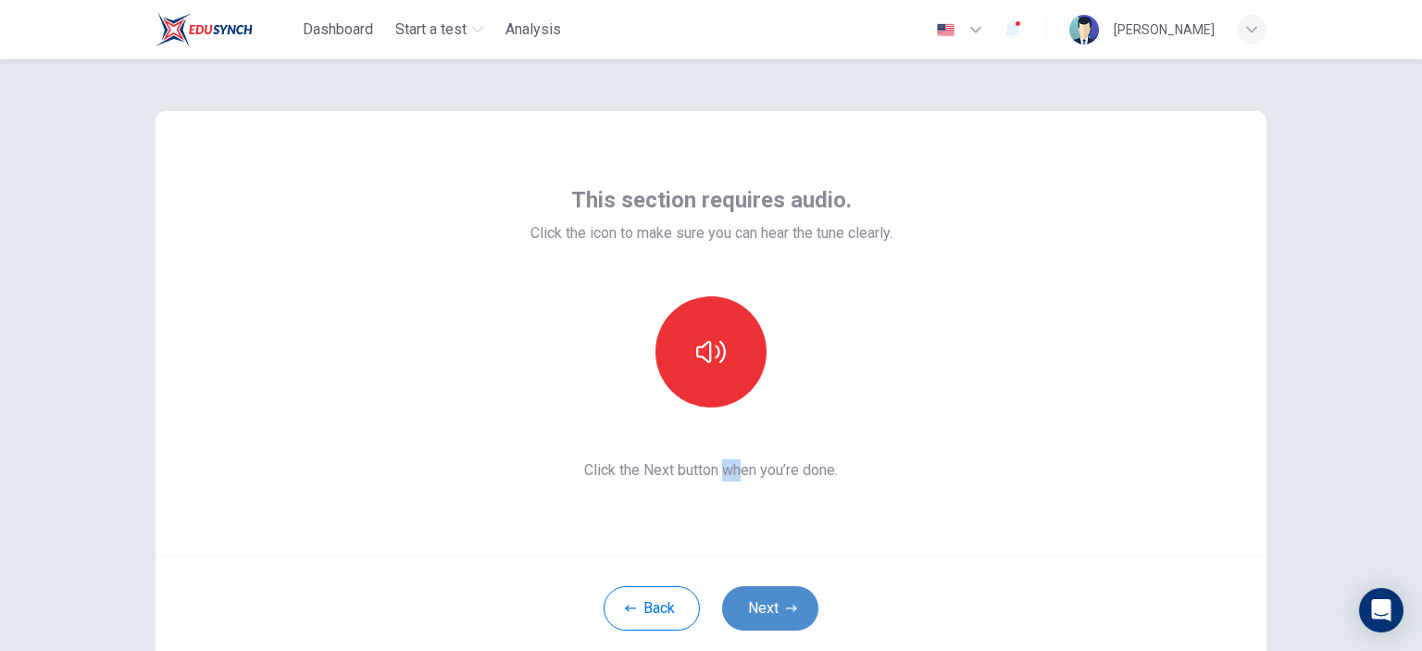
click at [790, 604] on icon "button" at bounding box center [791, 608] width 11 height 11
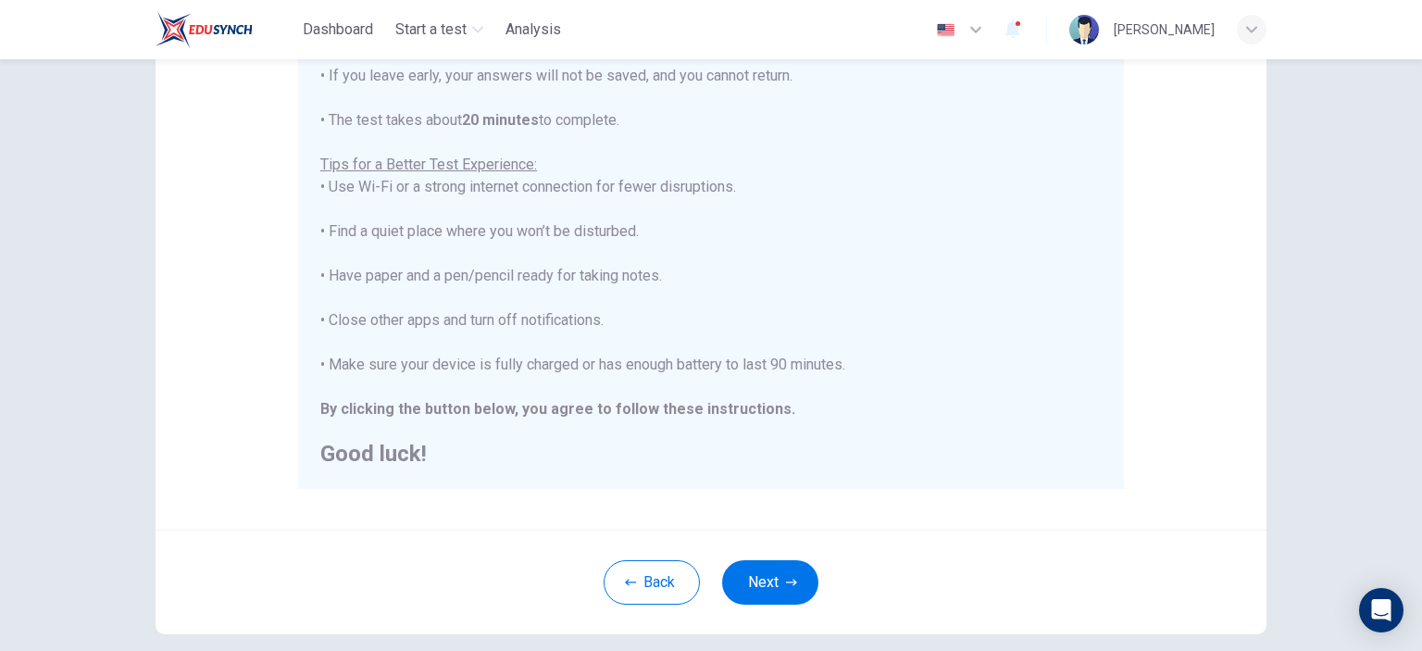
scroll to position [378, 0]
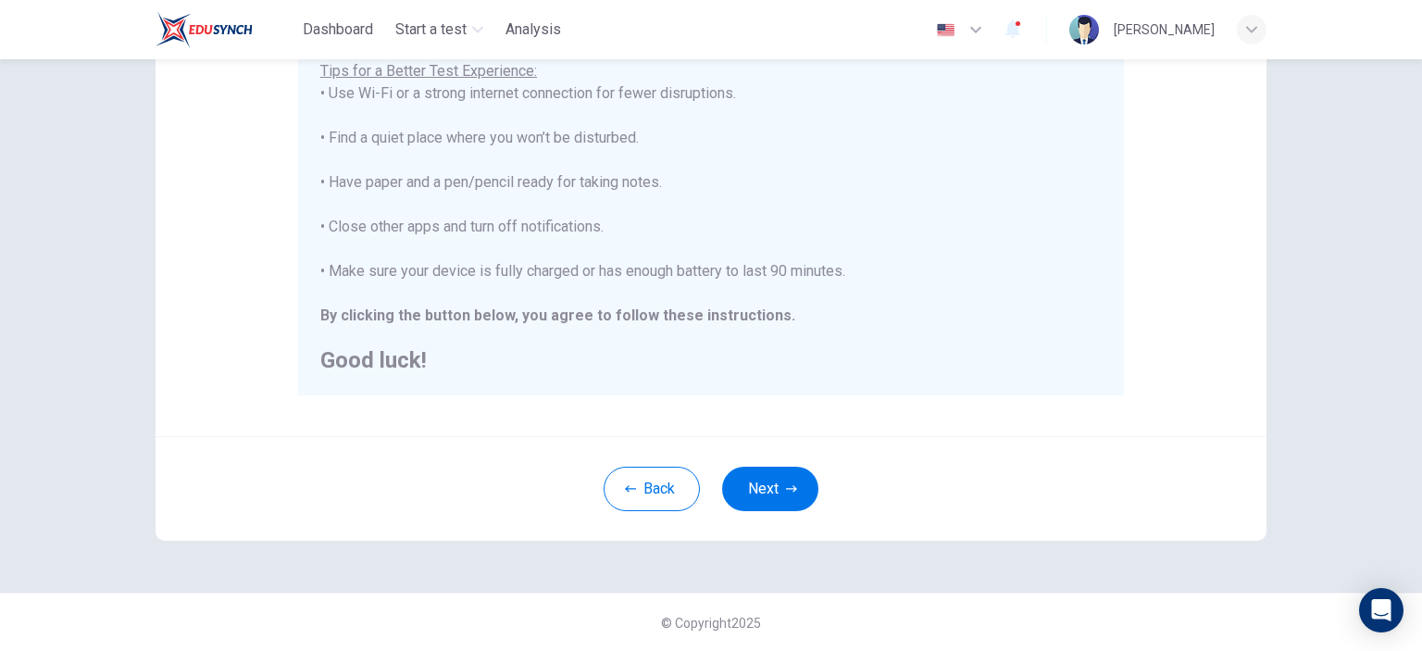
click at [786, 528] on div "Back Next" at bounding box center [711, 488] width 1111 height 105
click at [784, 495] on button "Next" at bounding box center [770, 489] width 96 height 44
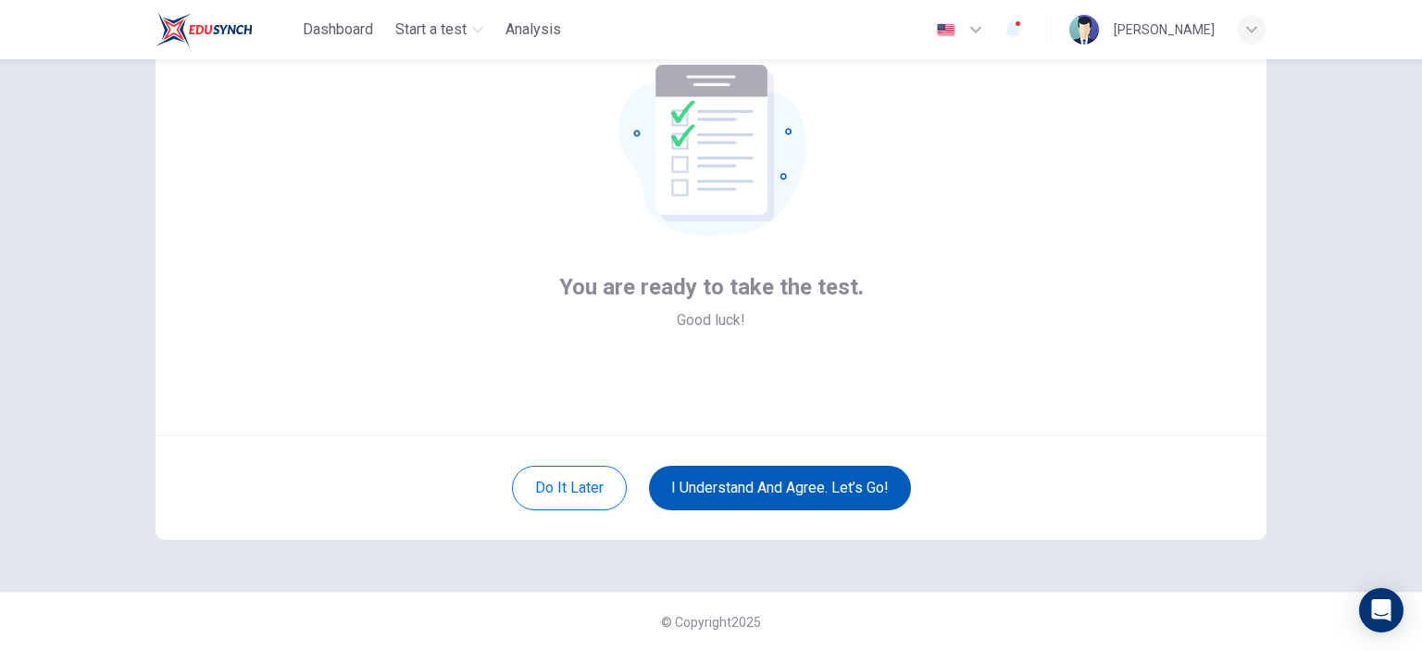
scroll to position [119, 0]
click at [734, 488] on button "I understand and agree. Let’s go!" at bounding box center [780, 489] width 262 height 44
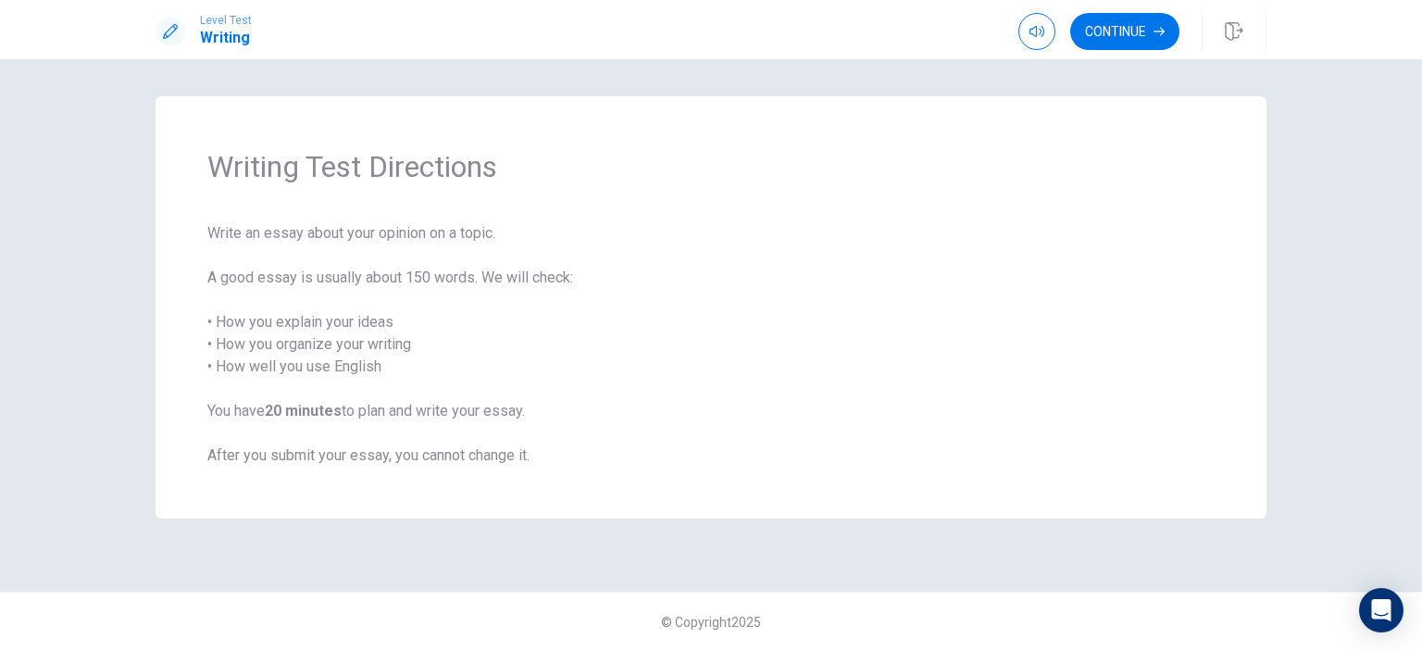
drag, startPoint x: 523, startPoint y: 274, endPoint x: 589, endPoint y: 283, distance: 66.4
click at [589, 283] on span "Write an essay about your opinion on a topic. A good essay is usually about 150…" at bounding box center [710, 344] width 1007 height 244
click at [1145, 32] on button "Continue" at bounding box center [1124, 31] width 109 height 37
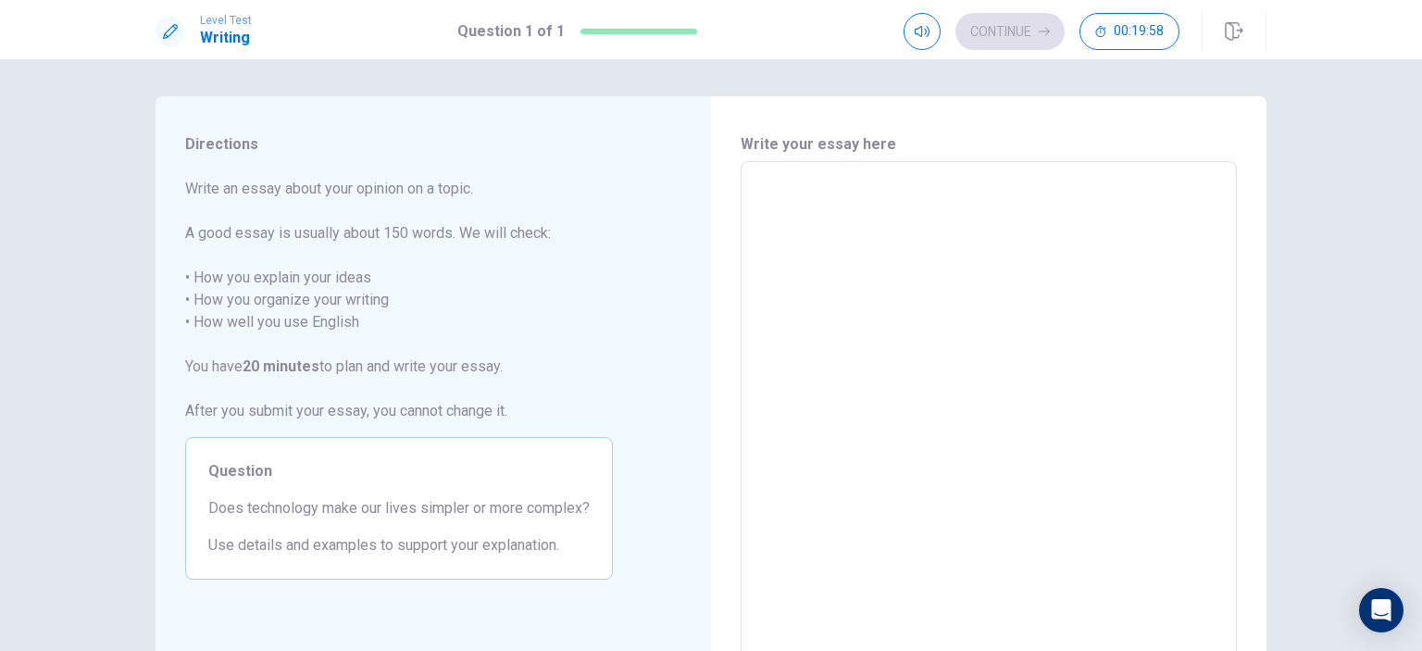
click at [761, 237] on textarea at bounding box center [989, 417] width 470 height 481
type textarea "a"
type textarea "x"
type textarea "an"
type textarea "x"
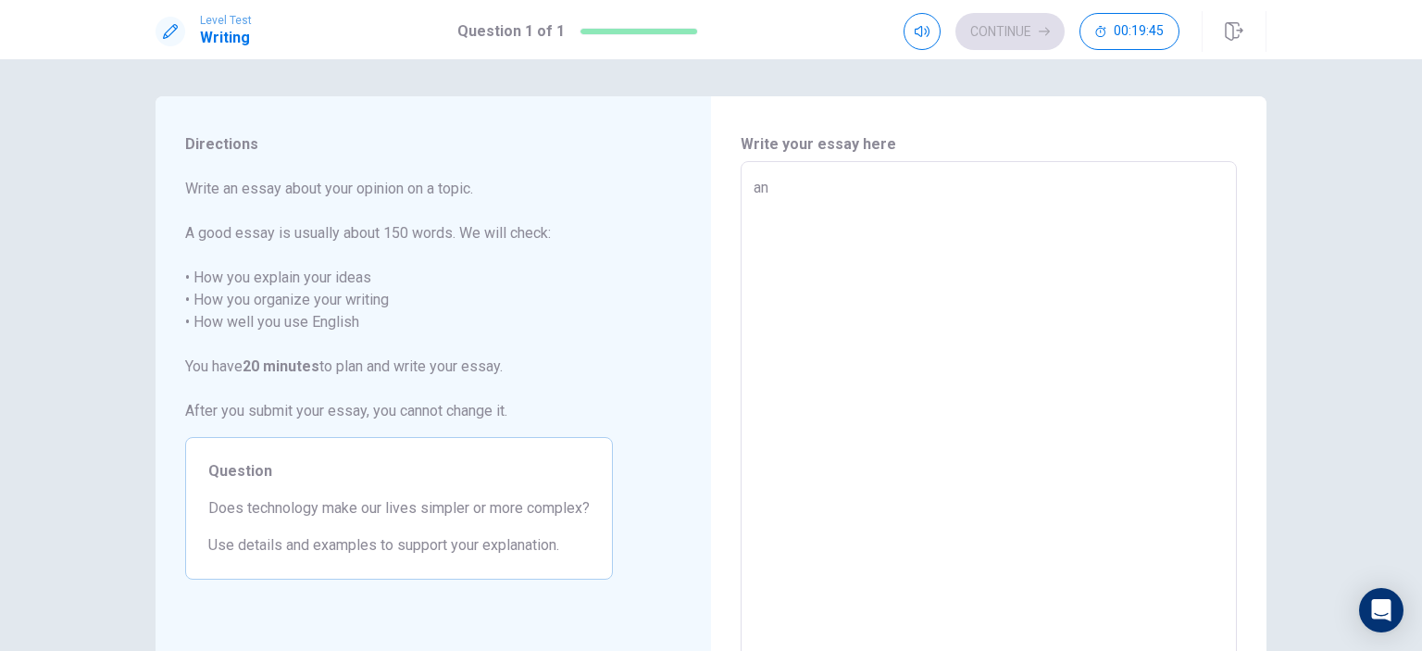
type textarea "ant"
type textarea "x"
type textarea "ant"
type textarea "x"
type textarea "ant"
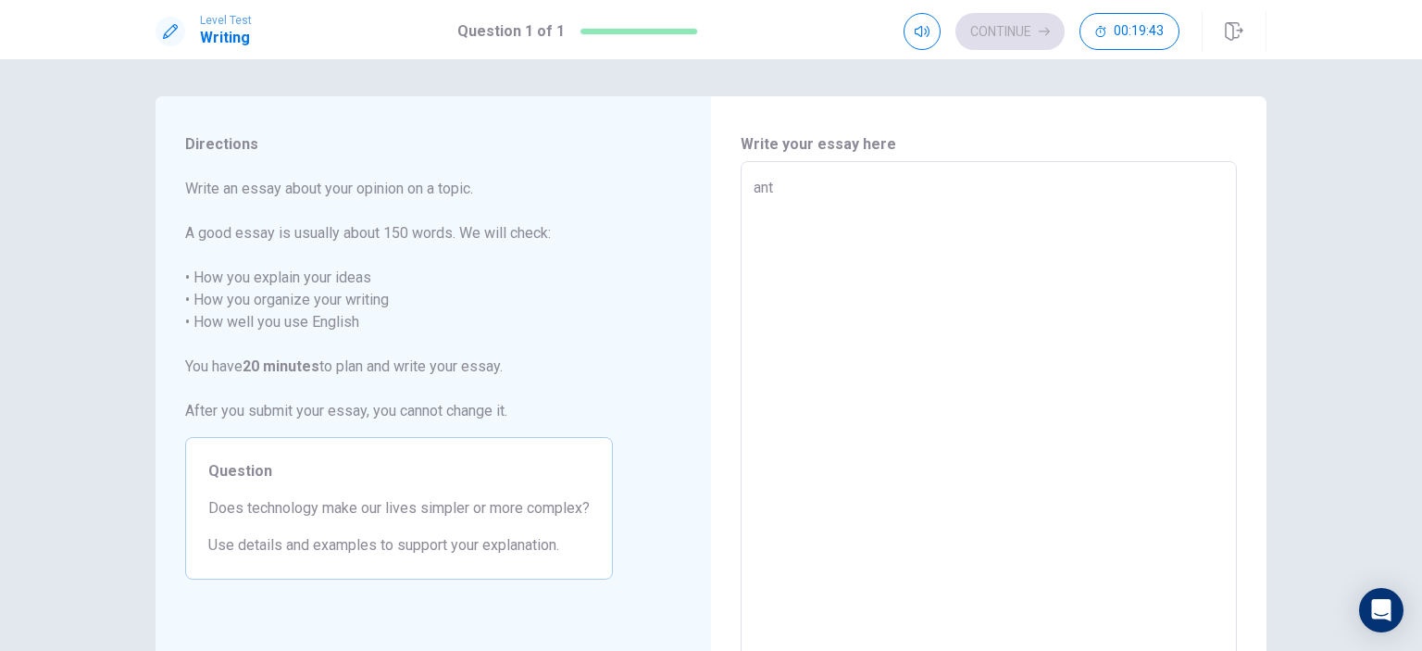
type textarea "x"
type textarea "an"
type textarea "x"
type textarea "a"
type textarea "x"
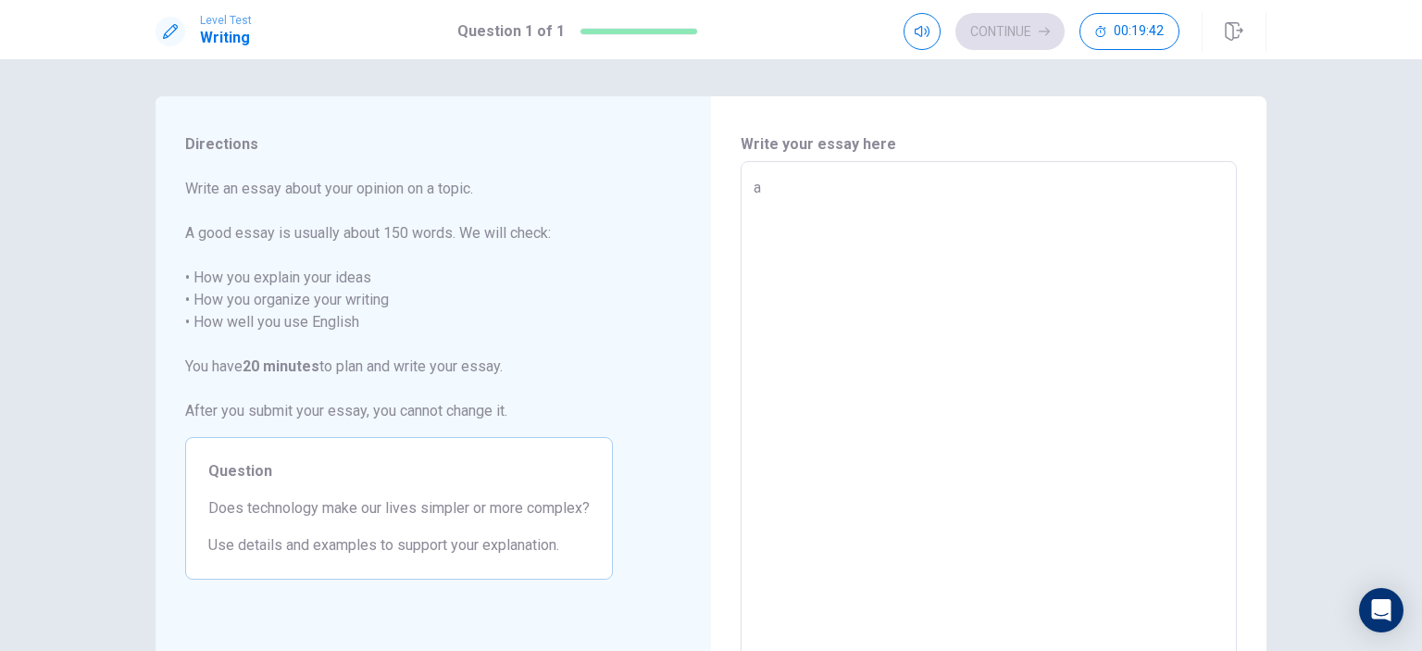
type textarea "x"
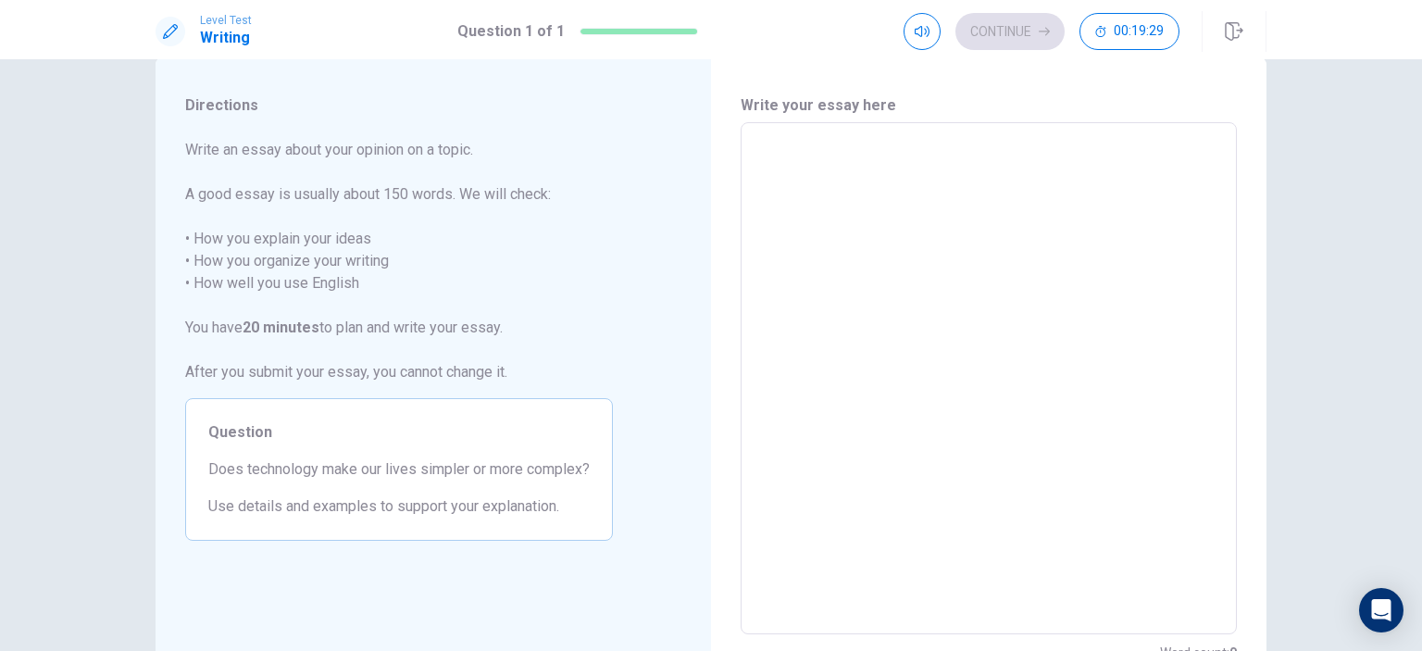
scroll to position [37, 0]
drag, startPoint x: 219, startPoint y: 481, endPoint x: 304, endPoint y: 473, distance: 84.6
click at [304, 473] on span "Does technology make our lives simpler or more complex?" at bounding box center [398, 471] width 381 height 22
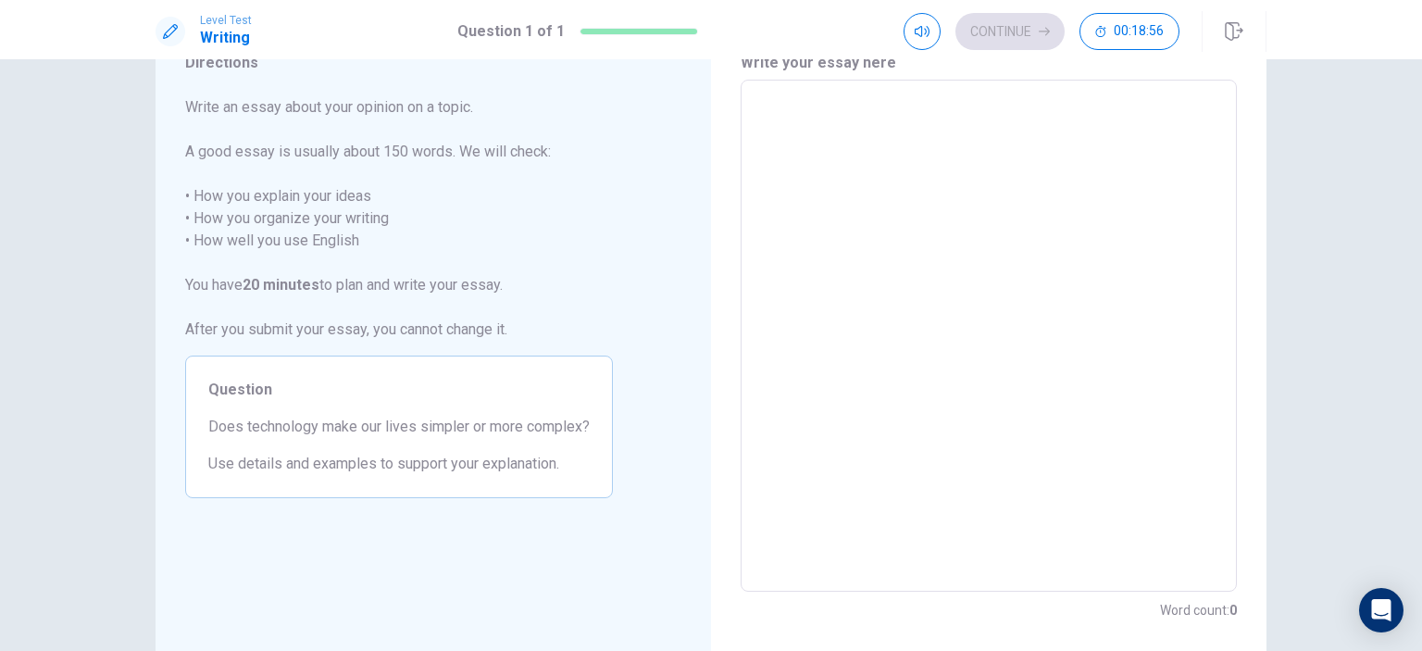
scroll to position [81, 0]
click at [847, 133] on textarea at bounding box center [989, 336] width 470 height 481
type textarea "th"
type textarea "x"
type textarea "the"
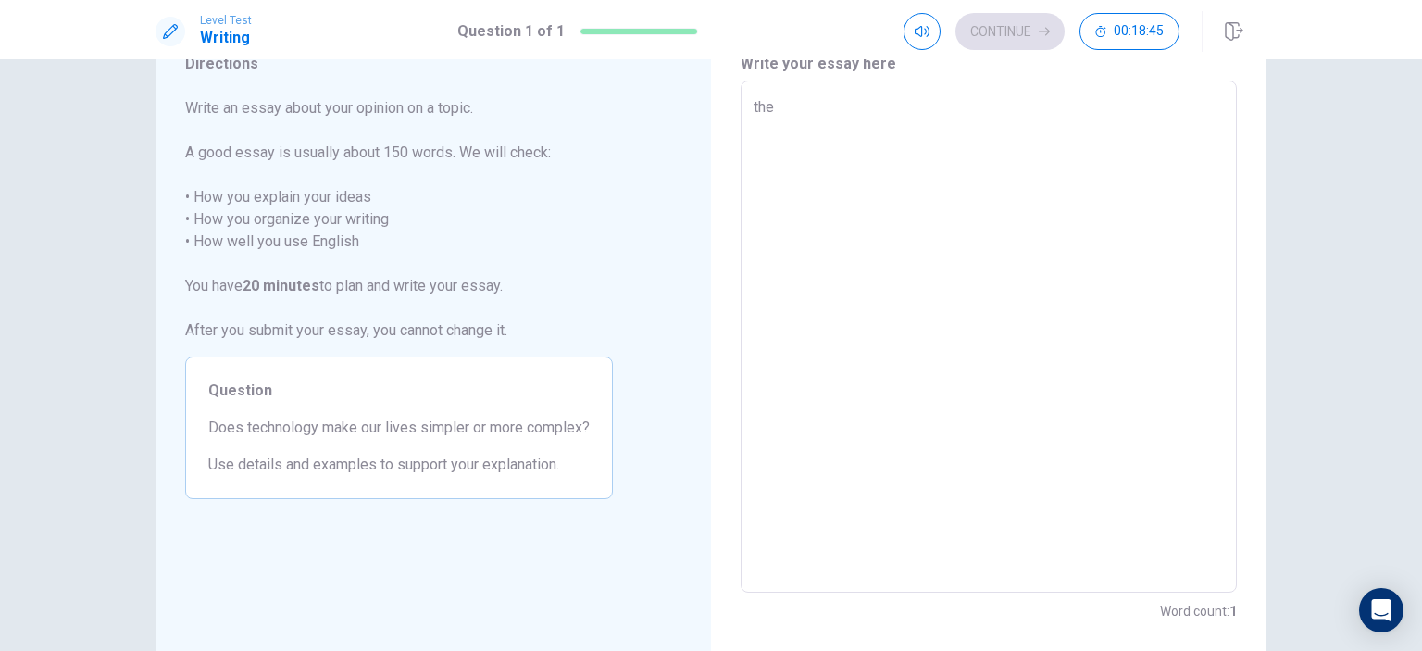
type textarea "x"
type textarea "the"
type textarea "x"
type textarea "the"
type textarea "x"
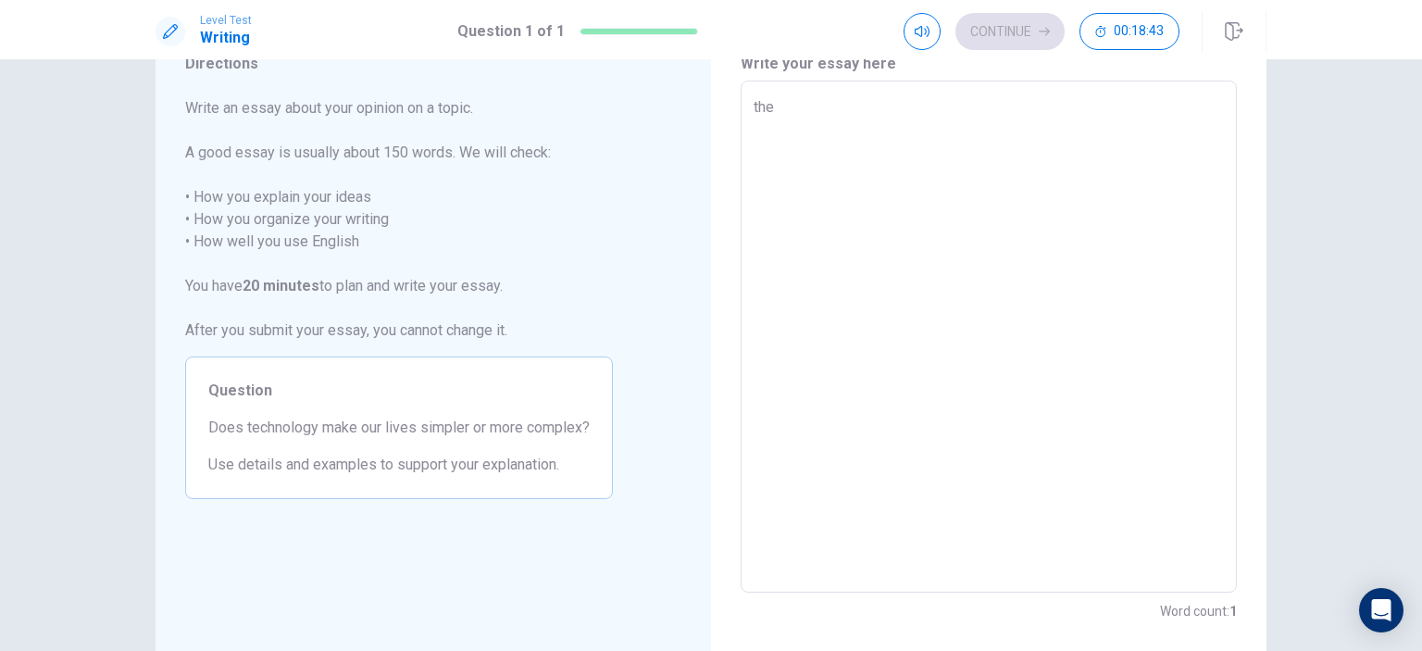
type textarea "th"
type textarea "x"
type textarea "t"
type textarea "x"
type textarea "T"
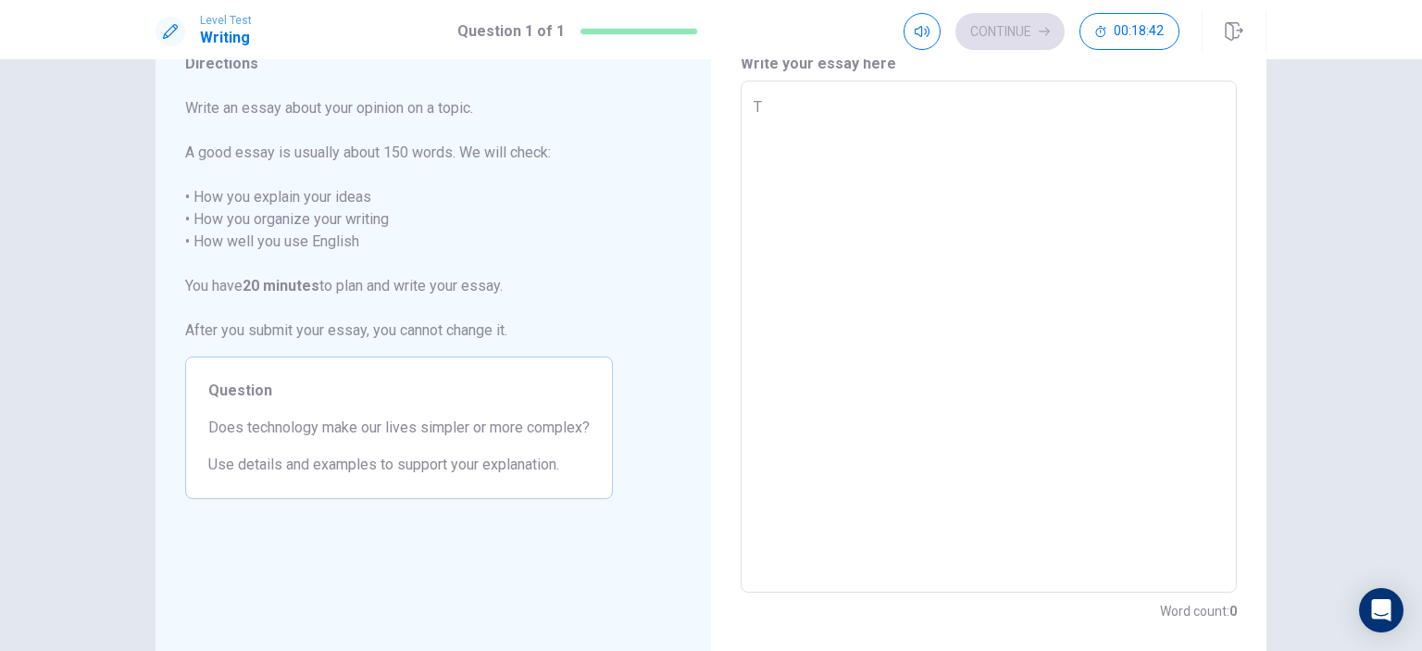
type textarea "x"
type textarea "Th"
type textarea "x"
type textarea "The"
type textarea "x"
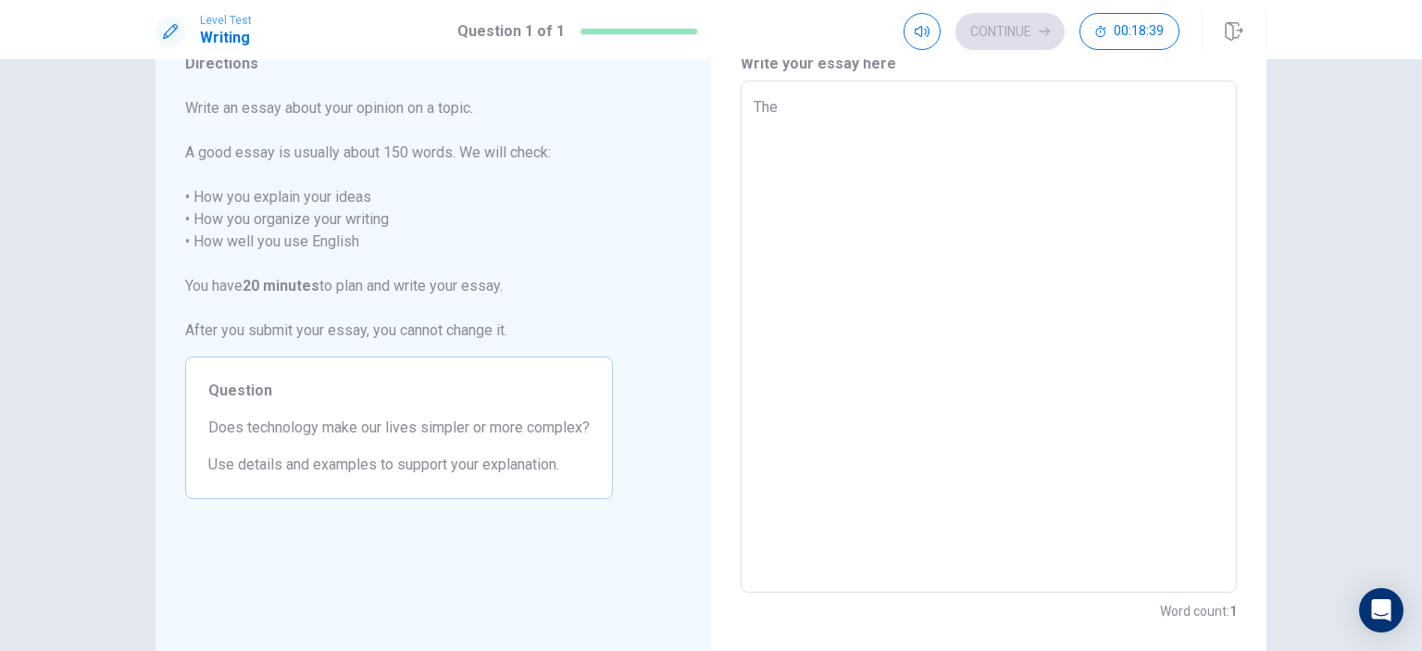
type textarea "The"
type textarea "x"
type textarea "The t"
type textarea "x"
type textarea "The te"
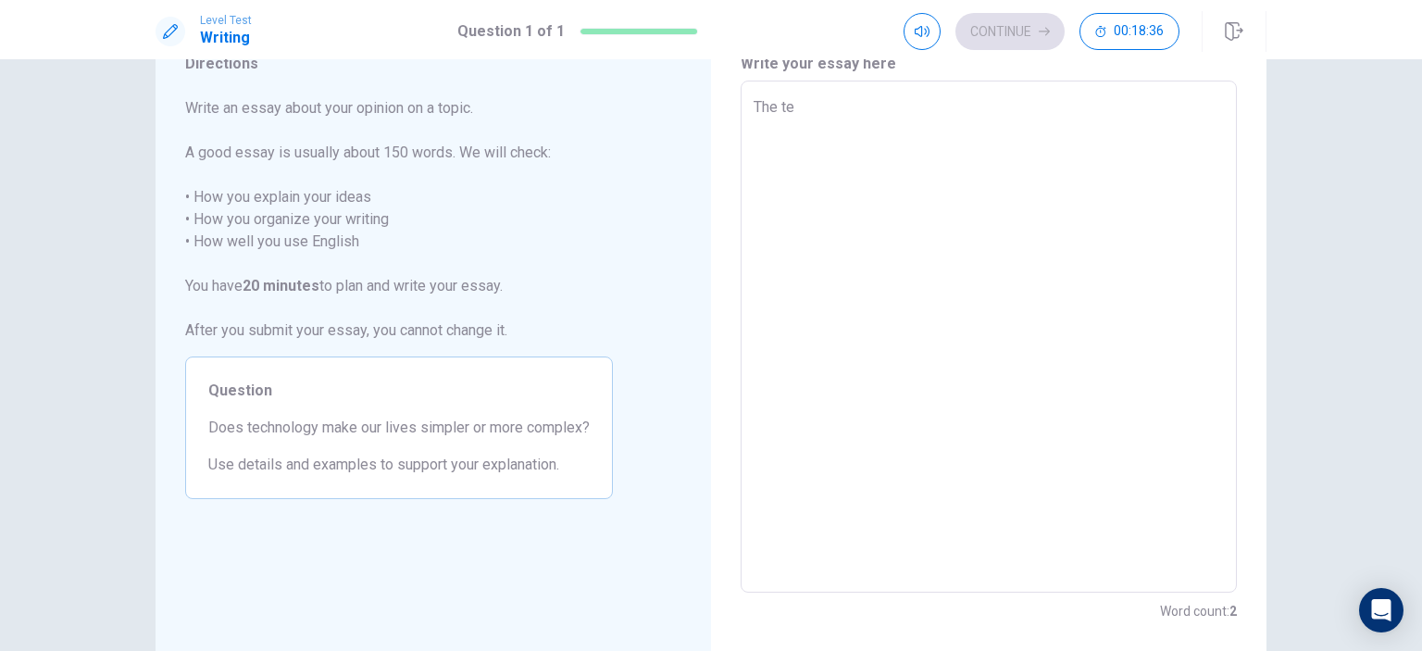
type textarea "x"
type textarea "The tec"
type textarea "x"
type textarea "The tech"
type textarea "x"
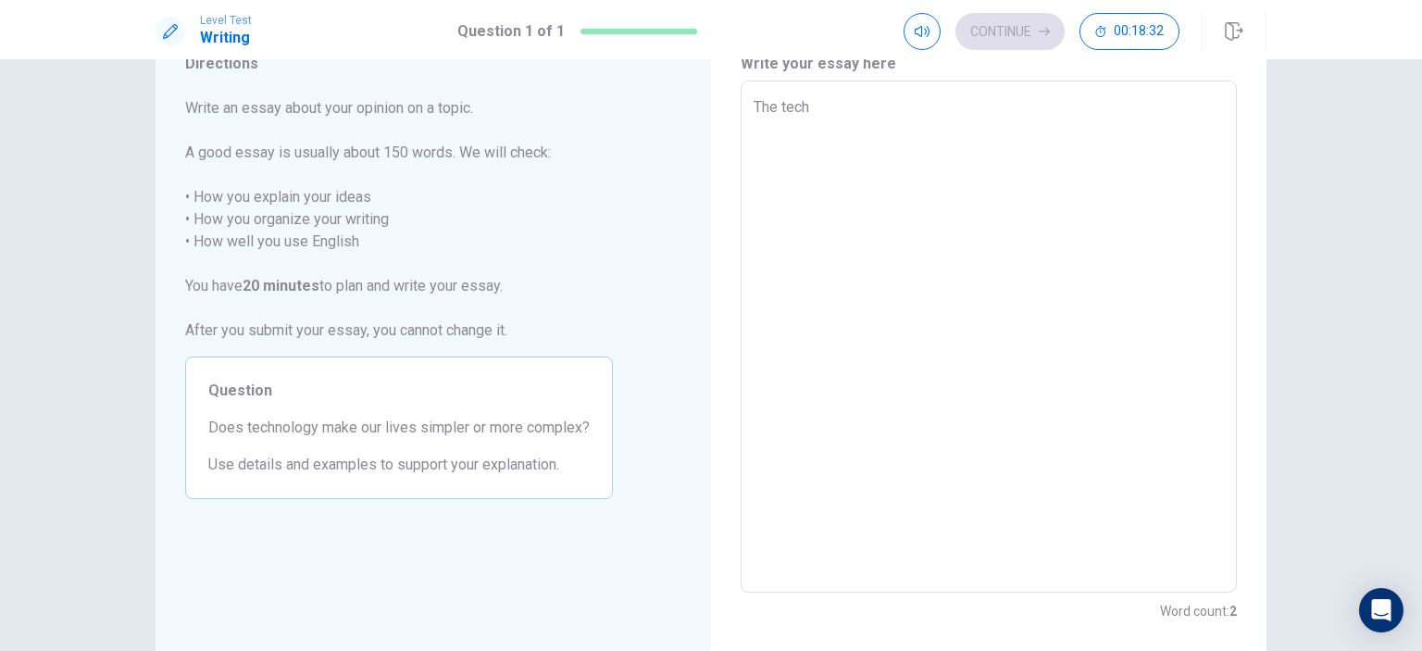
type textarea "The techn"
type textarea "x"
type textarea "The techni"
type textarea "x"
type textarea "The techn"
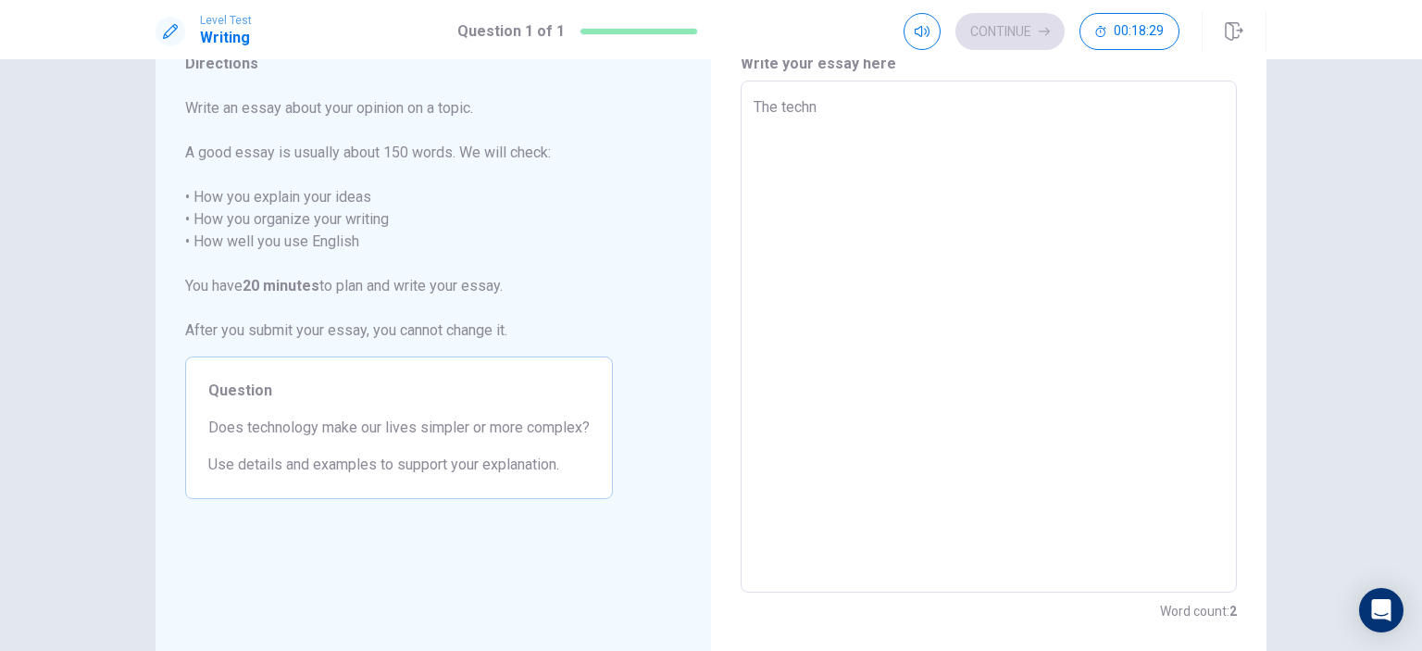
type textarea "x"
type textarea "The techno"
type textarea "x"
type textarea "The technol"
type textarea "x"
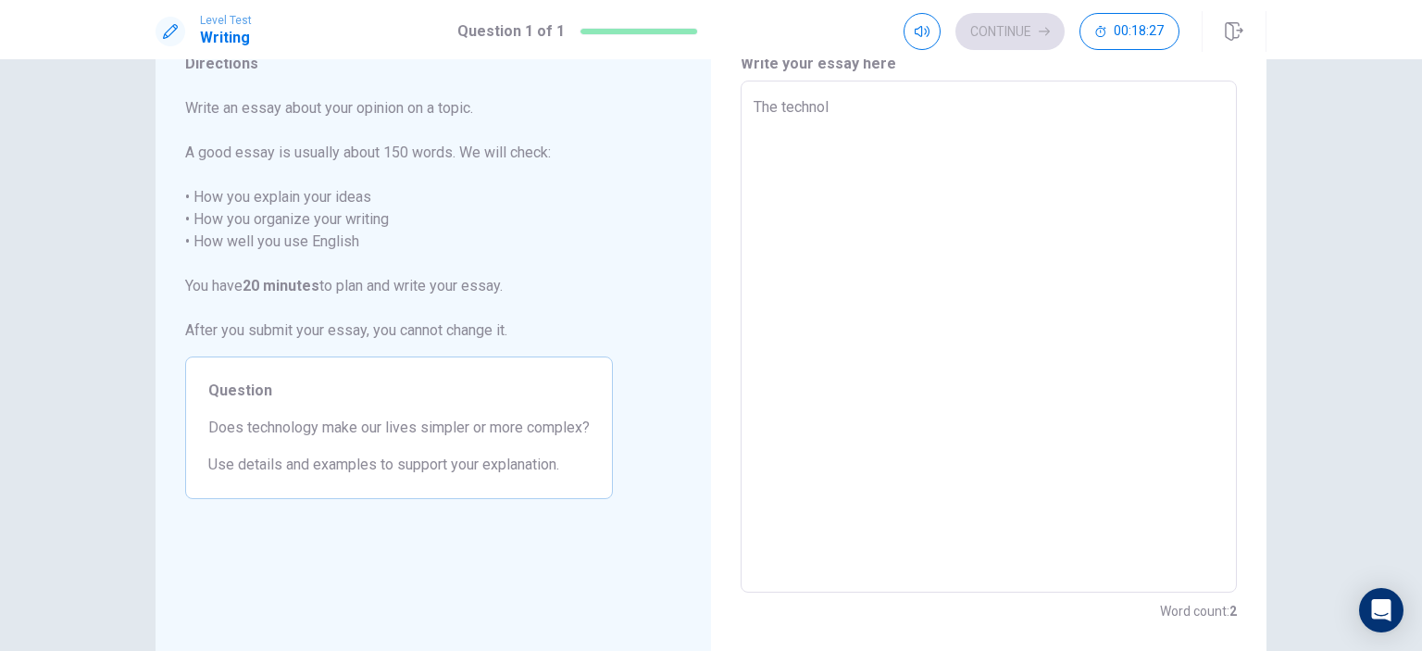
type textarea "The technolo"
type textarea "x"
type textarea "The technolog"
type textarea "x"
type textarea "The technology"
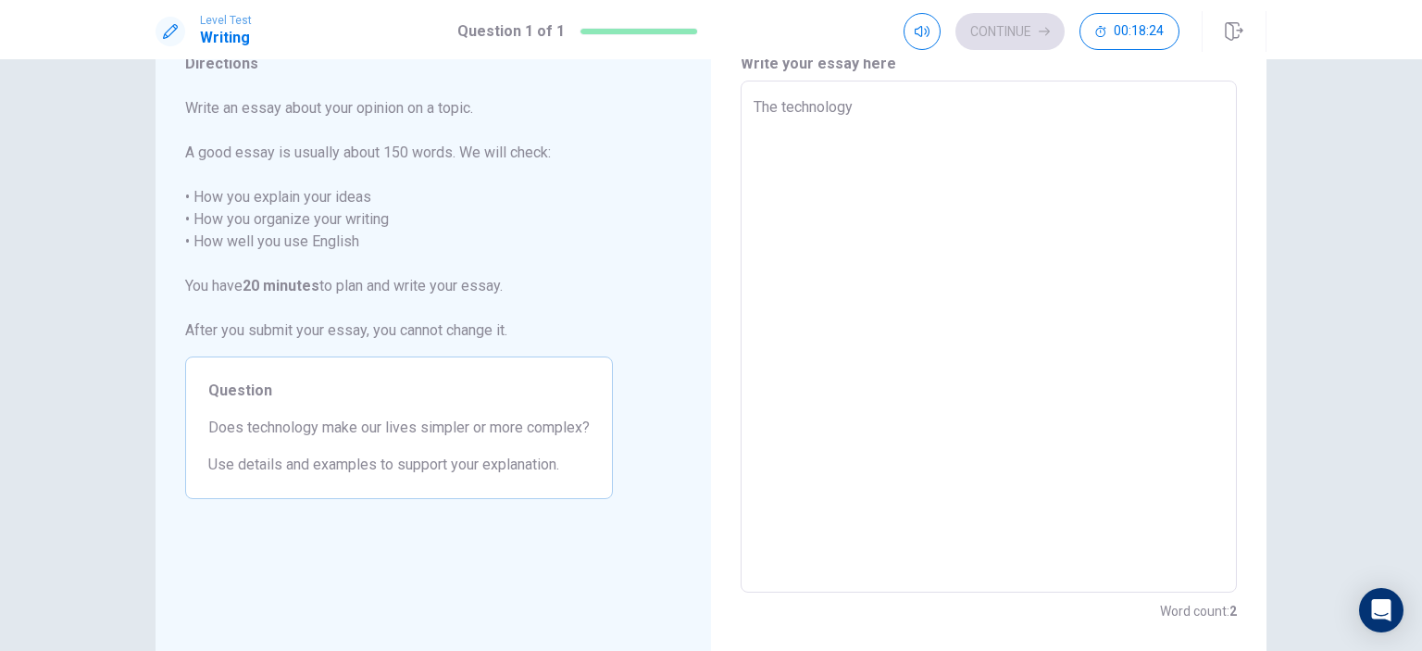
type textarea "x"
type textarea "The technology"
type textarea "x"
type textarea "The technology m"
type textarea "x"
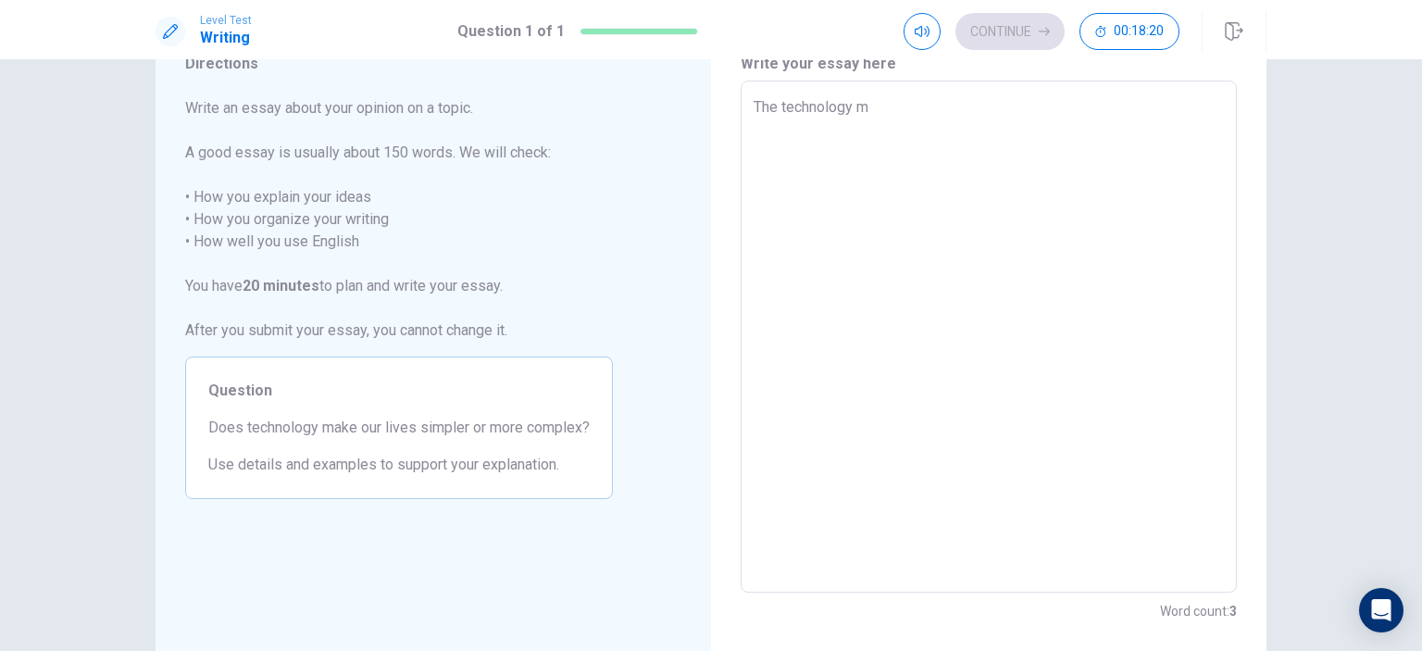
type textarea "The technology mq"
type textarea "x"
type textarea "The technology mqk"
type textarea "x"
type textarea "The technology mqke"
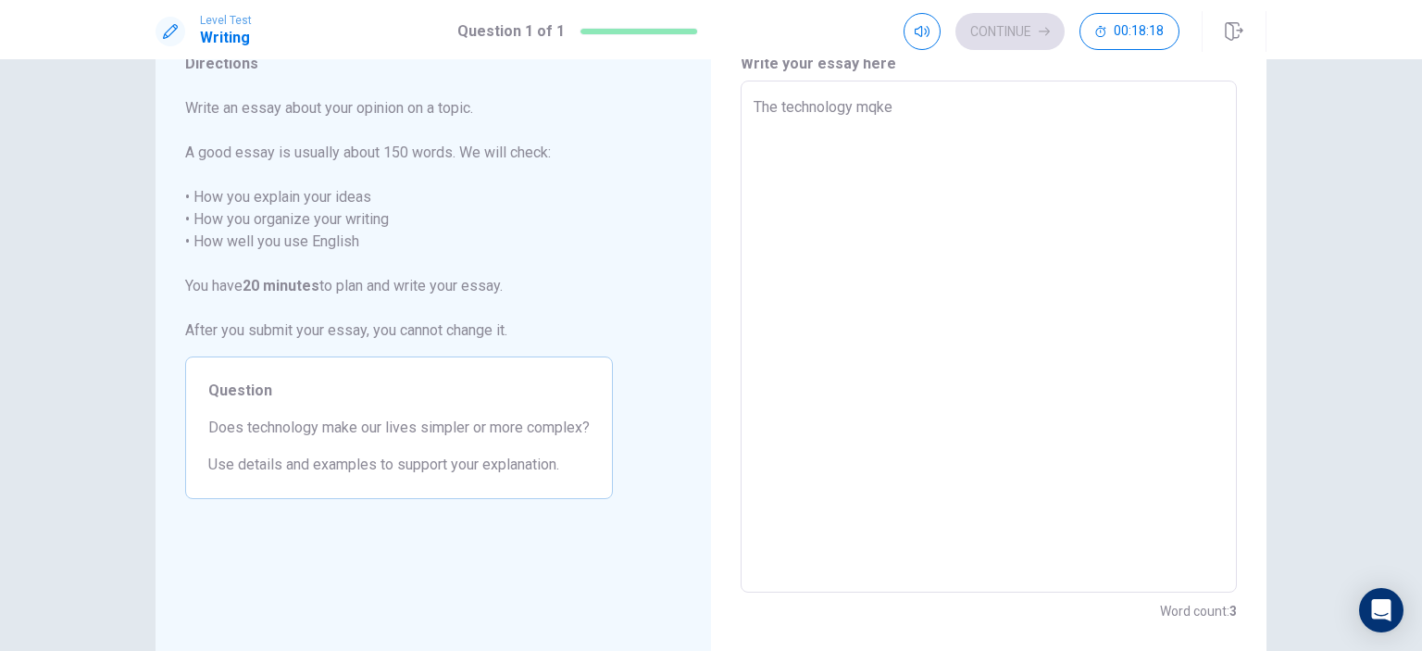
type textarea "x"
type textarea "The technology mqk"
type textarea "x"
type textarea "The technology mq"
type textarea "x"
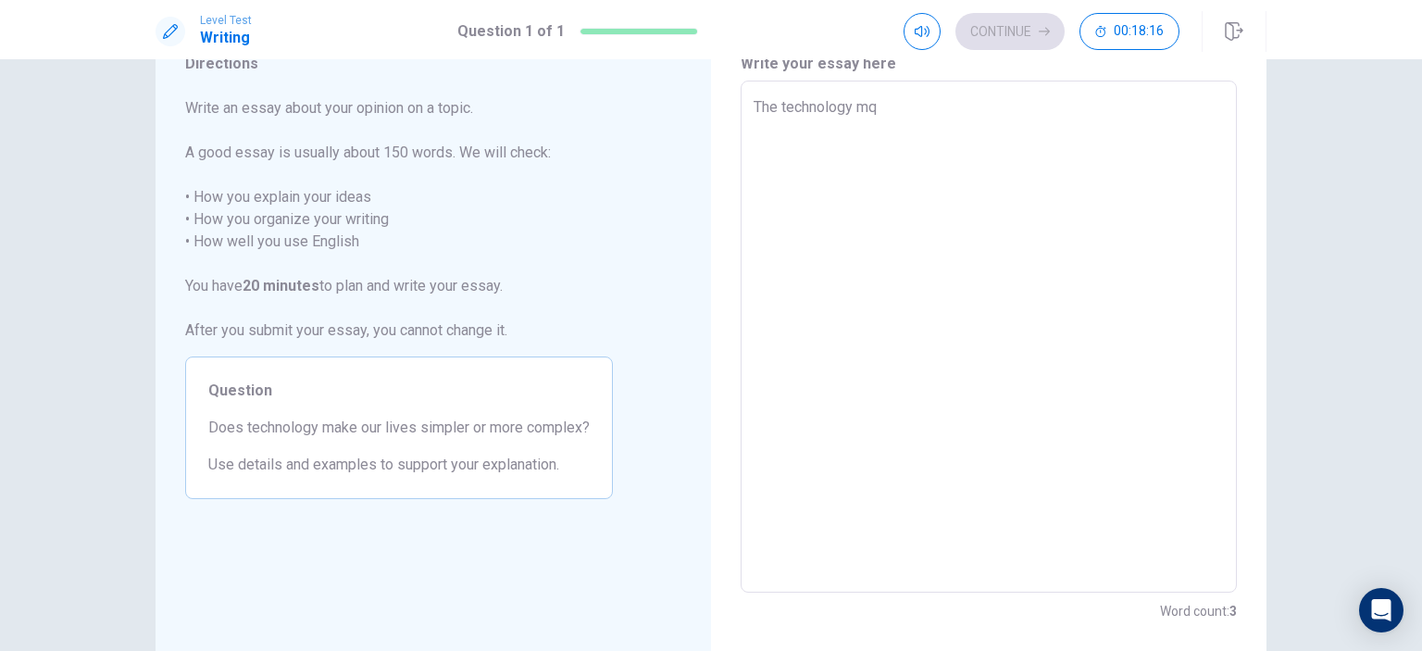
type textarea "The technology m"
type textarea "x"
type textarea "The technology ma"
type textarea "x"
type textarea "The technology mak"
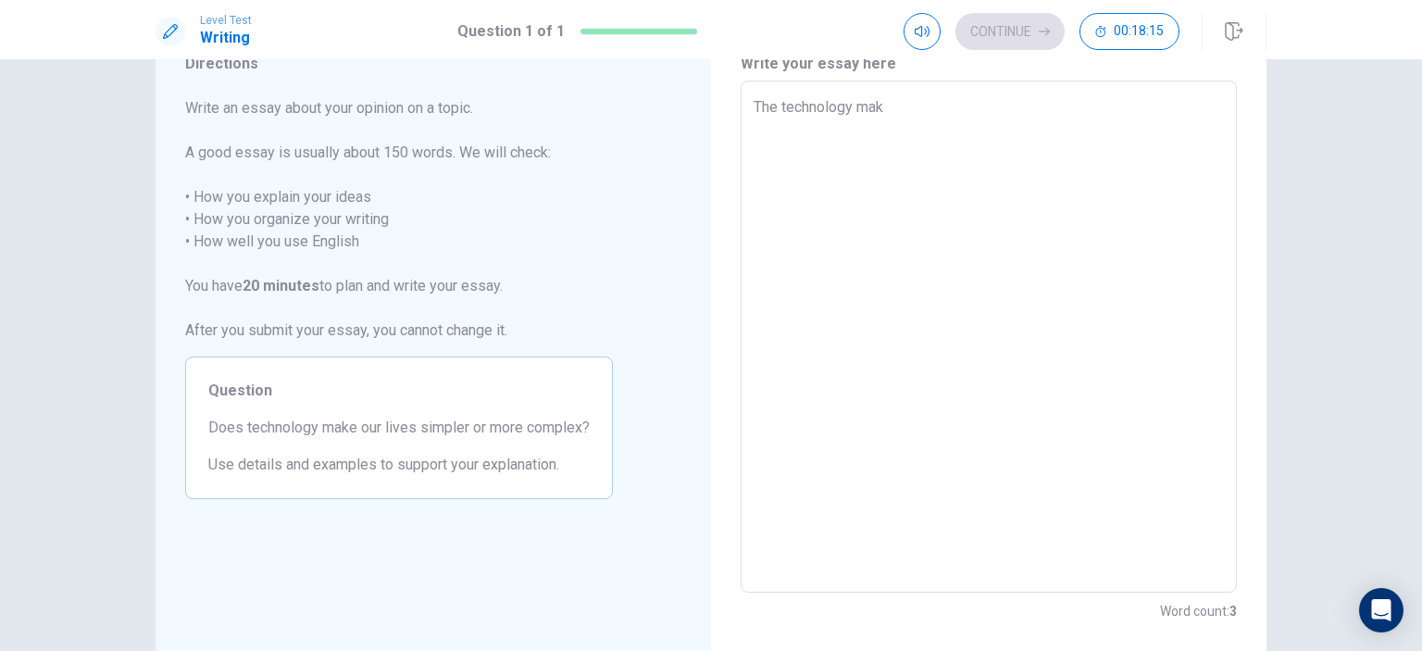
type textarea "x"
type textarea "The technology make"
type textarea "x"
type textarea "The technology make"
type textarea "x"
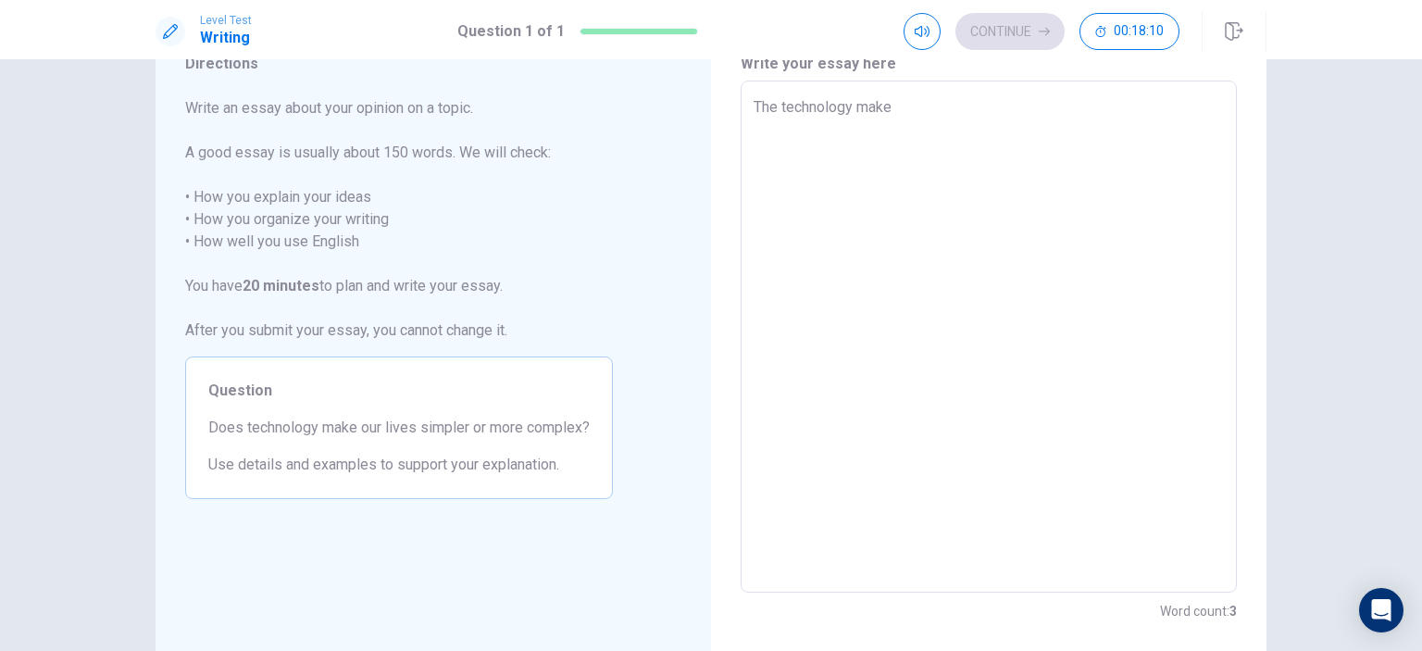
type textarea "The technology make o"
type textarea "x"
type textarea "The technology make ou"
type textarea "x"
type textarea "The technology make our"
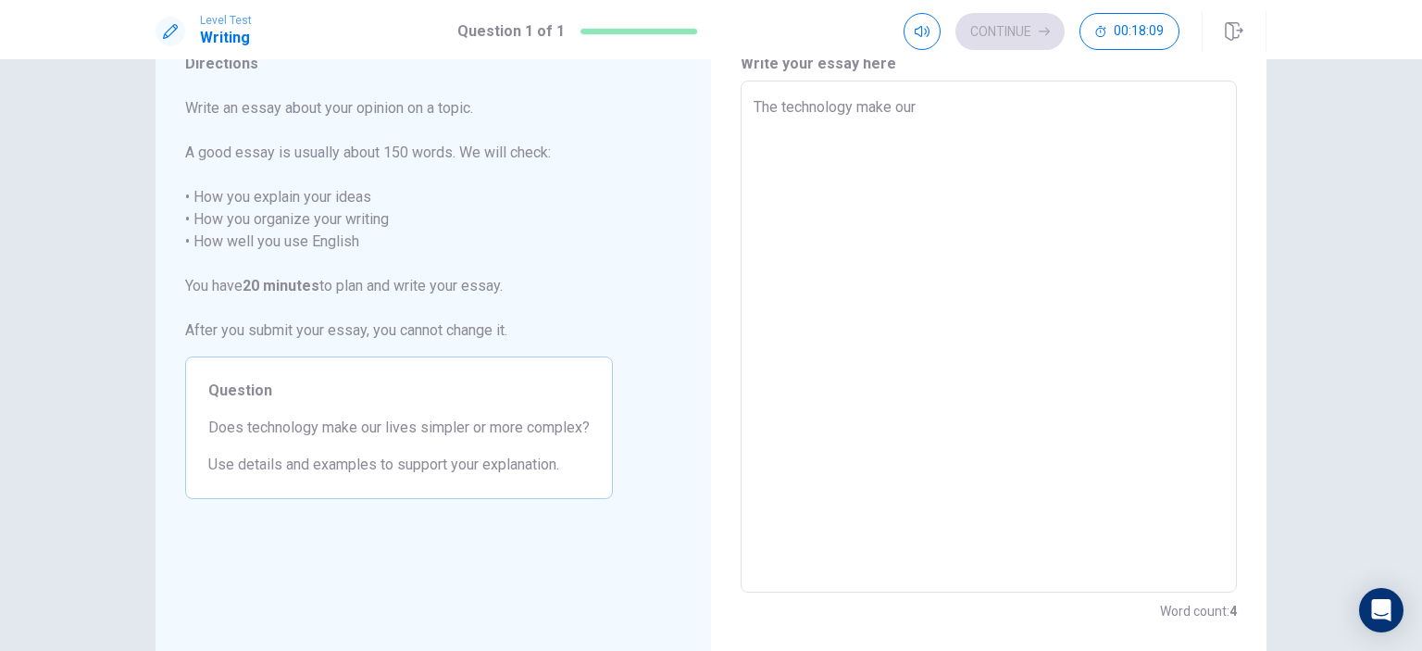
type textarea "x"
type textarea "The technology make our"
type textarea "x"
type textarea "The technology make our l"
type textarea "x"
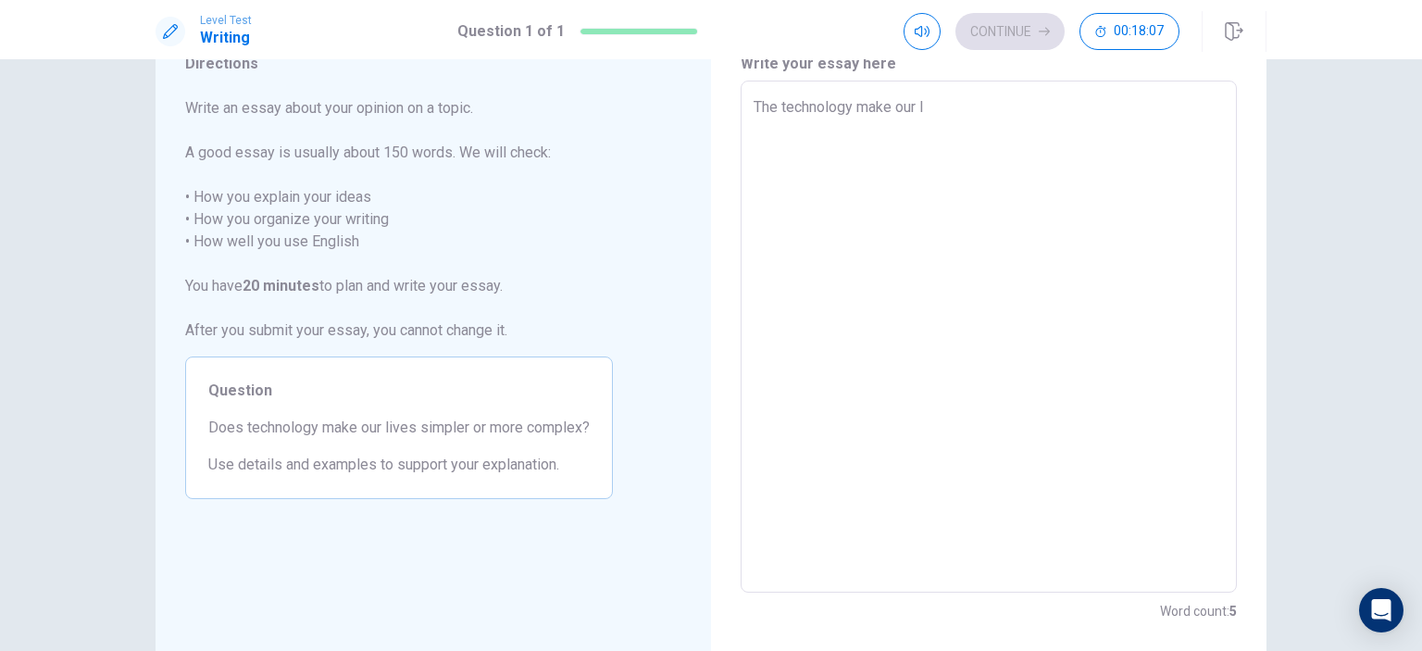
type textarea "The technology make our li"
type textarea "x"
type textarea "The technology make our liv"
type textarea "x"
type textarea "The technology make our live"
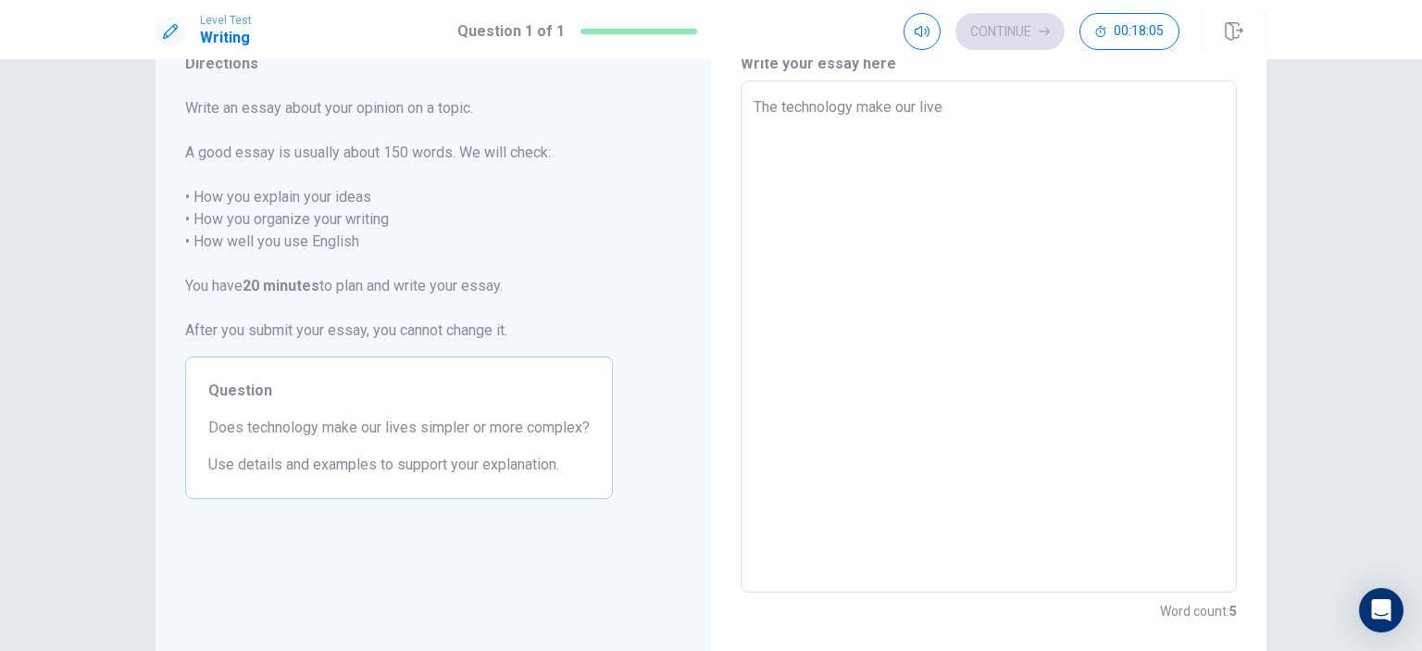
type textarea "x"
type textarea "The technology make our lives"
type textarea "x"
type textarea "The technology make our lives"
type textarea "x"
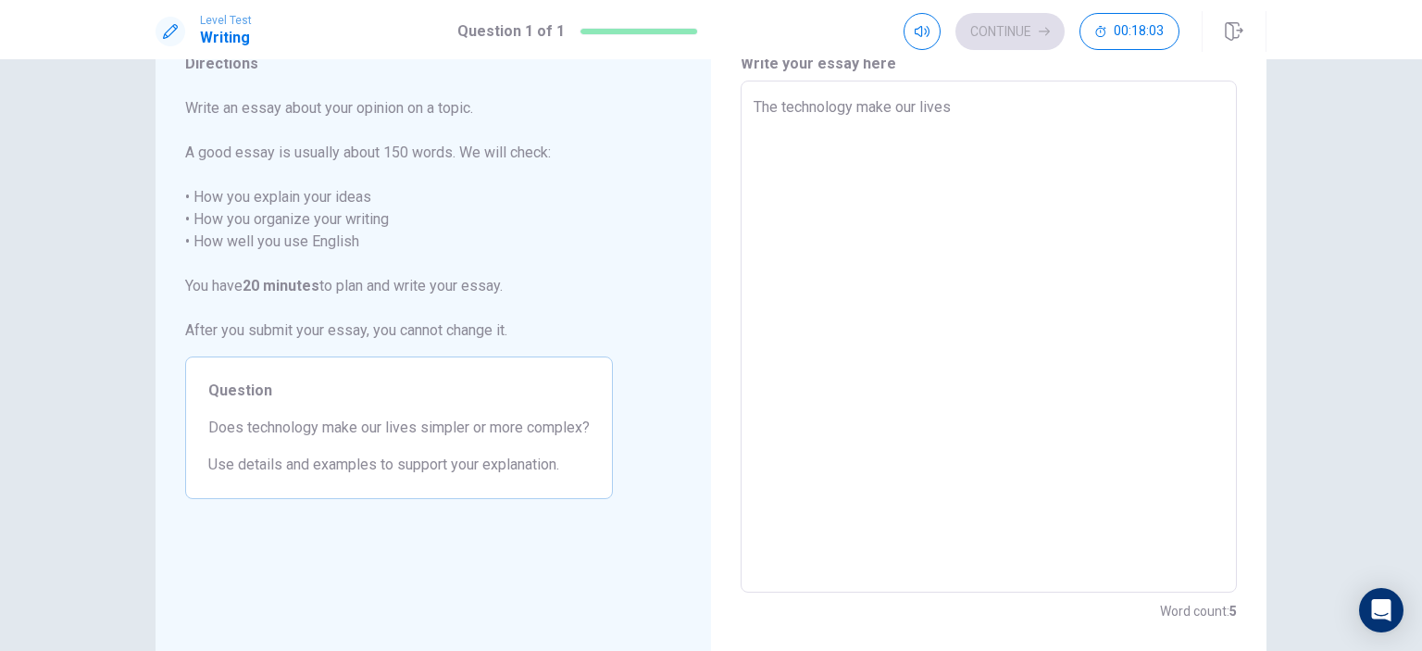
type textarea "The technology make our lives s"
type textarea "x"
type textarea "The technology make our lives si"
type textarea "x"
type textarea "The technology make our lives sim"
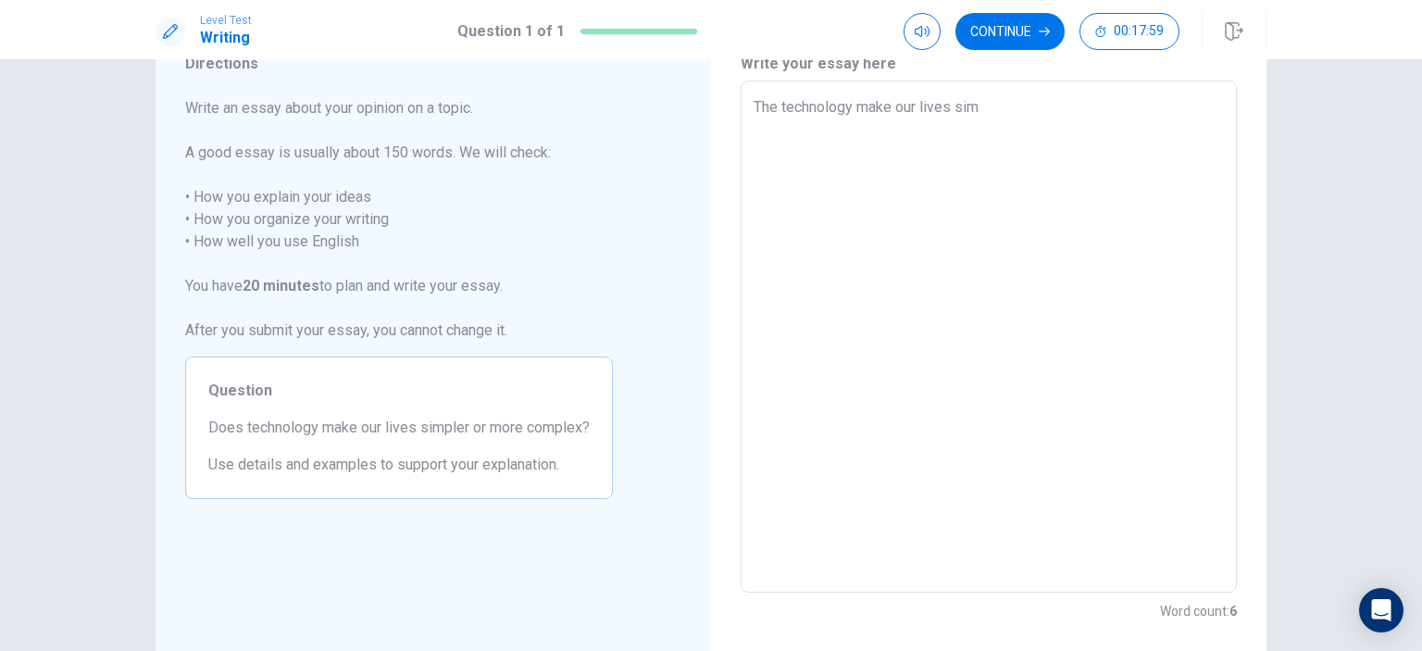
type textarea "x"
type textarea "The technology make our lives simp"
type textarea "x"
type textarea "The technology make our lives simpm"
type textarea "x"
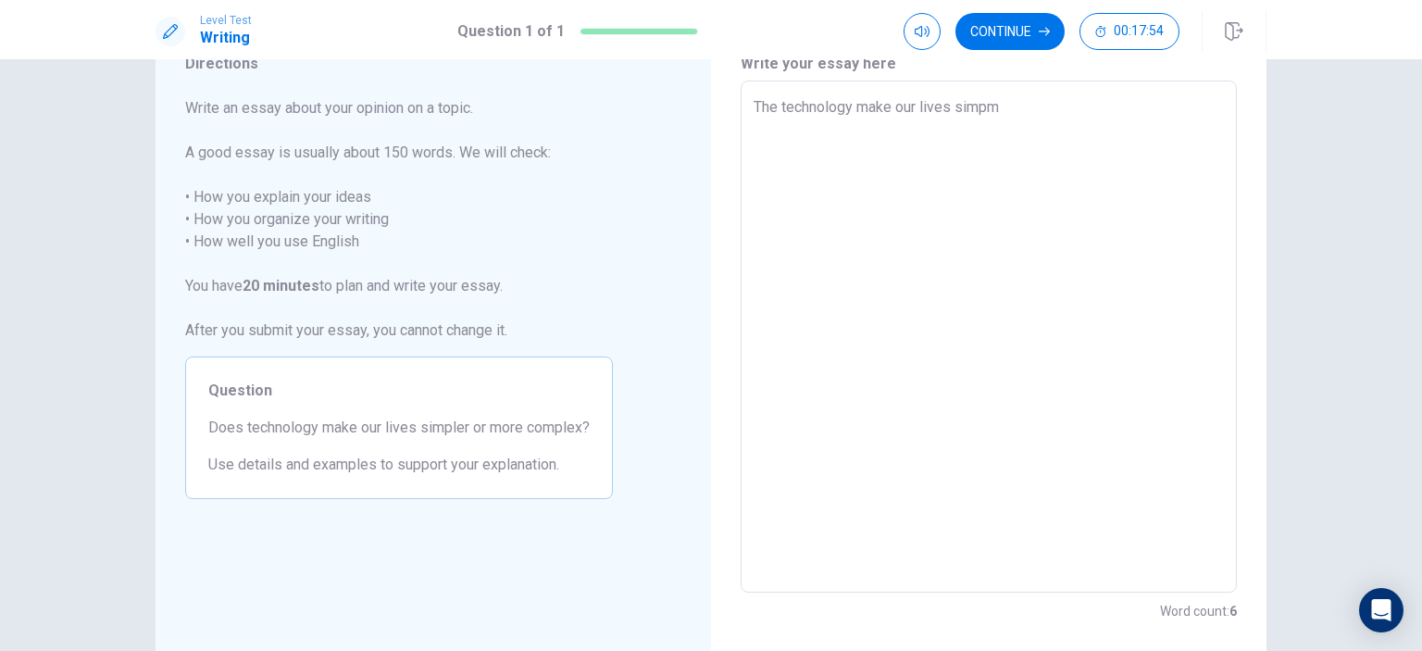
type textarea "The technology make our lives simpme"
type textarea "x"
type textarea "The technology make our lives simpmer"
type textarea "x"
type textarea "The technology make our lives simpmer"
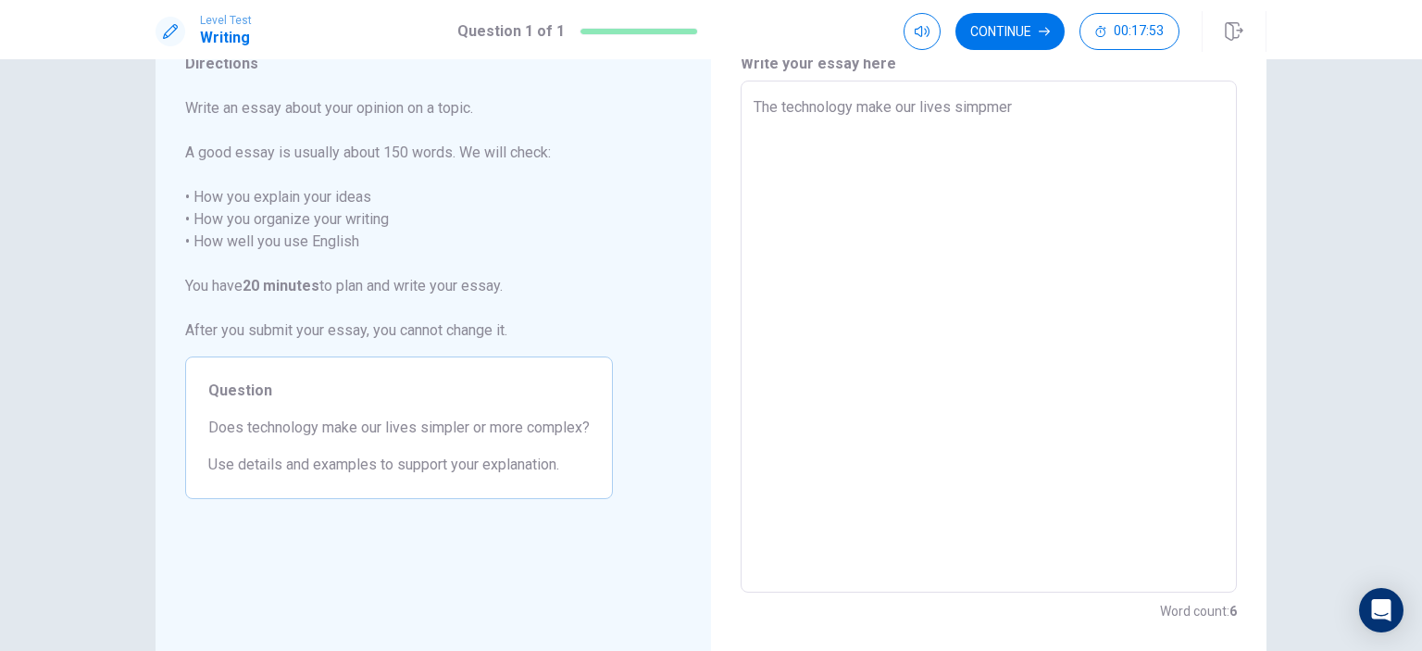
type textarea "x"
type textarea "The technology make our lives simpmer b"
type textarea "x"
type textarea "The technology make our lives simpmer bu"
type textarea "x"
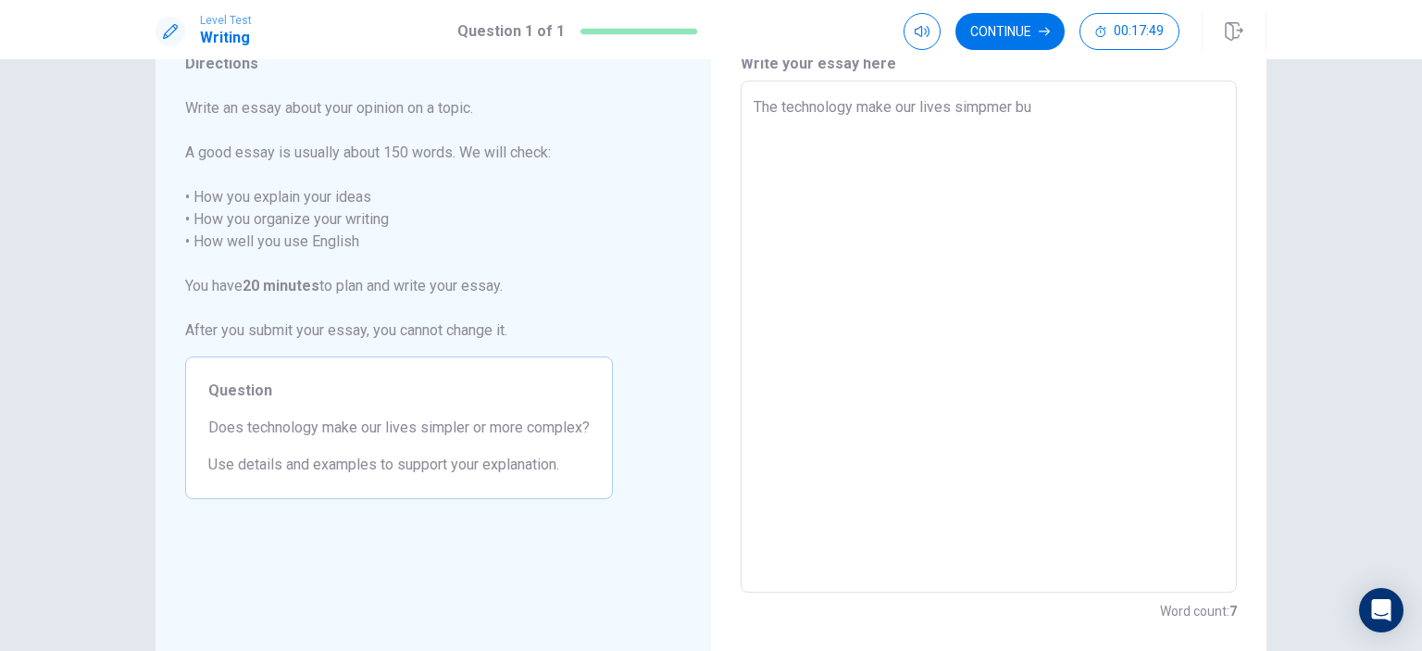
type textarea "The technology make our lives simpmer but"
type textarea "x"
type textarea "The technology make our lives simpmer but"
type textarea "x"
type textarea "The technology make our lives simpmer but"
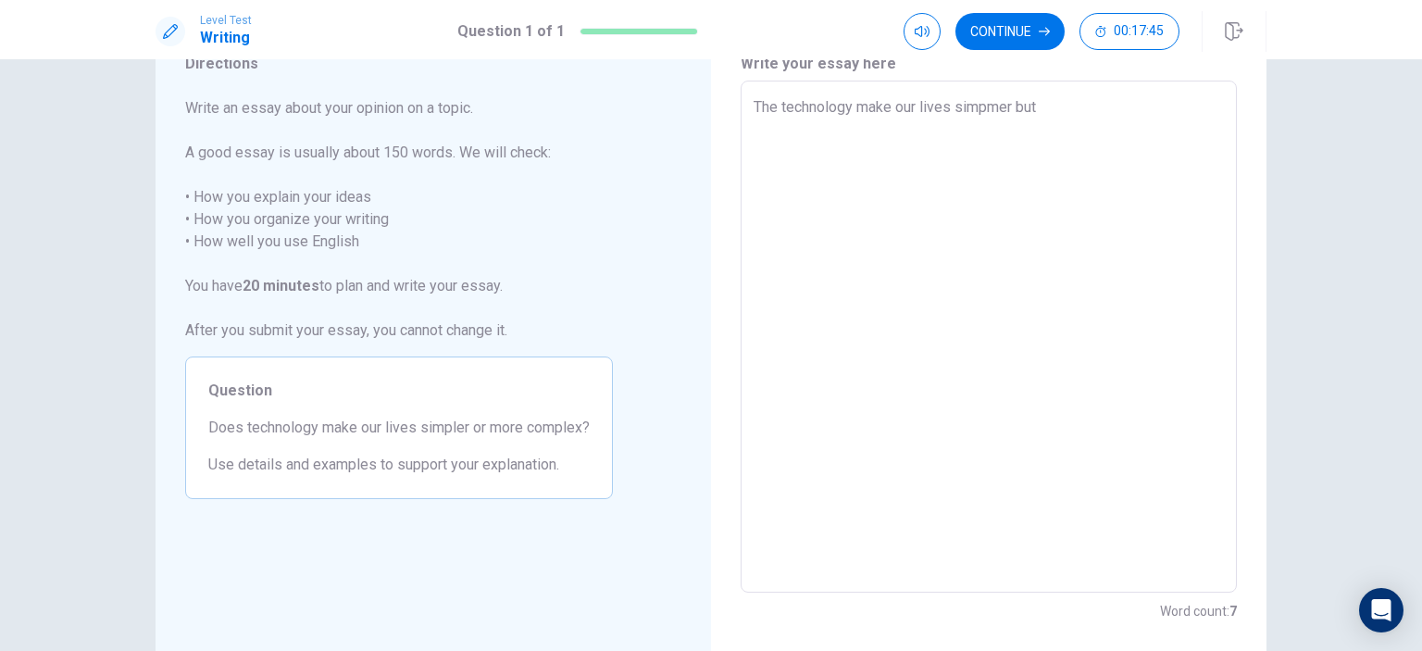
type textarea "x"
type textarea "The technology make our lives simpmer bu"
type textarea "x"
type textarea "The technology make our lives simpmer b"
type textarea "x"
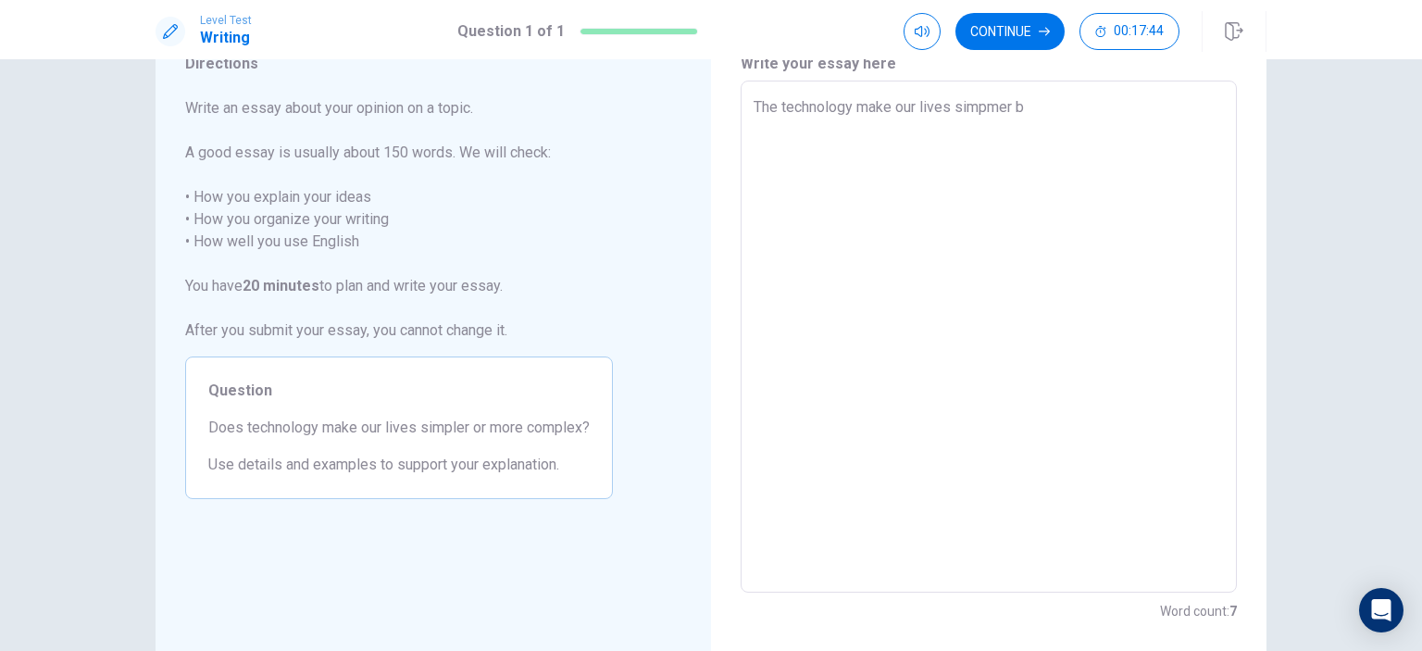
type textarea "The technology make our lives simpmer"
type textarea "x"
type textarea "The technology make our lives simpmer t"
type textarea "x"
type textarea "The technology make our lives simpmer th"
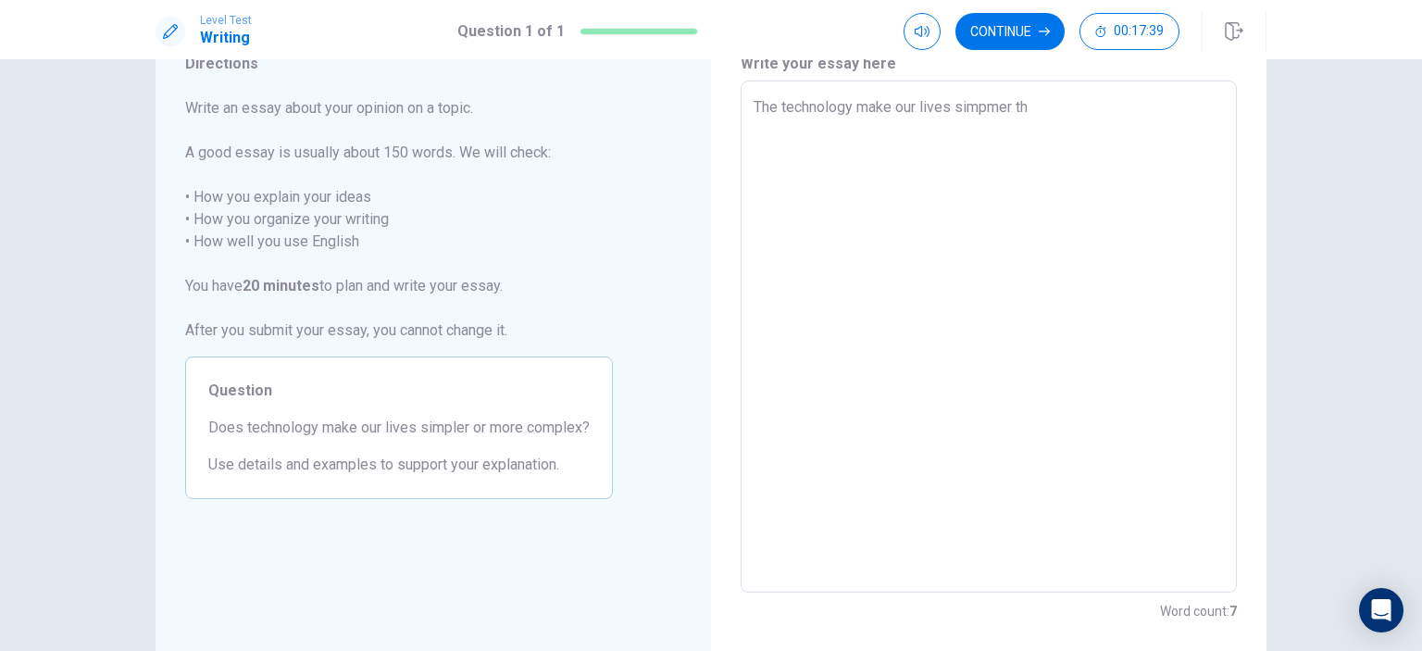
type textarea "x"
type textarea "The technology make our lives simpmer thq"
type textarea "x"
type textarea "The technology make our lives simpmer thqn"
type textarea "x"
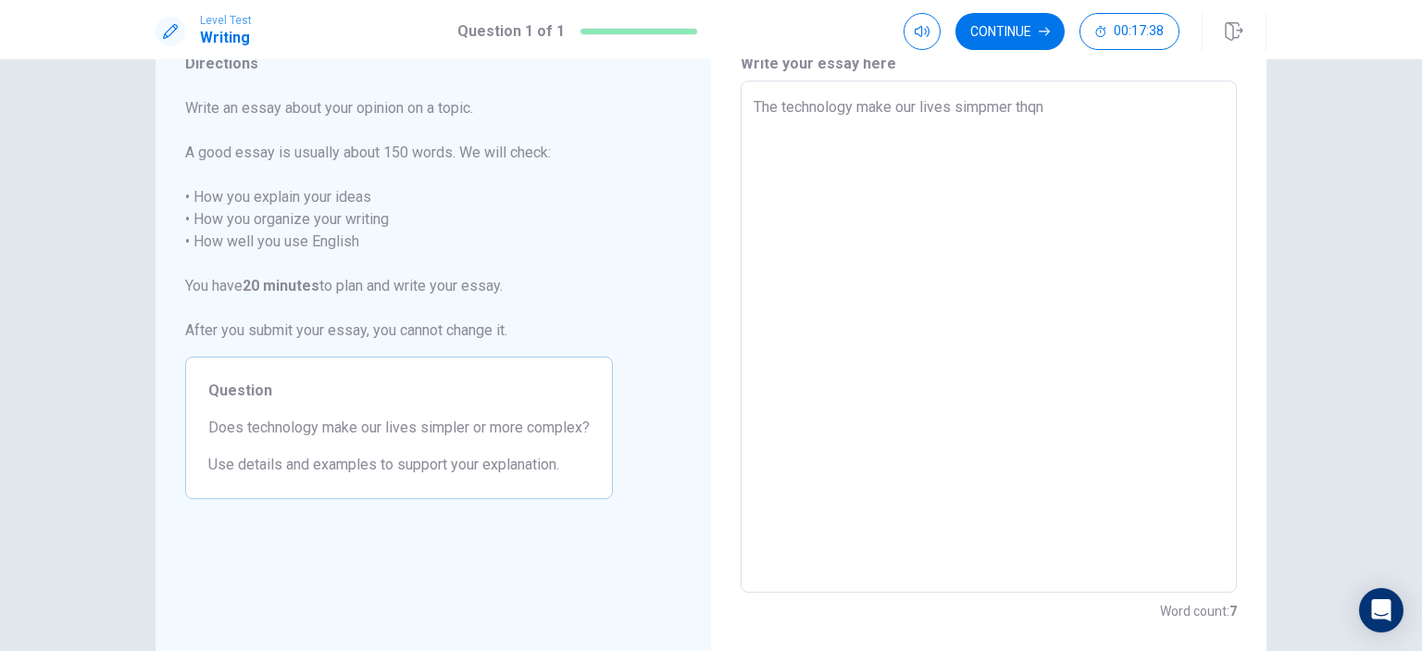
type textarea "The technology make our lives simpmer thqnk"
type textarea "x"
type textarea "The technology make our lives simpmer thqnks"
type textarea "x"
type textarea "The technology make our lives simpmer thqnks"
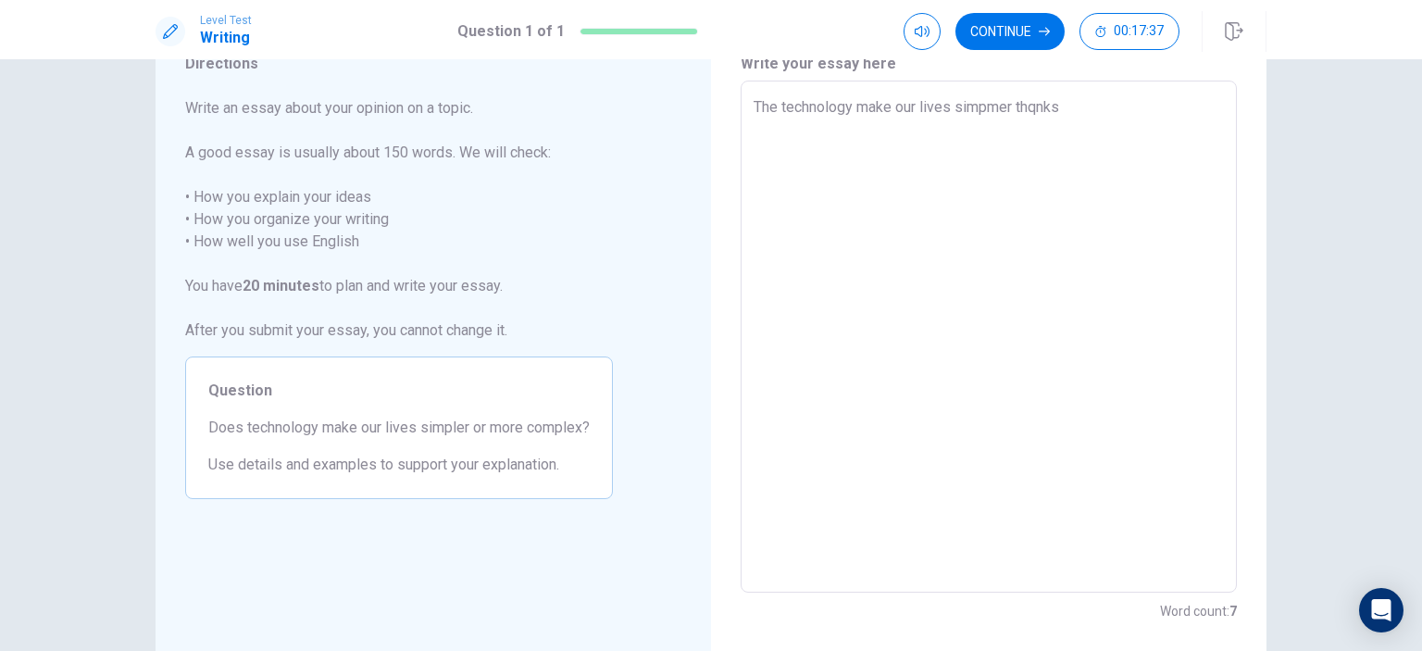
type textarea "x"
type textarea "The technology make our lives simpmer thqnks t"
type textarea "x"
type textarea "The technology make our lives simpmer thqnks to"
type textarea "x"
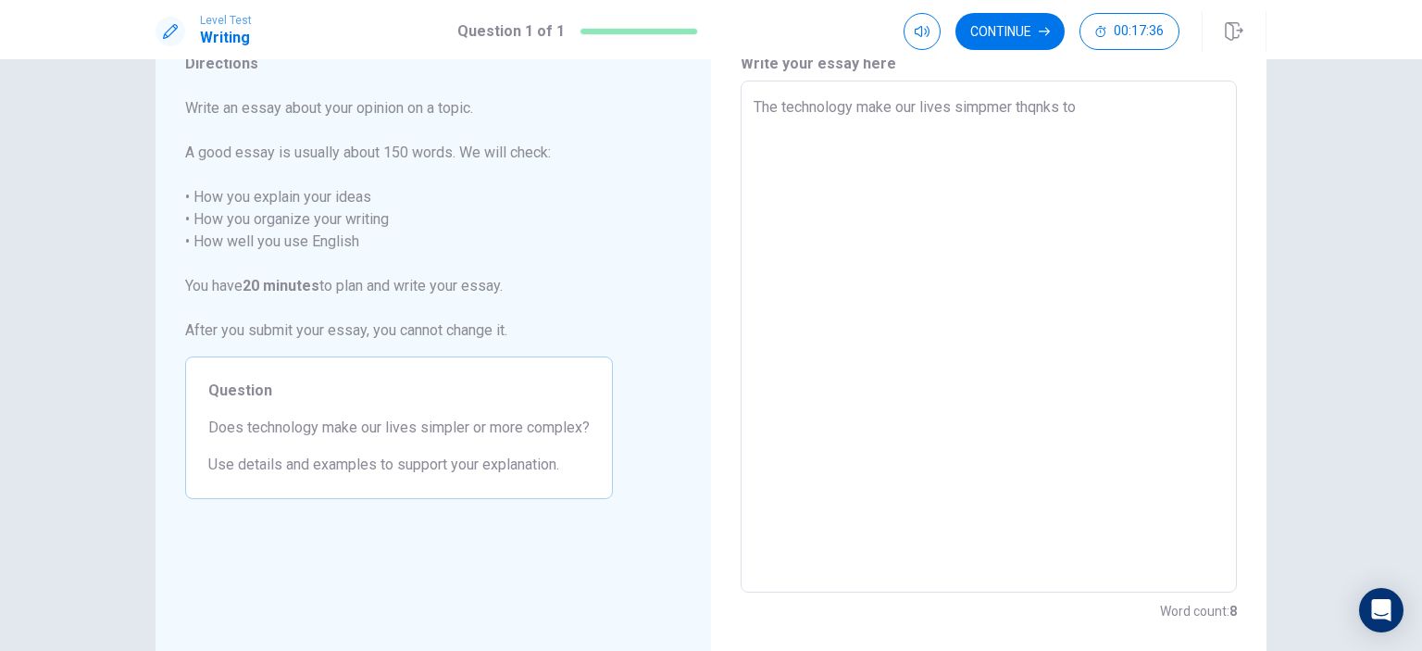
type textarea "The technology make our lives simpmer thqnks to"
type textarea "x"
type textarea "The technology make our lives simpmer thqnks to t"
type textarea "x"
type textarea "The technology make our lives simpmer thqnks to te"
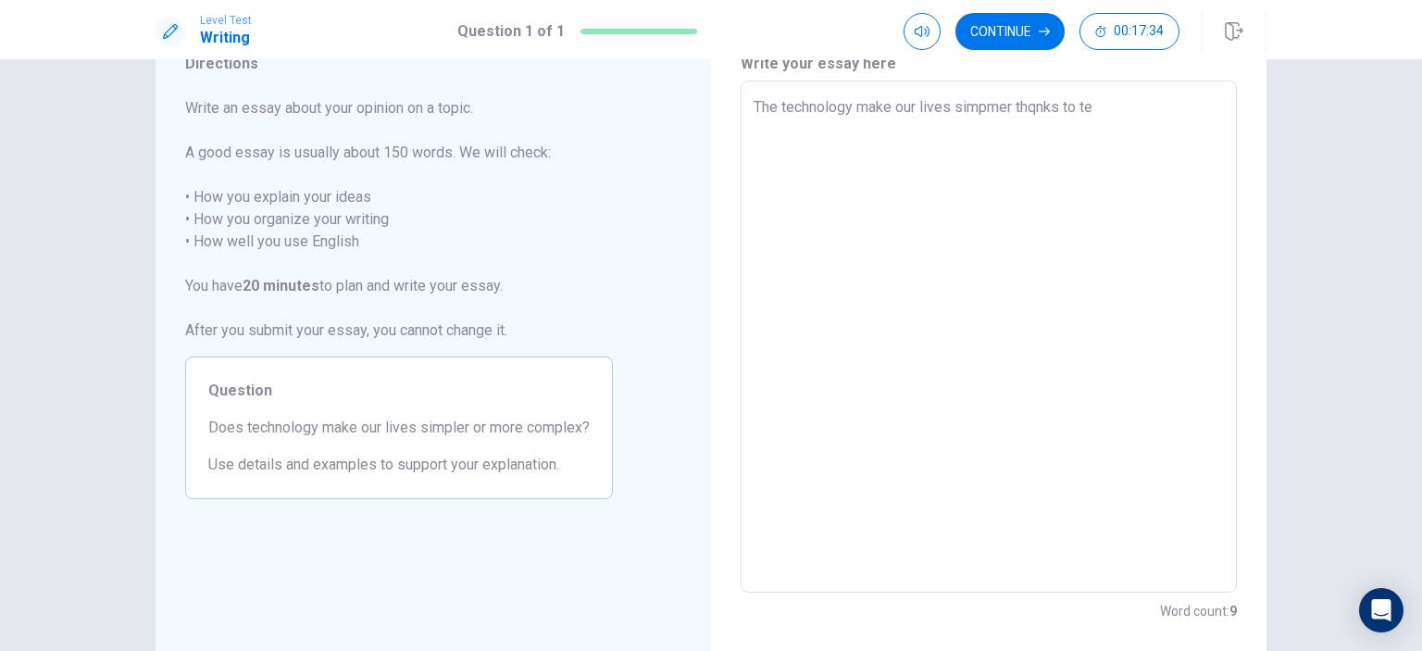
type textarea "x"
type textarea "The technology make our lives simpmer thqnks to tec"
type textarea "x"
type textarea "The technology make our lives simpmer thqnks to tech"
type textarea "x"
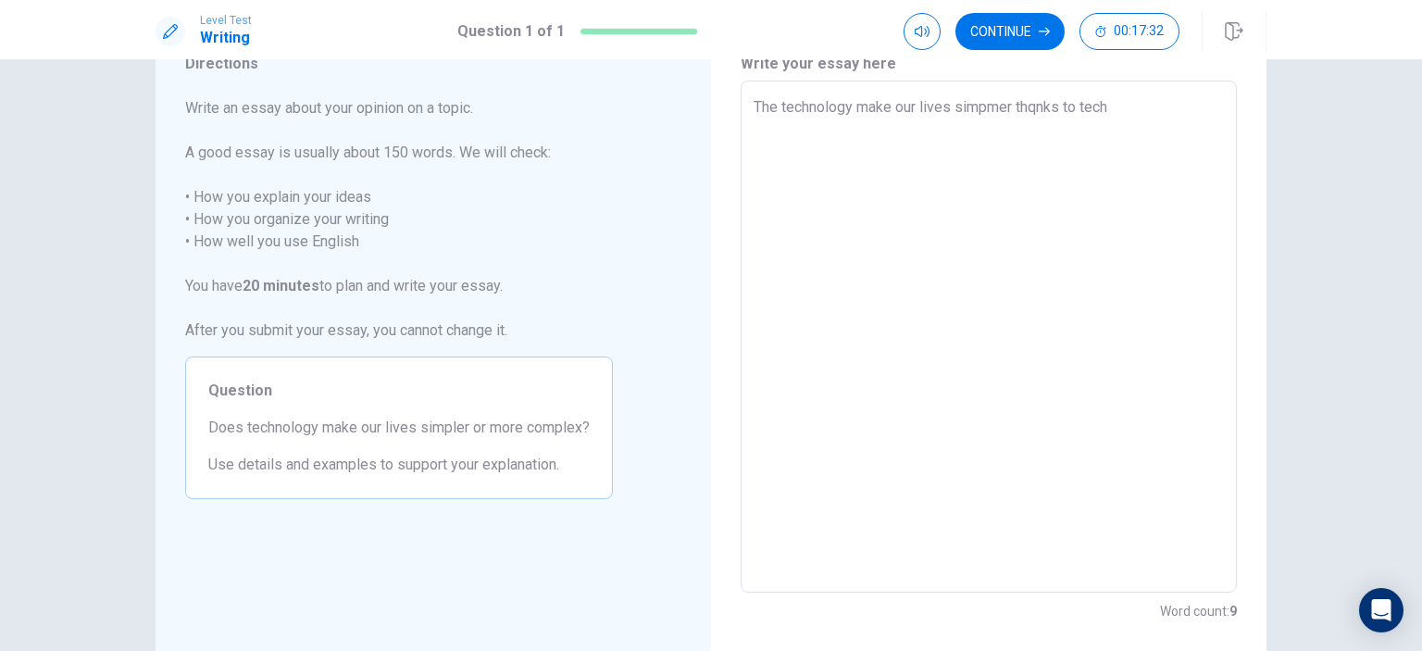
type textarea "The technology make our lives simpmer thqnks to techn"
type textarea "x"
type textarea "The technology make our lives simpmer thqnks to techno"
type textarea "x"
type textarea "The technology make our lives simpmer thqnks to technol"
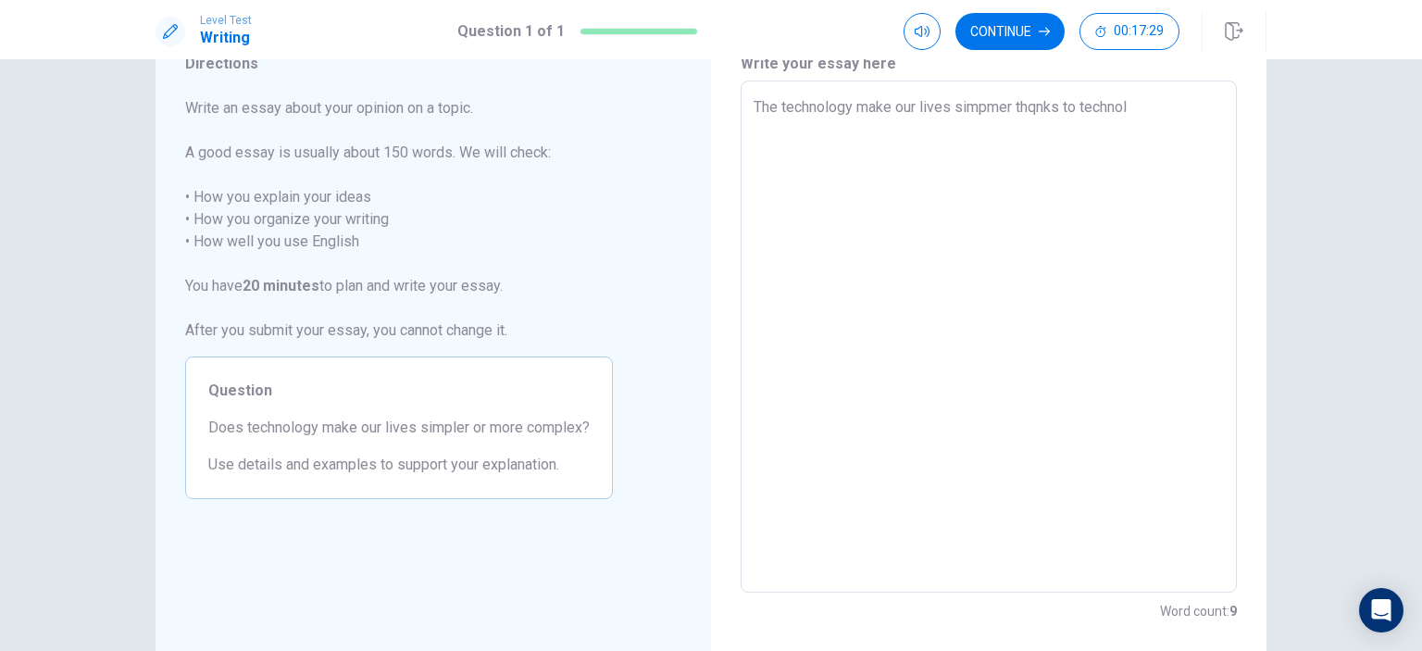
type textarea "x"
type textarea "The technology make our lives simpmer thqnks to technolo"
type textarea "x"
type textarea "The technology make our lives simpmer thqnks to technolog"
type textarea "x"
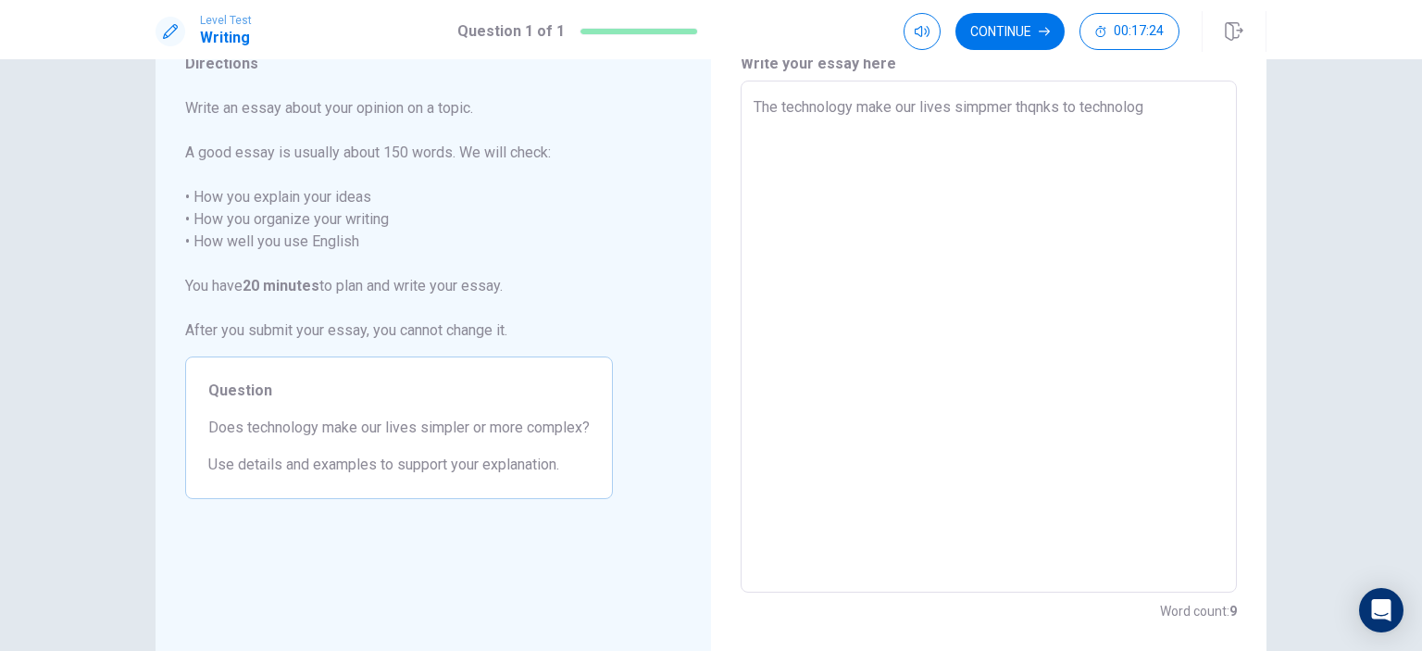
type textarea "The technology make our lives simpmer thqnks to technology"
type textarea "x"
type textarea "The technology make our lives simpmer thqnks to technology"
type textarea "x"
type textarea "The technology make our lives simpmer thqnks to technology z"
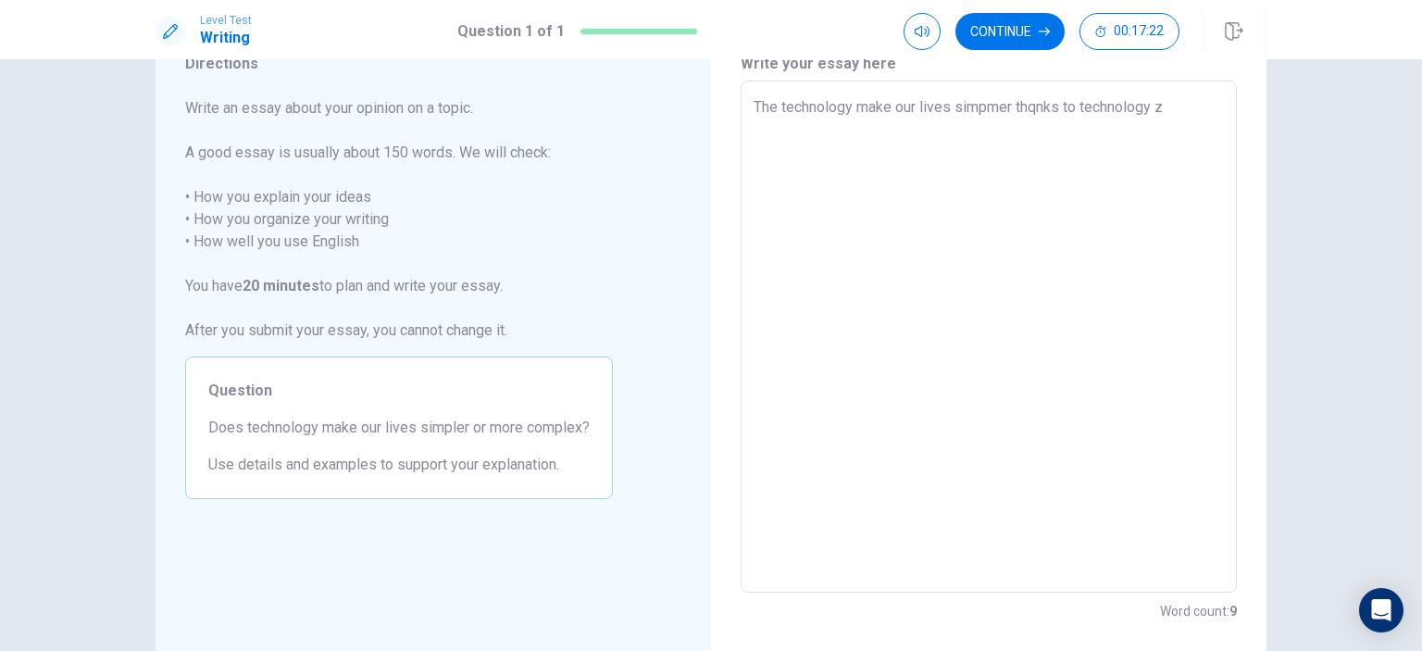
type textarea "x"
type textarea "The technology make our lives simpmer thqnks to technology ze"
click at [1011, 114] on textarea "The technology make our lives simpmer thqnks to technology ze" at bounding box center [989, 336] width 470 height 481
click at [1191, 112] on textarea "The technology make our lives simpmer thqnks to technology ze" at bounding box center [989, 336] width 470 height 481
click at [1036, 113] on textarea "The technology make our lives simpmer thqnks to technology ze" at bounding box center [989, 336] width 470 height 481
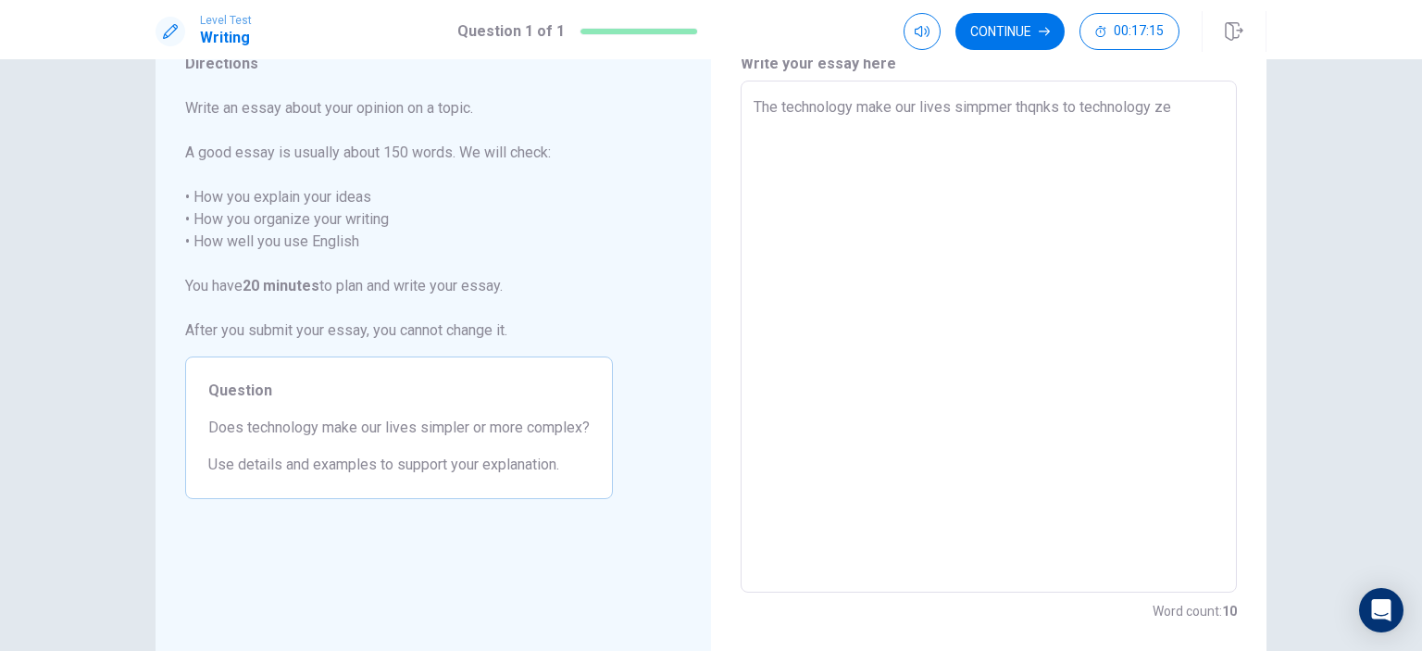
type textarea "x"
type textarea "The technology make our lives simpmer thnks to technology ze"
type textarea "x"
type textarea "The technology make our lives simpmer thanks to technology ze"
type textarea "x"
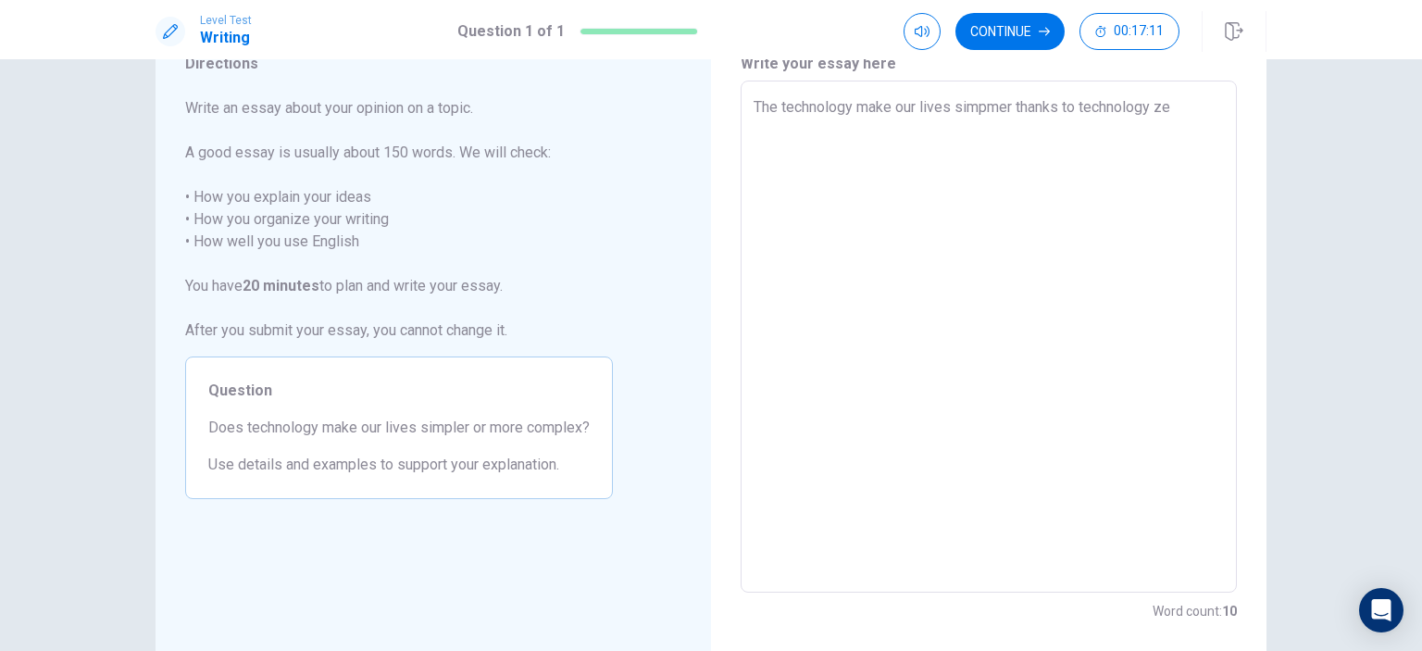
type textarea "The technology make our lives simpmer thanks to technology z"
type textarea "x"
type textarea "The technology make our lives simpmer thanks to technology"
type textarea "x"
type textarea "The technology make our lives simpmer thanks to technology w"
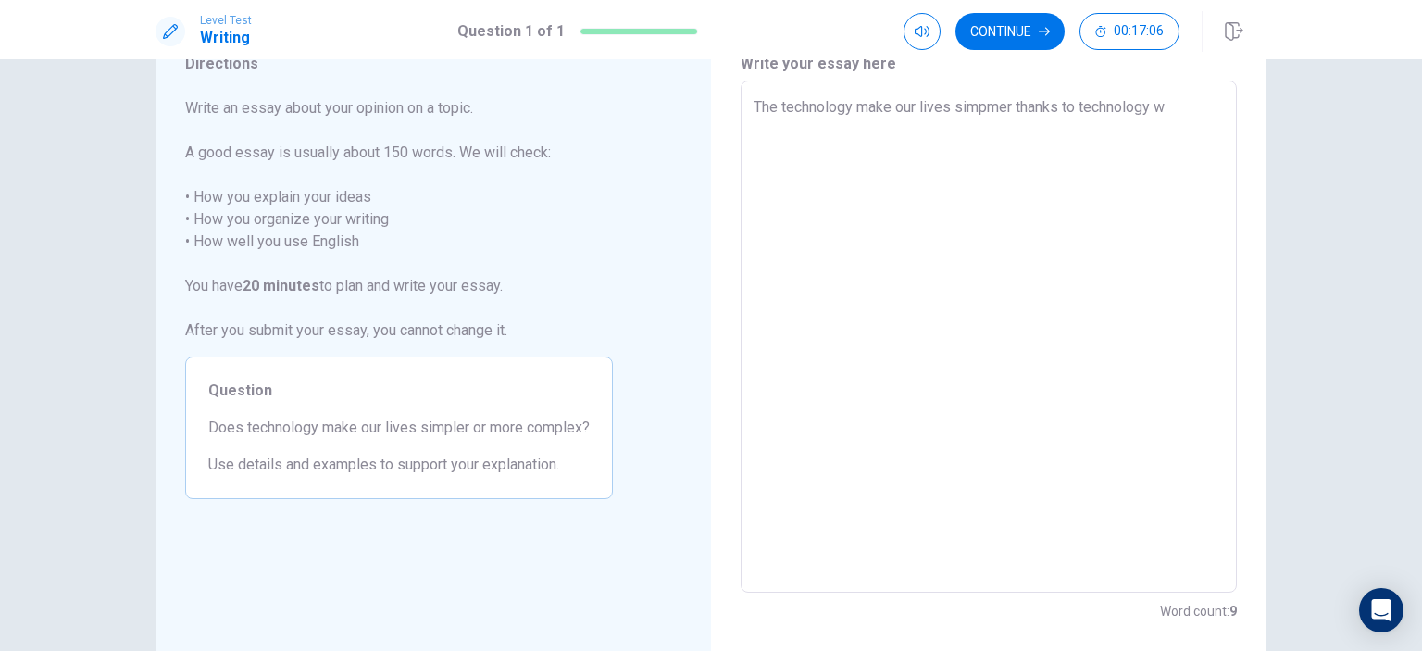
type textarea "x"
type textarea "The technology make our lives simpmer thanks to technology we"
type textarea "x"
type textarea "The technology make our lives simpmer thanks to technology we"
type textarea "x"
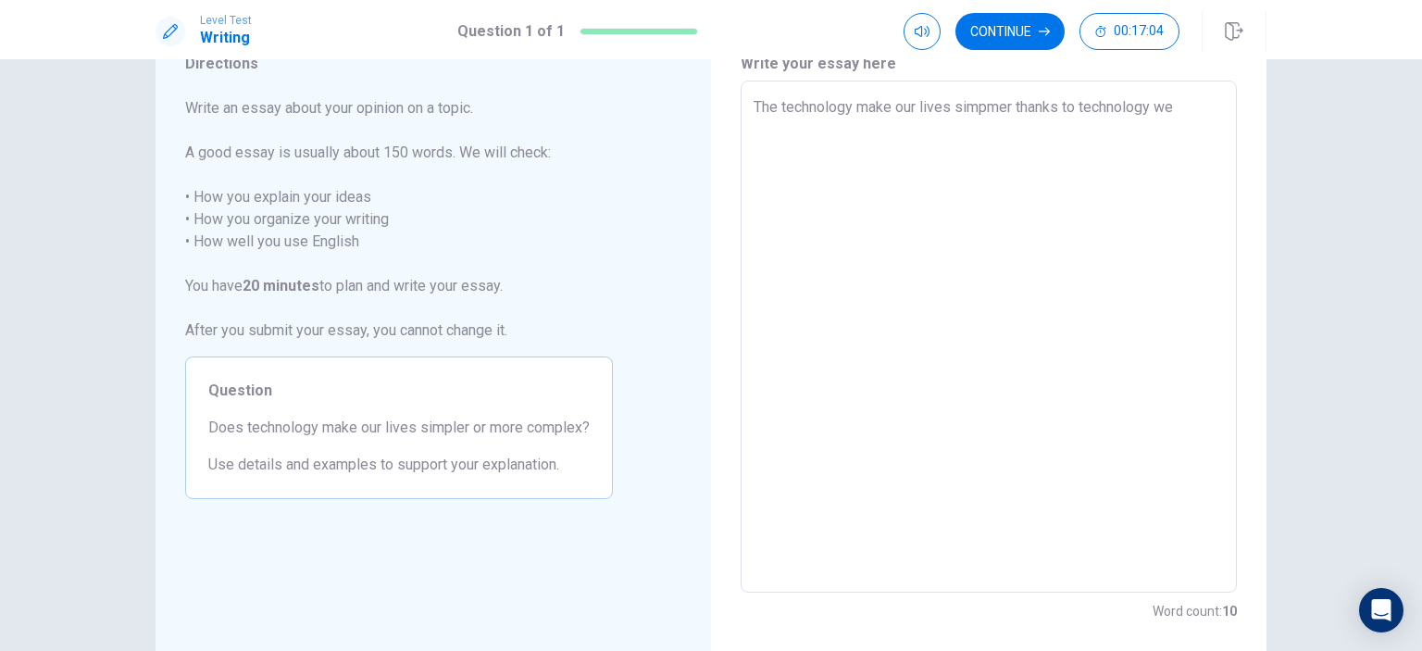
type textarea "The technology make our lives simpmer thanks to technology we c"
type textarea "x"
type textarea "The technology make our lives simpmer thanks to technology we ca"
type textarea "x"
click at [1017, 106] on textarea "The technology make our lives simpmer thanks to technology we can find every th…" at bounding box center [989, 336] width 470 height 481
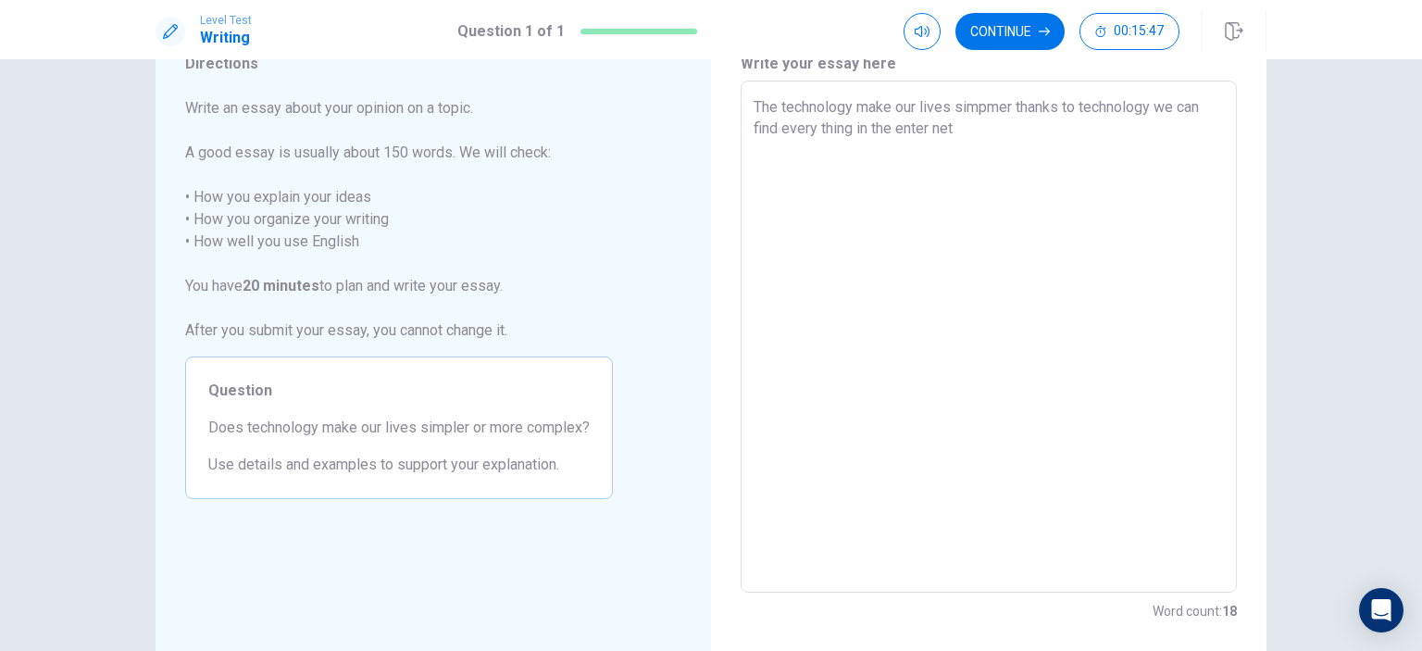
click at [1013, 114] on textarea "The technology make our lives simpmer thanks to technology we can find every th…" at bounding box center [989, 336] width 470 height 481
click at [1006, 117] on textarea "The technology make our lives simpmer thanks to technology we can find every th…" at bounding box center [989, 336] width 470 height 481
click at [1015, 119] on textarea "The technology make our lives simpmer thanks to technology we can find every th…" at bounding box center [989, 336] width 470 height 481
click at [1008, 118] on textarea "The technology make our lives simpmer thanks to technology we can find every th…" at bounding box center [989, 336] width 470 height 481
click at [1008, 104] on textarea "The technology make our lives simpmer thanks to technology we can find every th…" at bounding box center [989, 336] width 470 height 481
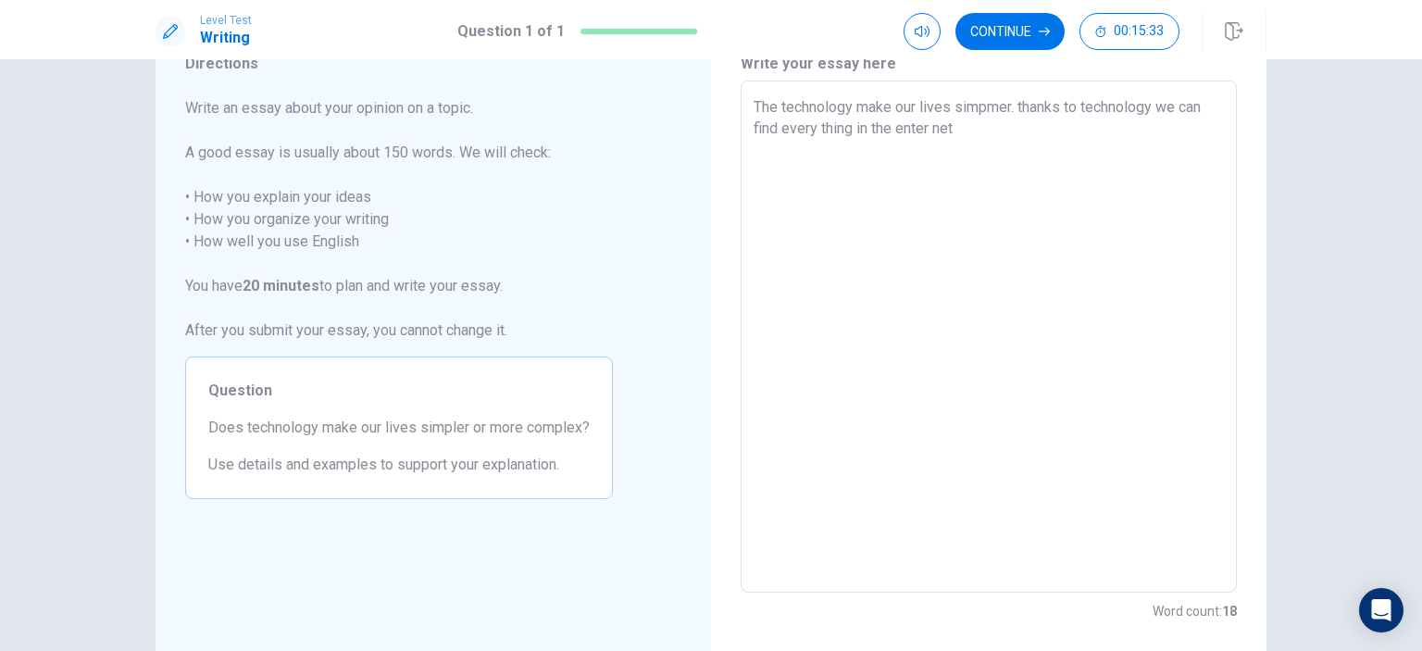
click at [1044, 131] on textarea "The technology make our lives simpmer. thanks to technology we can find every t…" at bounding box center [989, 336] width 470 height 481
click at [851, 125] on textarea "The technology make our lives simpmer. thanks to technology we can find every t…" at bounding box center [989, 336] width 470 height 481
click at [927, 140] on textarea "The technology make our lives simpmer. thanks to technology we can find every t…" at bounding box center [989, 336] width 470 height 481
click at [967, 122] on textarea "The technology make our lives simpmer. thanks to technology we can find every t…" at bounding box center [989, 336] width 470 height 481
click at [1056, 123] on textarea "The technology make our lives simpmer. thanks to technology we can find every t…" at bounding box center [989, 336] width 470 height 481
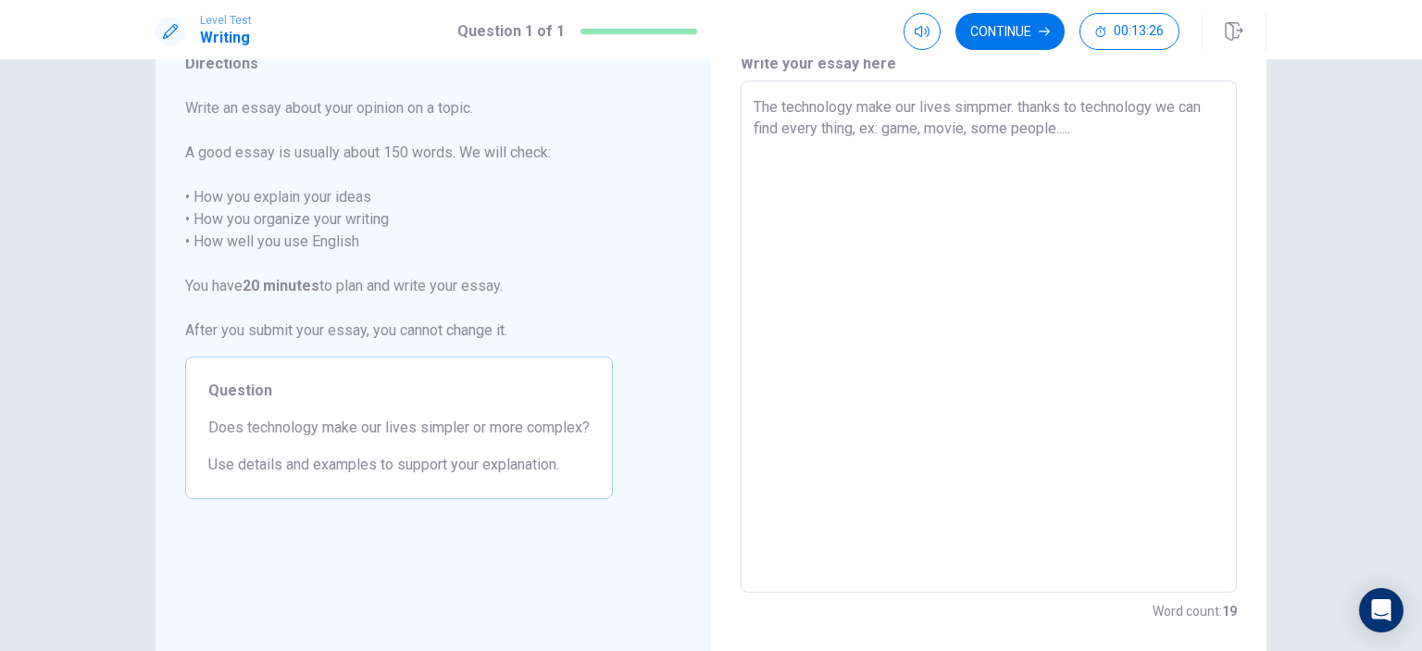
click at [754, 106] on textarea "The technology make our lives simpmer. thanks to technology we can find every t…" at bounding box center [989, 336] width 470 height 481
click at [800, 175] on textarea "The technology make our lives simpmer. thanks to technology we can find every t…" at bounding box center [989, 336] width 470 height 481
click at [1115, 140] on textarea "The technology make our lives simpmer. thanks to technology we can find every t…" at bounding box center [989, 336] width 470 height 481
click at [1110, 137] on textarea "The technology make our lives simpmer. thanks to technology we can find every t…" at bounding box center [989, 336] width 470 height 481
click at [1006, 103] on textarea "The technology make our lives simpmer. thanks to technology we can find every t…" at bounding box center [989, 336] width 470 height 481
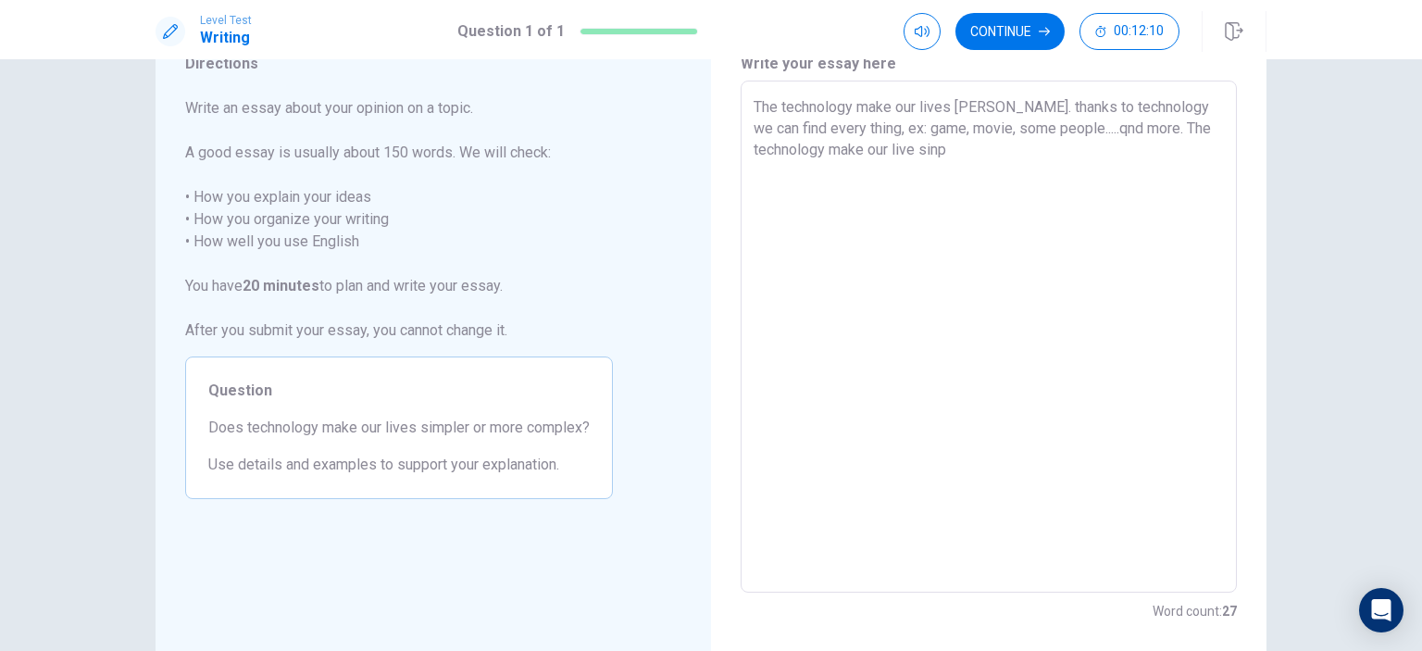
click at [973, 147] on textarea "The technology make our lives simper. thanks to technology we can find every th…" at bounding box center [989, 336] width 470 height 481
drag, startPoint x: 973, startPoint y: 147, endPoint x: 942, endPoint y: 177, distance: 43.2
click at [942, 177] on textarea "The technology make our lives simper. thanks to technology we can find every th…" at bounding box center [989, 336] width 470 height 481
click at [931, 246] on textarea "The technology make our lives simper. thanks to technology we can find every th…" at bounding box center [989, 336] width 470 height 481
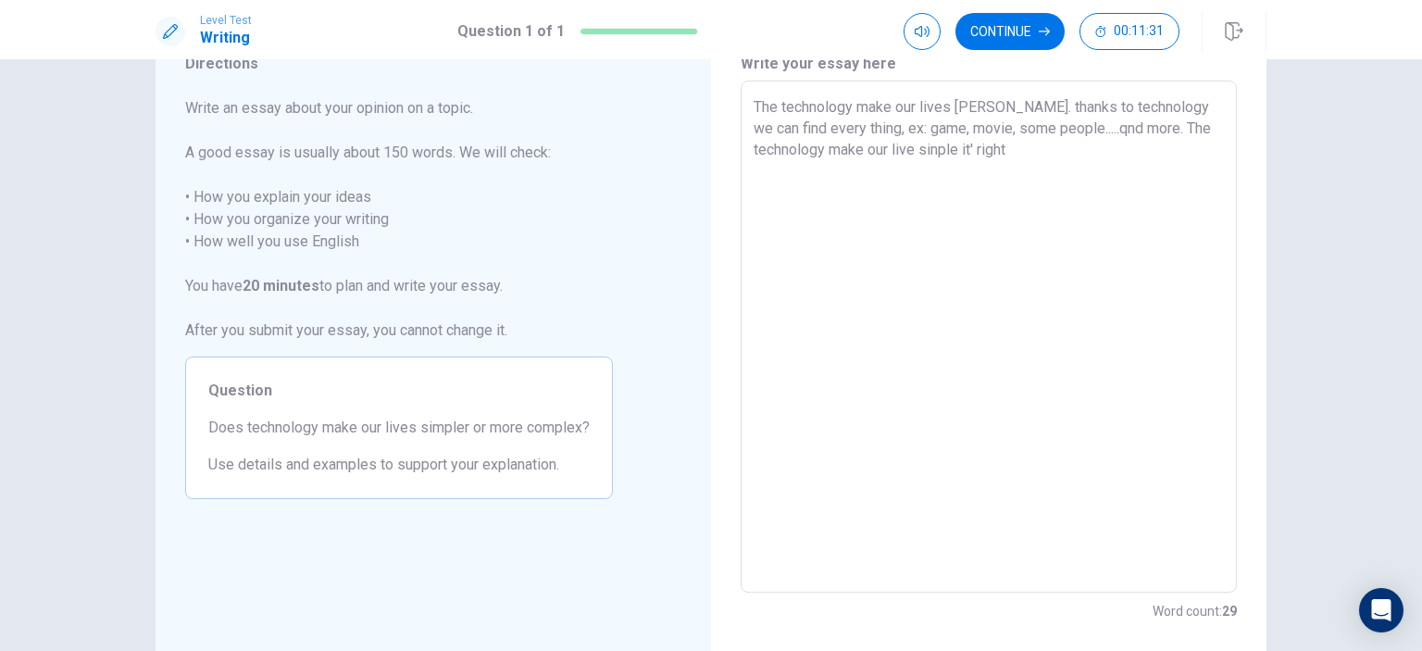
click at [887, 240] on textarea "The technology make our lives simper. thanks to technology we can find every th…" at bounding box center [989, 336] width 470 height 481
click at [1036, 219] on textarea "The technology make our lives simper. thanks to technology we can find every th…" at bounding box center [989, 336] width 470 height 481
click at [1043, 256] on textarea "The technology make our lives simper. thanks to technology we can find every th…" at bounding box center [989, 336] width 470 height 481
click at [954, 495] on textarea "The technology make our lives simper. thanks to technology we can find every th…" at bounding box center [989, 336] width 470 height 481
click at [848, 412] on textarea "The technology make our lives simper. thanks to technology we can find every th…" at bounding box center [989, 336] width 470 height 481
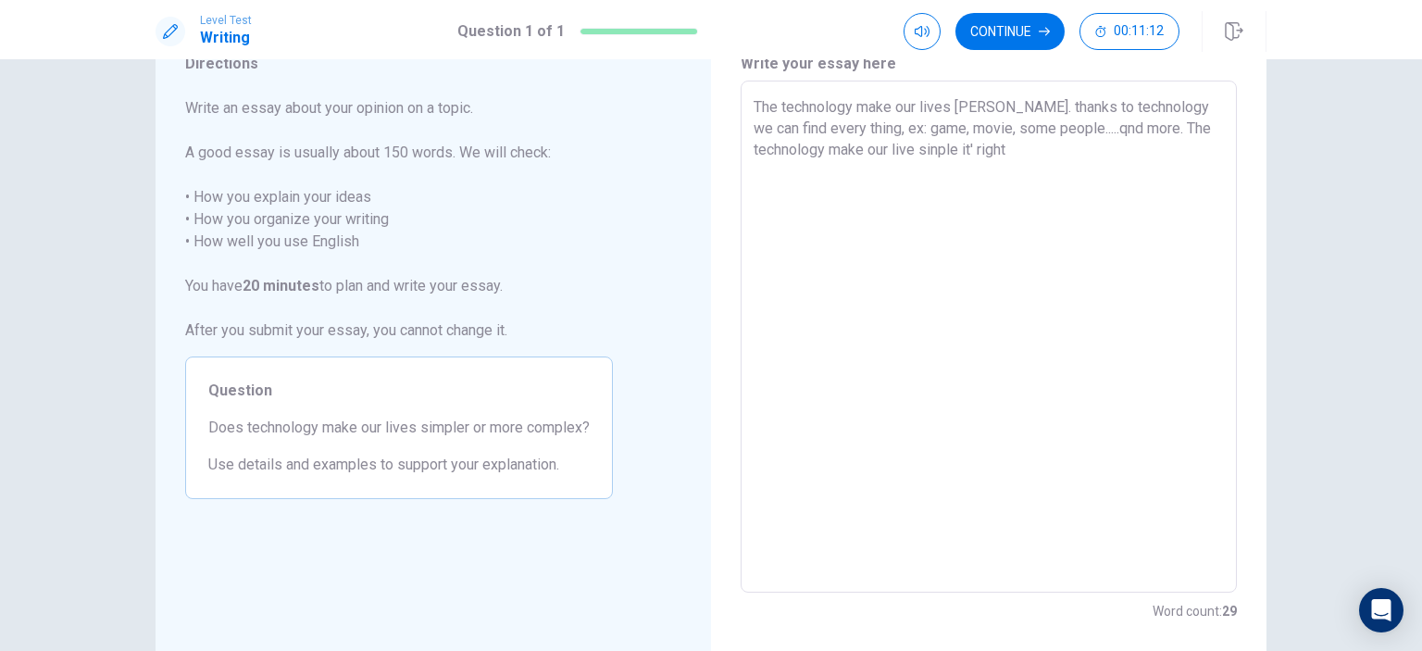
click at [803, 347] on textarea "The technology make our lives simper. thanks to technology we can find every th…" at bounding box center [989, 336] width 470 height 481
click at [734, 318] on div "Write your essay here The technology make our lives simper. thanks to technolog…" at bounding box center [989, 337] width 556 height 643
click at [743, 283] on div "The technology make our lives simper. thanks to technology we can find every th…" at bounding box center [989, 337] width 496 height 512
click at [768, 262] on textarea "The technology make our lives simper. thanks to technology we can find every th…" at bounding box center [989, 336] width 470 height 481
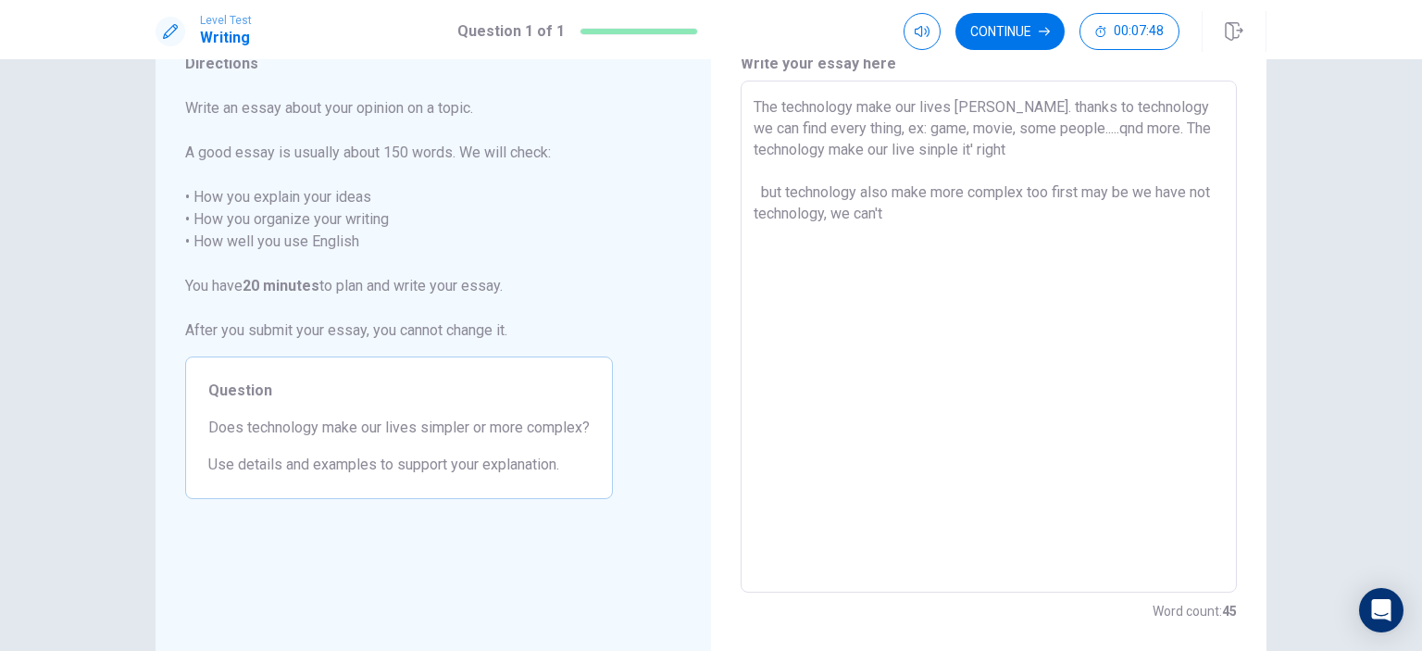
click at [1074, 129] on textarea "The technology make our lives simper. thanks to technology we can find every th…" at bounding box center [989, 336] width 470 height 481
click at [1076, 127] on textarea "The technology make our lives simper. thanks to technology we can find every th…" at bounding box center [989, 336] width 470 height 481
click at [1016, 222] on textarea "The technology make our lives simper. thanks to technology we can find every th…" at bounding box center [989, 336] width 470 height 481
click at [1209, 215] on textarea "The technology make our lives simper. thanks to technology we can find every th…" at bounding box center [989, 336] width 470 height 481
click at [1196, 220] on textarea "The technology make our lives simper. thanks to technology we can find every th…" at bounding box center [989, 336] width 470 height 481
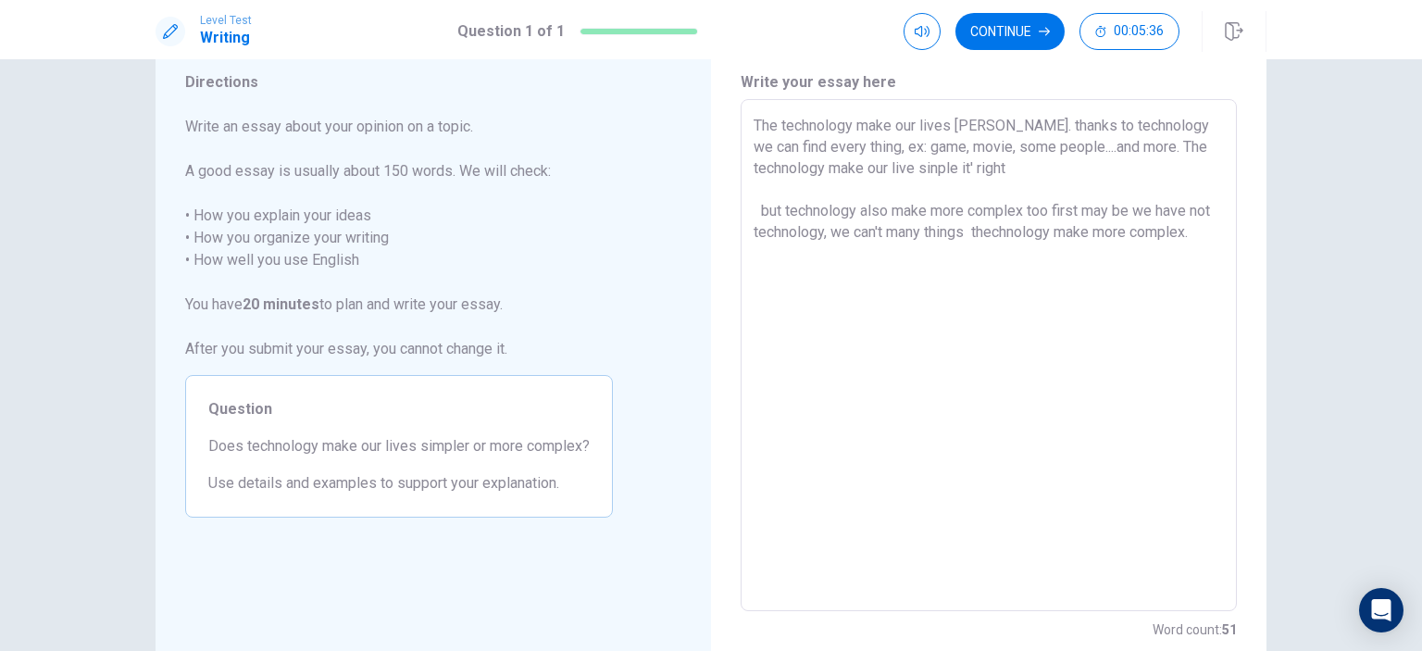
scroll to position [63, 0]
click at [1056, 210] on textarea "The technology make our lives simper. thanks to technology we can find every th…" at bounding box center [989, 354] width 470 height 481
click at [1081, 214] on textarea "The technology make our lives simper. thanks to technology we can find every th…" at bounding box center [989, 354] width 470 height 481
click at [1205, 244] on textarea "The technology make our lives simper. thanks to technology we can find every th…" at bounding box center [989, 354] width 470 height 481
click at [756, 275] on textarea "The technology make our lives simper. thanks to technology we can find every th…" at bounding box center [989, 354] width 470 height 481
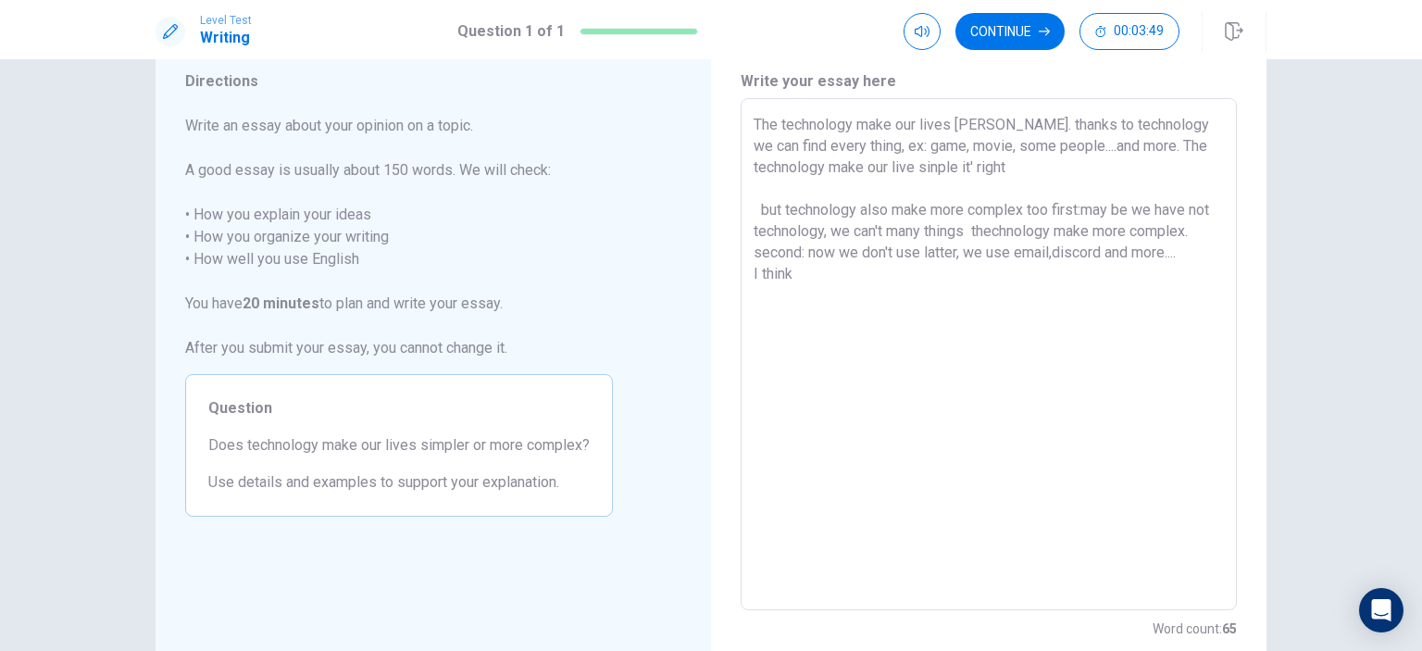
click at [800, 276] on textarea "The technology make our lives simper. thanks to technology we can find every th…" at bounding box center [989, 354] width 470 height 481
click at [861, 280] on textarea "The technology make our lives simper. thanks to technology we can find every th…" at bounding box center [989, 354] width 470 height 481
click at [968, 299] on textarea "The technology make our lives simper. thanks to technology we can find every th…" at bounding box center [989, 354] width 470 height 481
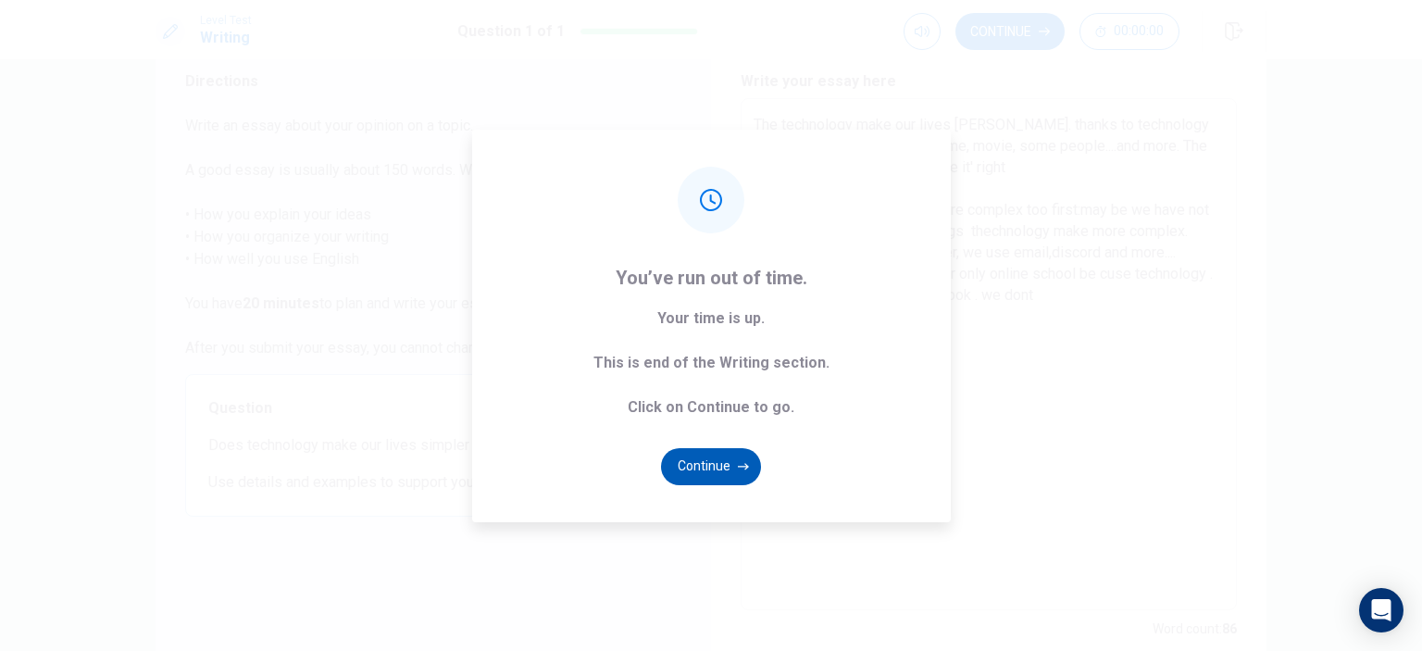
click at [730, 456] on button "Continue" at bounding box center [711, 466] width 100 height 37
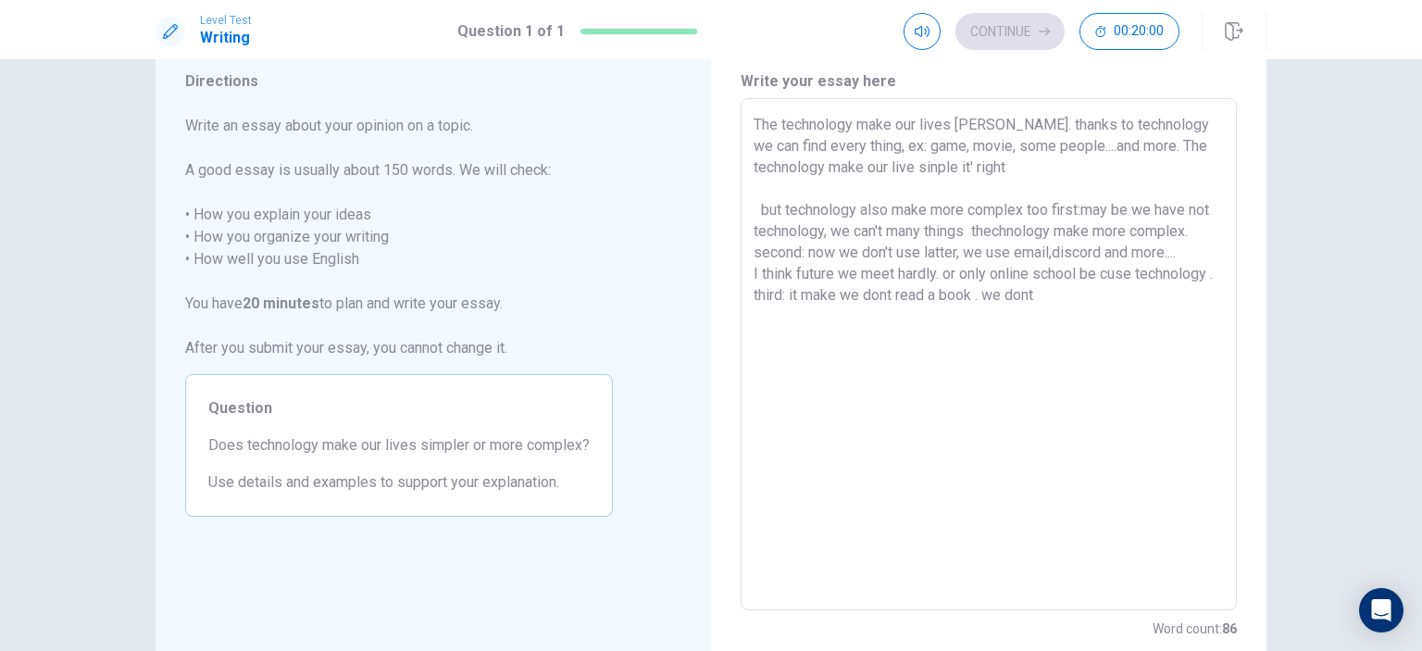
click at [1098, 302] on textarea "The technology make our lives simper. thanks to technology we can find every th…" at bounding box center [989, 354] width 470 height 481
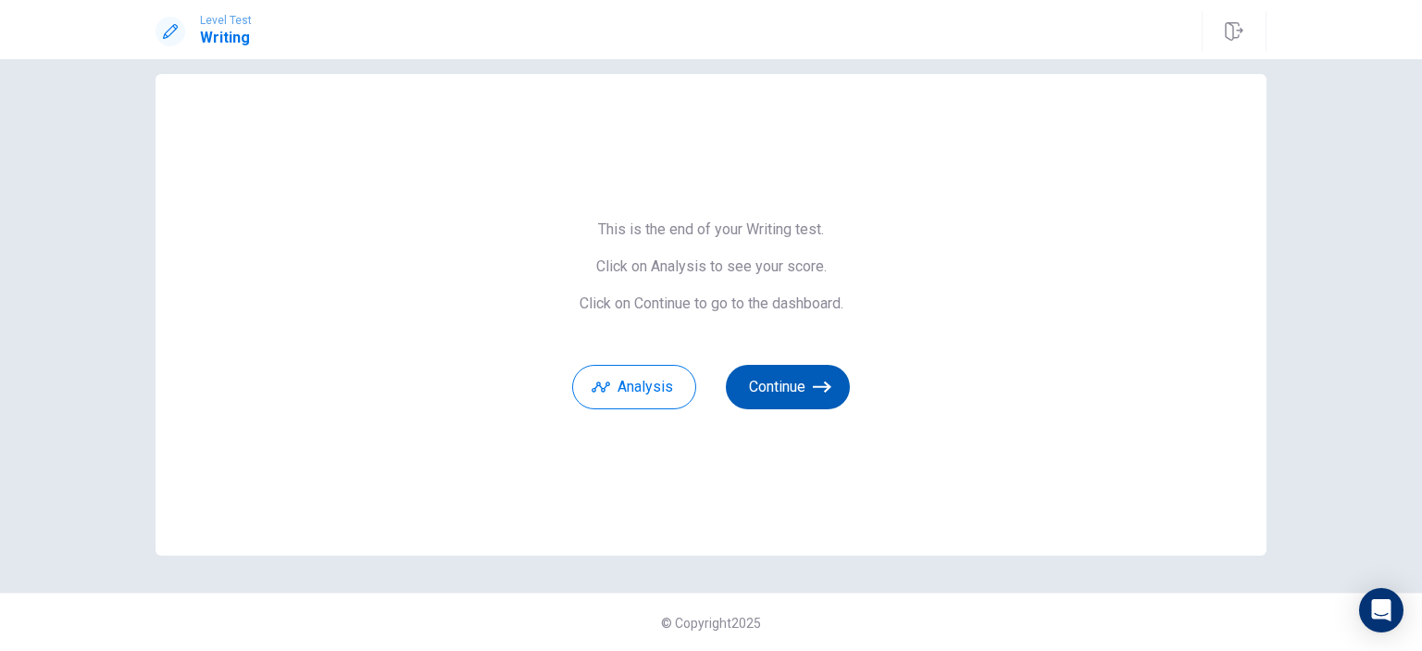
click at [770, 403] on button "Continue" at bounding box center [788, 387] width 124 height 44
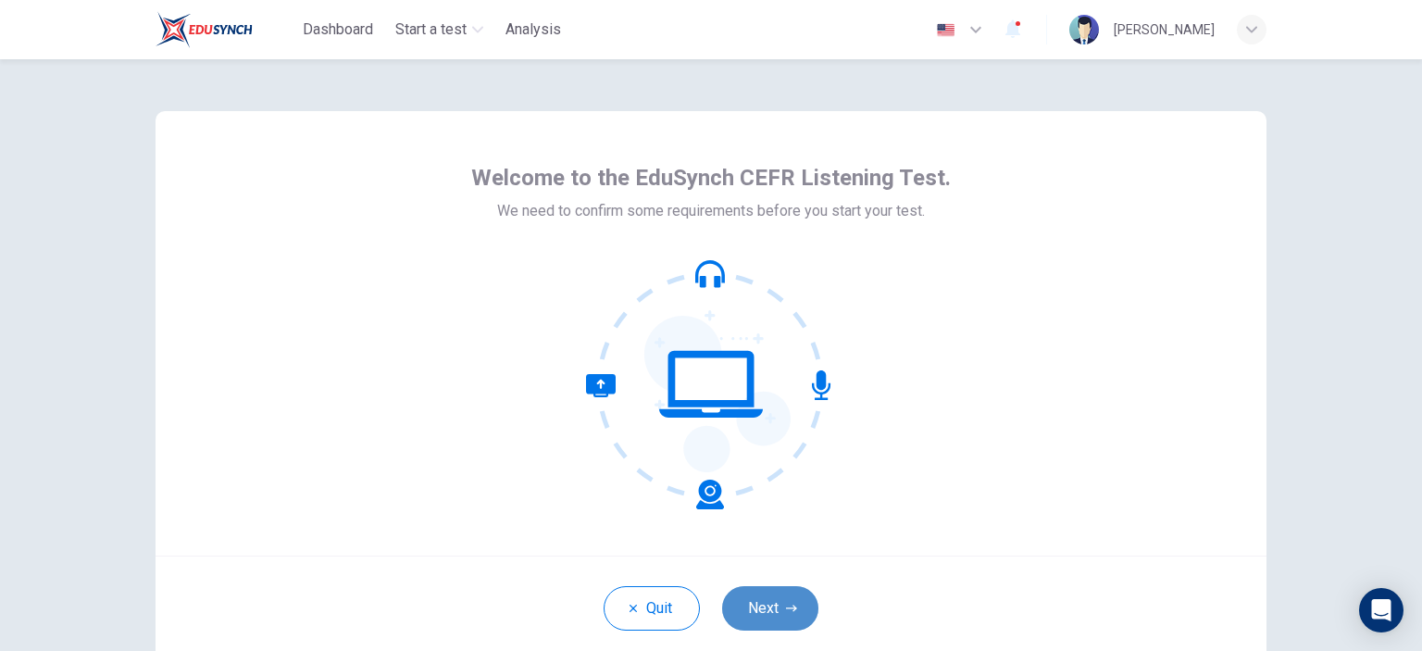
click at [762, 603] on button "Next" at bounding box center [770, 608] width 96 height 44
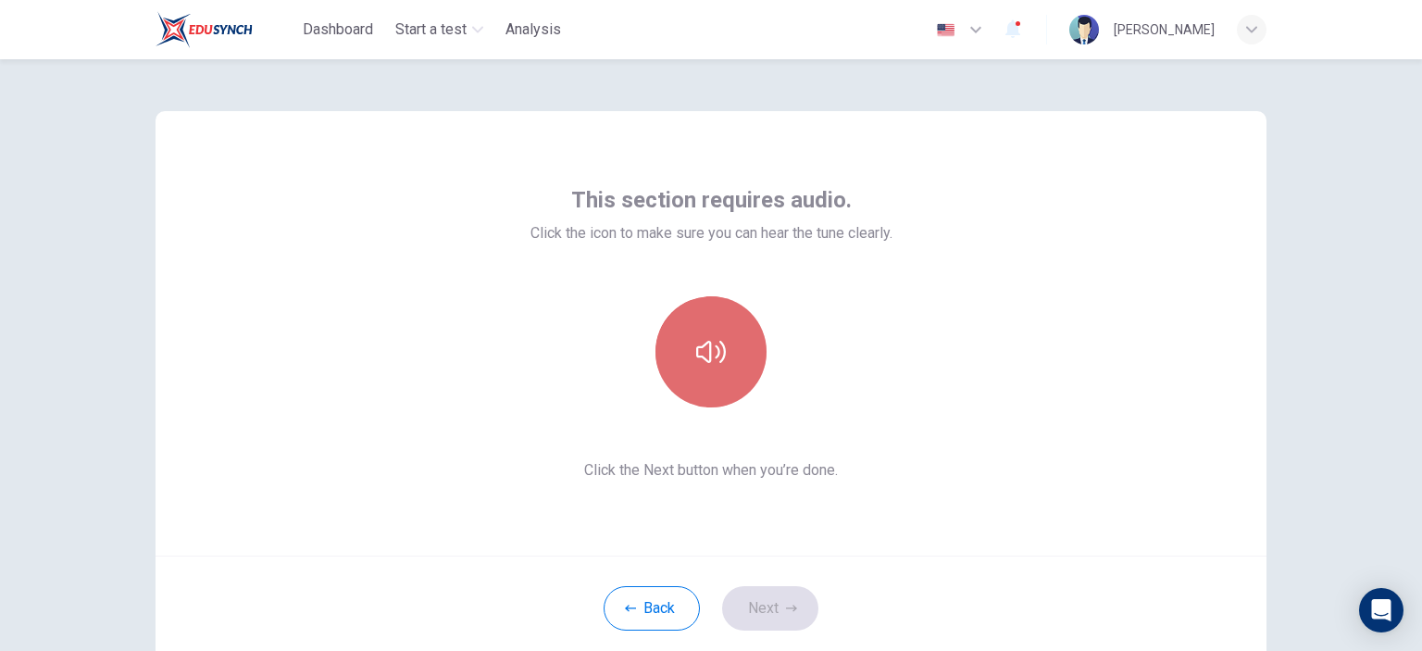
click at [690, 392] on button "button" at bounding box center [711, 351] width 111 height 111
click at [715, 313] on button "button" at bounding box center [711, 351] width 111 height 111
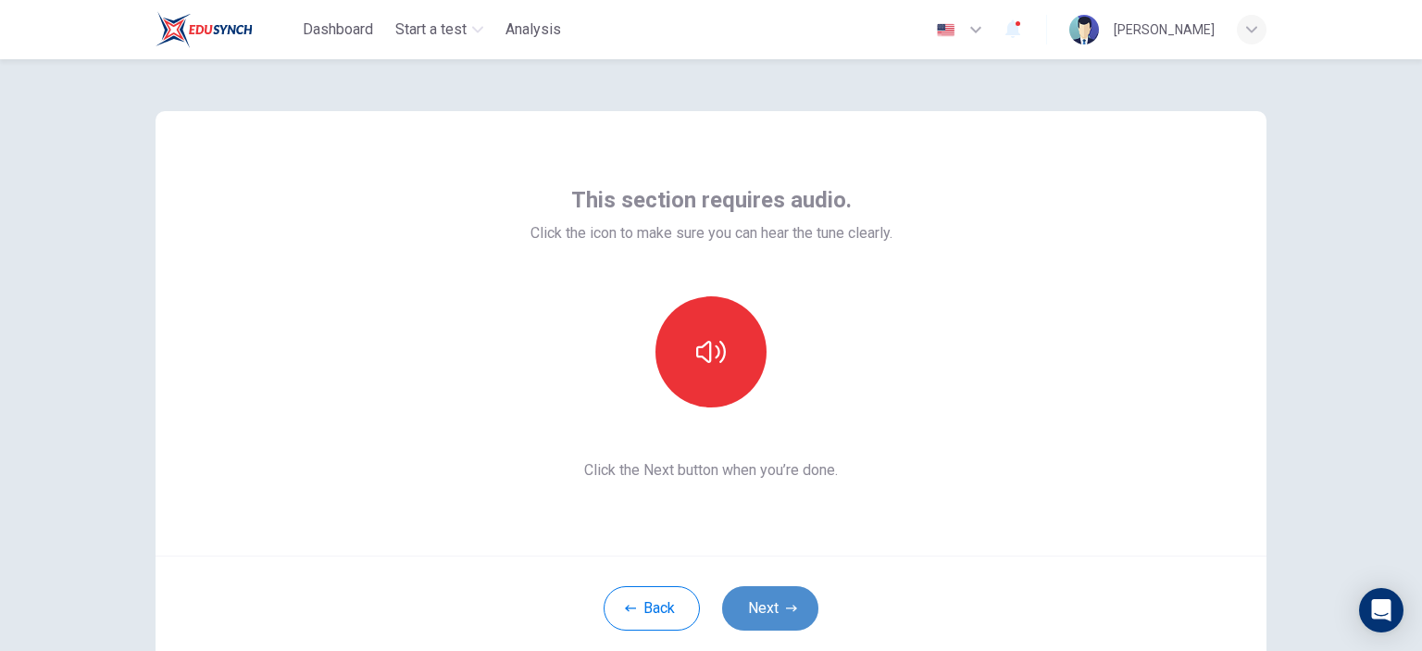
click at [767, 606] on button "Next" at bounding box center [770, 608] width 96 height 44
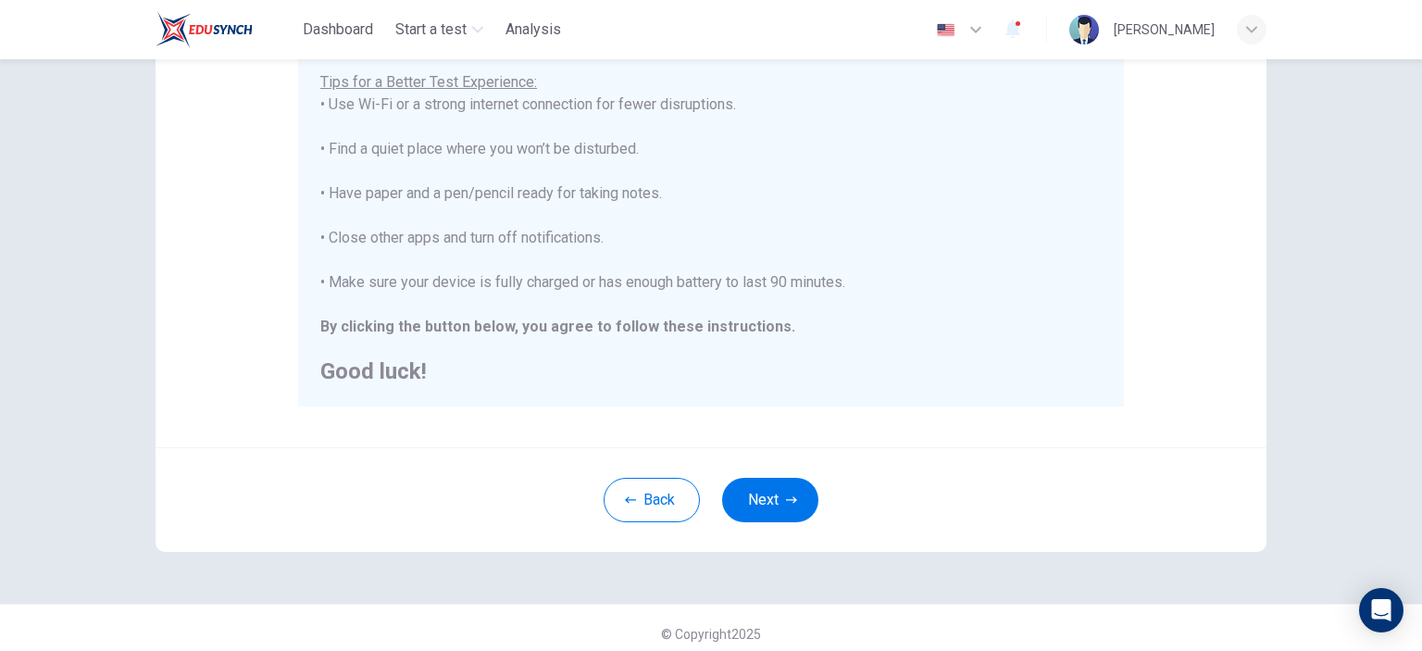
scroll to position [378, 0]
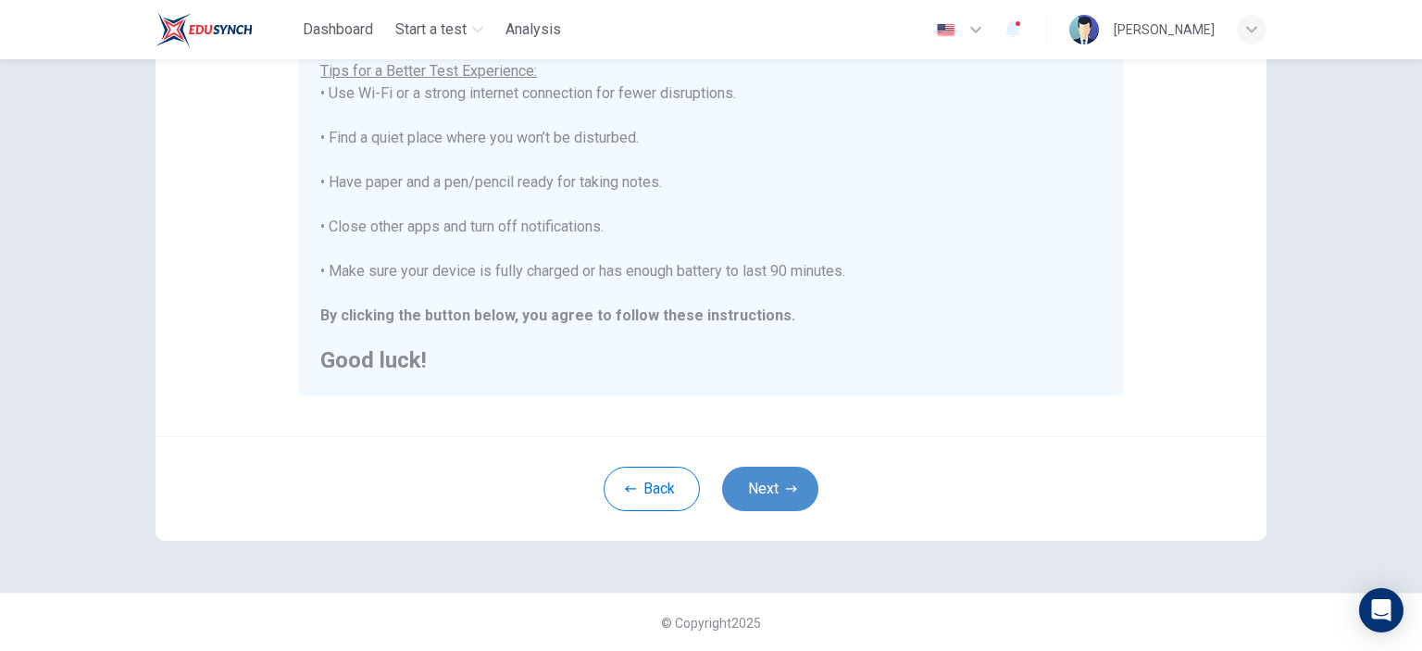
click at [768, 496] on button "Next" at bounding box center [770, 489] width 96 height 44
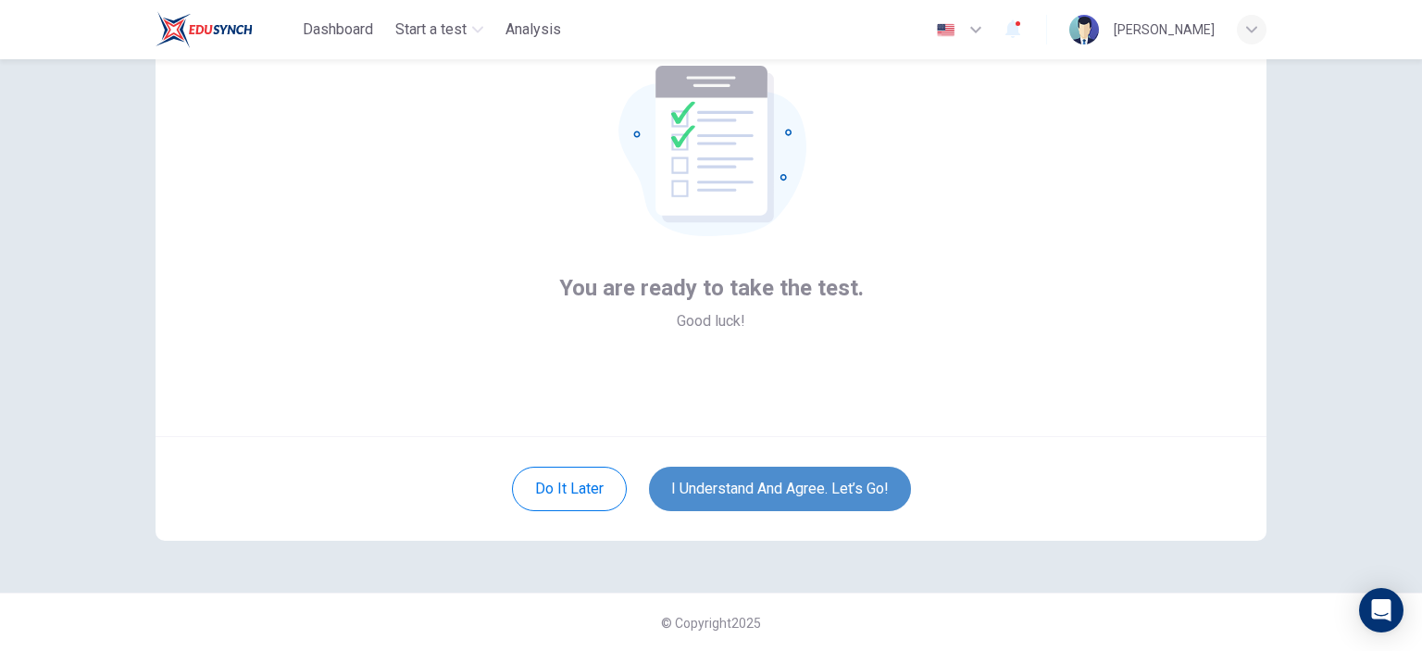
click at [768, 496] on button "I understand and agree. Let’s go!" at bounding box center [780, 489] width 262 height 44
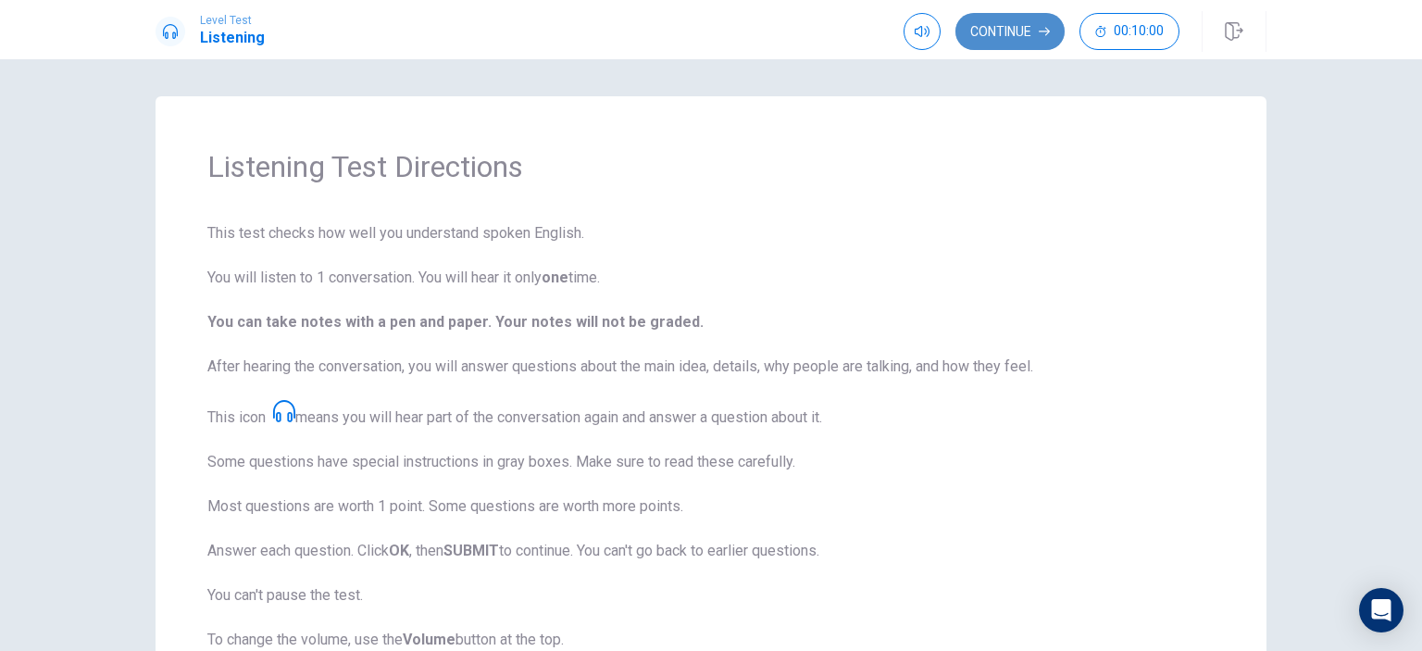
click at [1032, 30] on button "Continue" at bounding box center [1010, 31] width 109 height 37
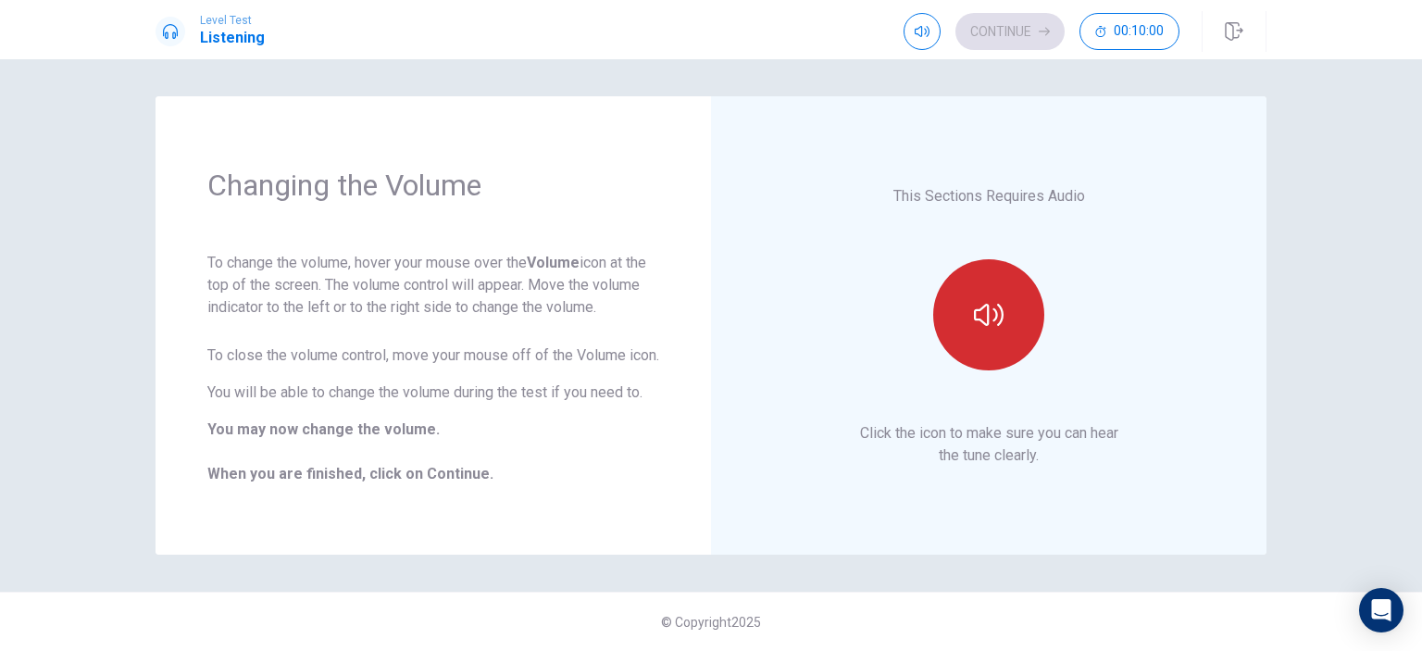
click at [1012, 290] on button "button" at bounding box center [988, 314] width 111 height 111
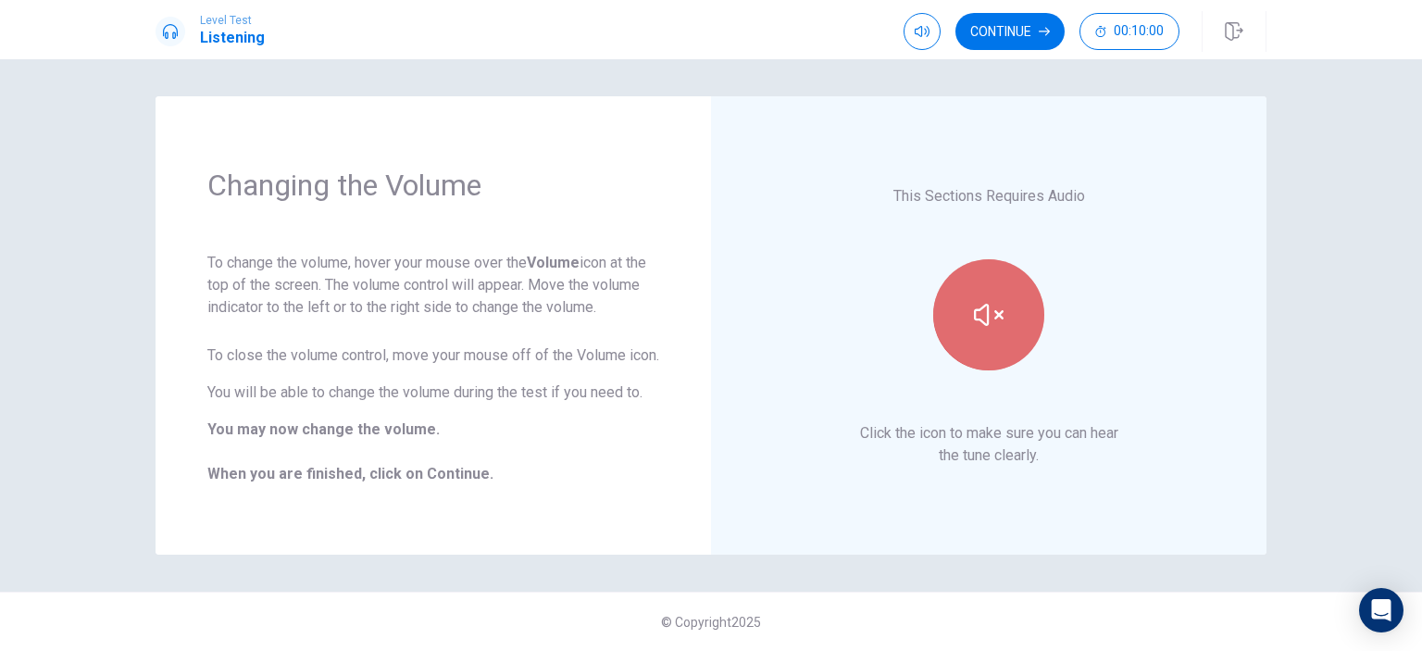
click at [981, 343] on button "button" at bounding box center [988, 314] width 111 height 111
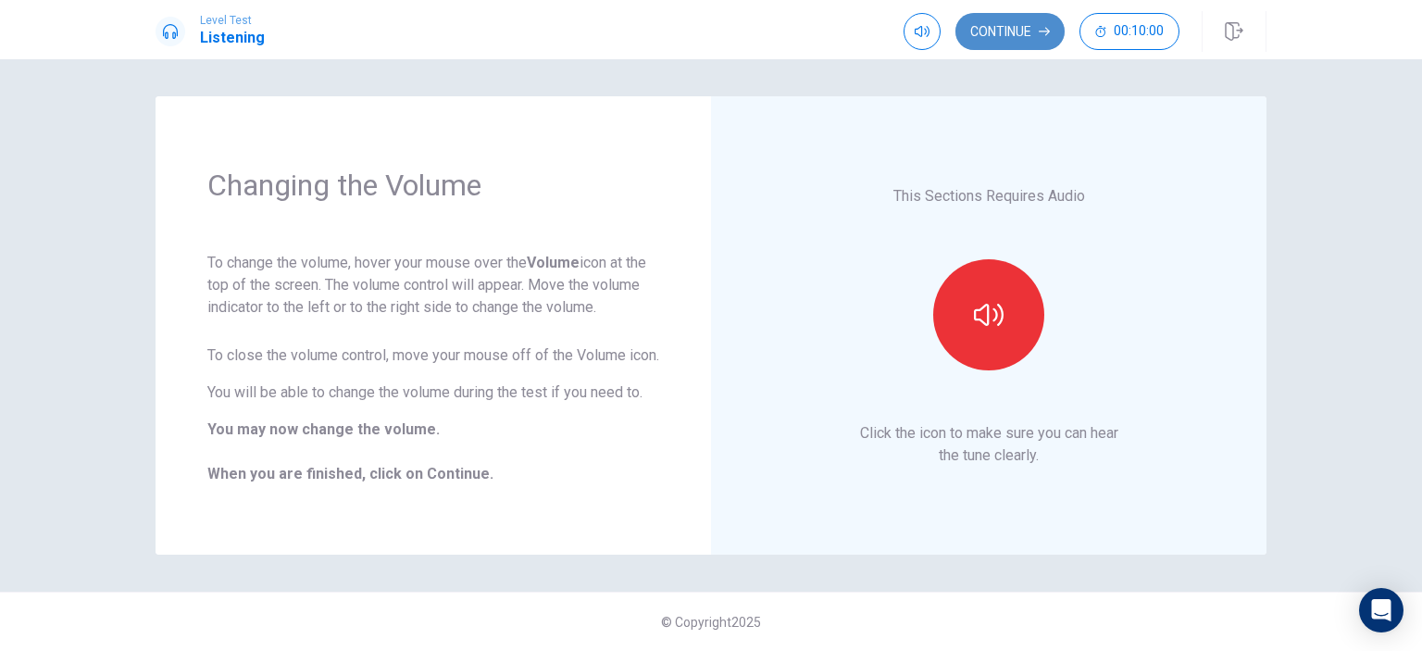
click at [1010, 38] on button "Continue" at bounding box center [1010, 31] width 109 height 37
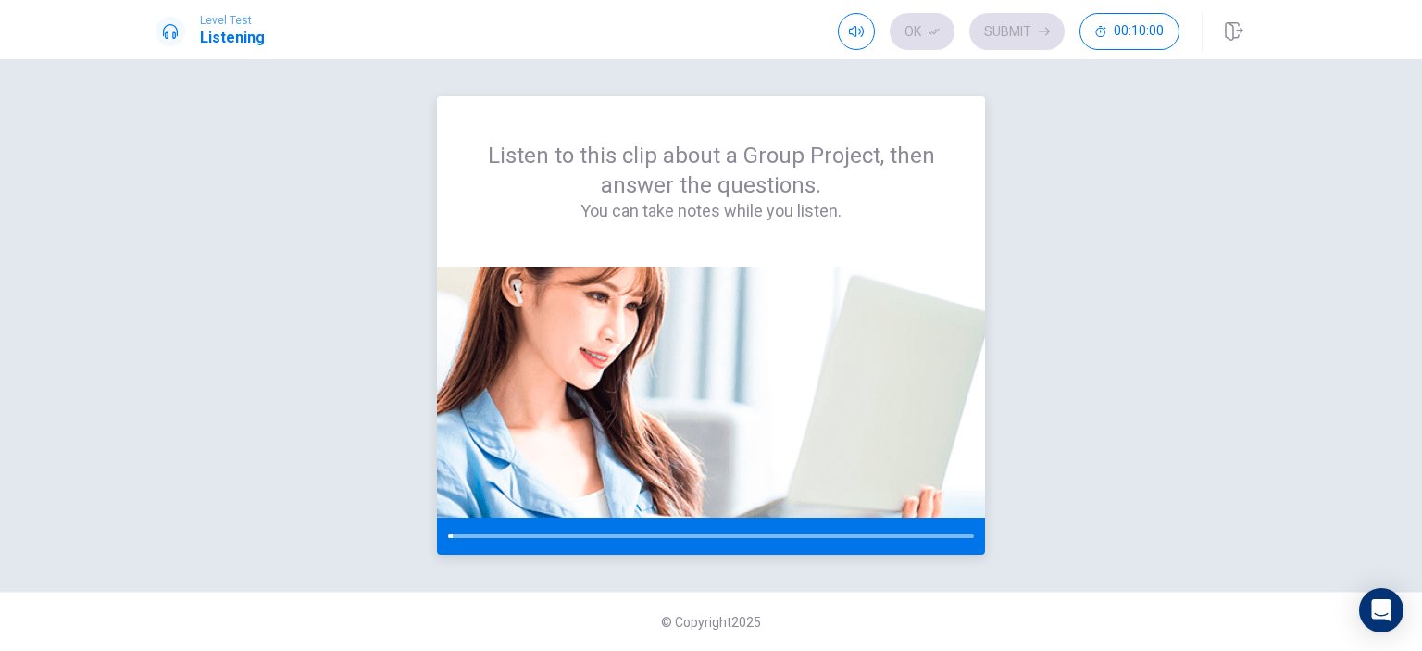
click at [807, 531] on div at bounding box center [711, 536] width 548 height 37
click at [647, 532] on div at bounding box center [711, 536] width 548 height 37
drag, startPoint x: 866, startPoint y: 65, endPoint x: 817, endPoint y: 78, distance: 50.8
click at [823, 78] on span at bounding box center [857, 67] width 69 height 26
type input "1"
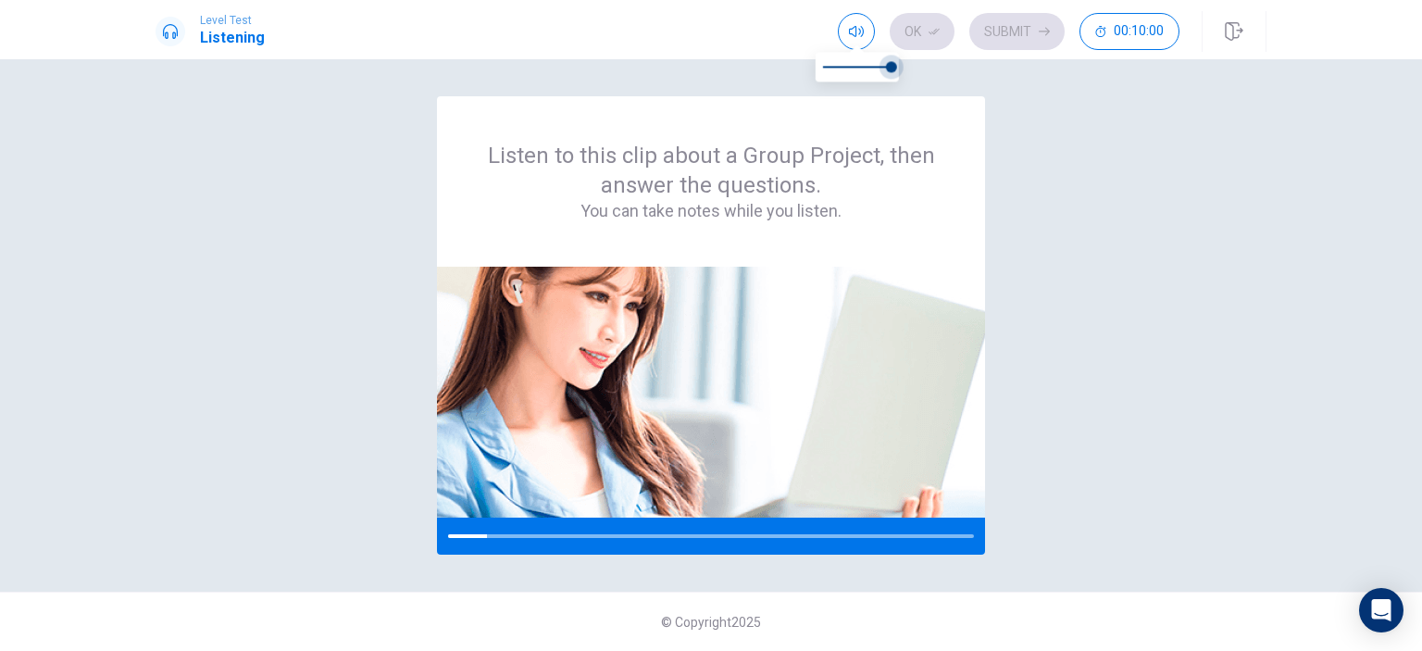
drag, startPoint x: 932, startPoint y: 81, endPoint x: 952, endPoint y: 81, distance: 19.4
click at [952, 81] on body "Level Test Listening Ok Submit 00:10:00 00:10:00 Ok Submit Listen to this clip …" at bounding box center [711, 325] width 1422 height 651
click at [764, 333] on img at bounding box center [711, 392] width 548 height 251
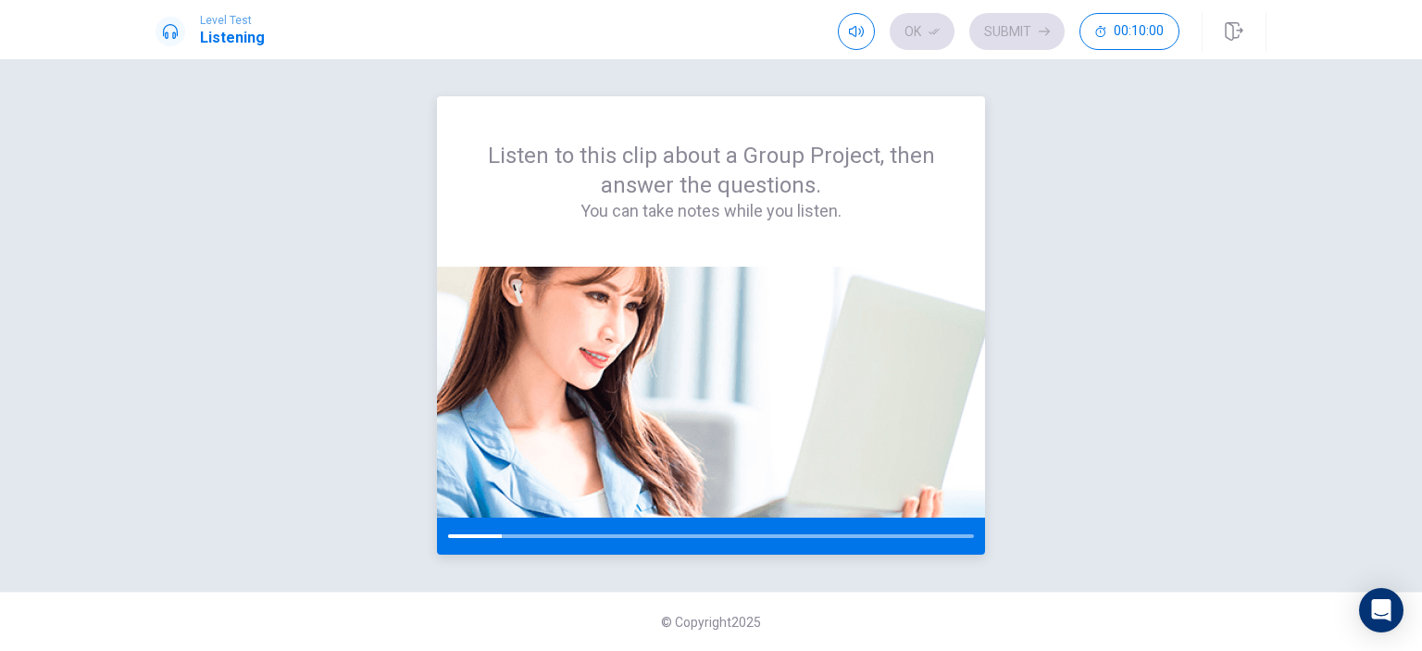
click at [781, 364] on img at bounding box center [711, 392] width 548 height 251
drag, startPoint x: 691, startPoint y: 168, endPoint x: 777, endPoint y: 198, distance: 91.4
click at [777, 198] on div "Listen to this clip about a Group Project, then answer the questions. You can t…" at bounding box center [710, 181] width 459 height 81
drag, startPoint x: 790, startPoint y: 230, endPoint x: 874, endPoint y: 246, distance: 85.9
click at [874, 246] on div "Listen to this clip about a Group Project, then answer the questions. You can t…" at bounding box center [711, 181] width 548 height 170
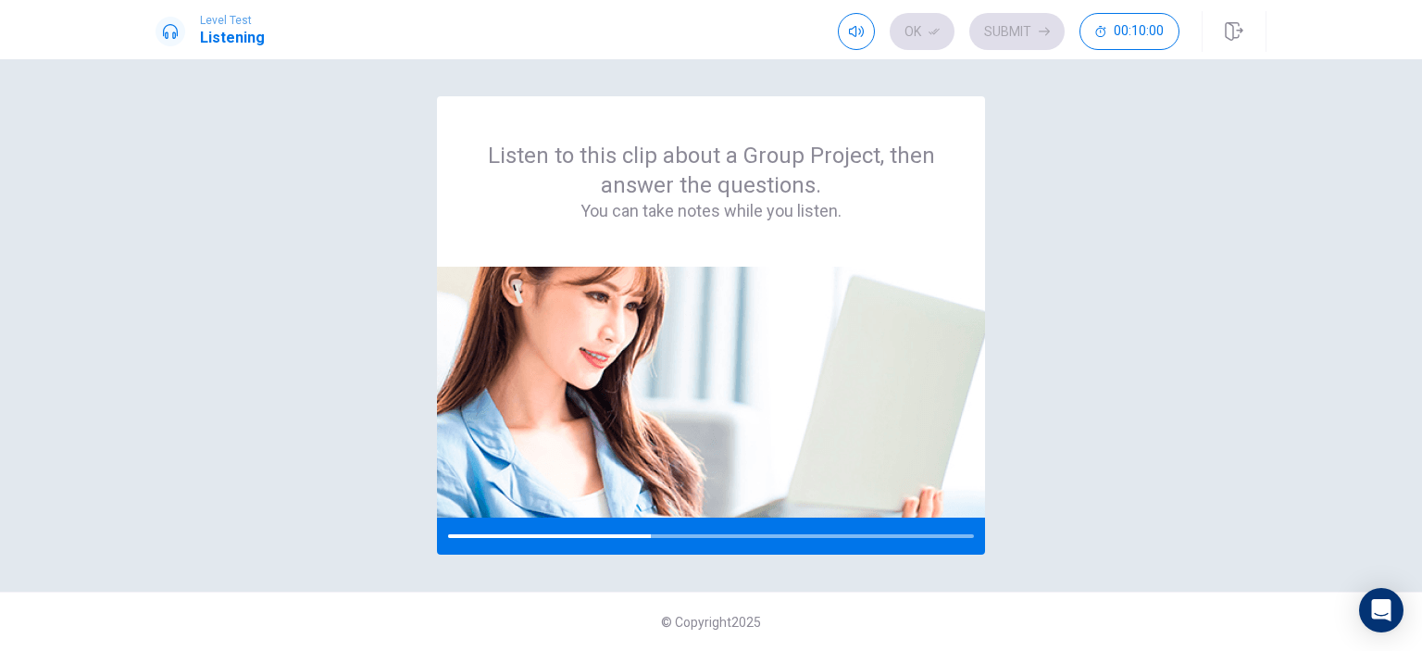
click at [1164, 385] on div "Listen to this clip about a Group Project, then answer the questions. You can t…" at bounding box center [711, 325] width 1111 height 458
drag, startPoint x: 631, startPoint y: 533, endPoint x: 533, endPoint y: 543, distance: 98.7
click at [533, 543] on div at bounding box center [711, 536] width 548 height 37
drag, startPoint x: 533, startPoint y: 543, endPoint x: 518, endPoint y: 543, distance: 14.8
click at [518, 543] on div at bounding box center [711, 536] width 548 height 37
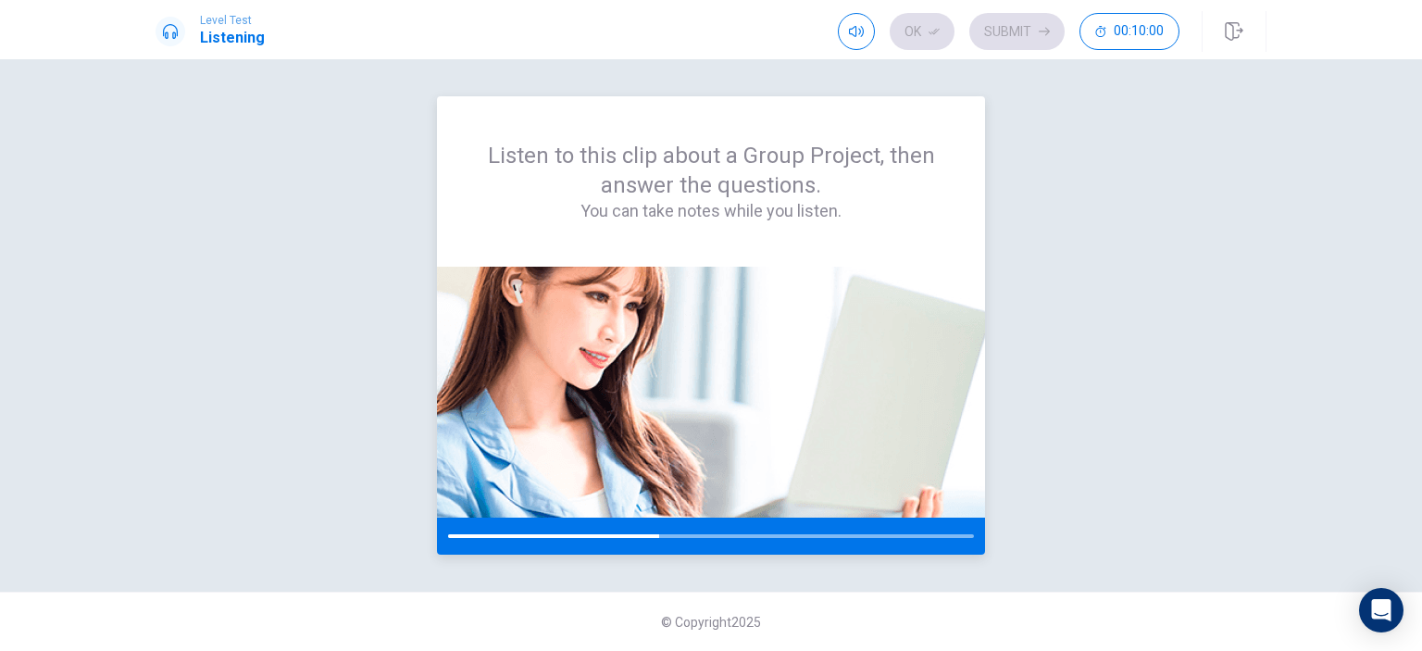
drag, startPoint x: 493, startPoint y: 540, endPoint x: 456, endPoint y: 539, distance: 38.0
drag, startPoint x: 456, startPoint y: 539, endPoint x: 549, endPoint y: 517, distance: 96.1
drag, startPoint x: 549, startPoint y: 517, endPoint x: 365, endPoint y: 379, distance: 230.2
click at [426, 456] on div "Listen to this clip about a Group Project, then answer the questions. You can t…" at bounding box center [711, 325] width 1111 height 458
click at [794, 550] on div at bounding box center [711, 536] width 548 height 37
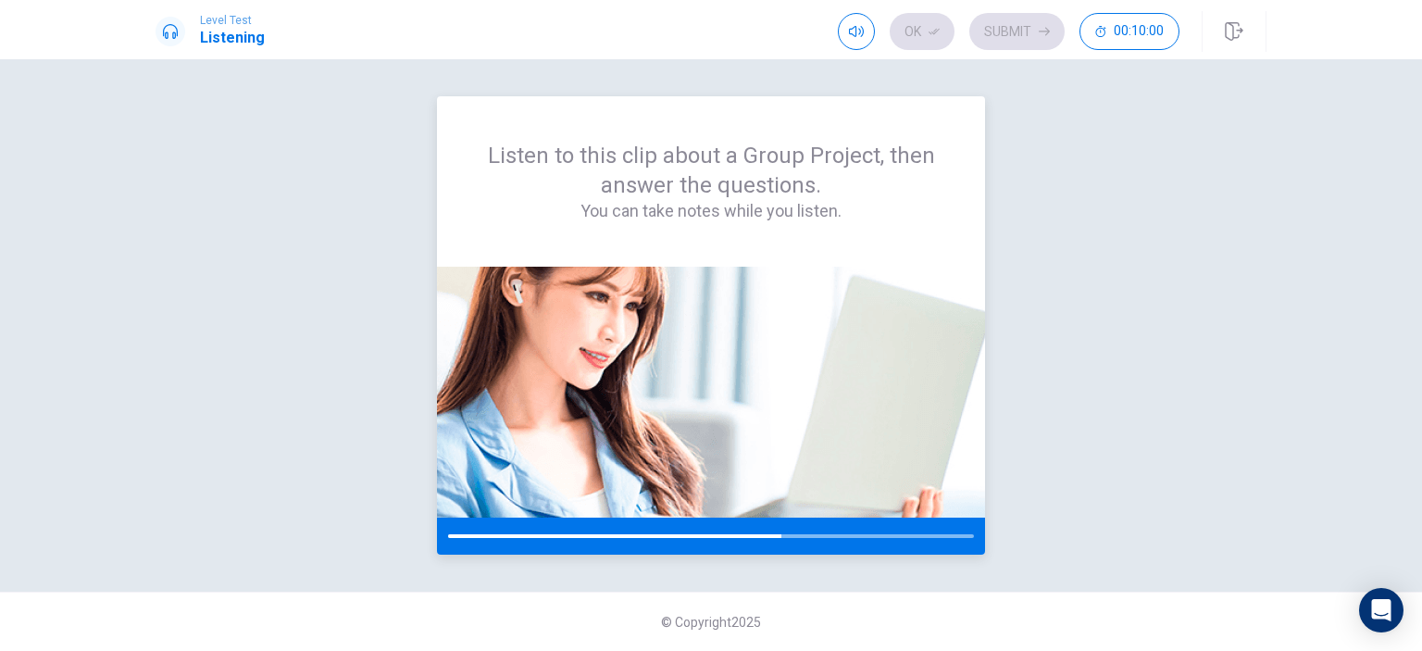
click at [800, 537] on div at bounding box center [711, 536] width 526 height 4
click at [374, 319] on div "Listen to this clip about a Group Project, then answer the questions. You can t…" at bounding box center [711, 325] width 1111 height 458
click at [243, 344] on div "Listen to this clip about a Group Project, then answer the questions. You can t…" at bounding box center [711, 325] width 1111 height 458
click at [170, 347] on div "Listen to this clip about a Group Project, then answer the questions. You can t…" at bounding box center [711, 325] width 1111 height 458
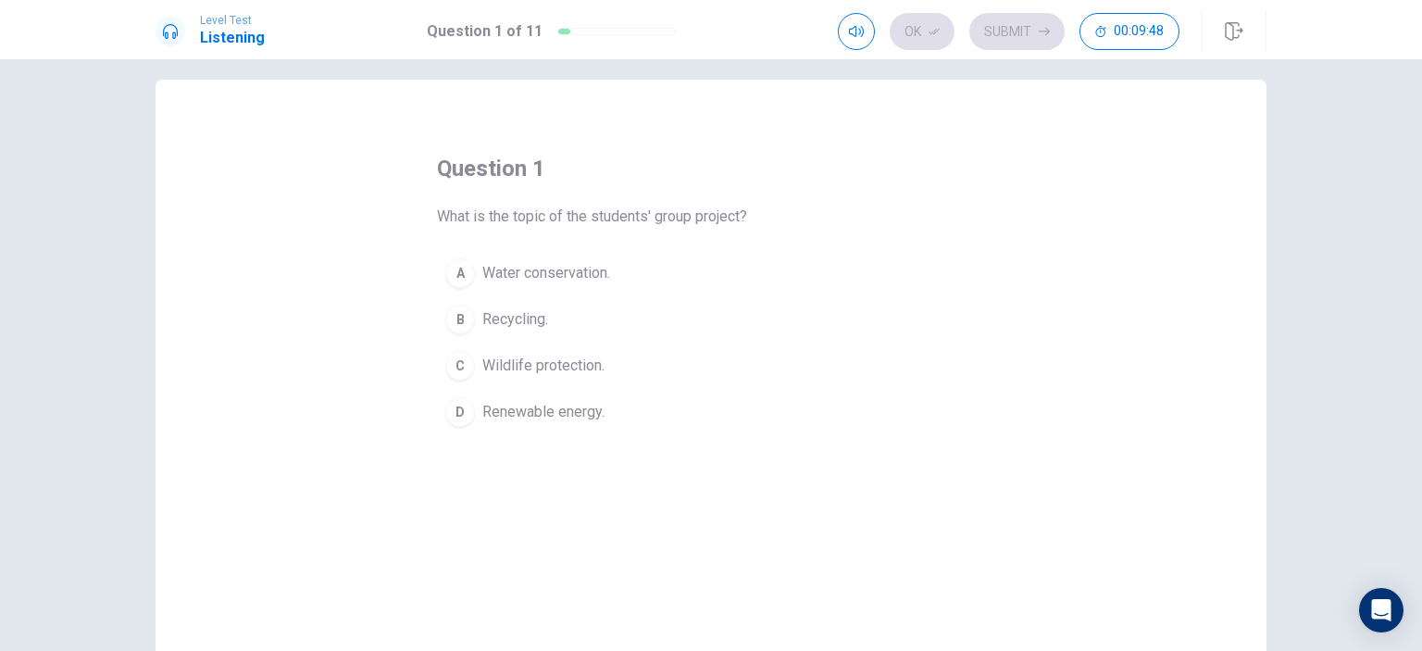
scroll to position [15, 0]
click at [1218, 25] on button "button" at bounding box center [1234, 31] width 65 height 41
